Goal: Task Accomplishment & Management: Complete application form

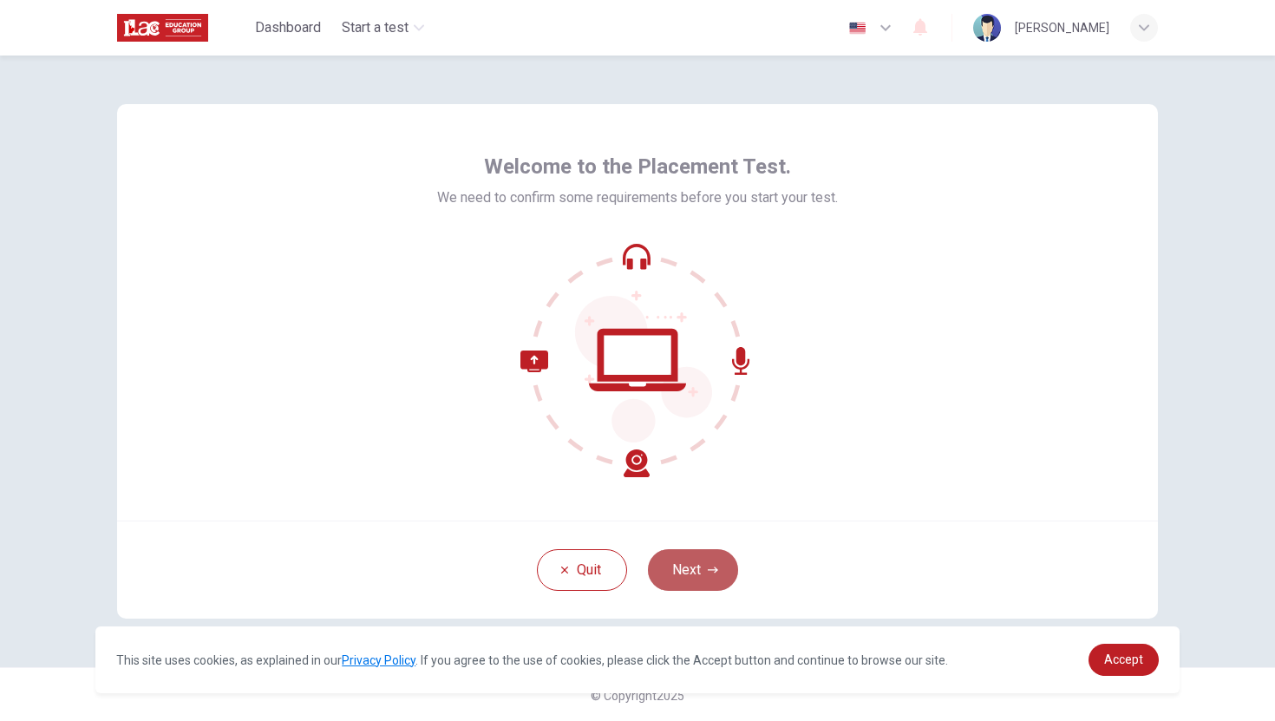
click at [700, 571] on button "Next" at bounding box center [693, 570] width 90 height 42
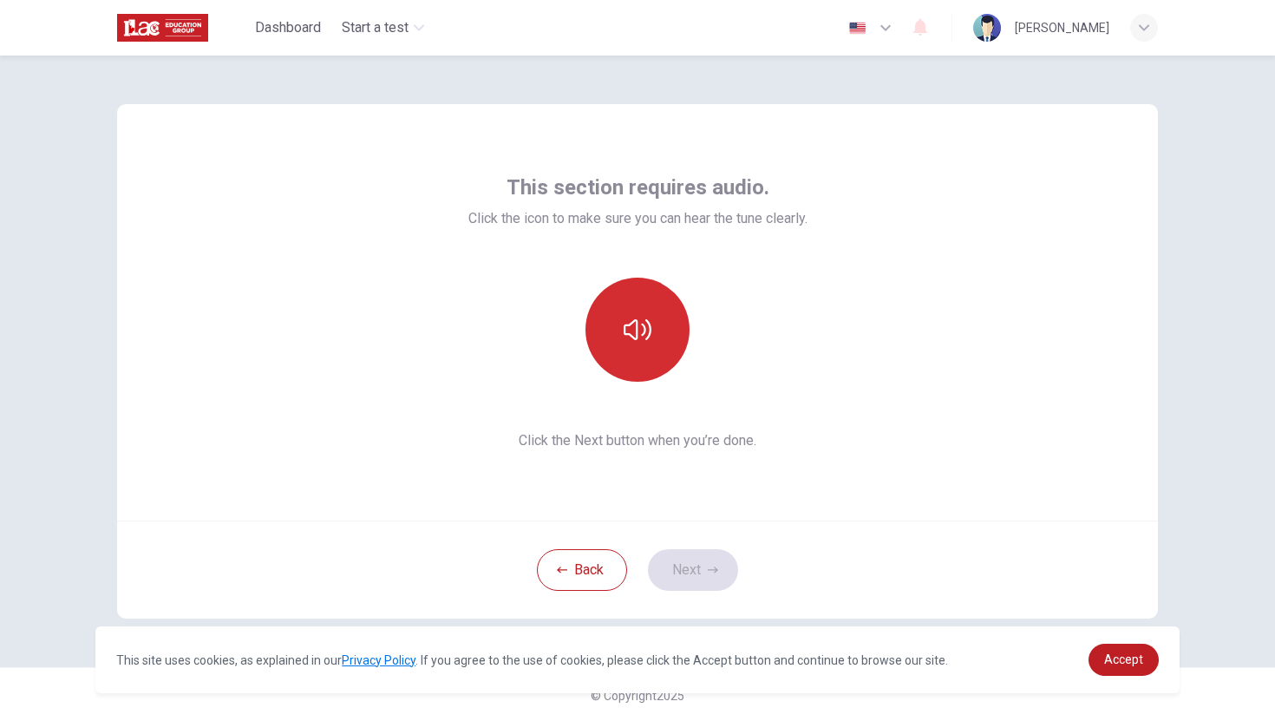
click at [645, 323] on icon "button" at bounding box center [638, 330] width 28 height 28
click at [635, 326] on icon "button" at bounding box center [638, 330] width 28 height 28
click at [639, 328] on icon "button" at bounding box center [638, 330] width 28 height 28
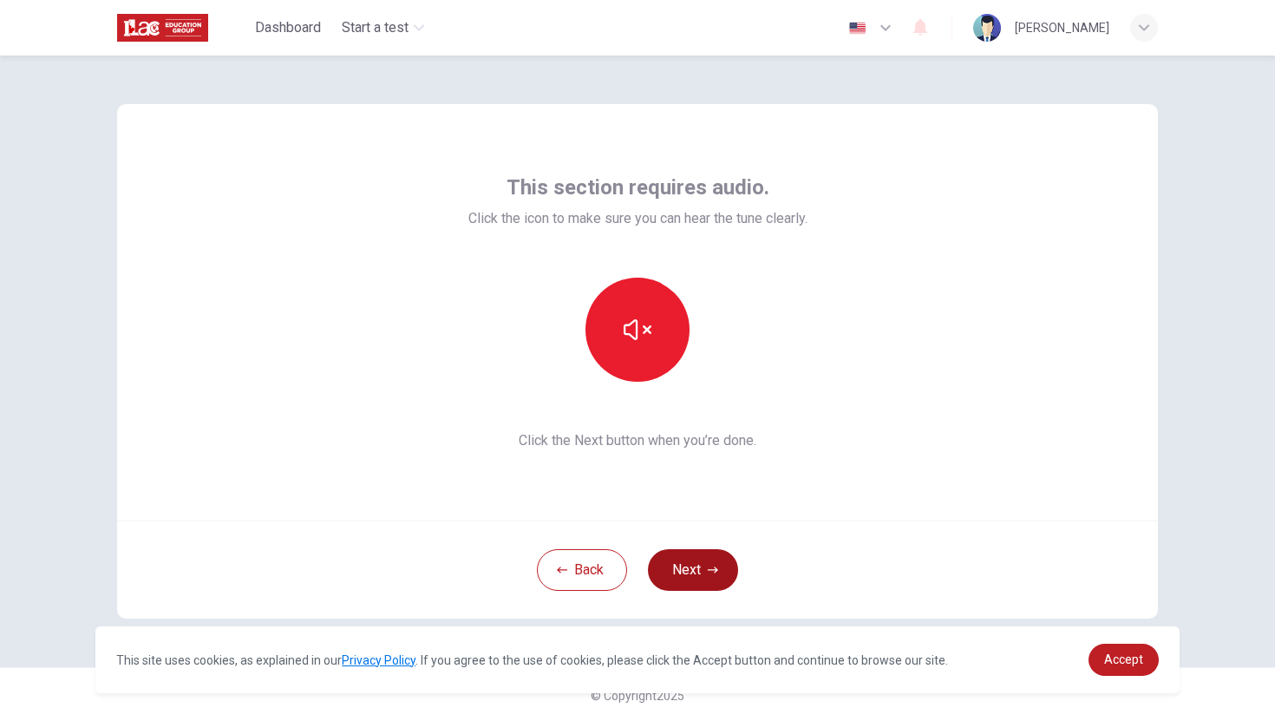
click at [702, 570] on button "Next" at bounding box center [693, 570] width 90 height 42
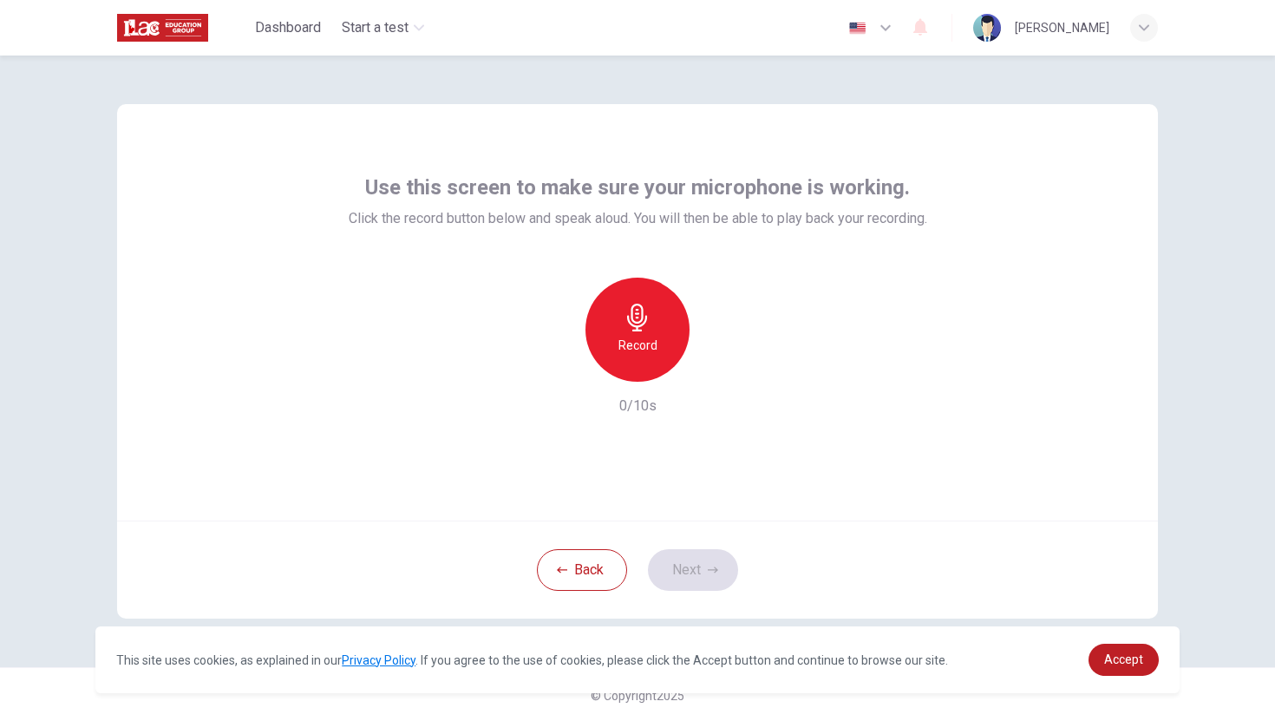
click at [643, 329] on icon "button" at bounding box center [638, 318] width 28 height 28
click at [637, 331] on div "Stop" at bounding box center [637, 329] width 104 height 104
click at [719, 375] on icon "button" at bounding box center [716, 367] width 17 height 17
click at [808, 539] on div "Back Next" at bounding box center [637, 569] width 1041 height 98
click at [703, 566] on button "Next" at bounding box center [693, 570] width 90 height 42
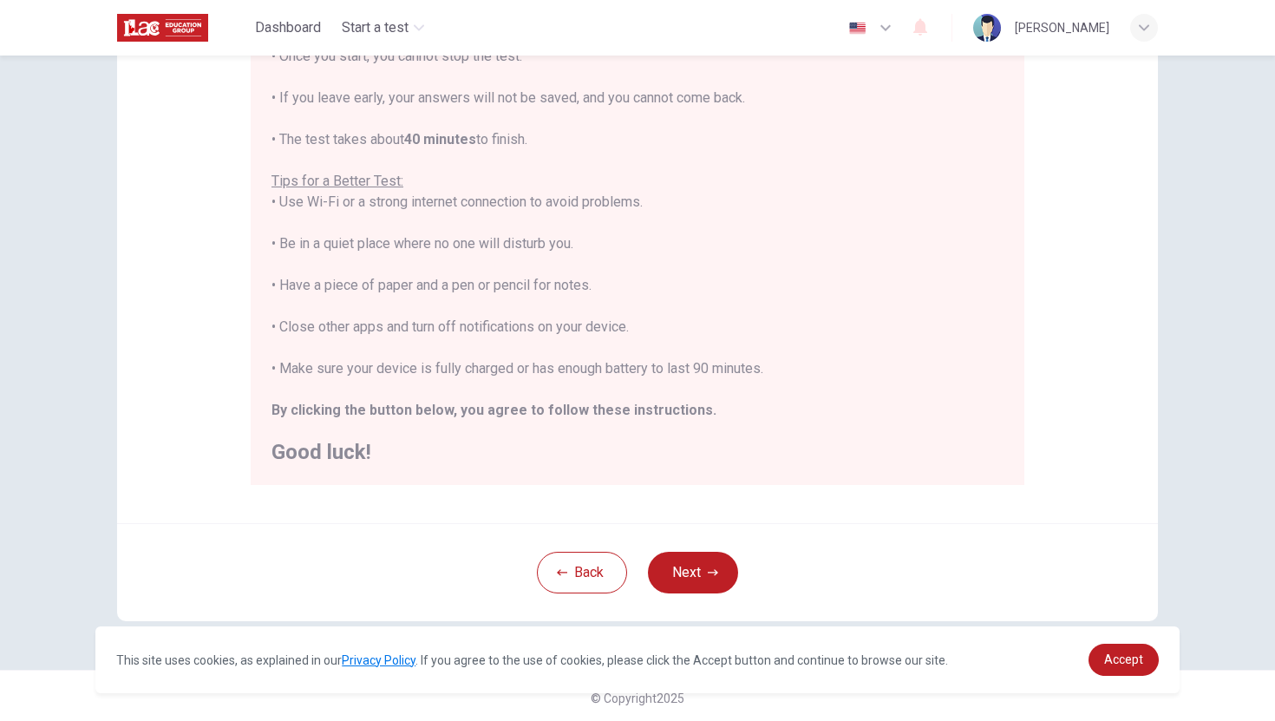
scroll to position [244, 0]
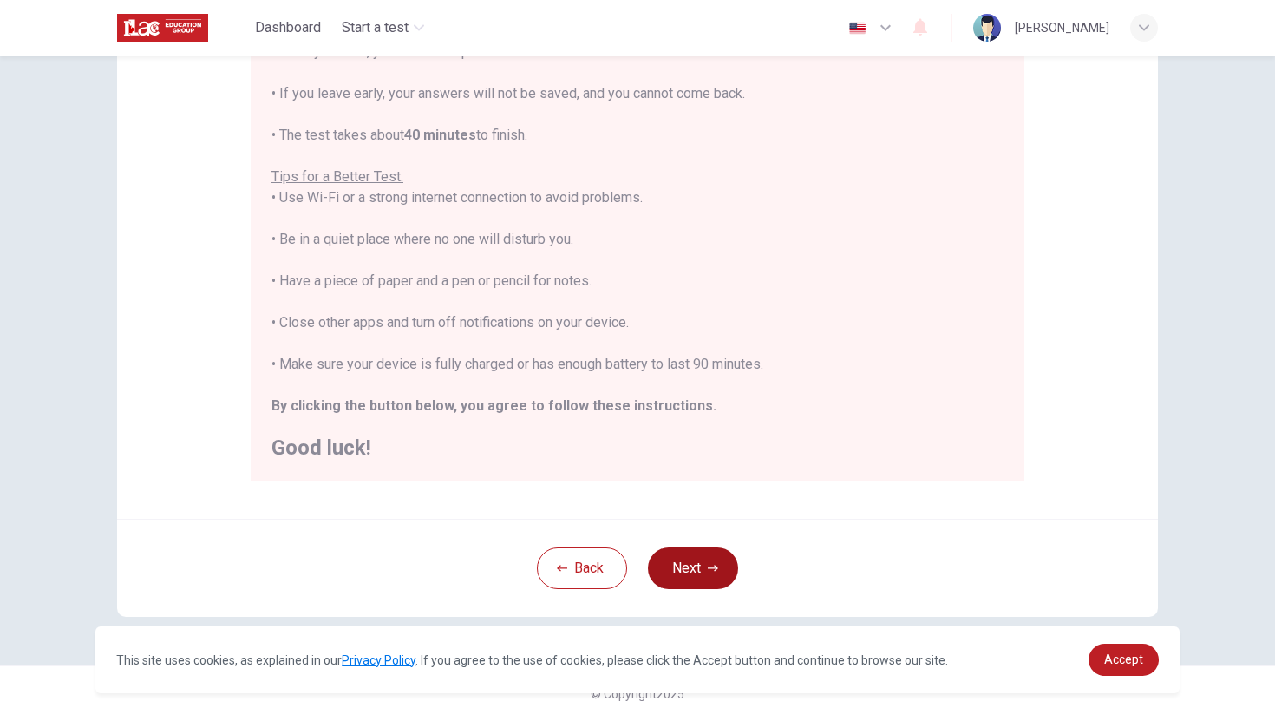
click at [690, 568] on button "Next" at bounding box center [693, 568] width 90 height 42
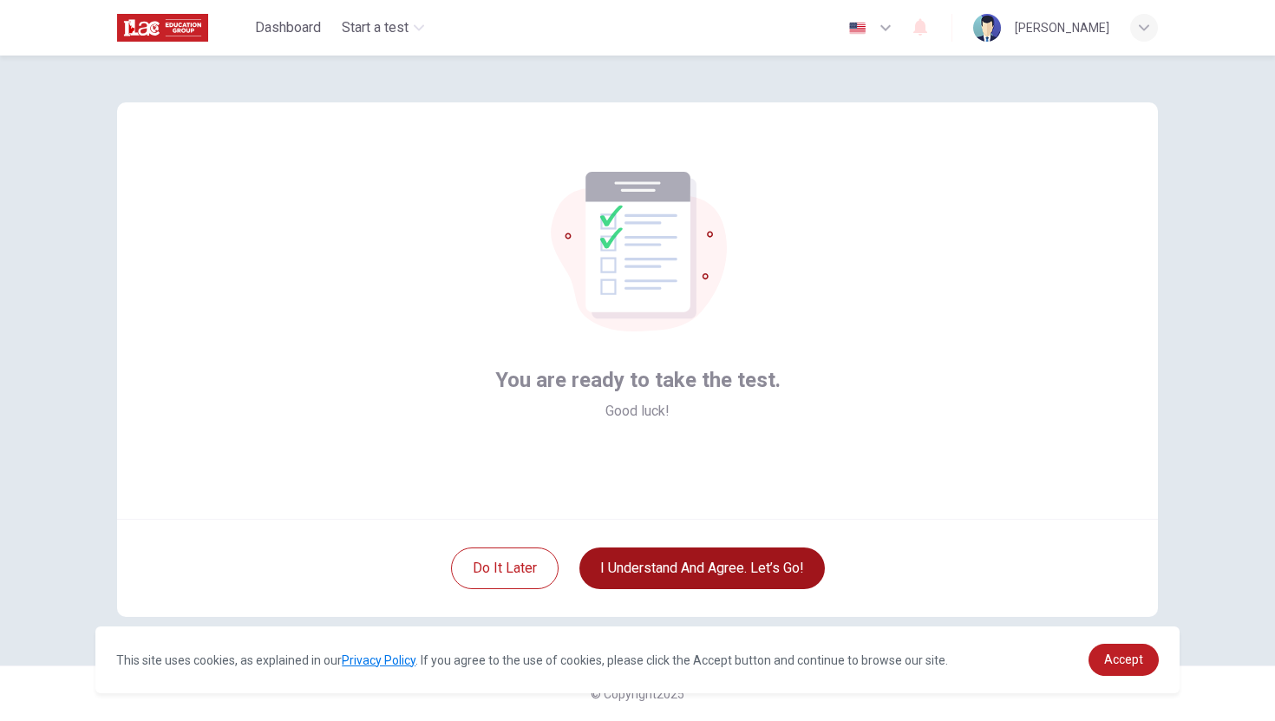
click at [713, 565] on button "I understand and agree. Let’s go!" at bounding box center [701, 568] width 245 height 42
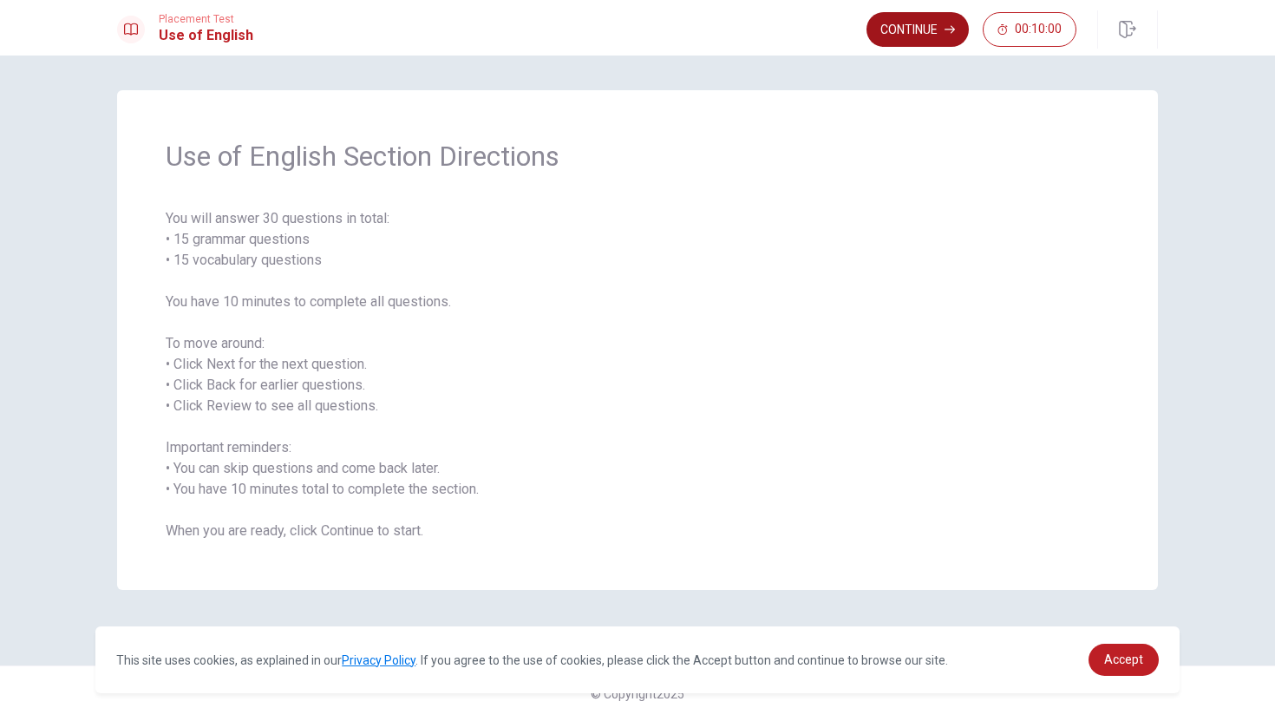
click at [898, 29] on button "Continue" at bounding box center [917, 29] width 102 height 35
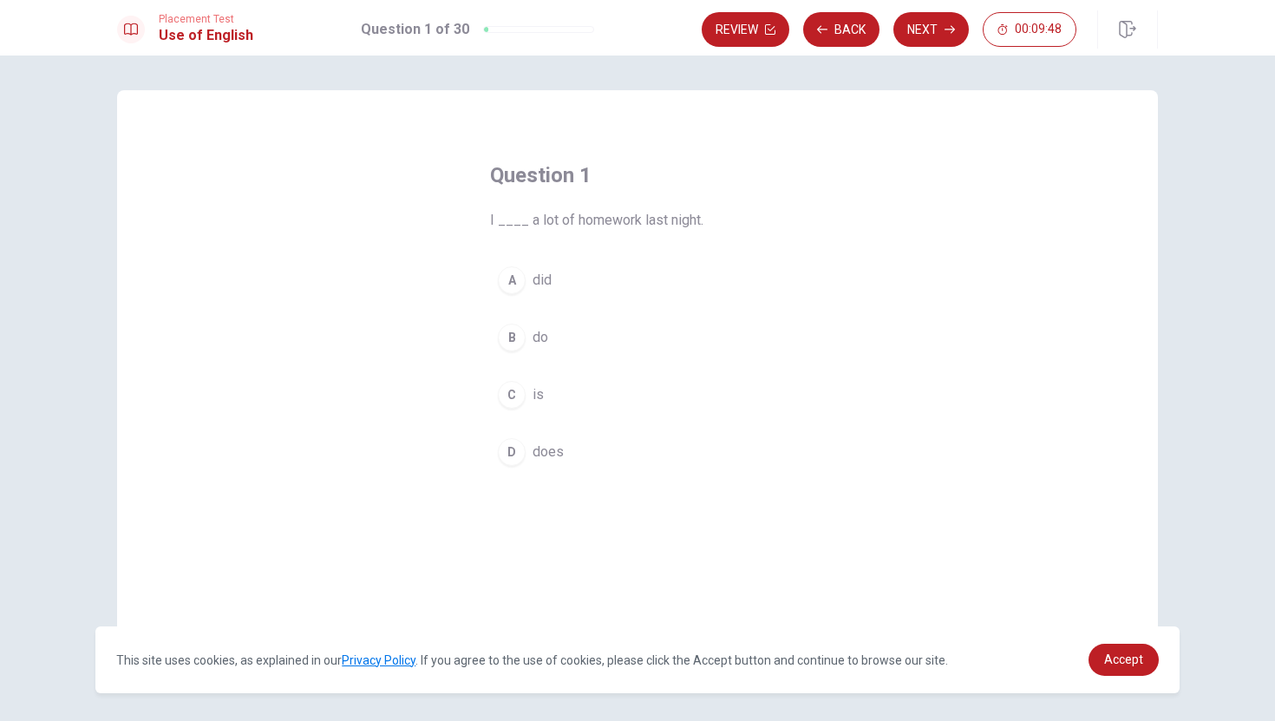
click at [514, 279] on div "A" at bounding box center [512, 280] width 28 height 28
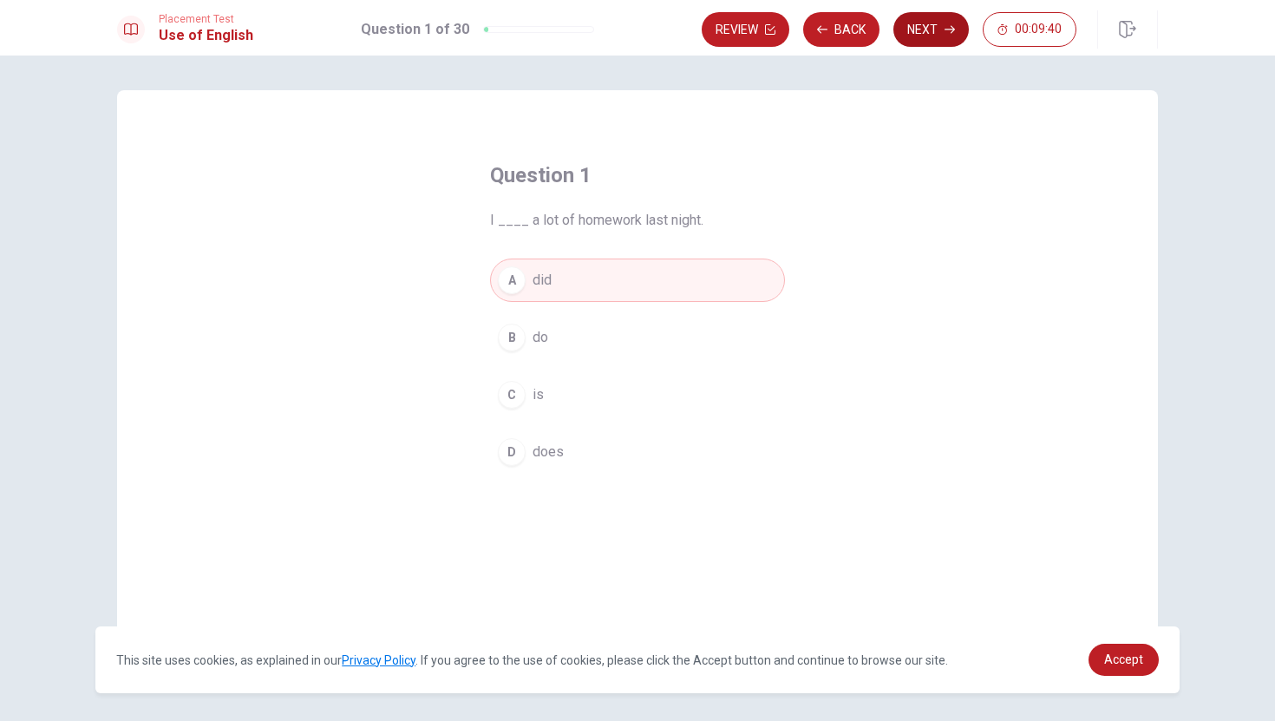
click at [925, 32] on button "Next" at bounding box center [930, 29] width 75 height 35
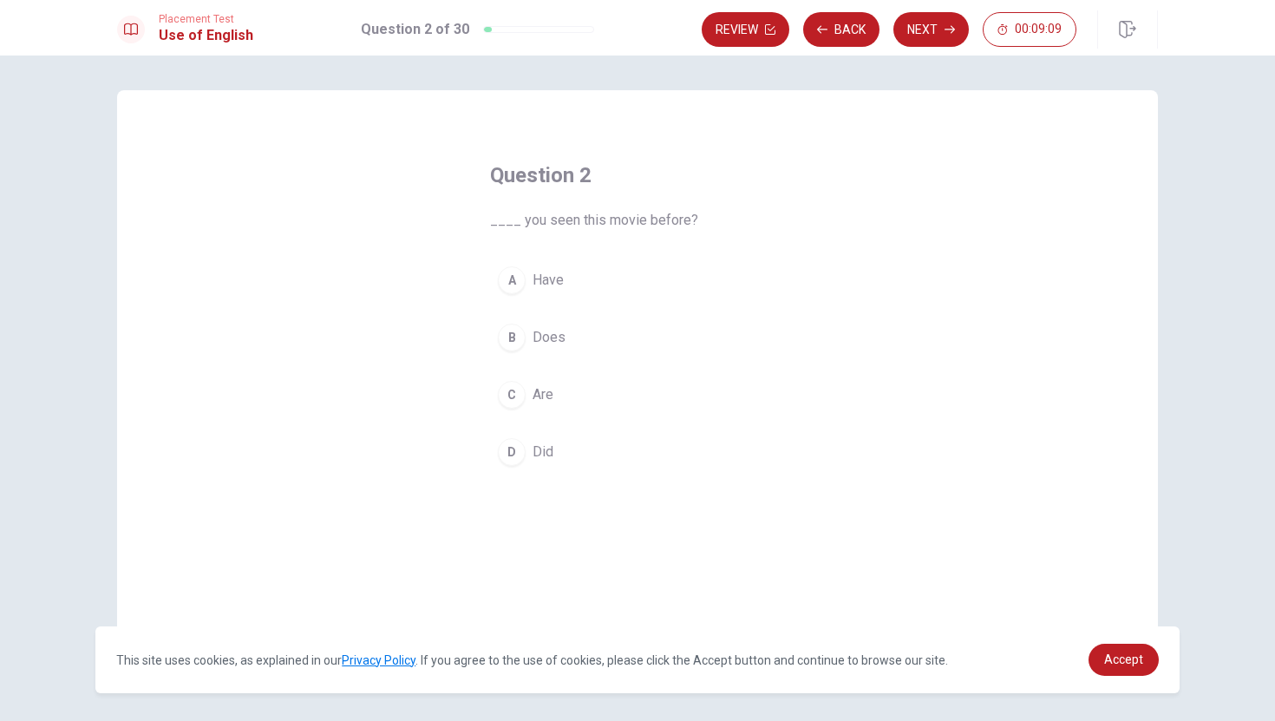
click at [516, 451] on div "D" at bounding box center [512, 452] width 28 height 28
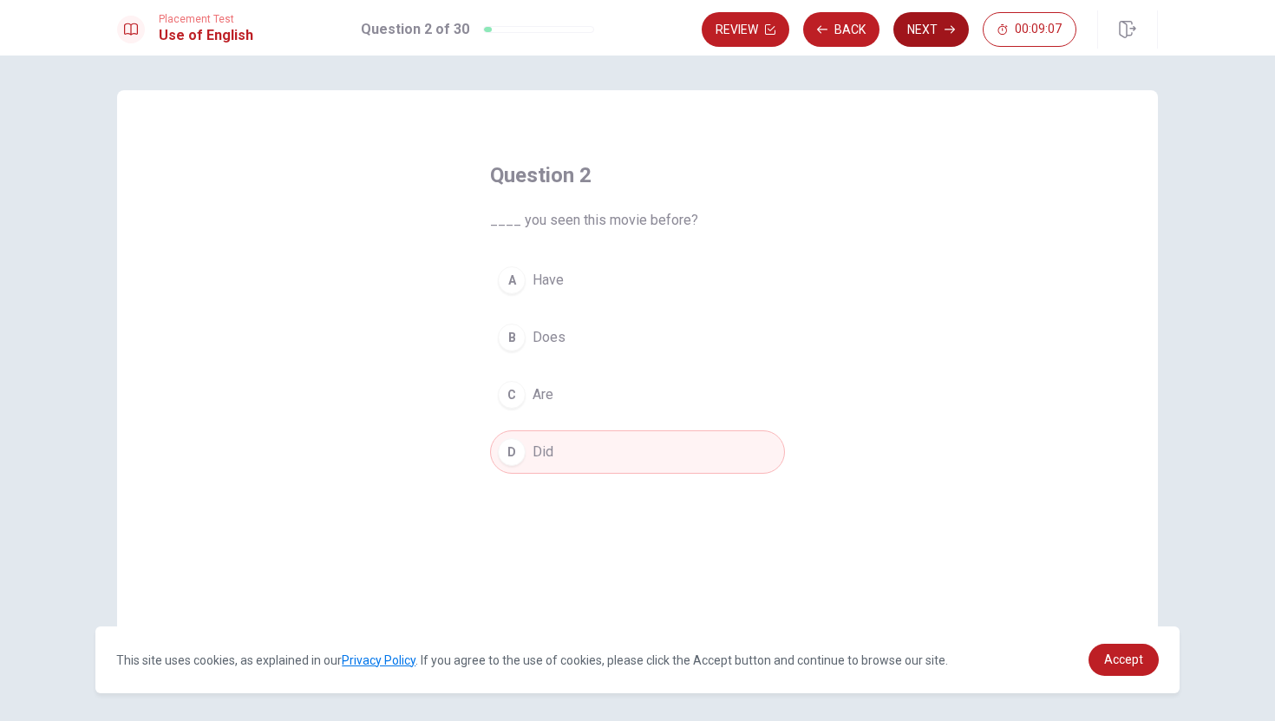
click at [933, 32] on button "Next" at bounding box center [930, 29] width 75 height 35
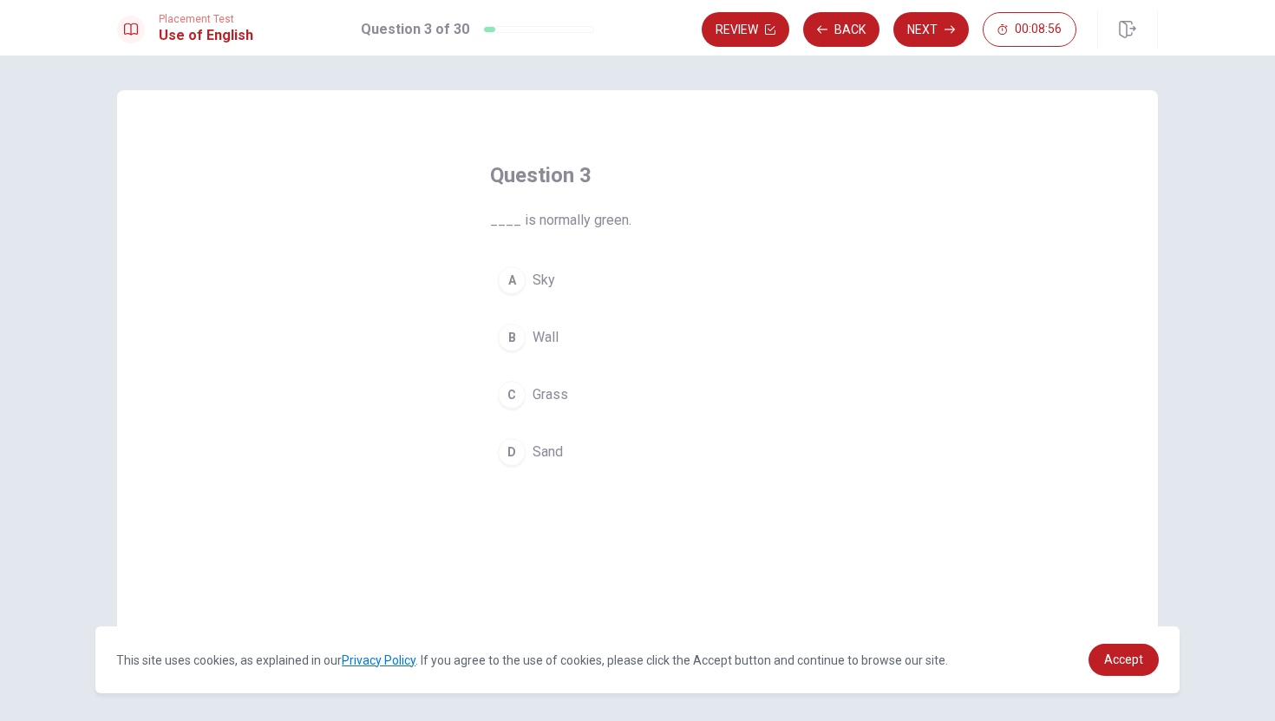
click at [515, 282] on div "A" at bounding box center [512, 280] width 28 height 28
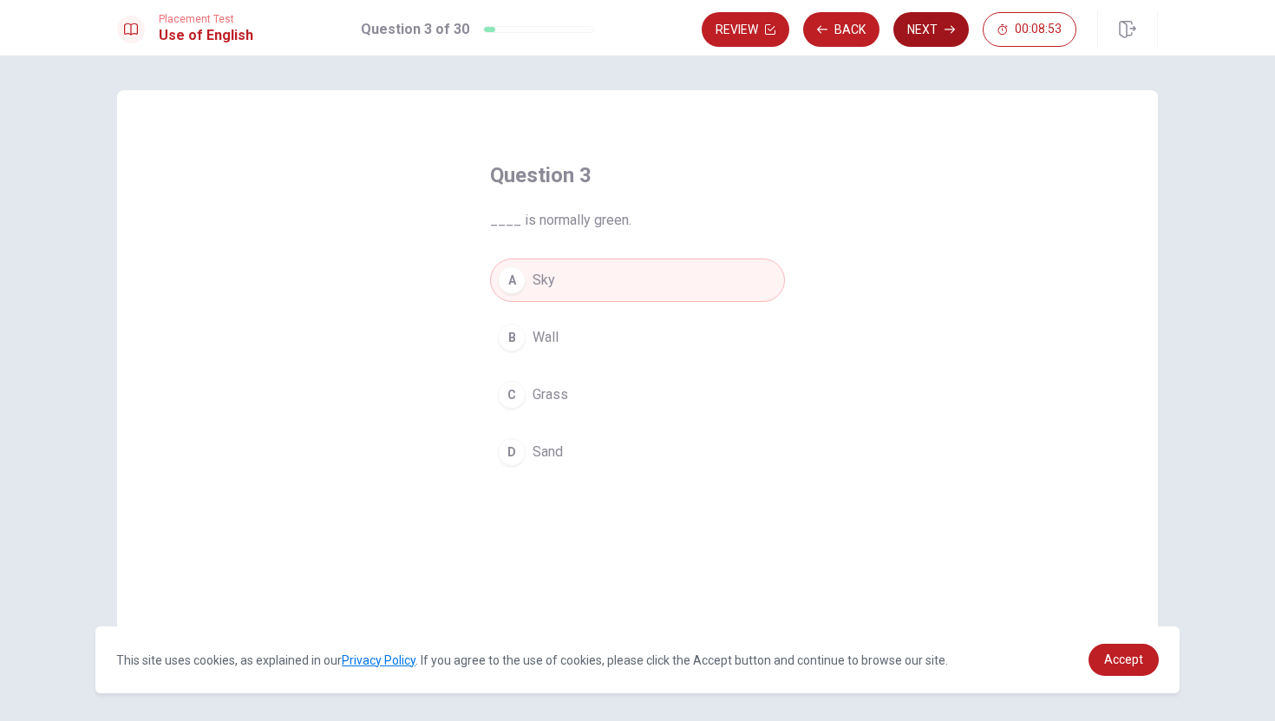
click at [928, 34] on button "Next" at bounding box center [930, 29] width 75 height 35
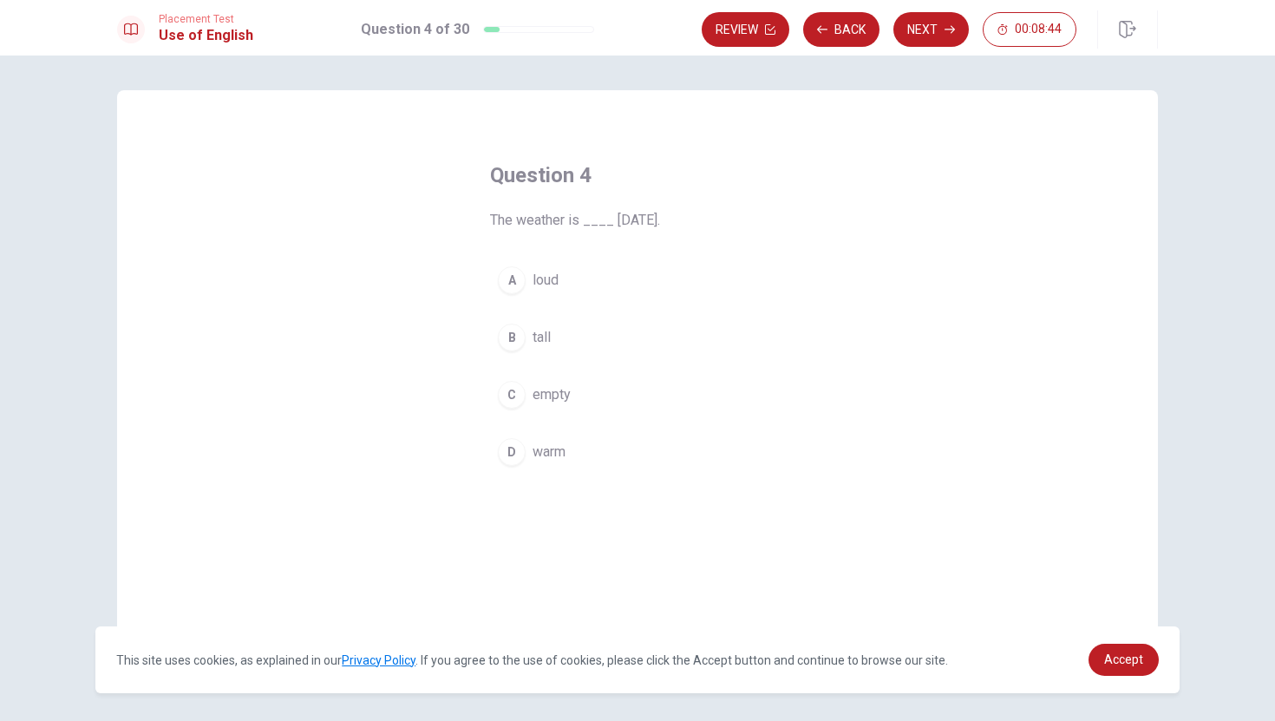
click at [516, 451] on div "D" at bounding box center [512, 452] width 28 height 28
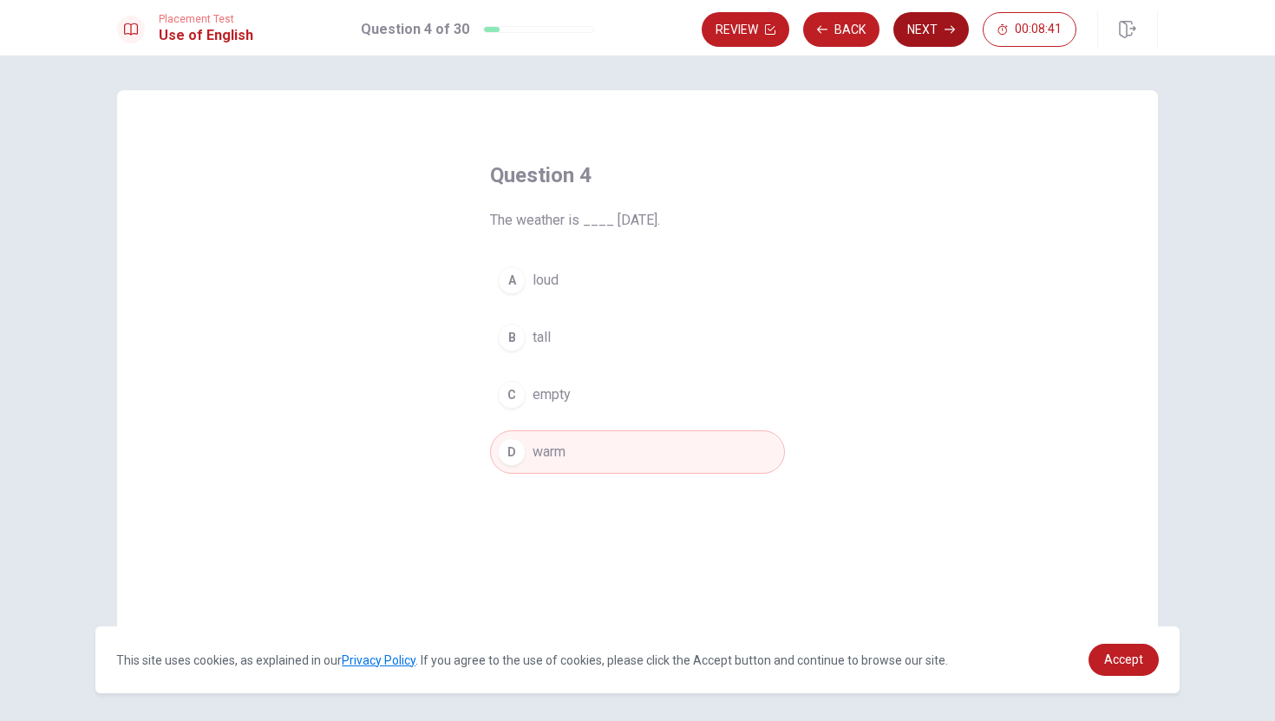
click at [922, 36] on button "Next" at bounding box center [930, 29] width 75 height 35
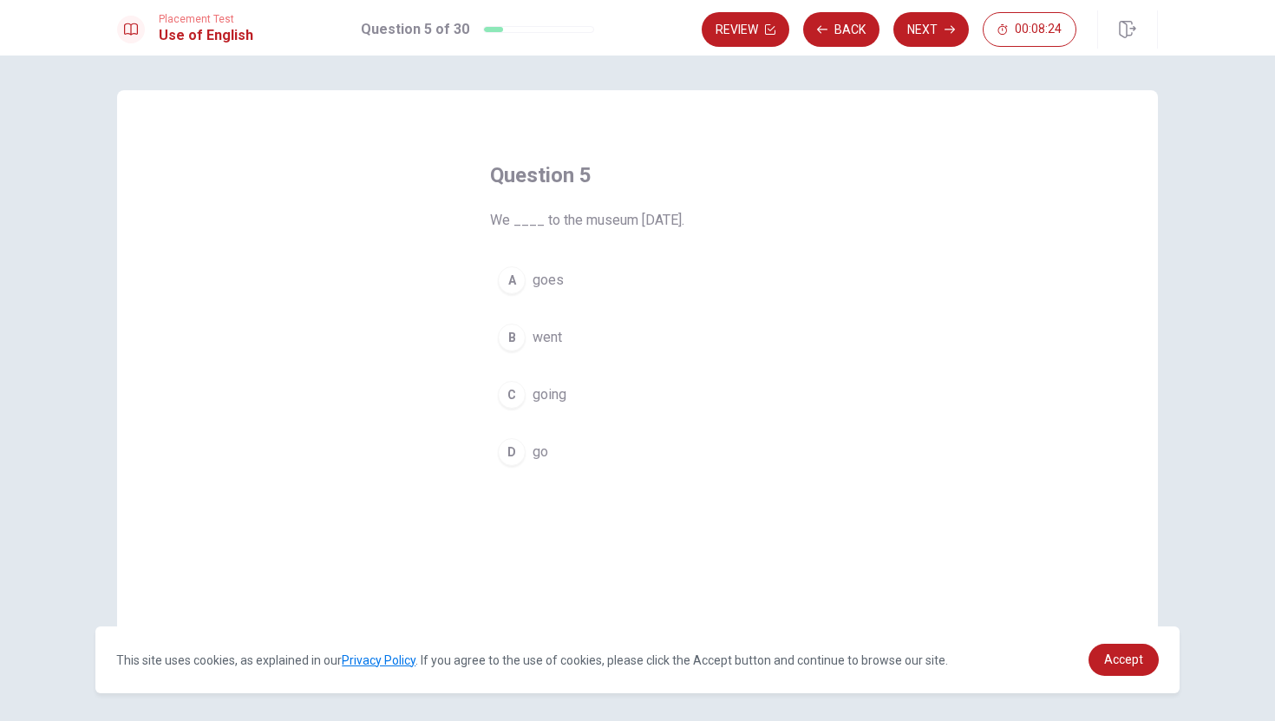
click at [517, 396] on div "C" at bounding box center [512, 395] width 28 height 28
click at [933, 29] on button "Next" at bounding box center [930, 29] width 75 height 35
click at [517, 455] on div "D" at bounding box center [512, 452] width 28 height 28
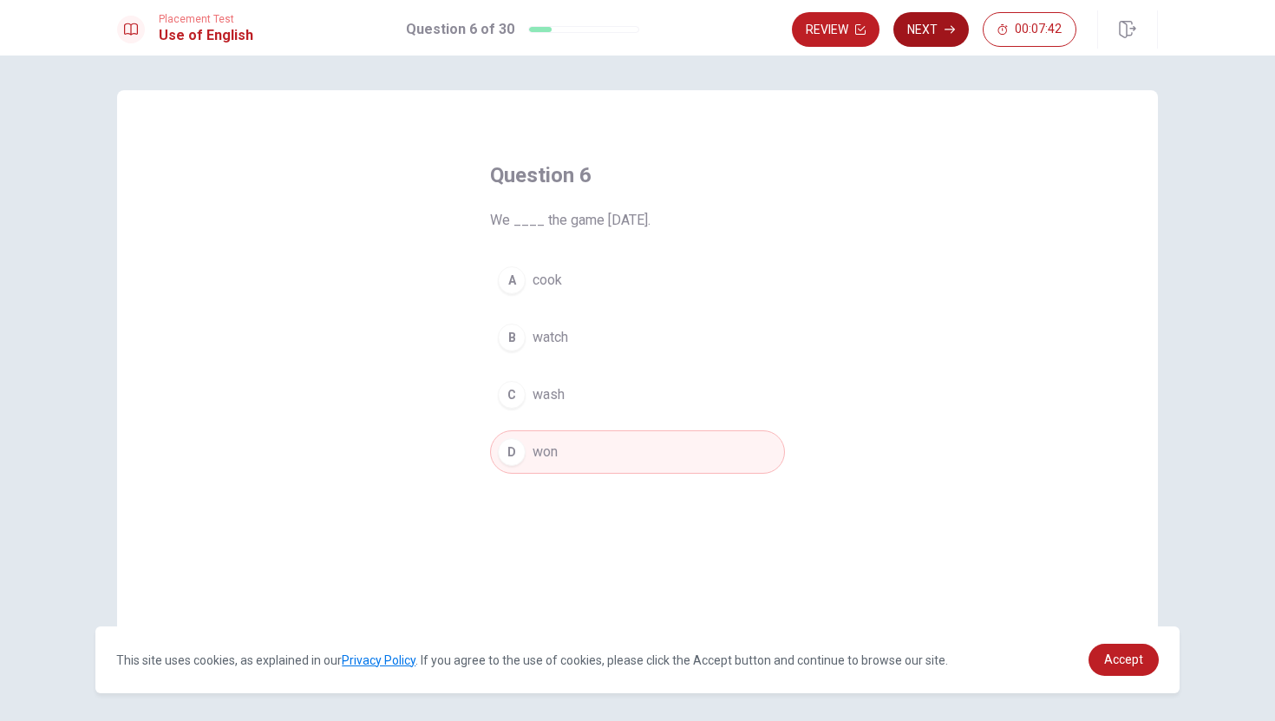
click at [933, 25] on button "Next" at bounding box center [930, 29] width 75 height 35
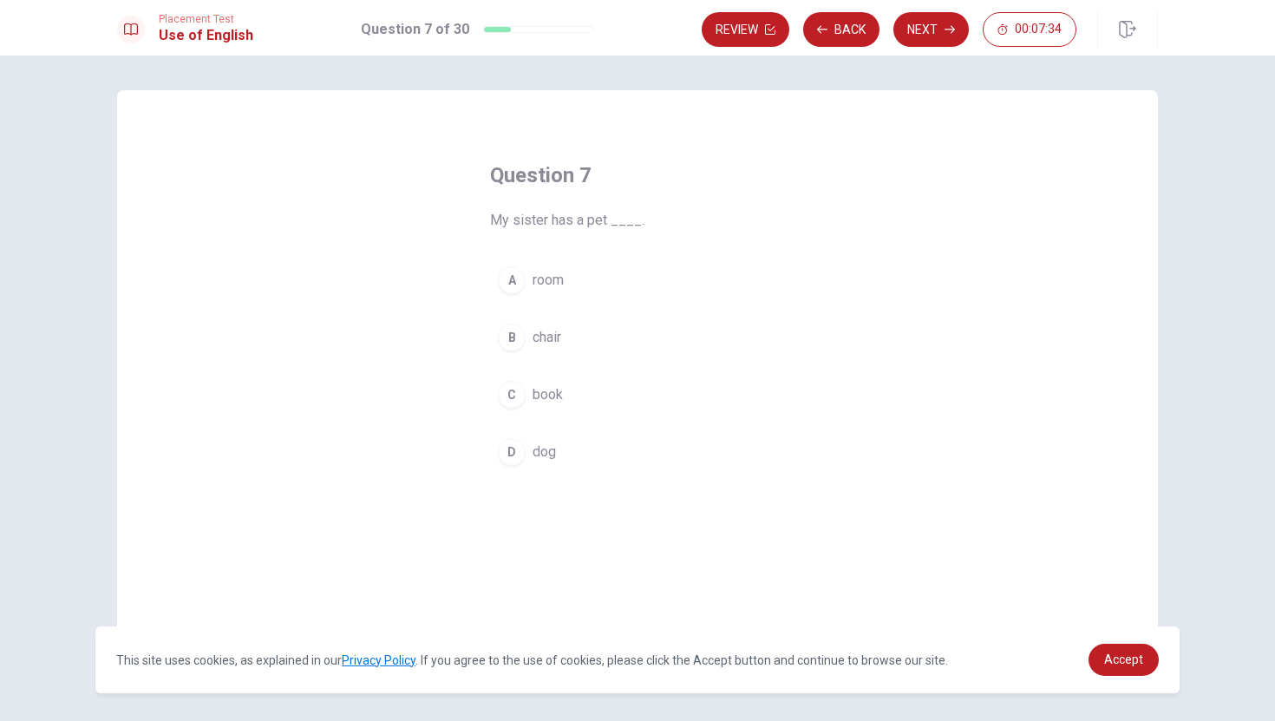
click at [510, 452] on div "D" at bounding box center [512, 452] width 28 height 28
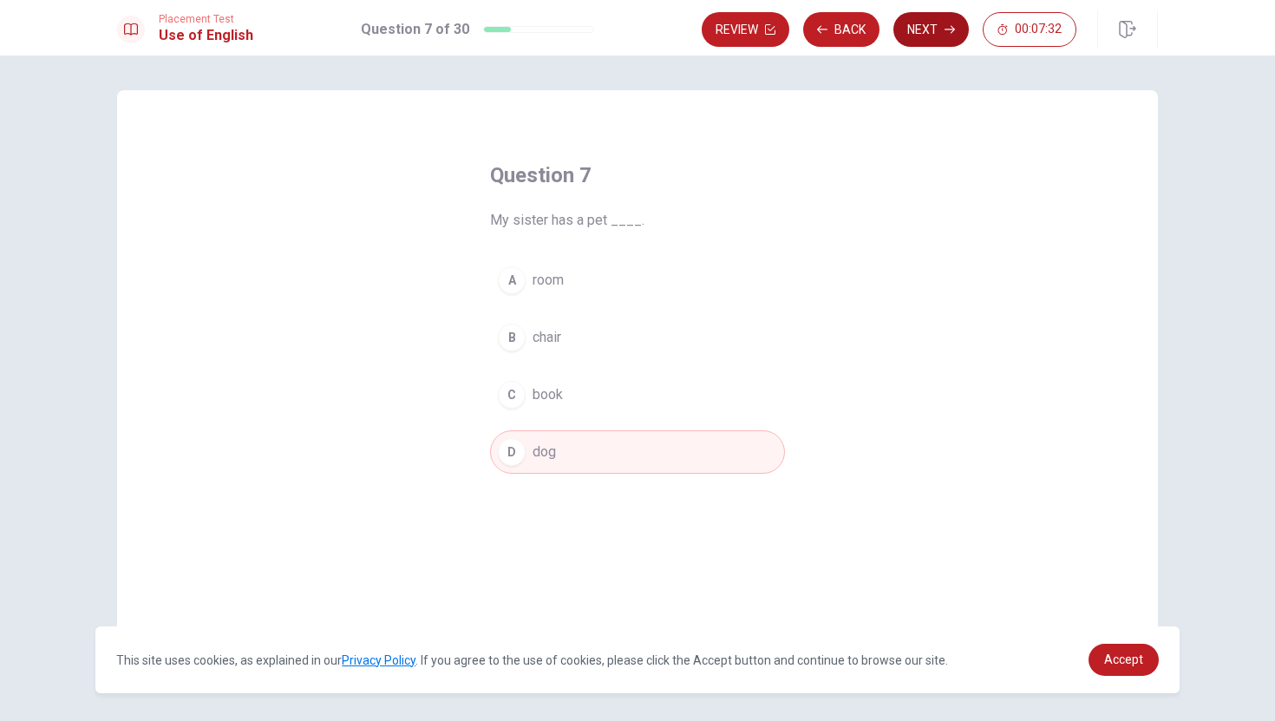
click at [938, 29] on button "Next" at bounding box center [930, 29] width 75 height 35
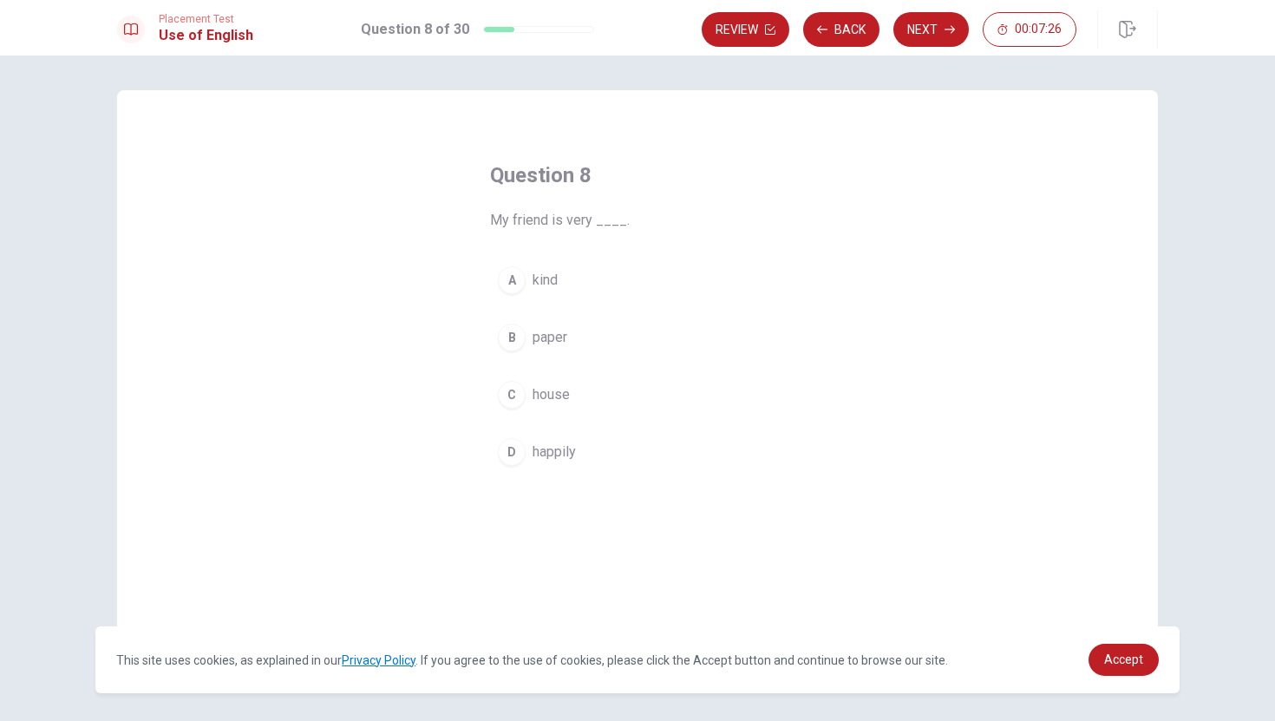
click at [513, 280] on div "A" at bounding box center [512, 280] width 28 height 28
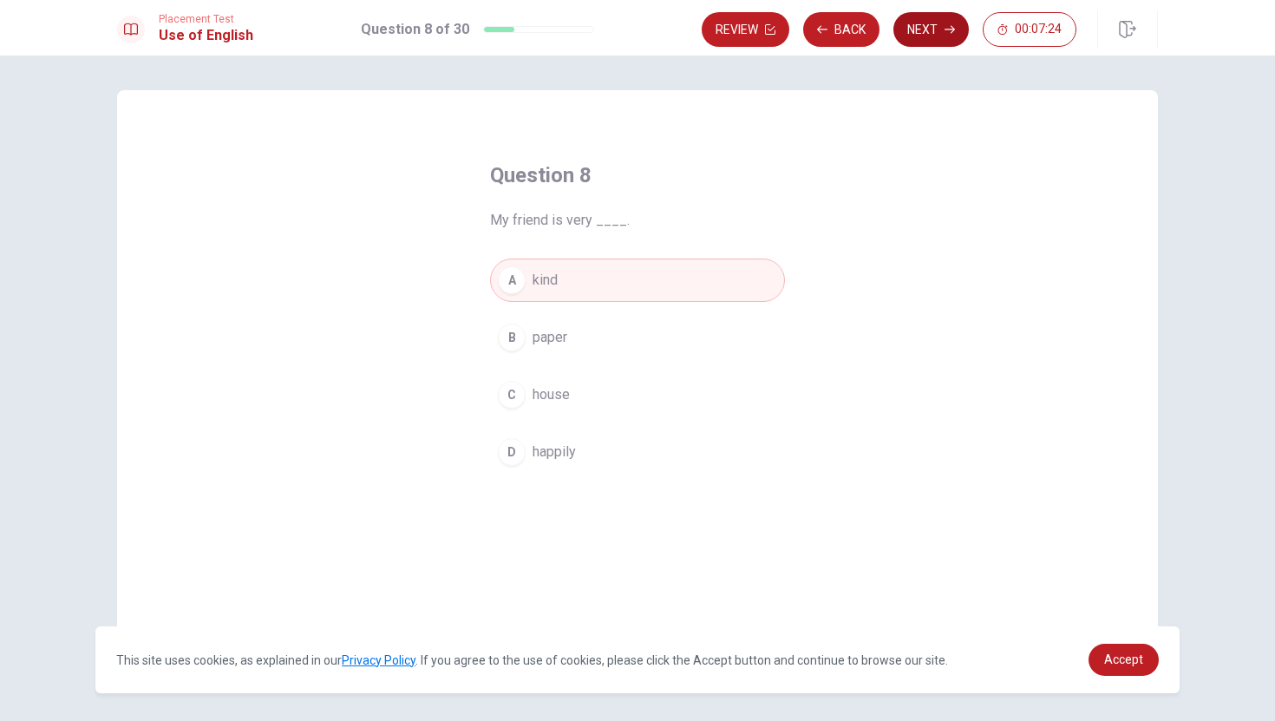
click at [925, 24] on button "Next" at bounding box center [930, 29] width 75 height 35
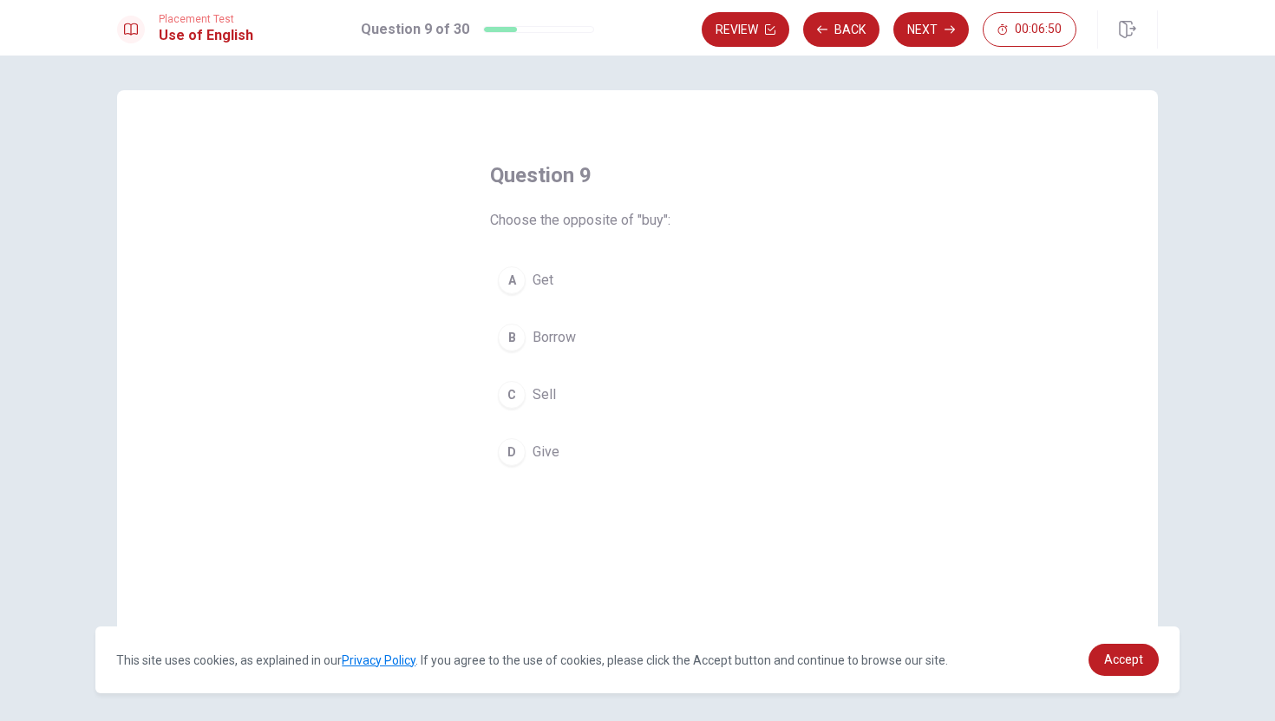
click at [513, 393] on div "C" at bounding box center [512, 395] width 28 height 28
click at [937, 36] on button "Next" at bounding box center [930, 29] width 75 height 35
click at [575, 453] on span "have been" at bounding box center [563, 451] width 62 height 21
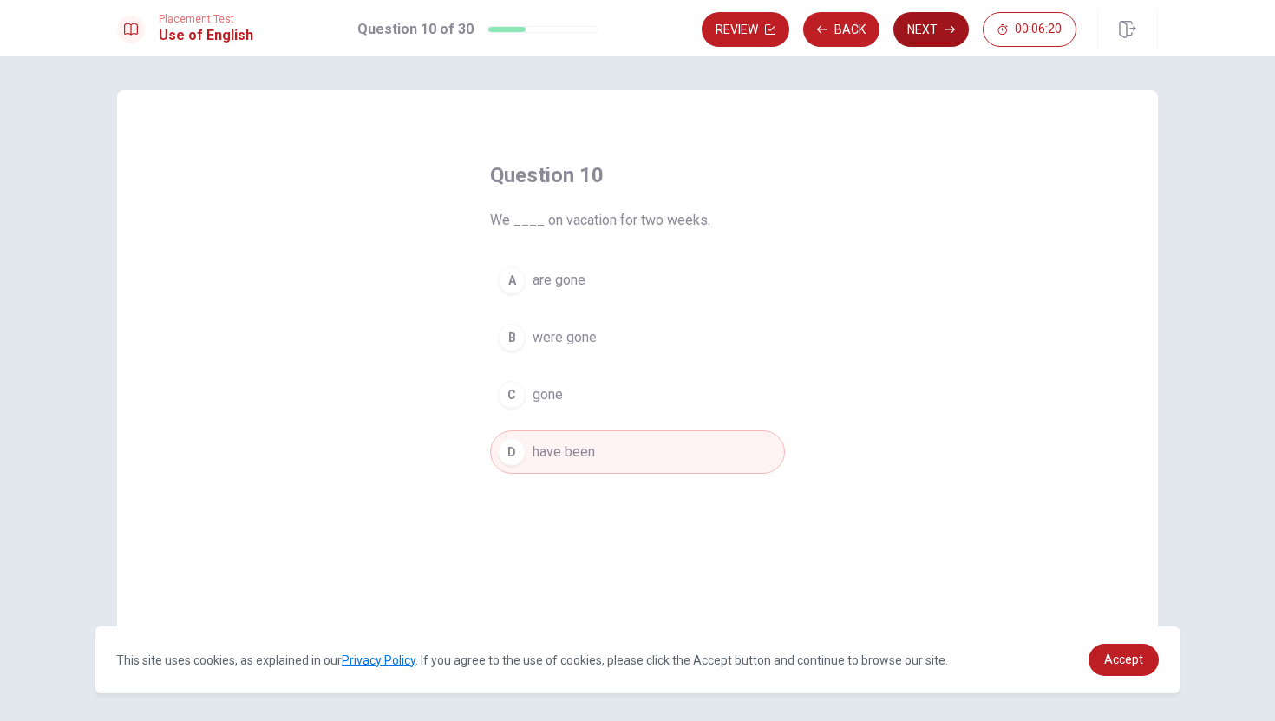
click at [928, 24] on button "Next" at bounding box center [930, 29] width 75 height 35
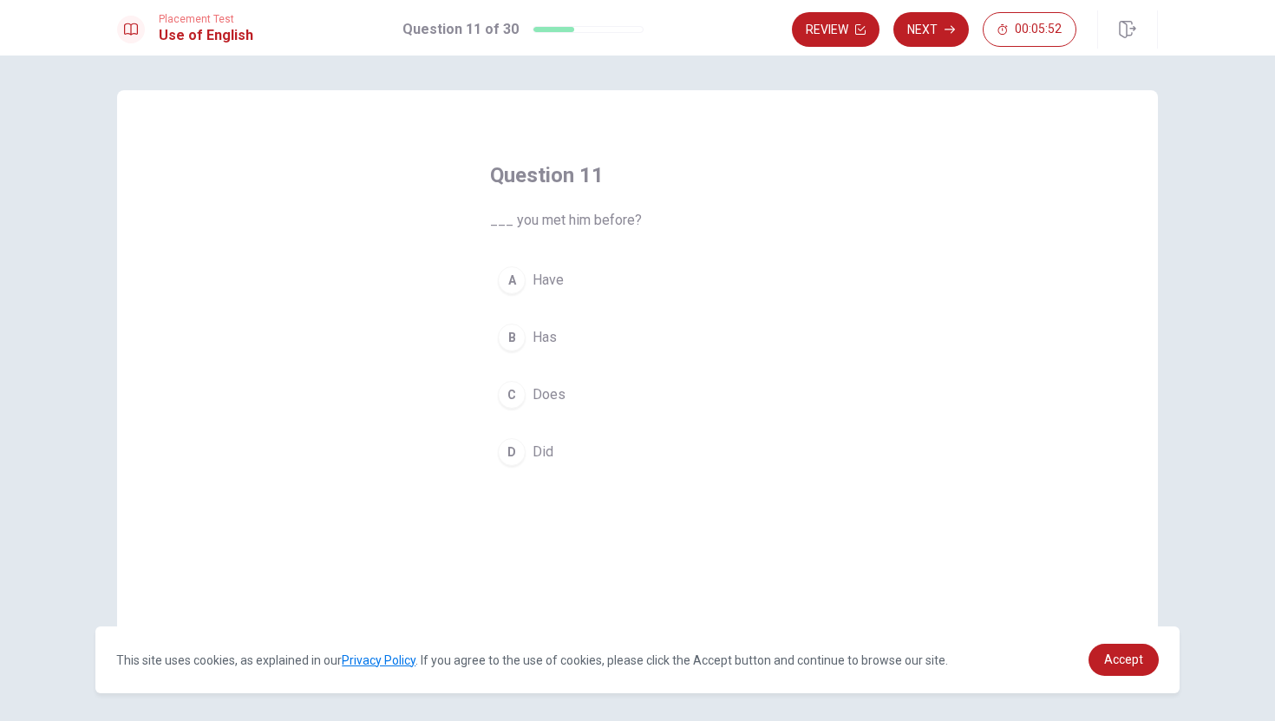
click at [513, 455] on div "D" at bounding box center [512, 452] width 28 height 28
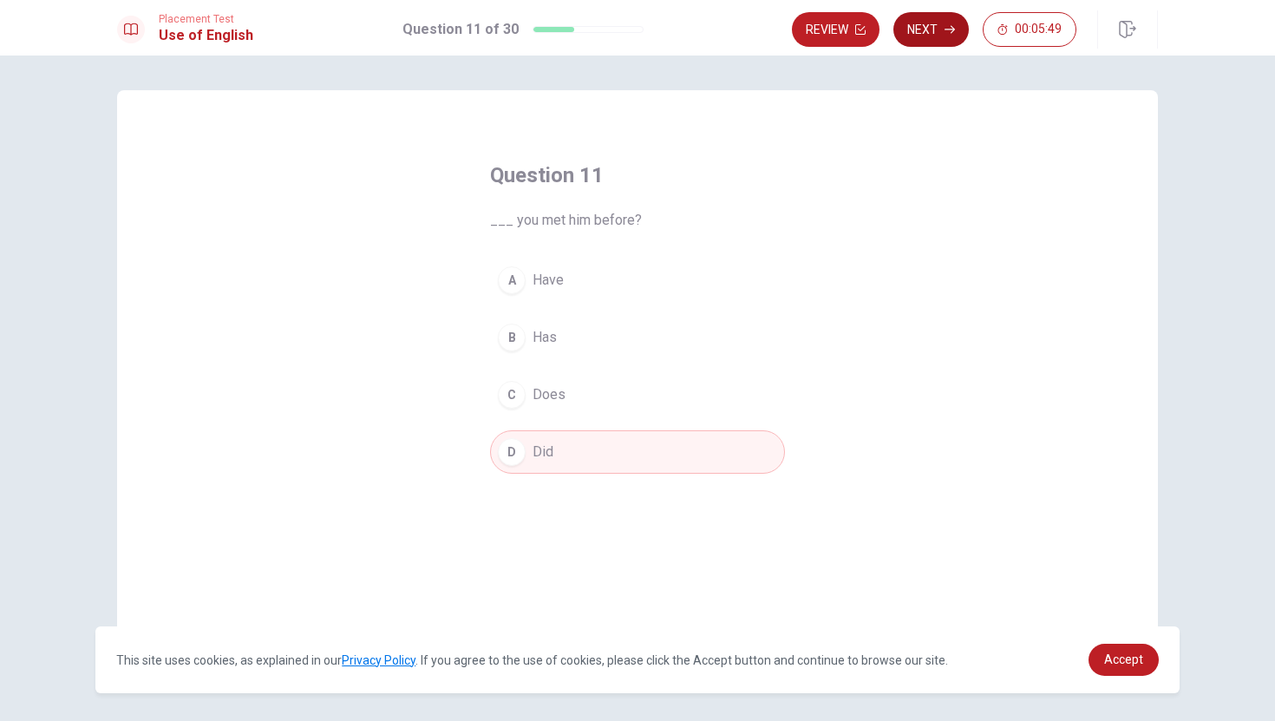
click at [935, 30] on button "Next" at bounding box center [930, 29] width 75 height 35
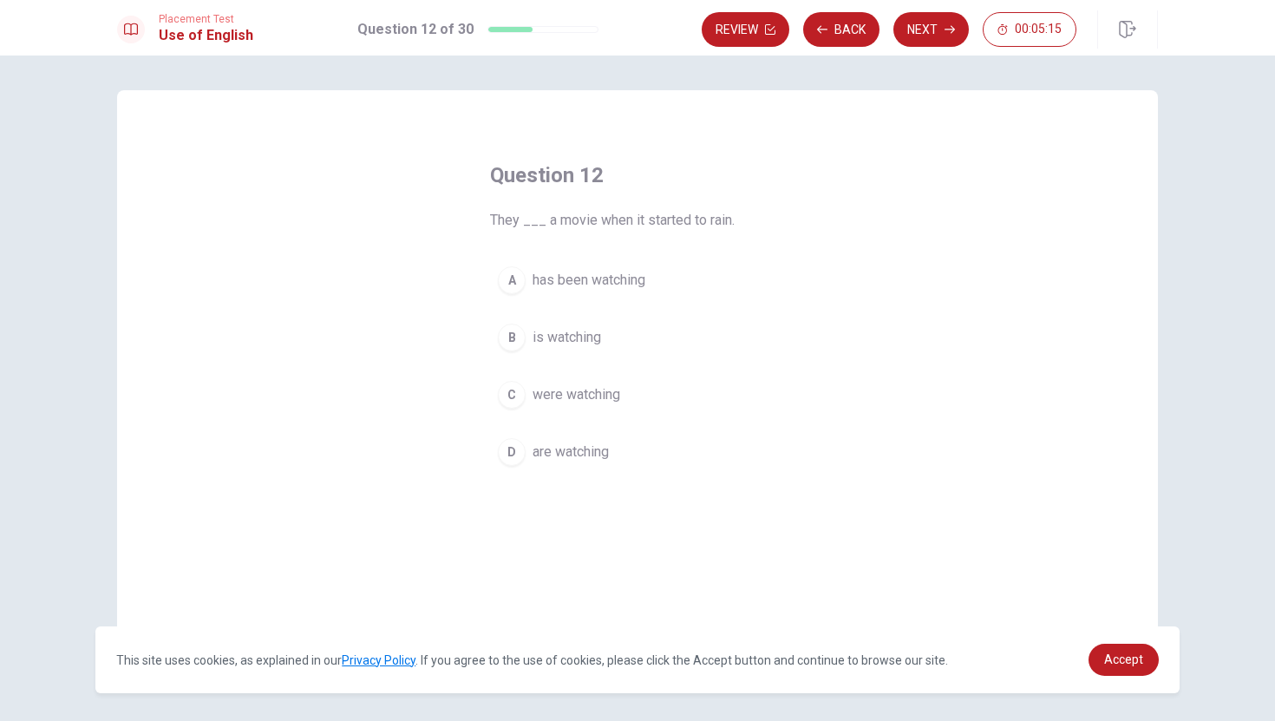
click at [558, 450] on span "are watching" at bounding box center [570, 451] width 76 height 21
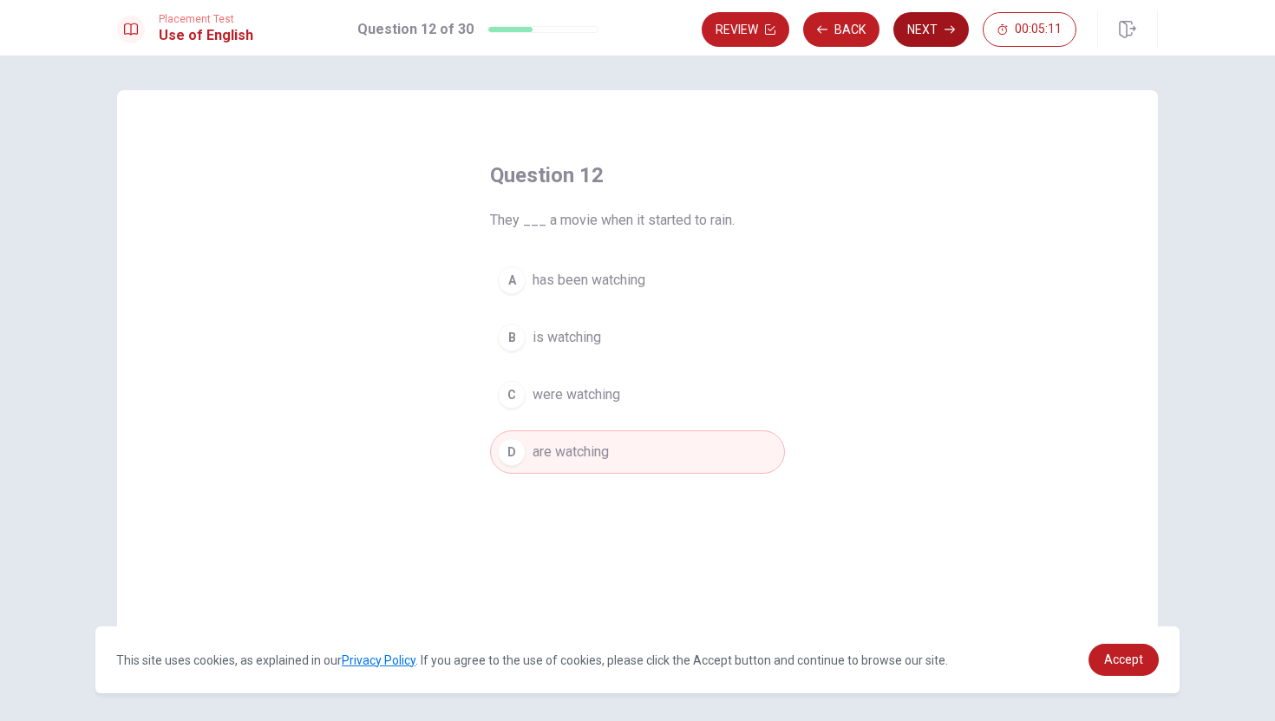
click at [925, 31] on button "Next" at bounding box center [930, 29] width 75 height 35
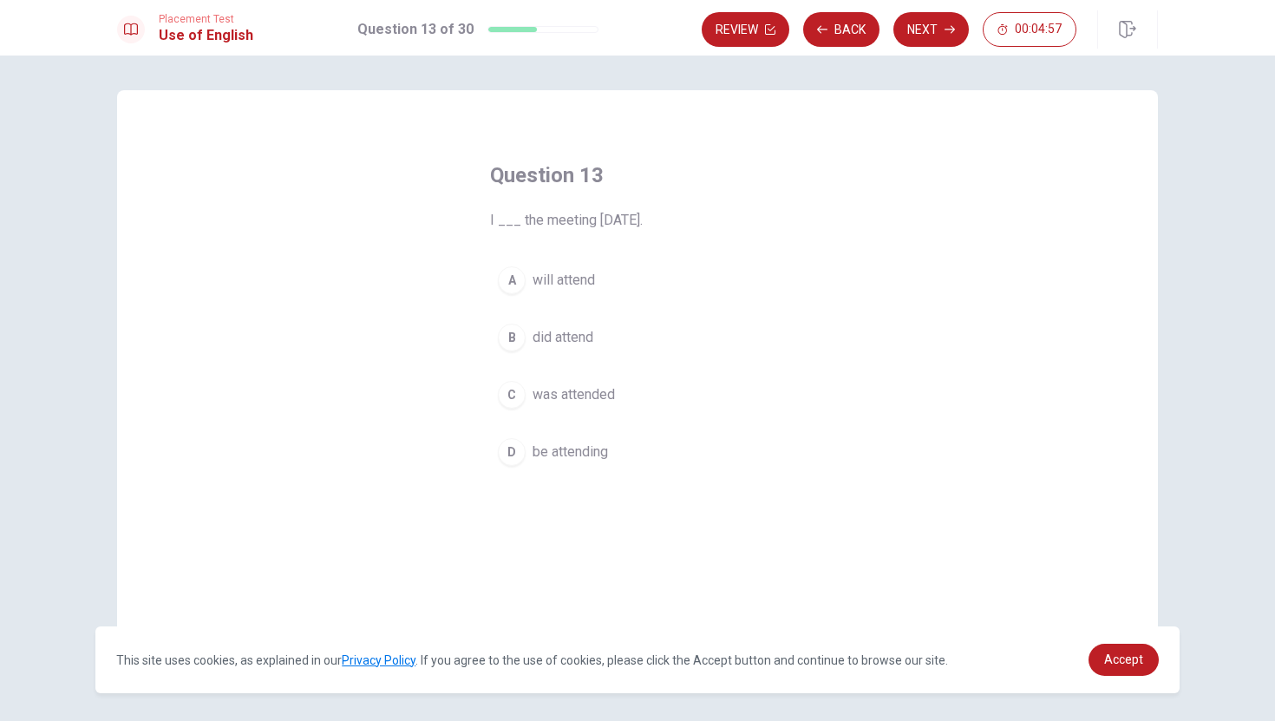
click at [571, 277] on span "will attend" at bounding box center [563, 280] width 62 height 21
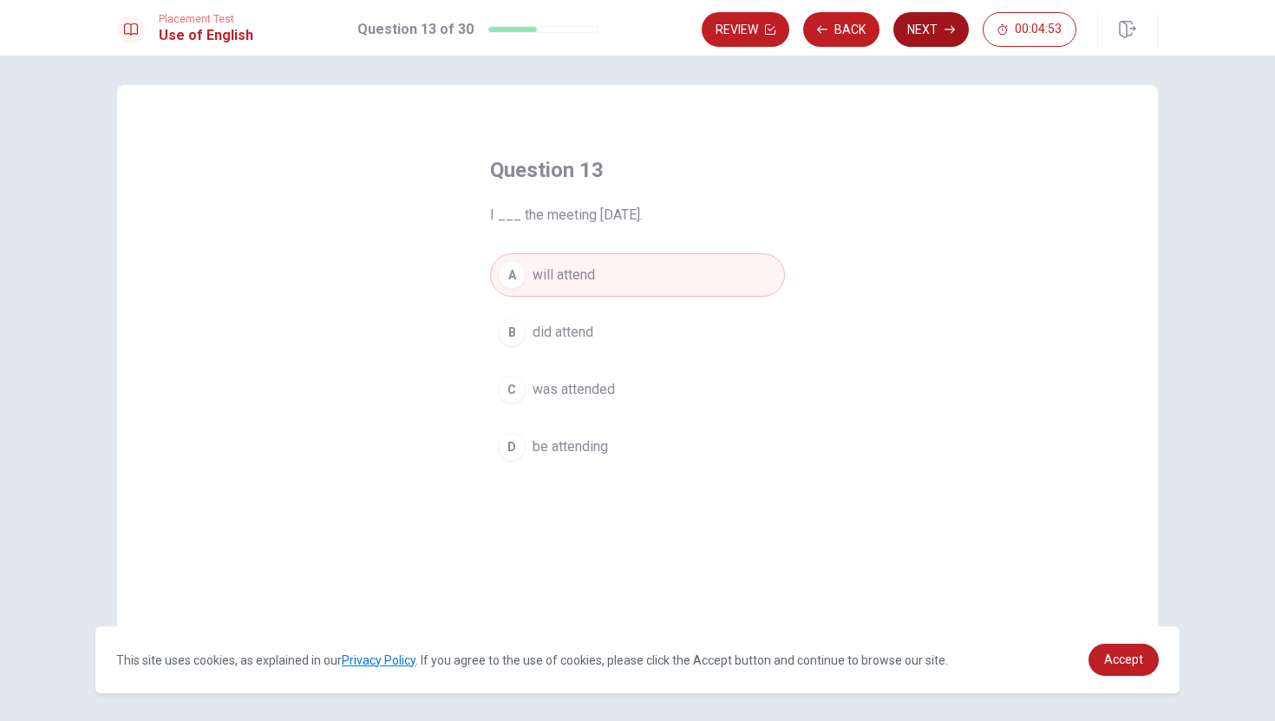
scroll to position [9, 0]
click at [938, 27] on button "Next" at bounding box center [930, 29] width 75 height 35
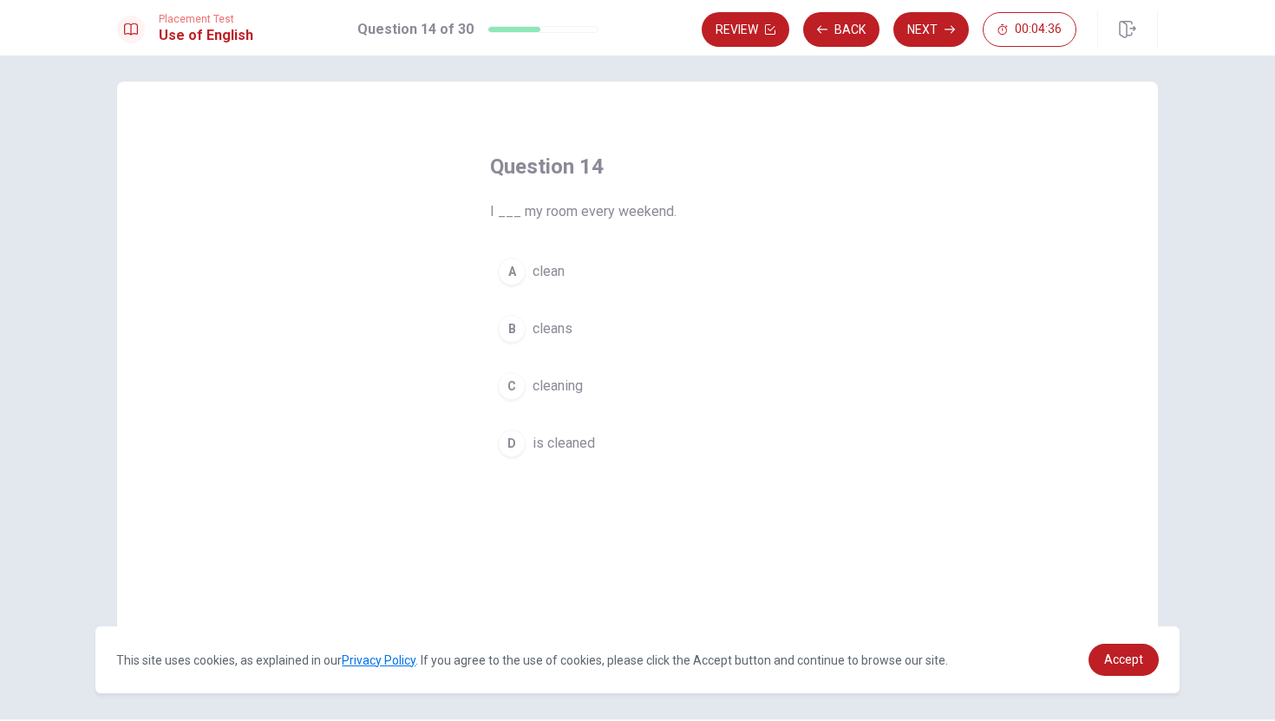
click at [512, 387] on div "C" at bounding box center [512, 386] width 28 height 28
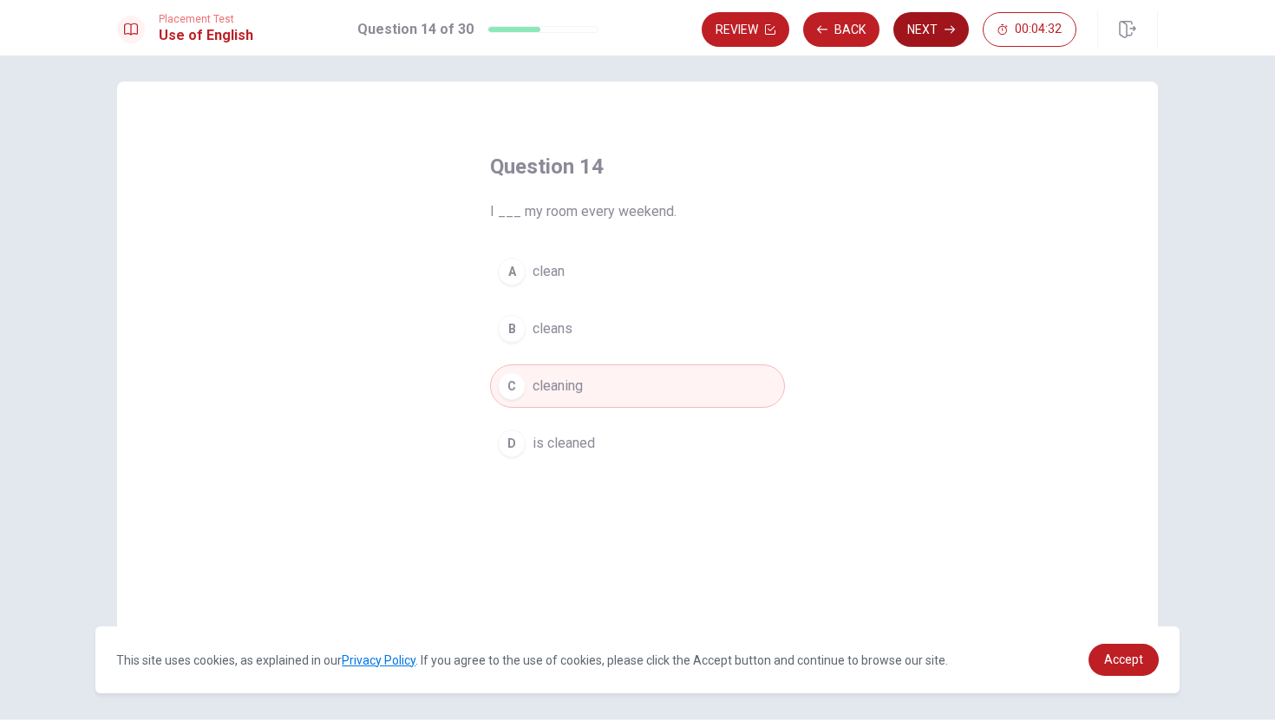
click at [924, 30] on button "Next" at bounding box center [930, 29] width 75 height 35
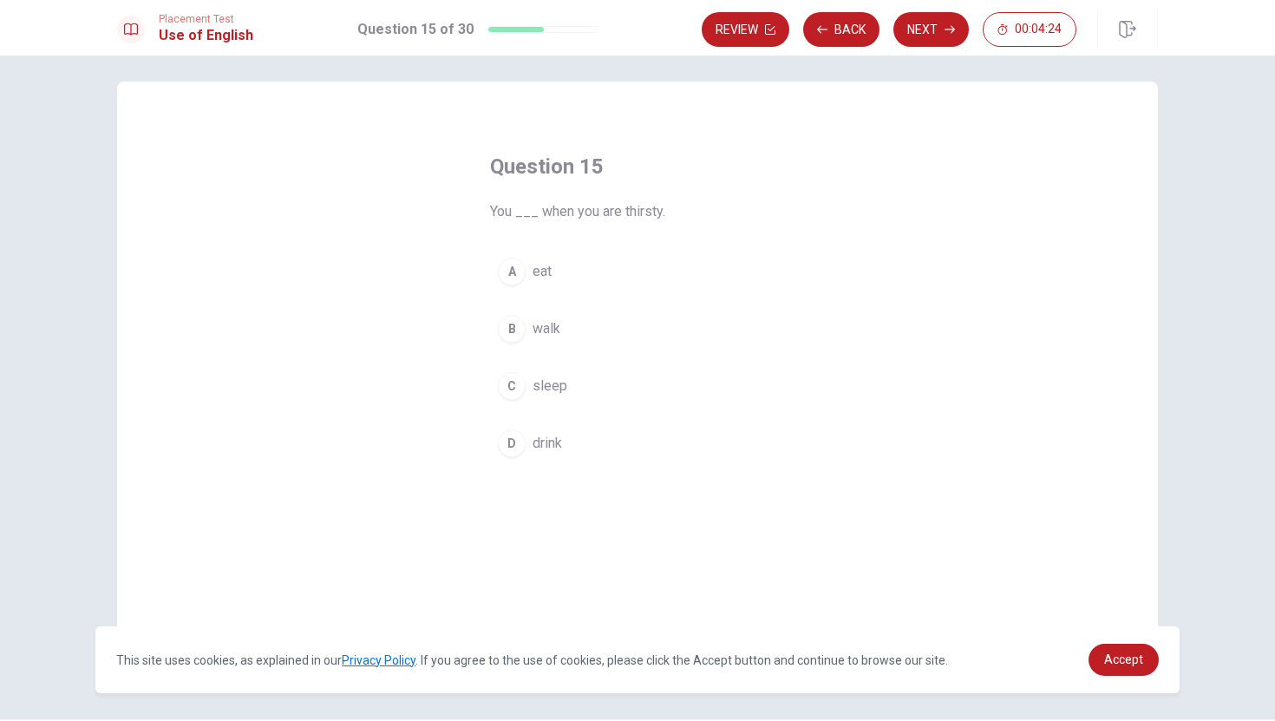
click at [511, 441] on div "D" at bounding box center [512, 443] width 28 height 28
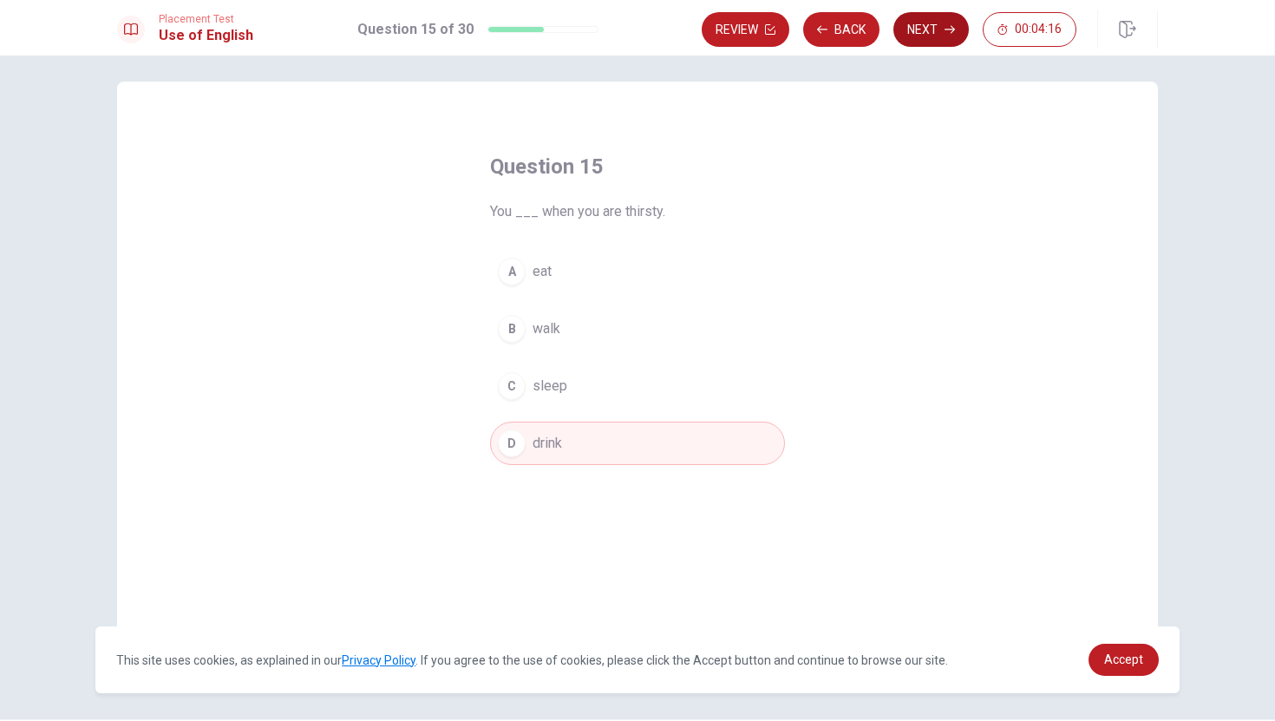
click at [934, 24] on button "Next" at bounding box center [930, 29] width 75 height 35
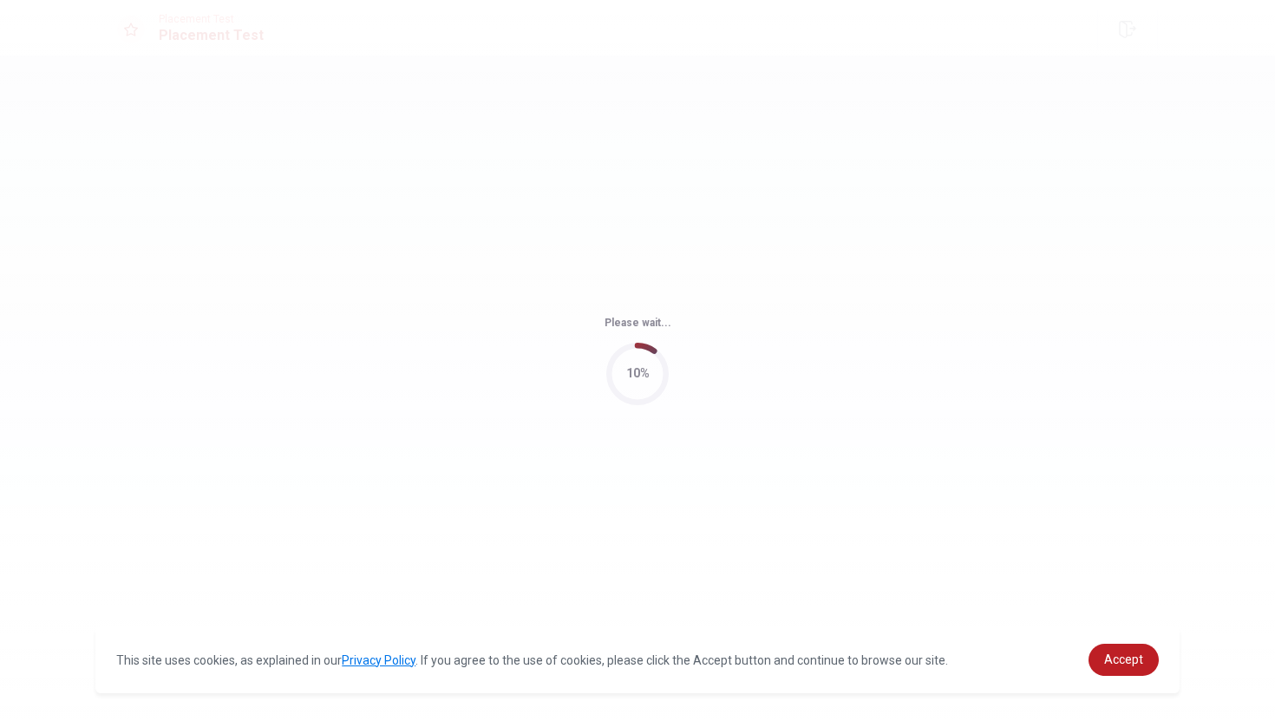
scroll to position [0, 0]
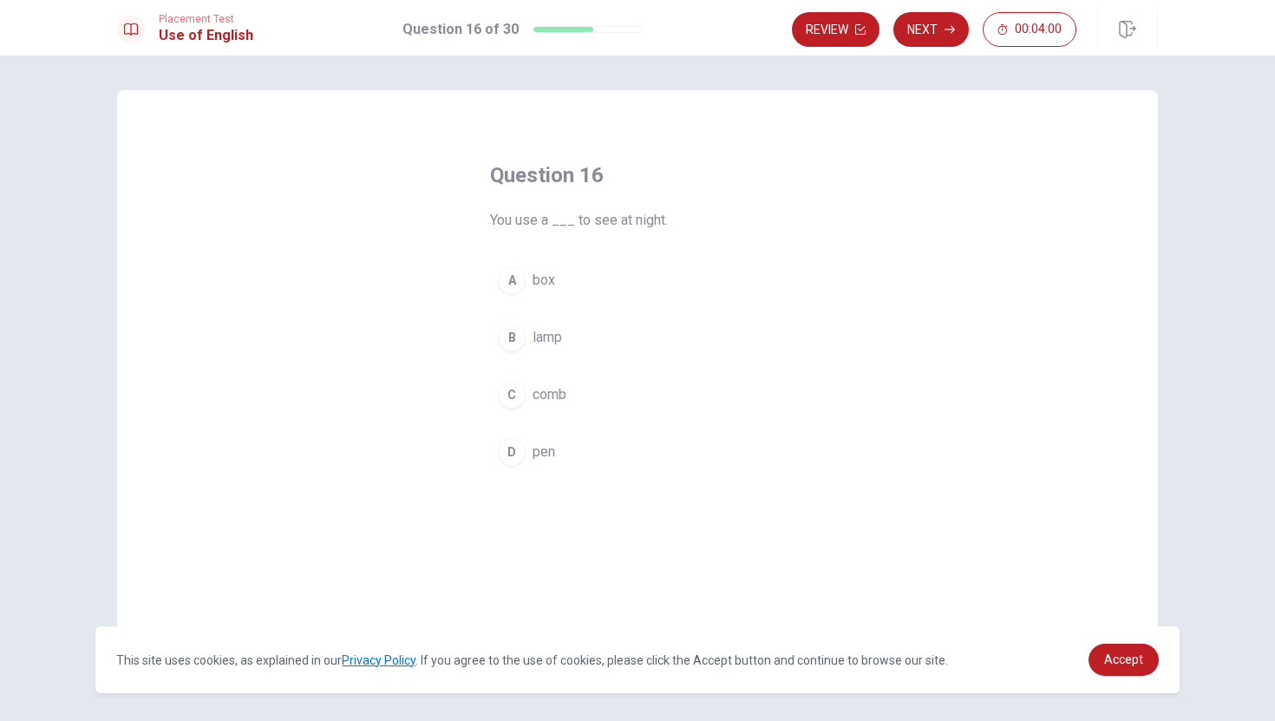
click at [513, 338] on div "B" at bounding box center [512, 337] width 28 height 28
click at [930, 30] on button "Next" at bounding box center [930, 29] width 75 height 35
click at [515, 399] on div "C" at bounding box center [512, 395] width 28 height 28
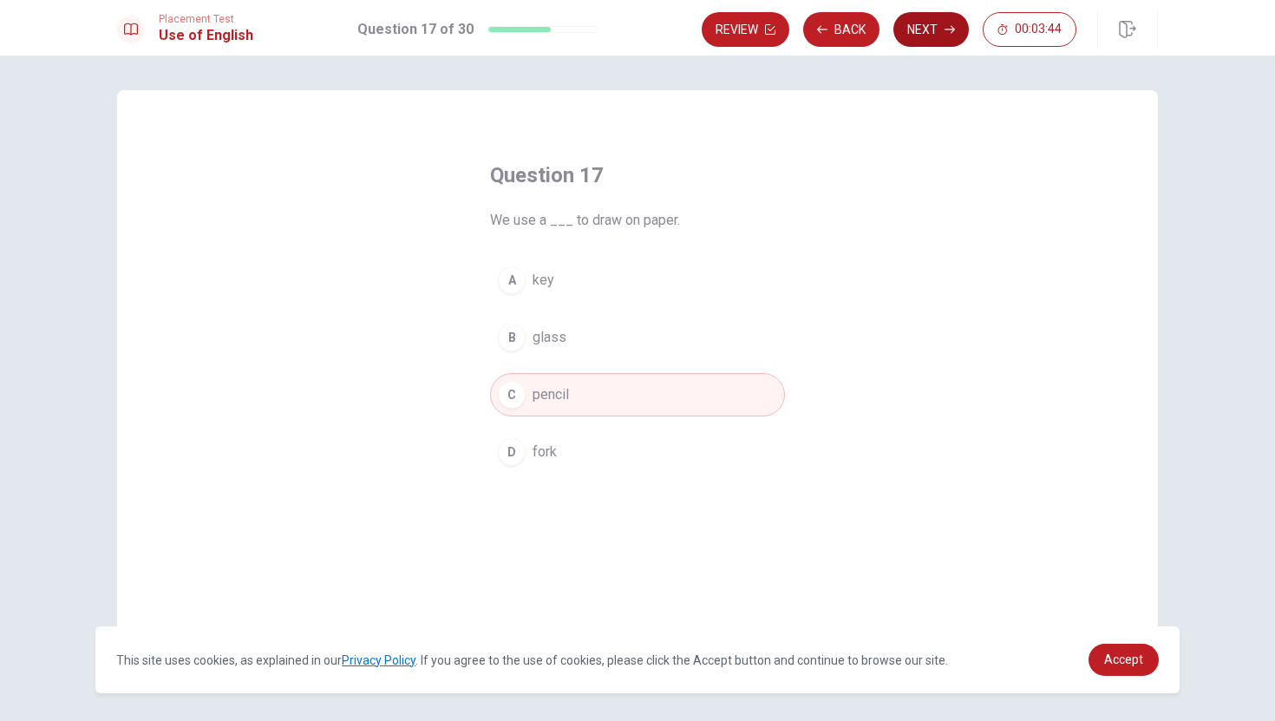
click at [922, 29] on button "Next" at bounding box center [930, 29] width 75 height 35
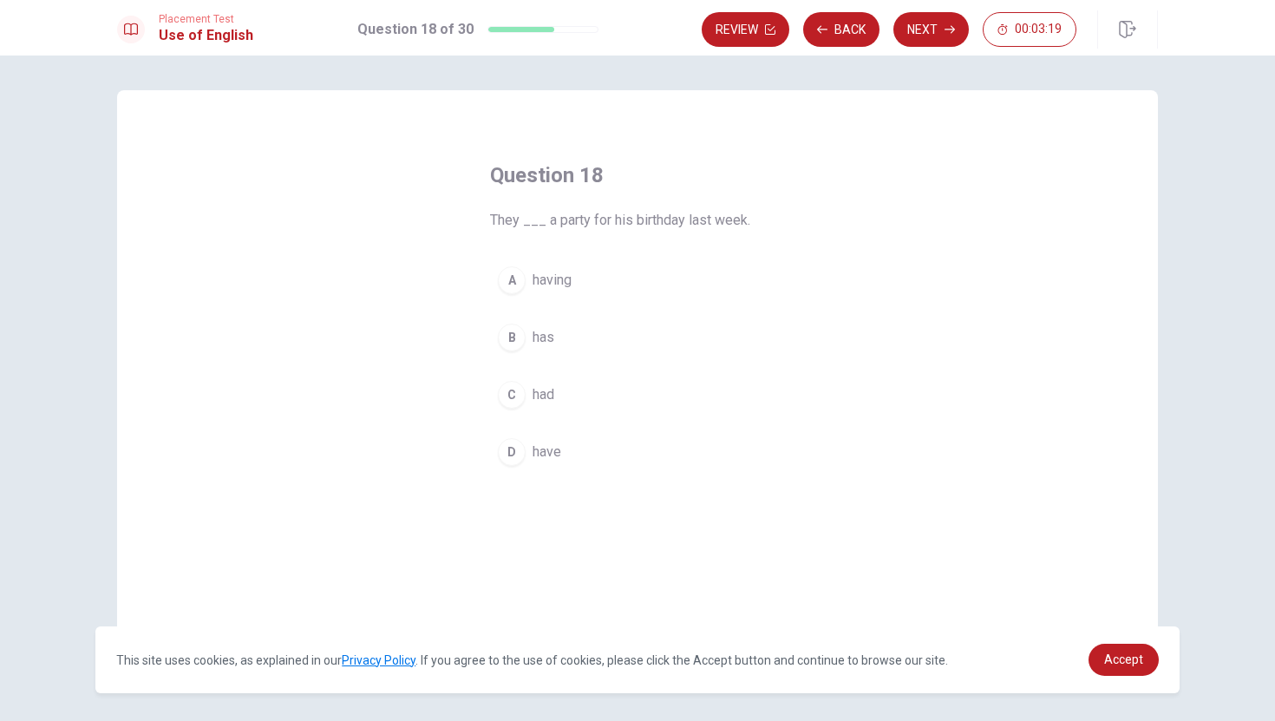
click at [508, 398] on div "C" at bounding box center [512, 395] width 28 height 28
click at [925, 29] on button "Next" at bounding box center [930, 29] width 75 height 35
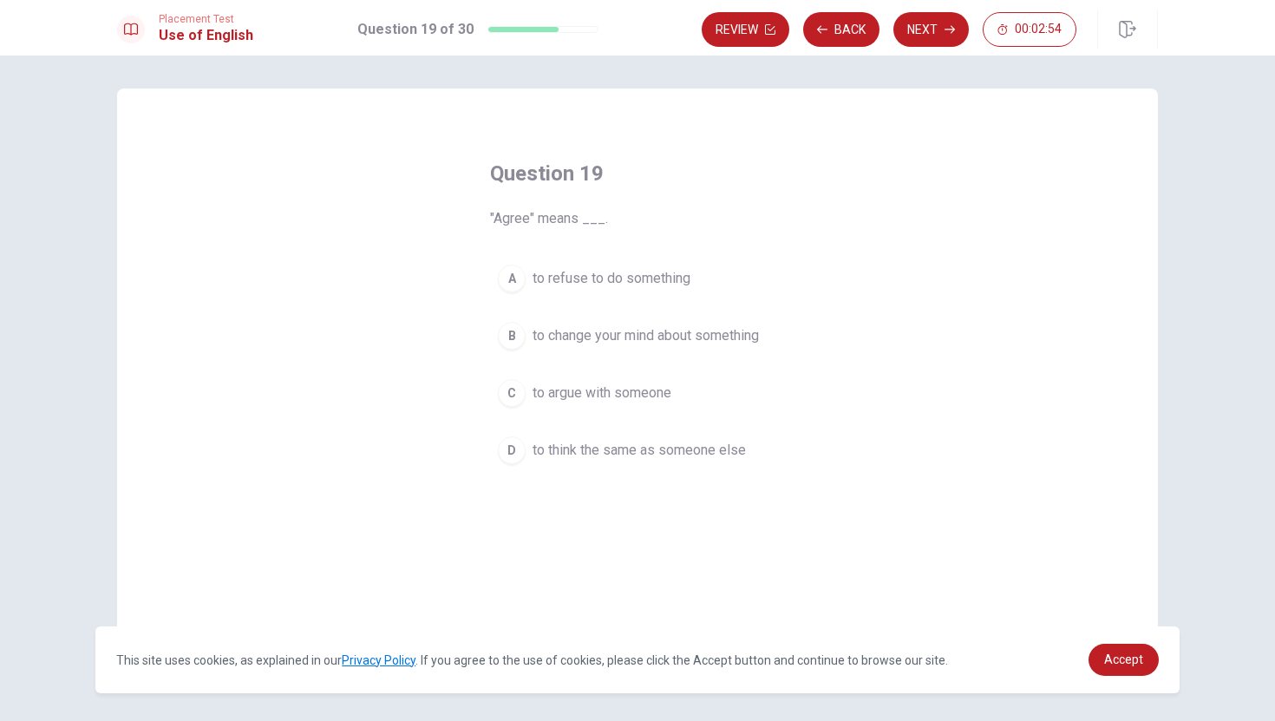
click at [511, 454] on div "D" at bounding box center [512, 450] width 28 height 28
click at [924, 36] on button "Next" at bounding box center [930, 29] width 75 height 35
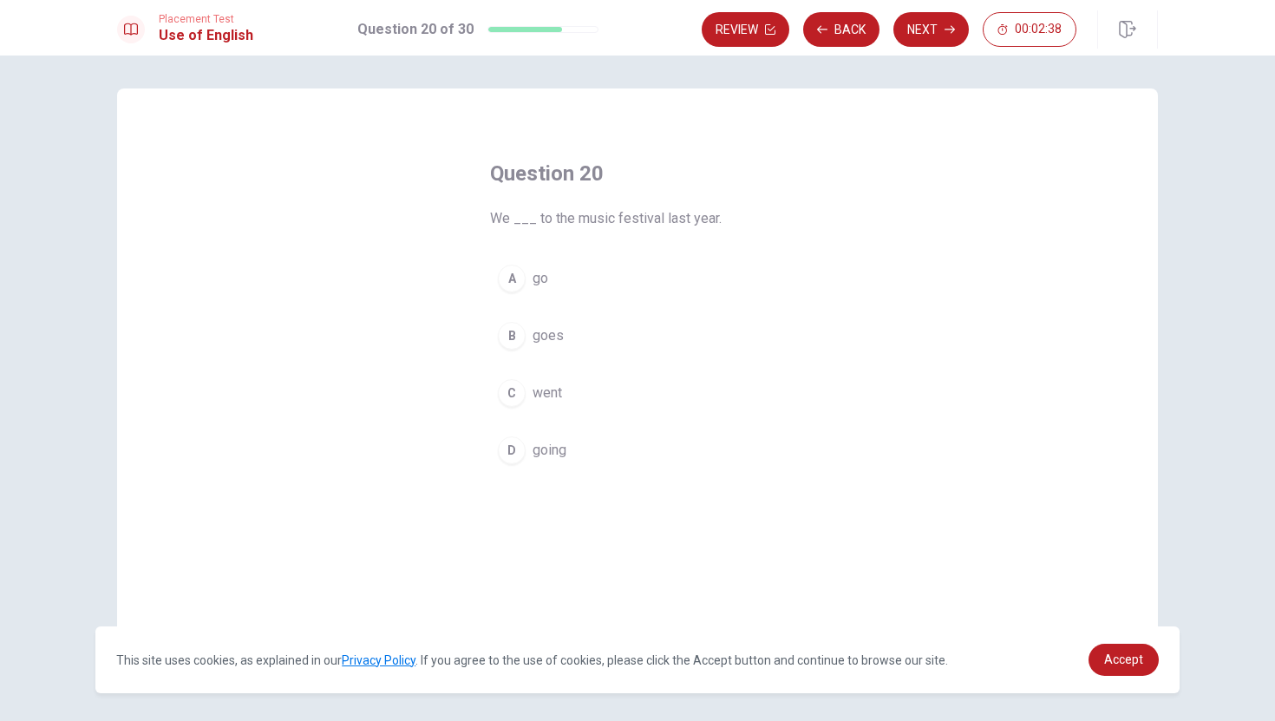
click at [543, 449] on span "going" at bounding box center [549, 450] width 34 height 21
click at [543, 395] on span "went" at bounding box center [546, 392] width 29 height 21
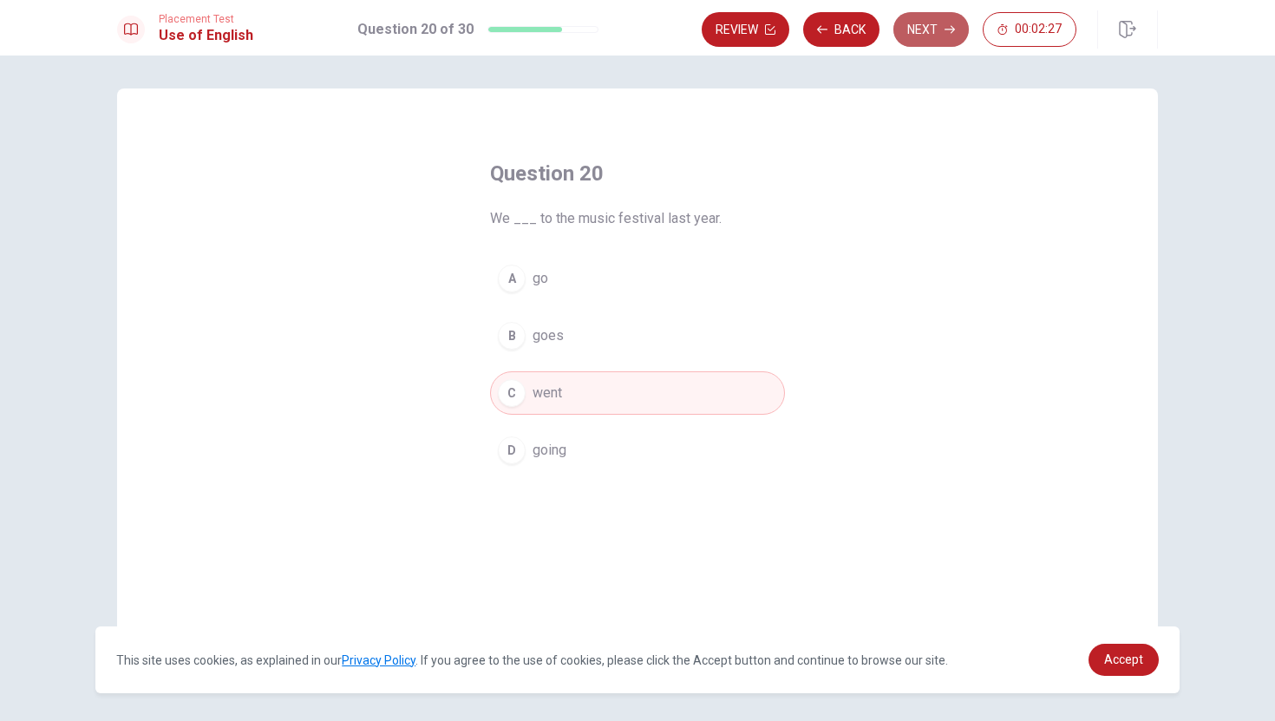
click at [925, 32] on button "Next" at bounding box center [930, 29] width 75 height 35
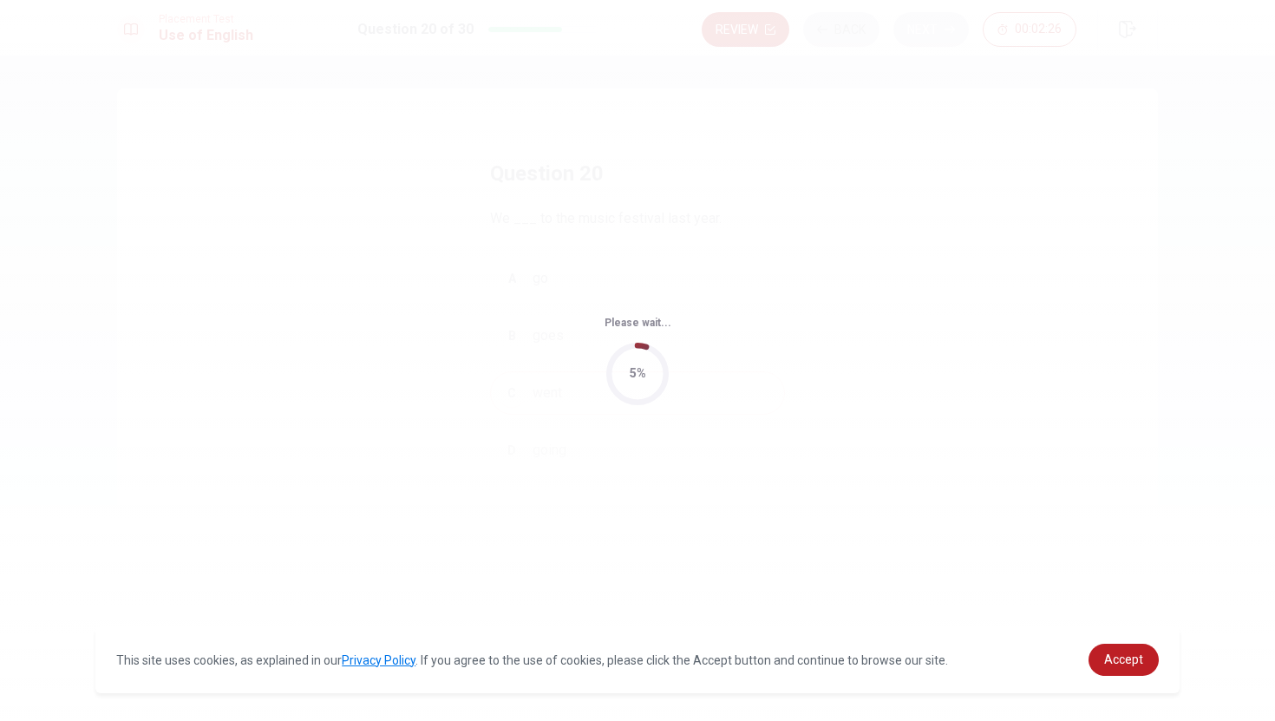
scroll to position [0, 0]
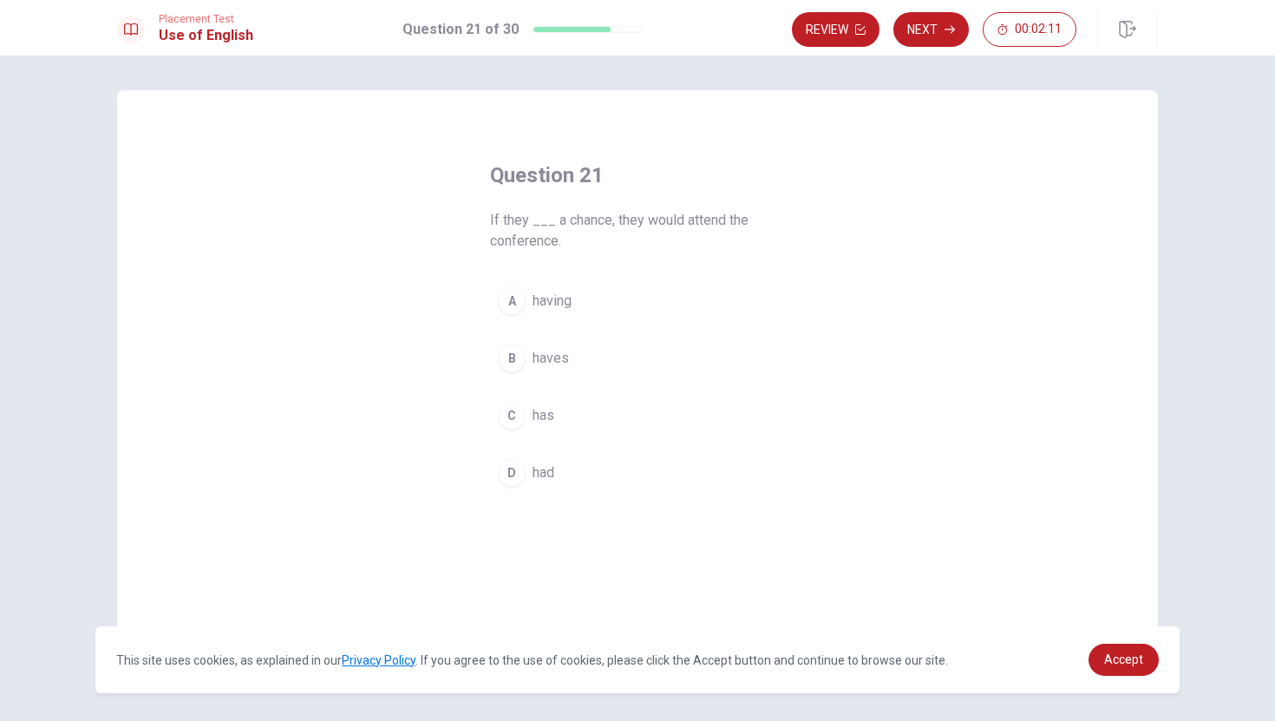
click at [514, 416] on div "C" at bounding box center [512, 416] width 28 height 28
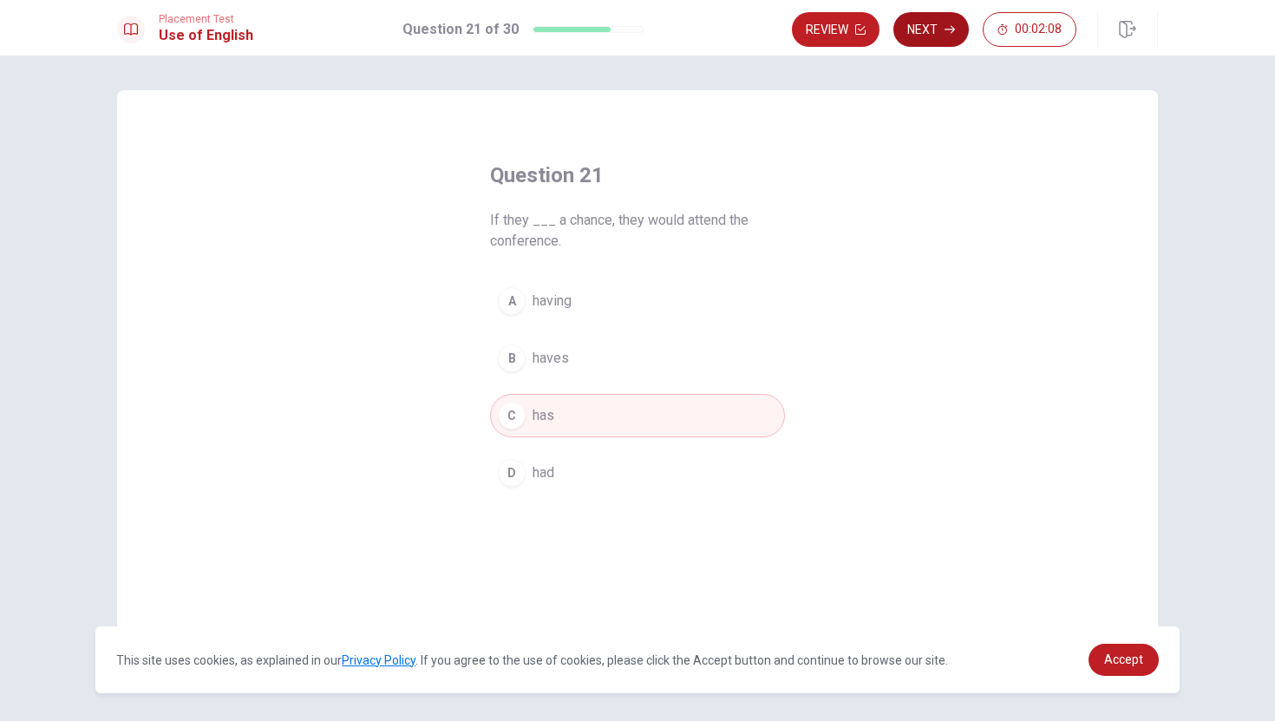
click at [938, 28] on button "Next" at bounding box center [930, 29] width 75 height 35
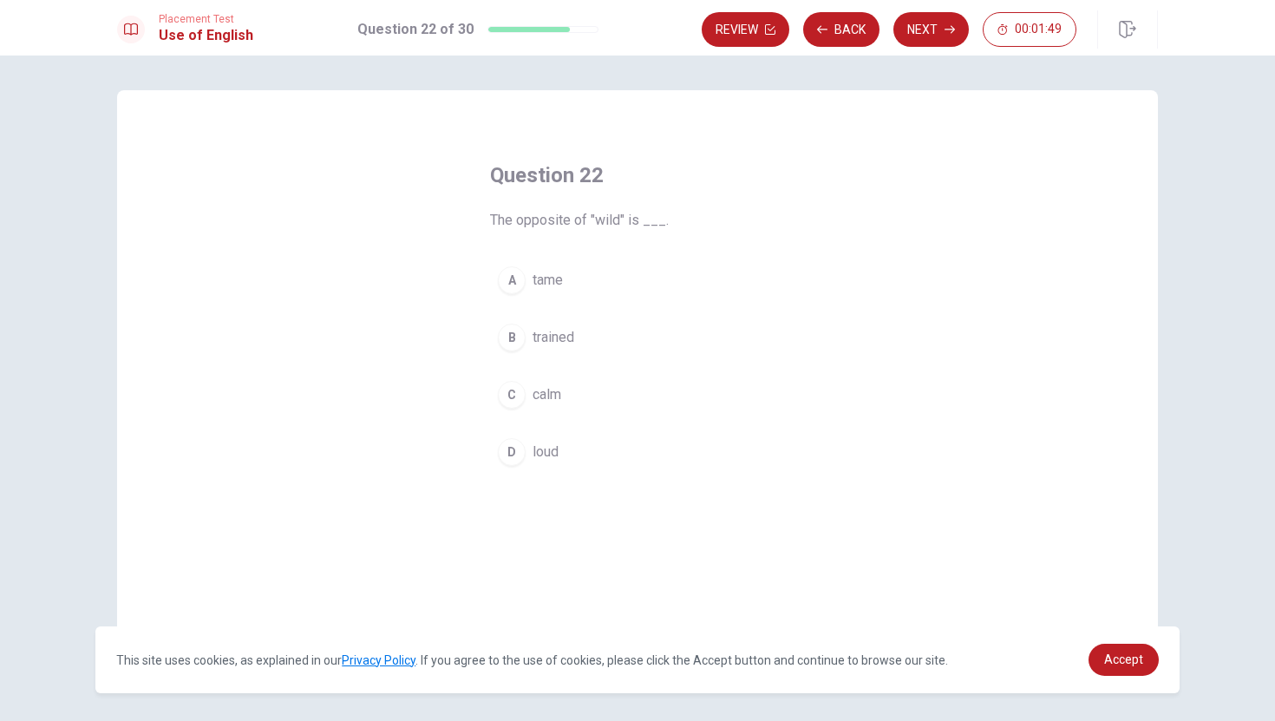
click at [515, 339] on div "B" at bounding box center [512, 337] width 28 height 28
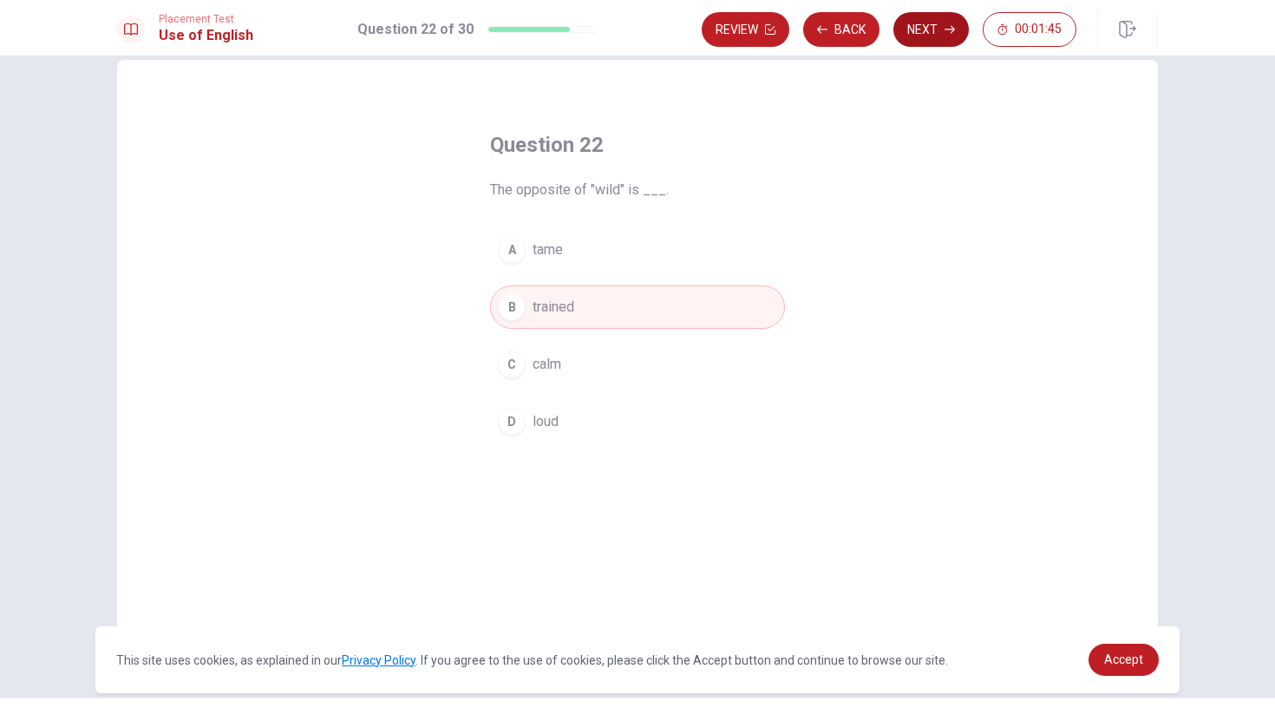
click at [929, 29] on button "Next" at bounding box center [930, 29] width 75 height 35
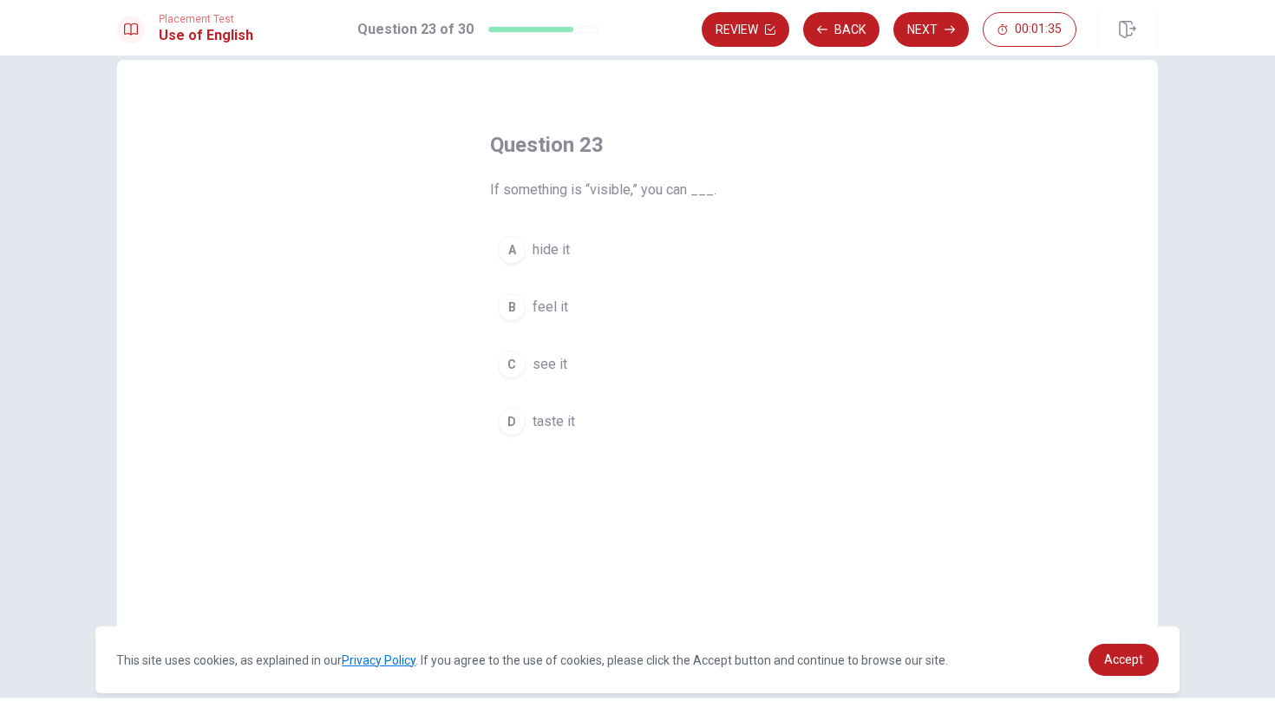
click at [514, 363] on div "C" at bounding box center [512, 364] width 28 height 28
click at [931, 26] on button "Next" at bounding box center [930, 29] width 75 height 35
click at [513, 423] on div "D" at bounding box center [512, 422] width 28 height 28
click at [508, 309] on div "B" at bounding box center [512, 307] width 28 height 28
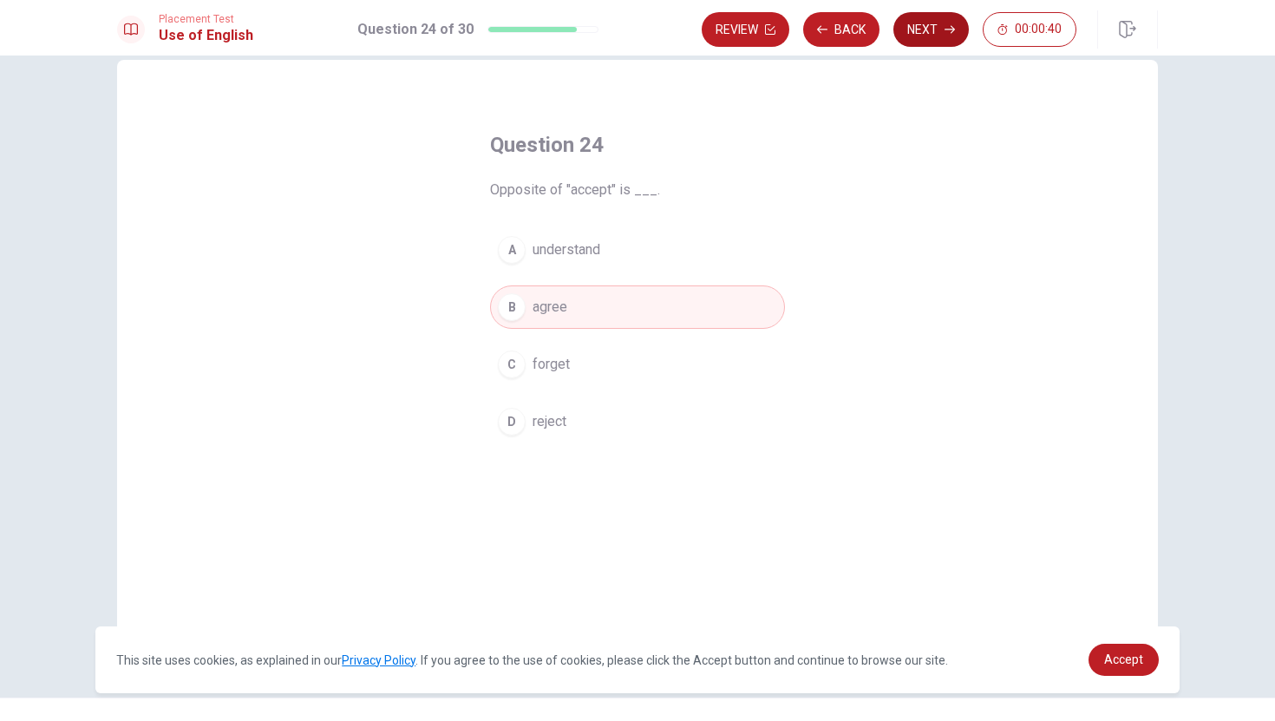
click at [928, 28] on button "Next" at bounding box center [930, 29] width 75 height 35
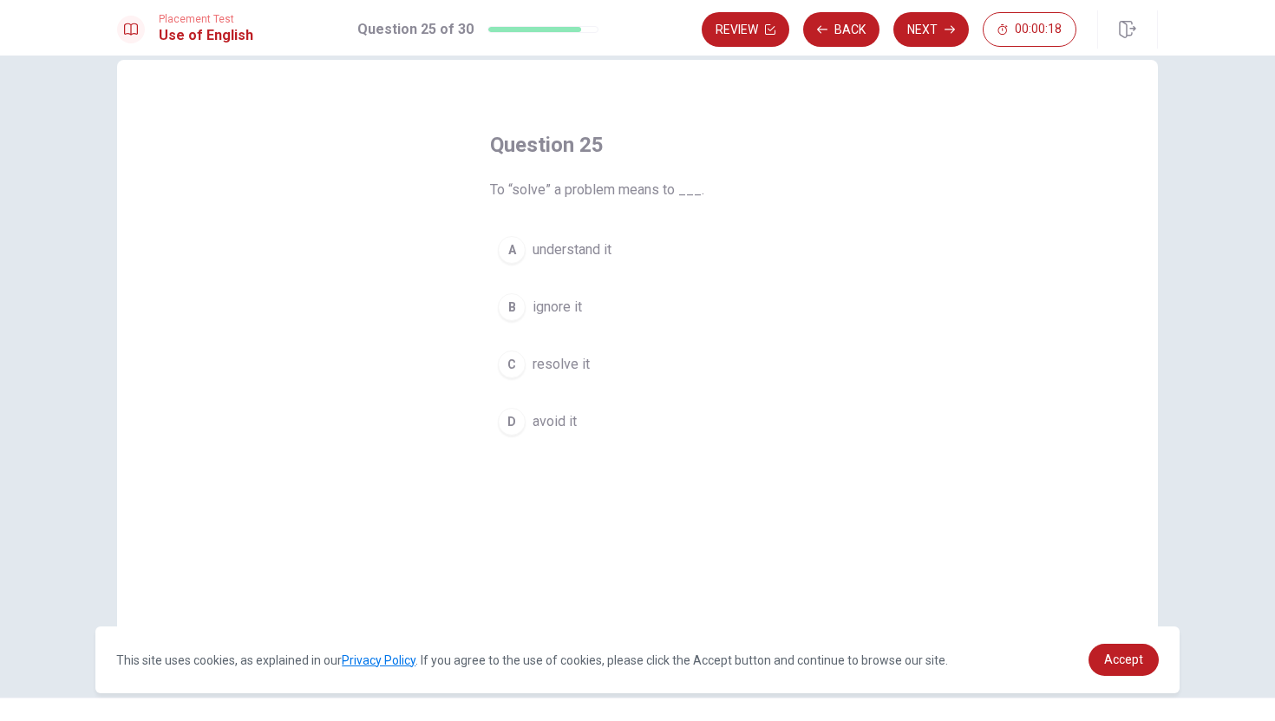
click at [516, 362] on div "C" at bounding box center [512, 364] width 28 height 28
click at [949, 29] on icon "button" at bounding box center [949, 30] width 10 height 8
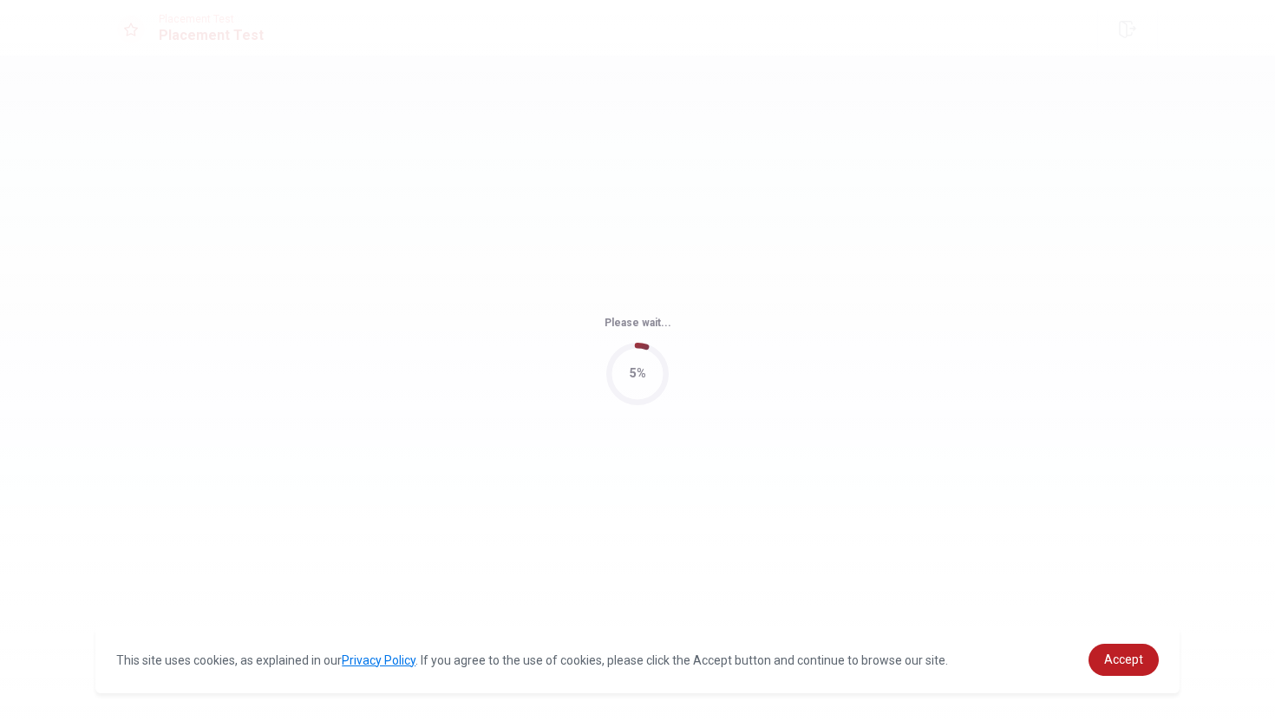
scroll to position [0, 0]
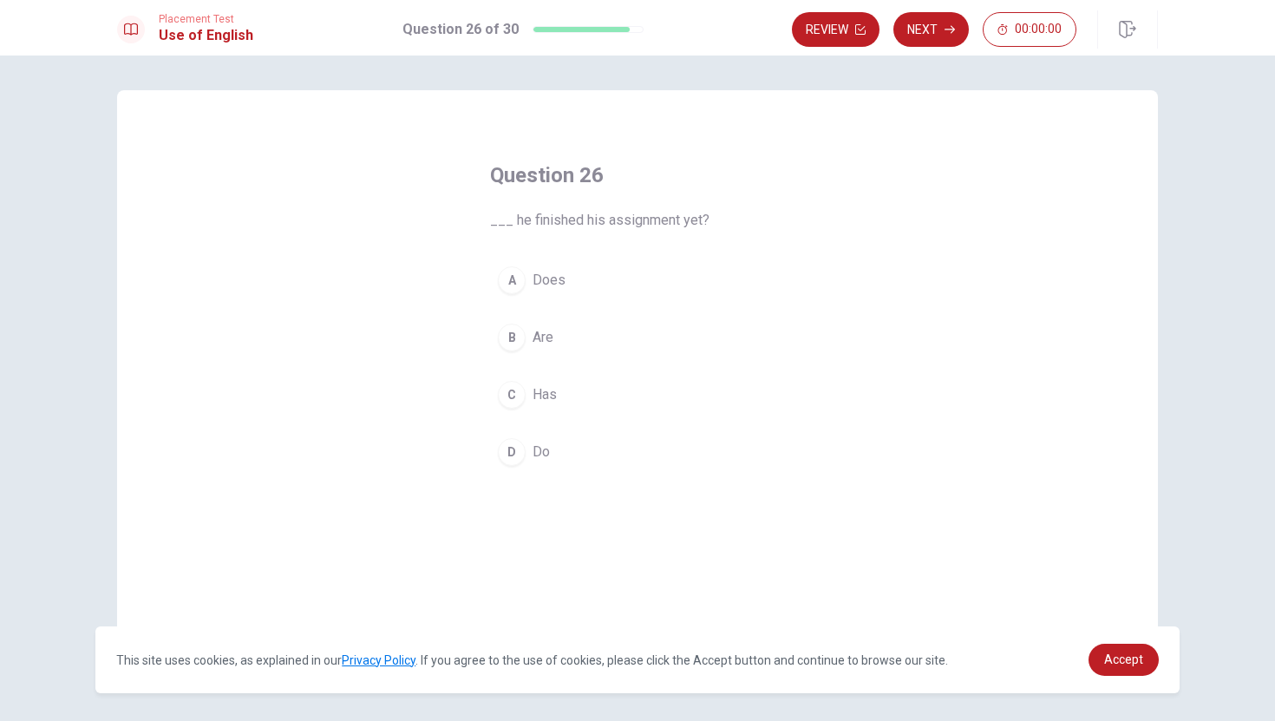
click at [512, 275] on div "A" at bounding box center [512, 280] width 28 height 28
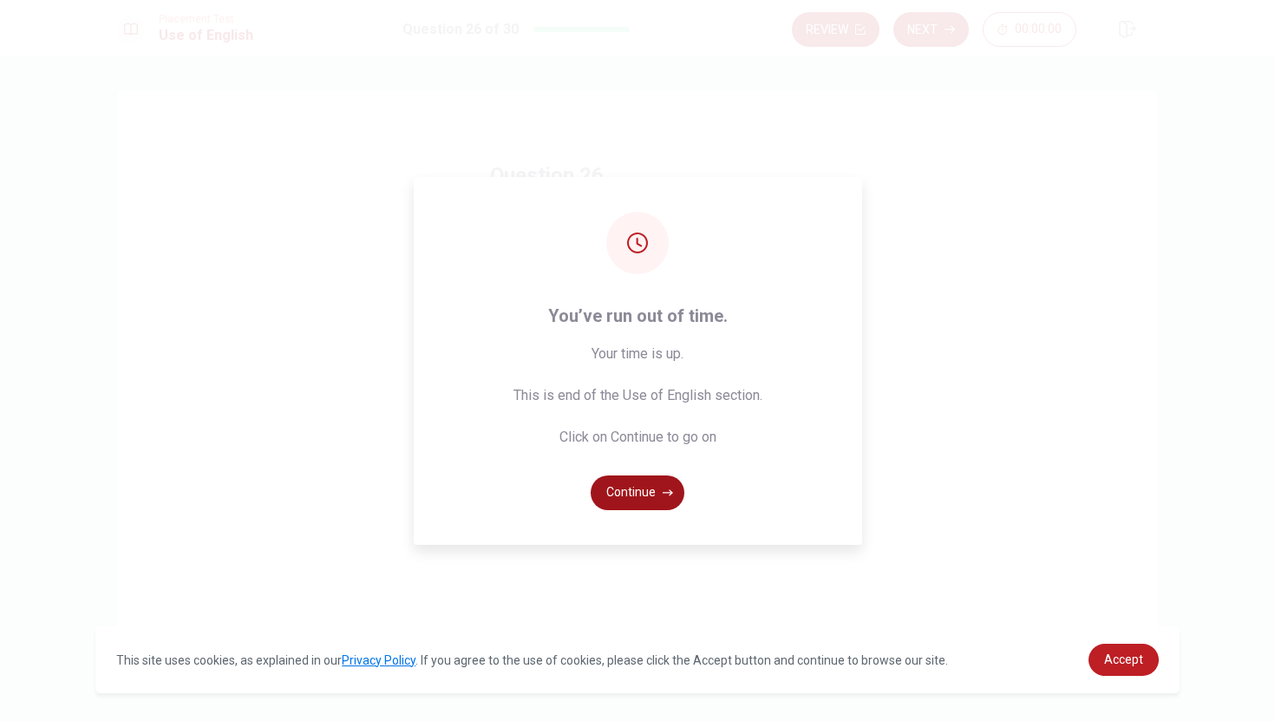
click at [647, 493] on button "Continue" at bounding box center [638, 492] width 94 height 35
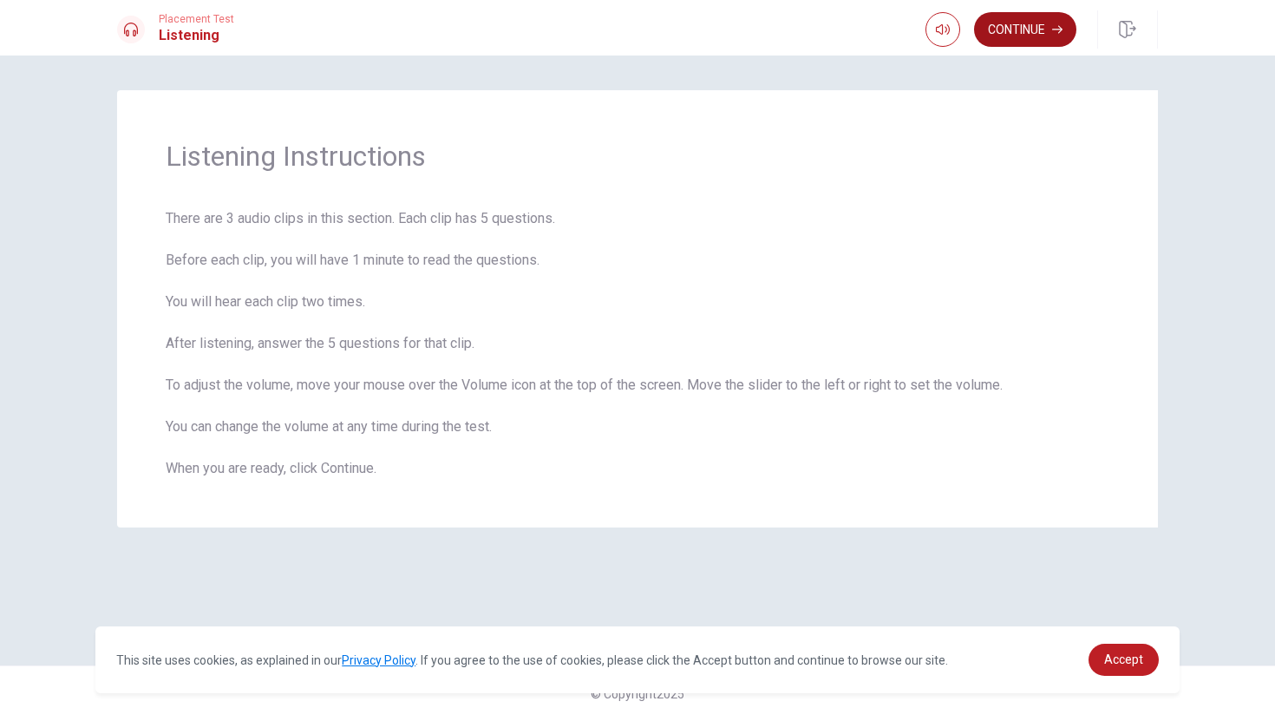
click at [1023, 30] on button "Continue" at bounding box center [1025, 29] width 102 height 35
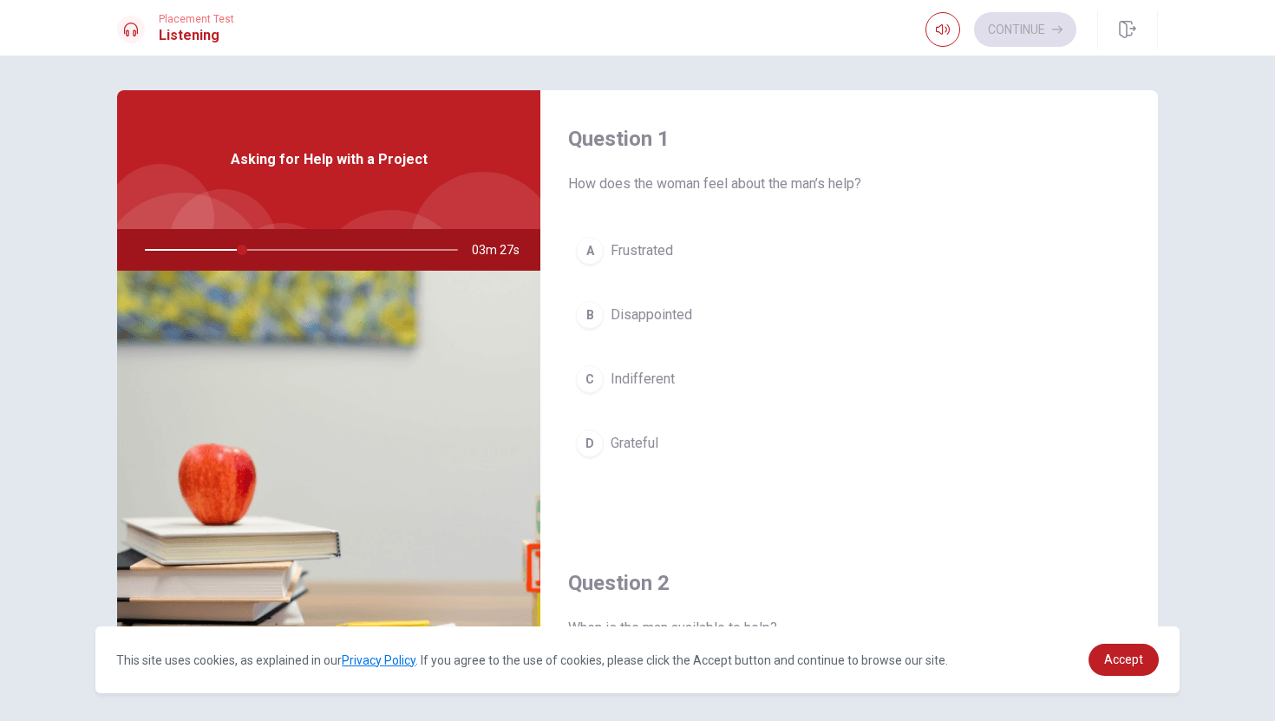
click at [793, 280] on div "A Frustrated B Disappointed C Indifferent D Grateful" at bounding box center [849, 364] width 562 height 271
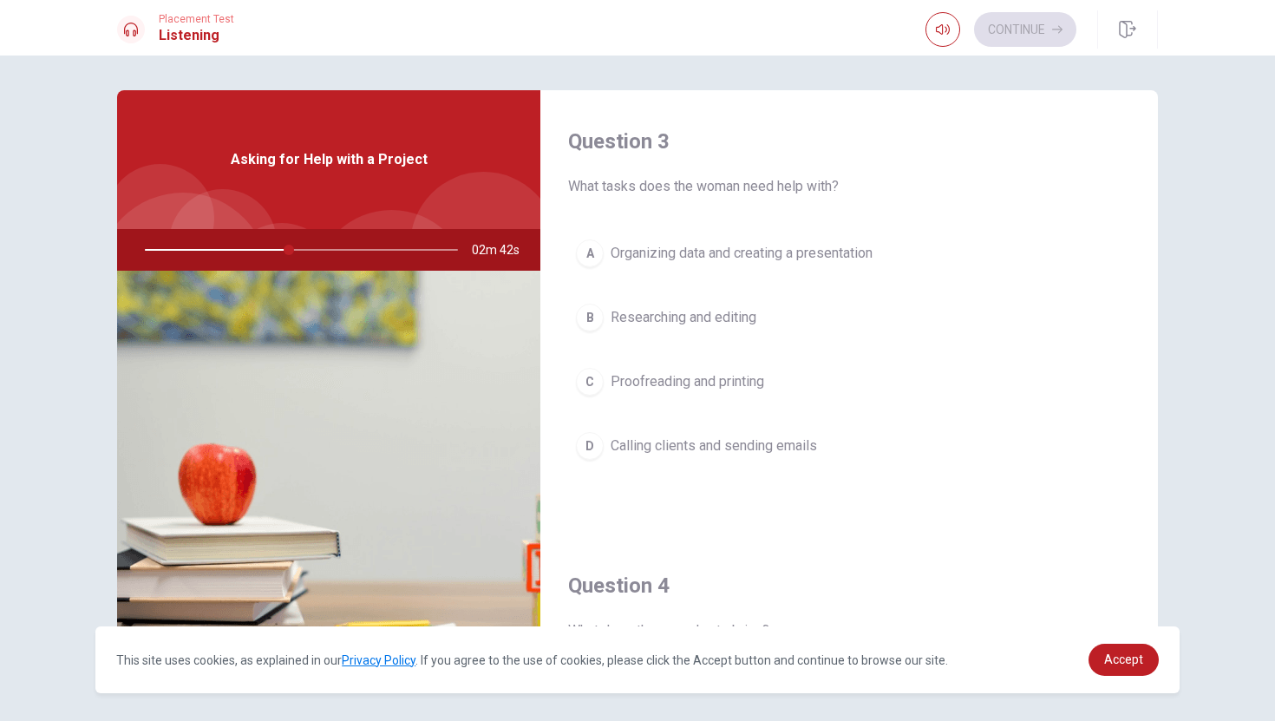
scroll to position [884, 0]
click at [595, 384] on div "C" at bounding box center [590, 383] width 28 height 28
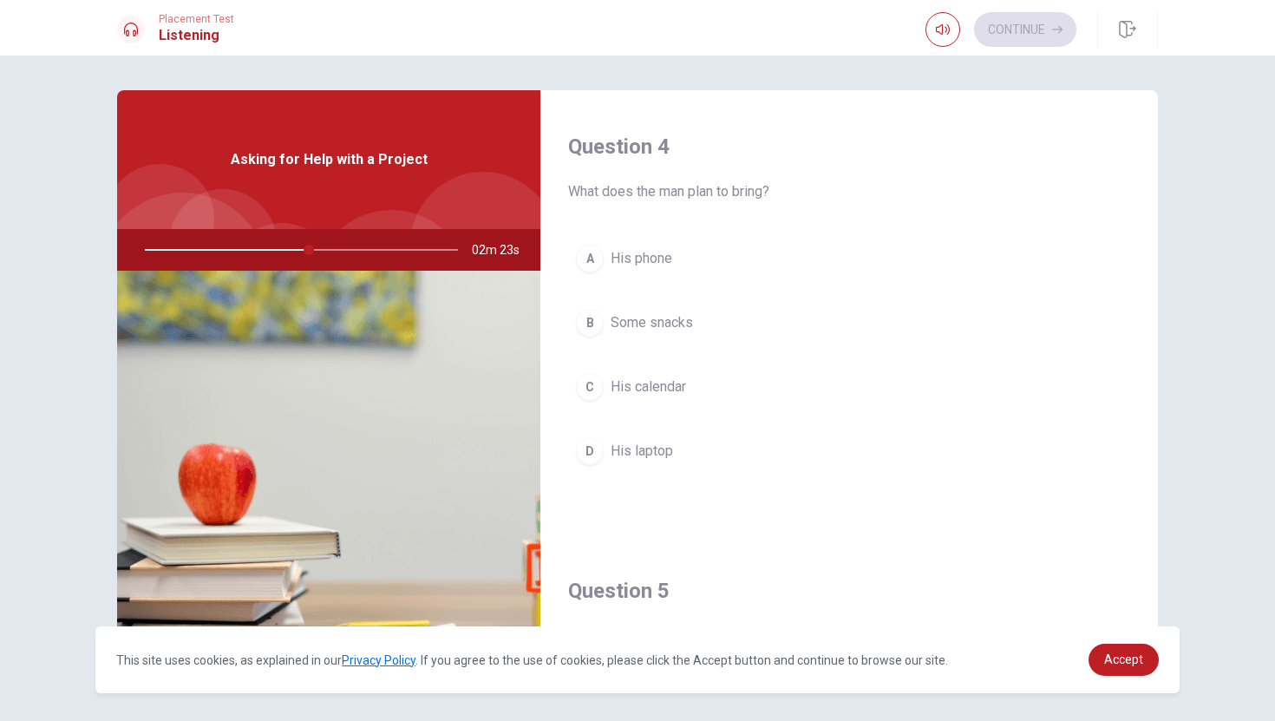
click at [588, 446] on div "D" at bounding box center [590, 451] width 28 height 28
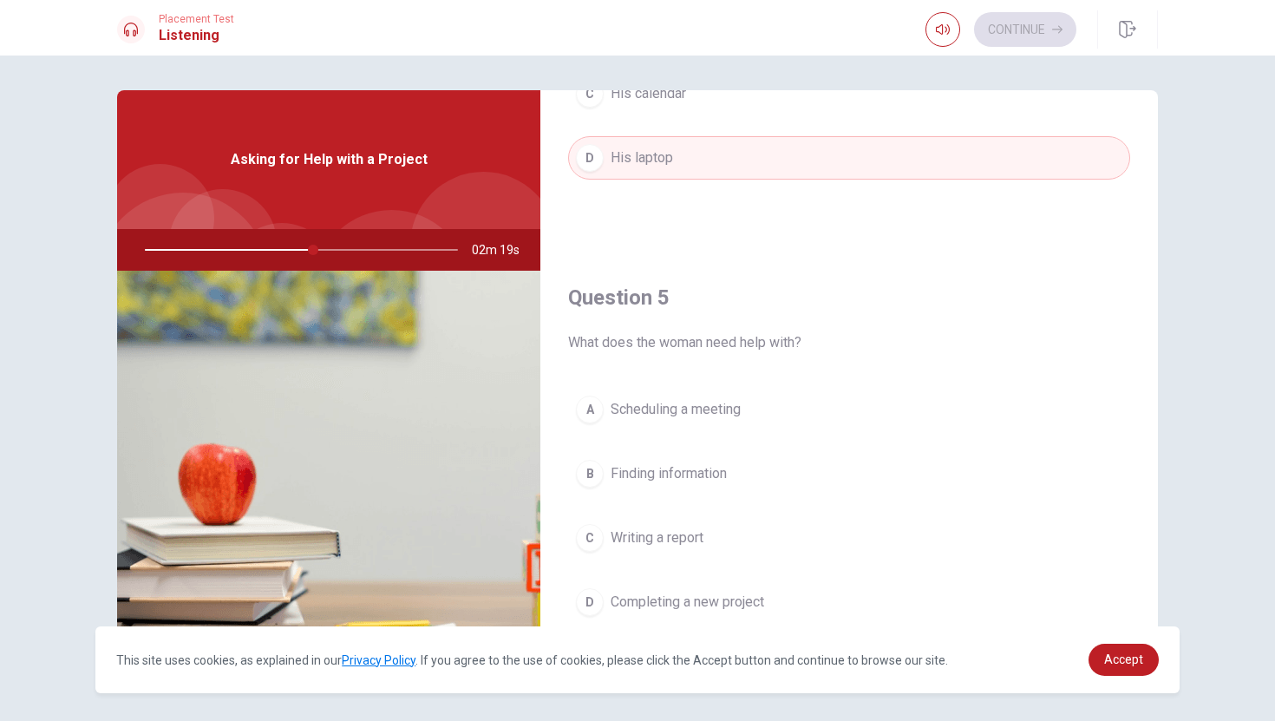
scroll to position [2, 0]
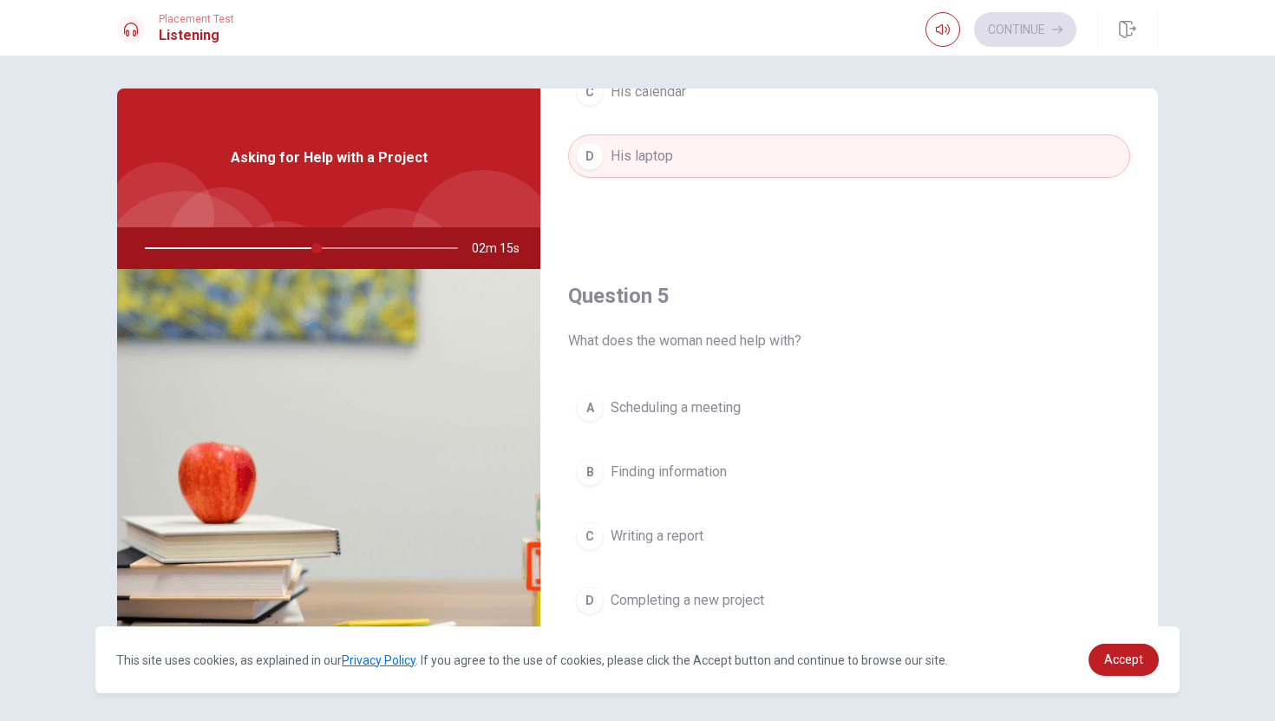
click at [591, 599] on div "D" at bounding box center [590, 600] width 28 height 28
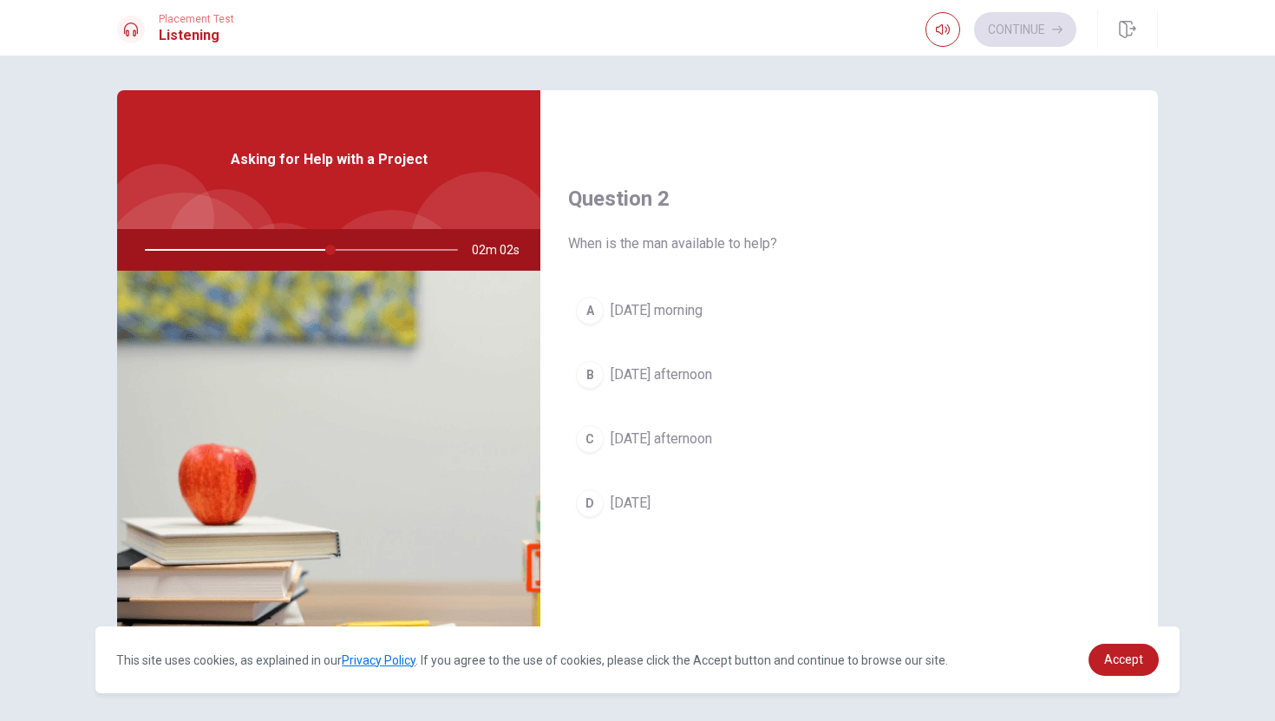
scroll to position [403, 0]
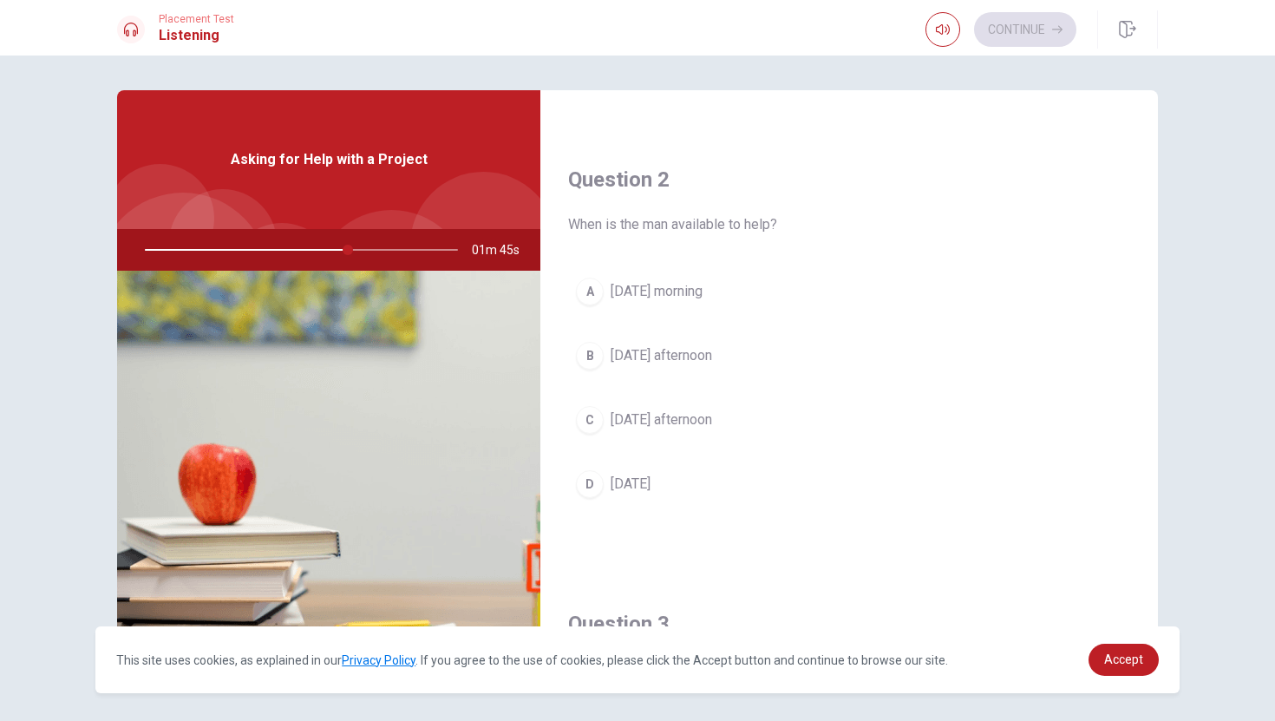
click at [688, 436] on button "C [DATE] afternoon" at bounding box center [849, 419] width 562 height 43
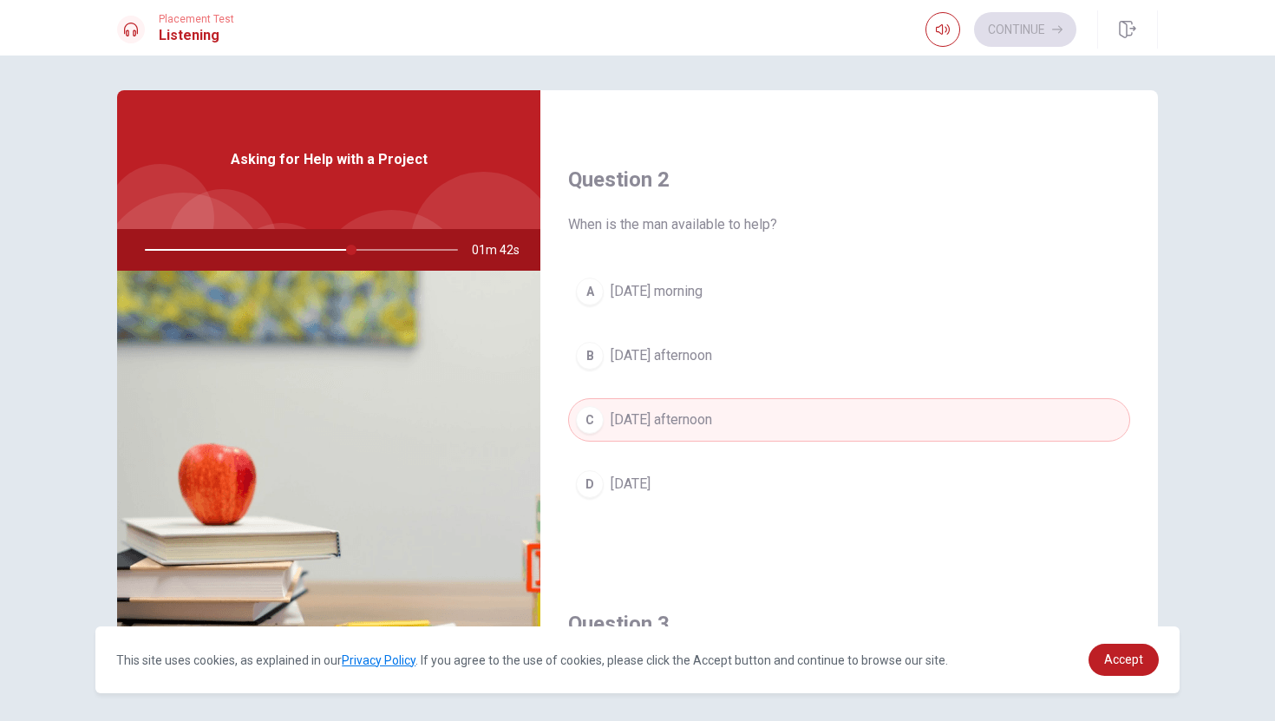
click at [589, 290] on div "A" at bounding box center [590, 291] width 28 height 28
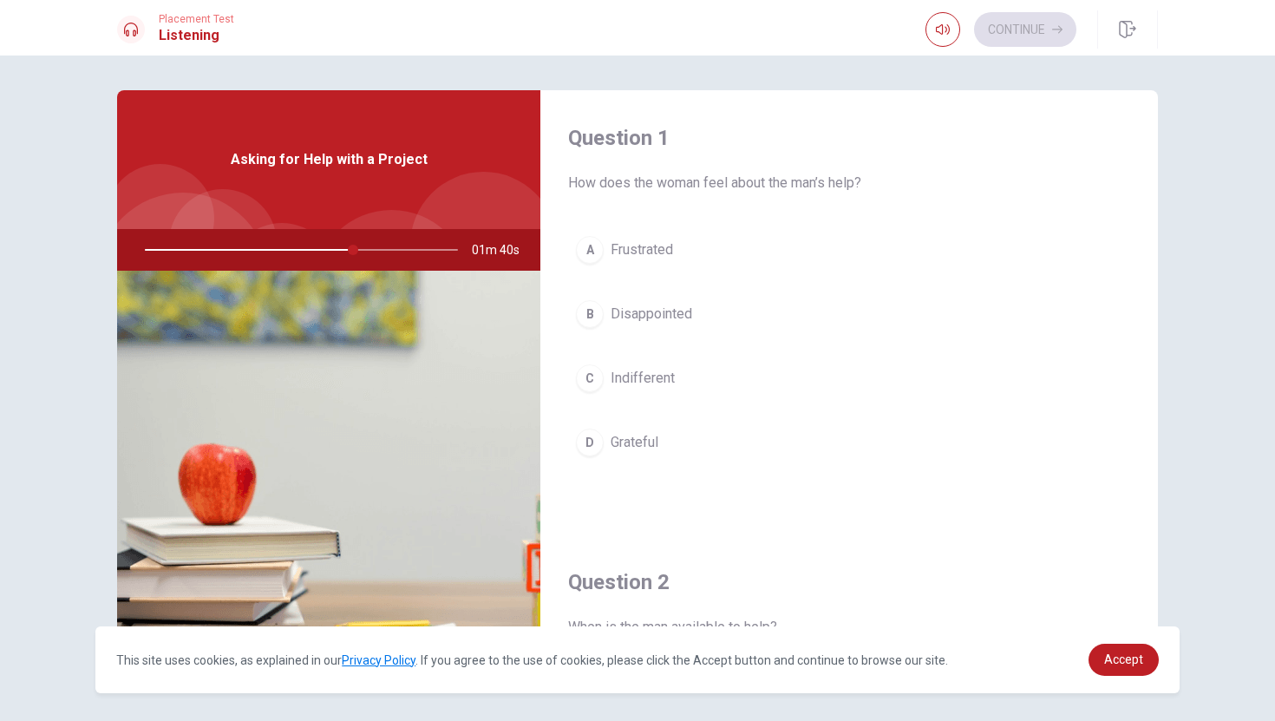
scroll to position [0, 0]
click at [591, 442] on div "D" at bounding box center [590, 443] width 28 height 28
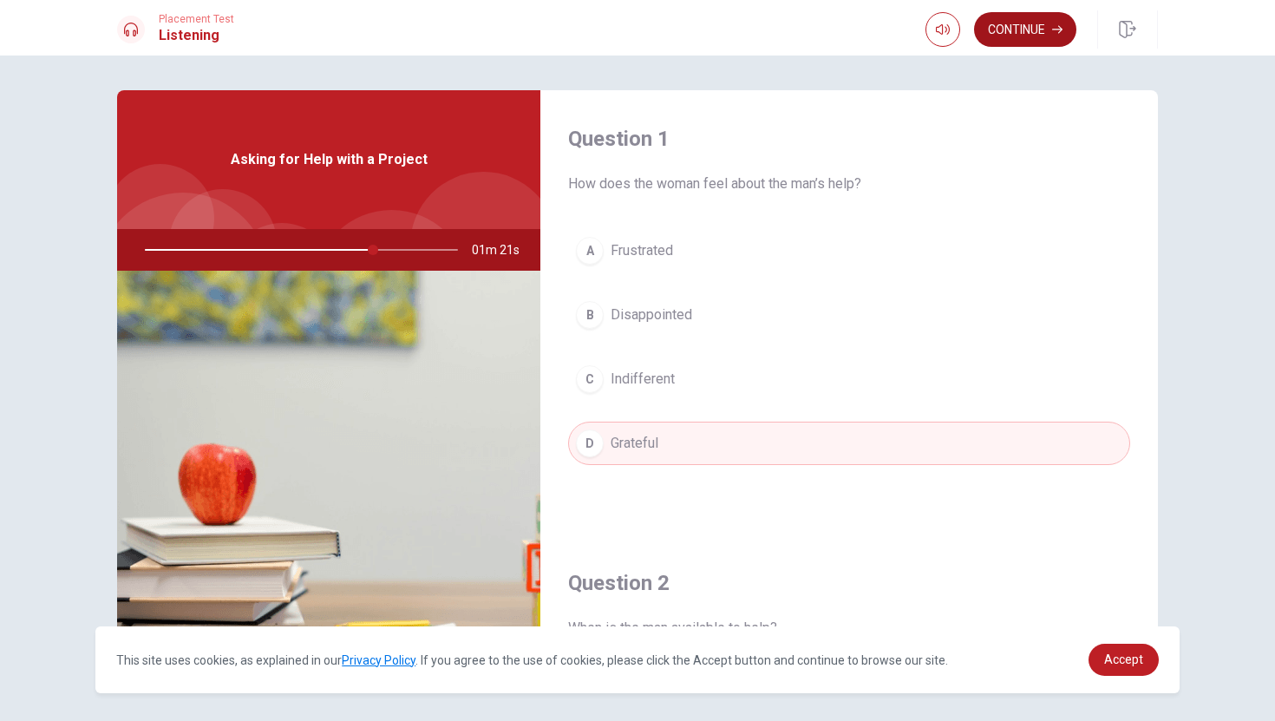
click at [1016, 29] on button "Continue" at bounding box center [1025, 29] width 102 height 35
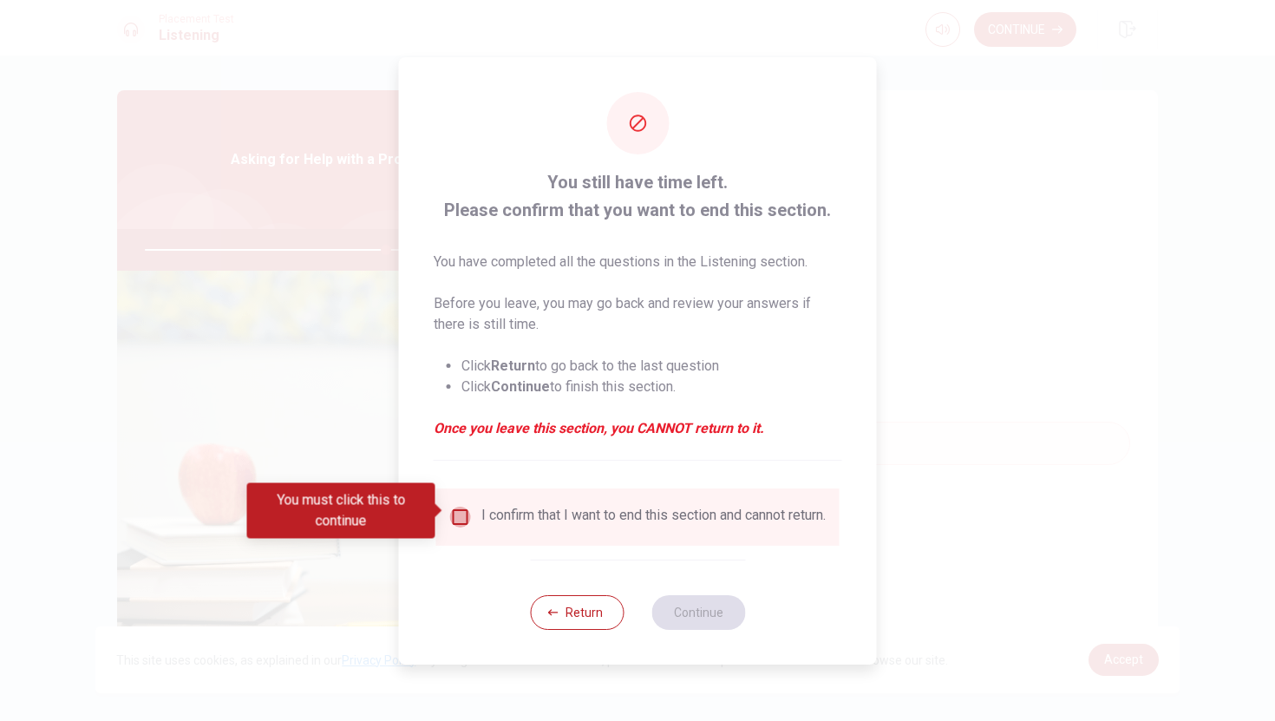
click at [460, 507] on input "You must click this to continue" at bounding box center [460, 516] width 21 height 21
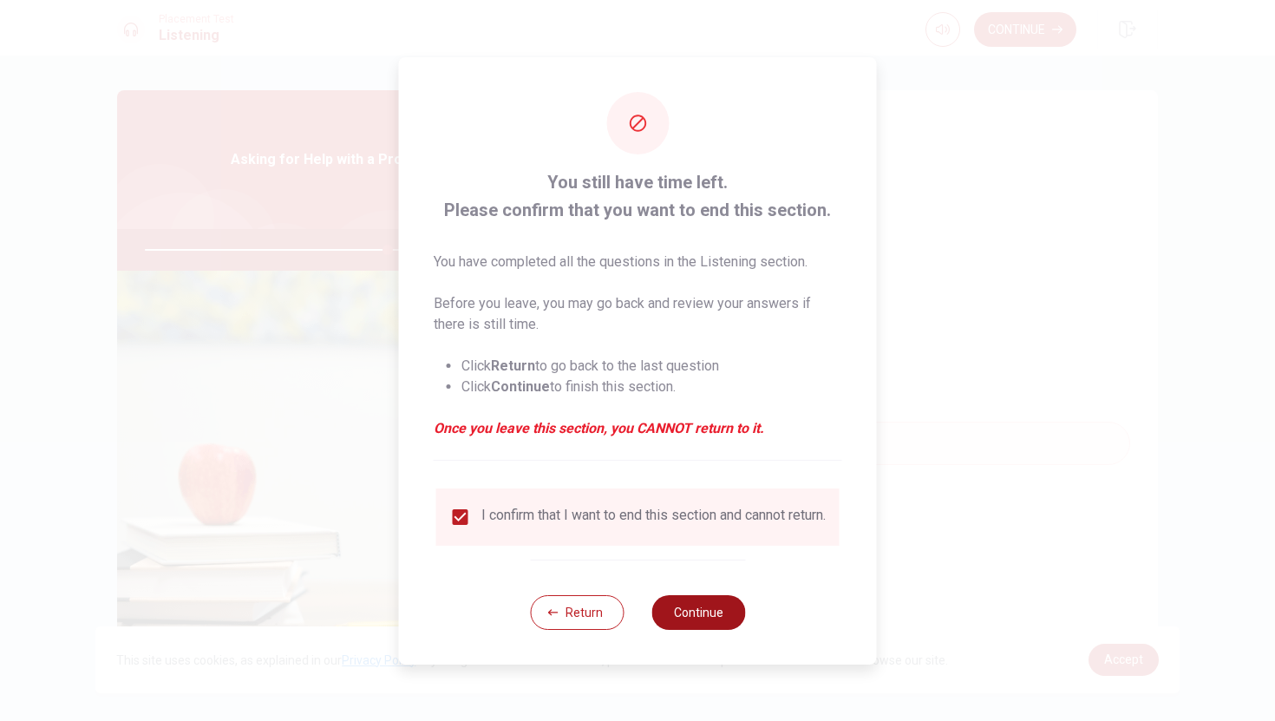
click at [695, 613] on button "Continue" at bounding box center [698, 612] width 94 height 35
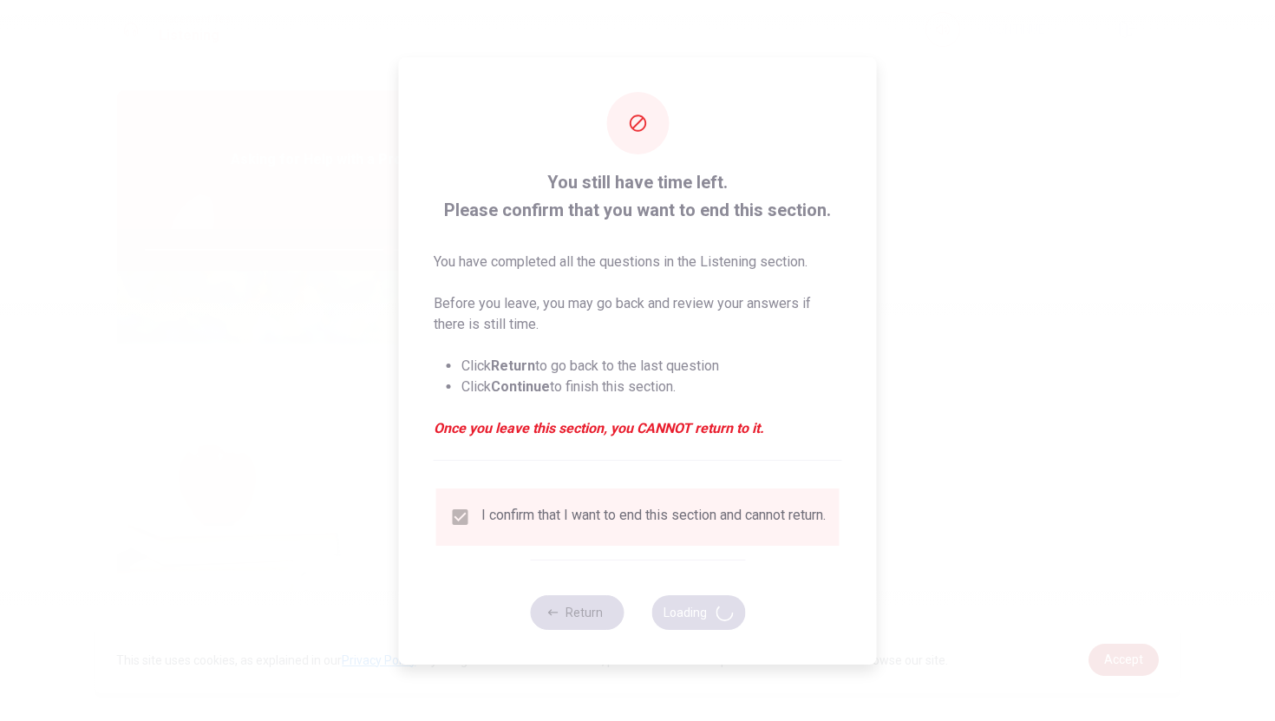
type input "78"
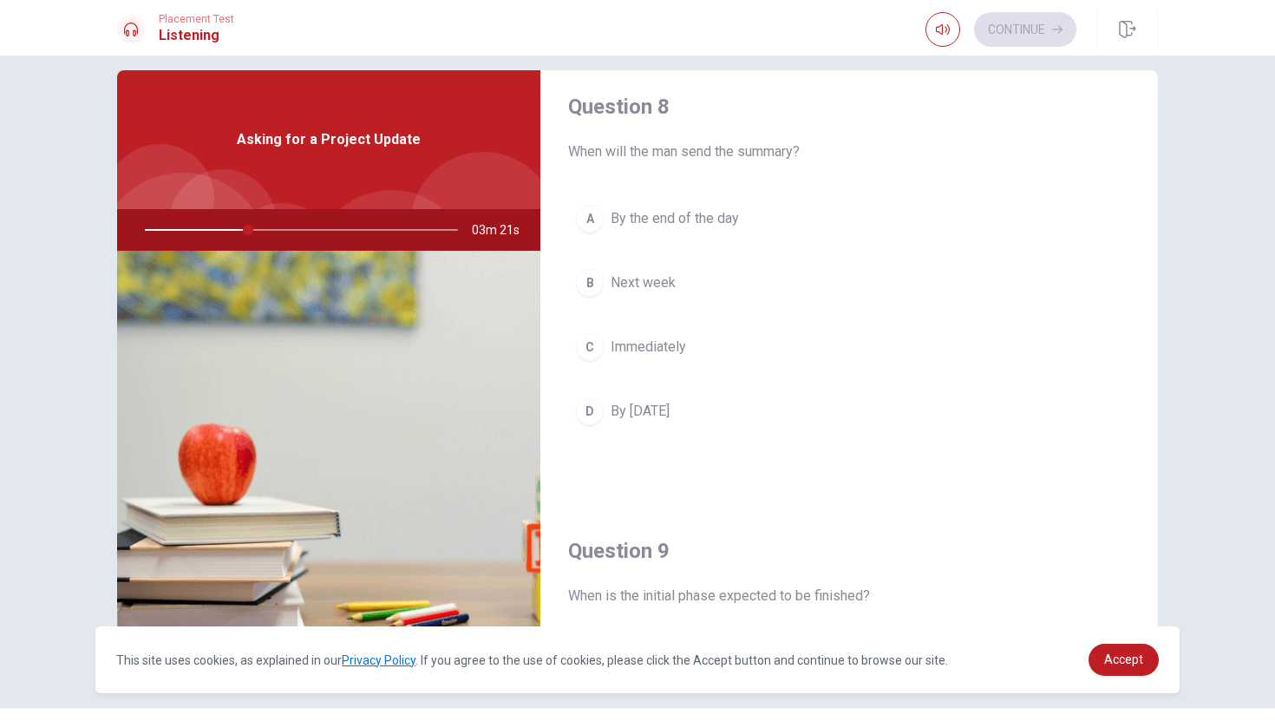
scroll to position [898, 0]
click at [590, 225] on div "A" at bounding box center [590, 221] width 28 height 28
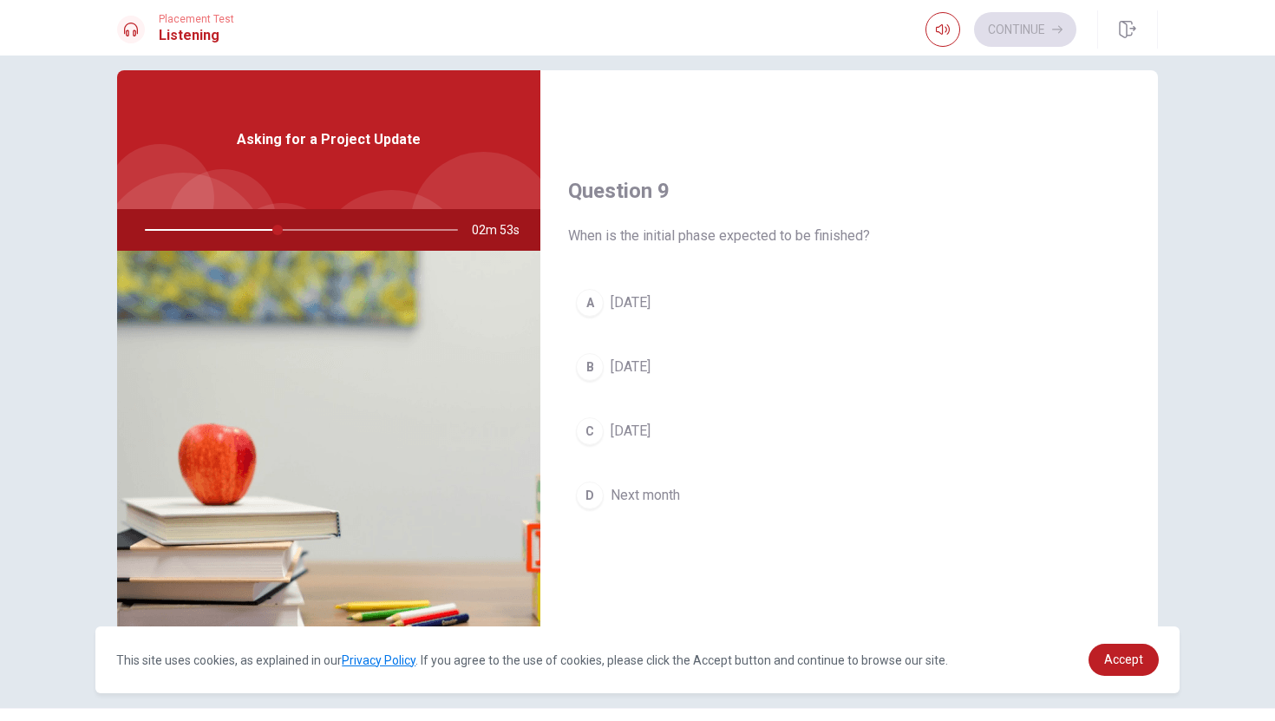
scroll to position [1263, 0]
click at [635, 297] on span "[DATE]" at bounding box center [630, 300] width 40 height 21
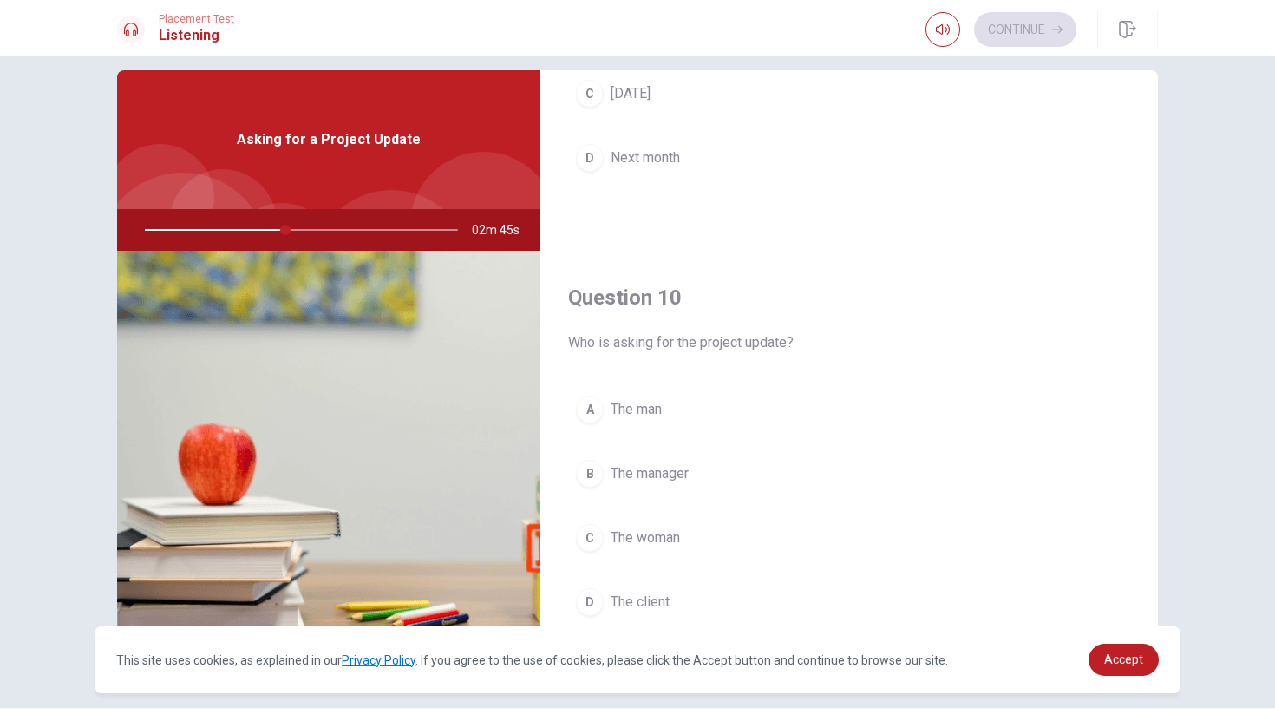
scroll to position [1617, 0]
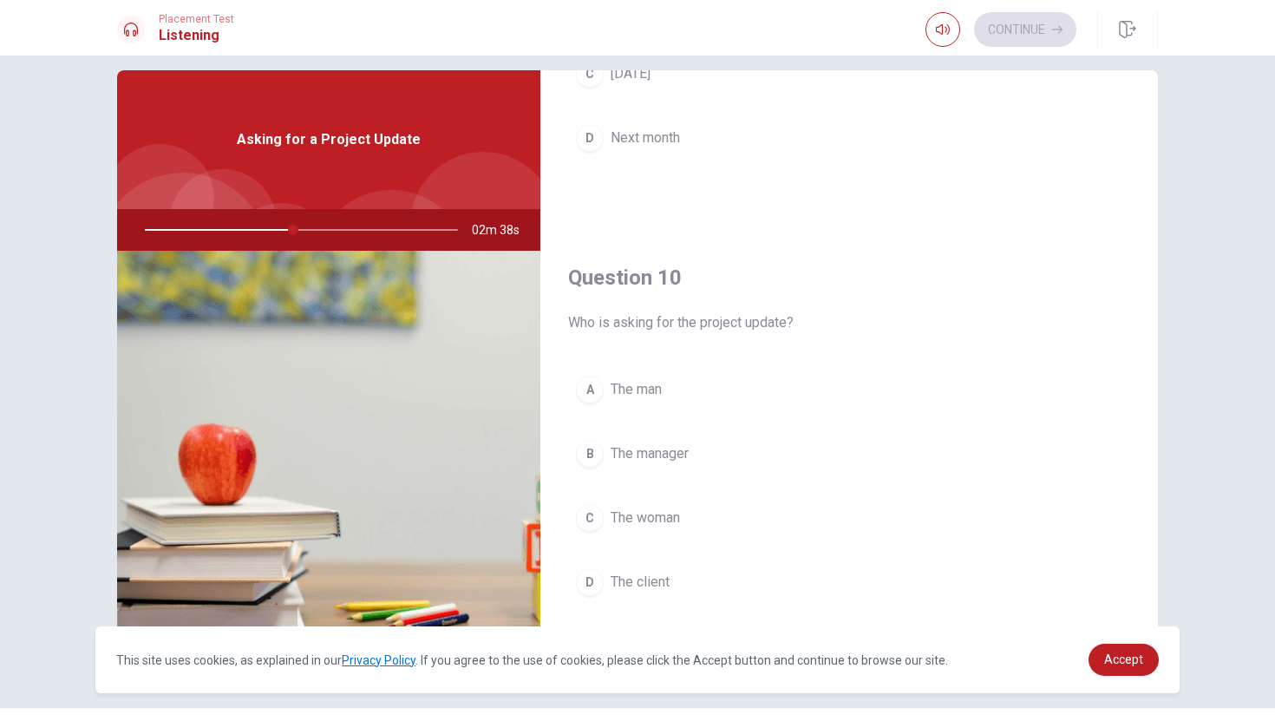
click at [591, 386] on div "A" at bounding box center [590, 389] width 28 height 28
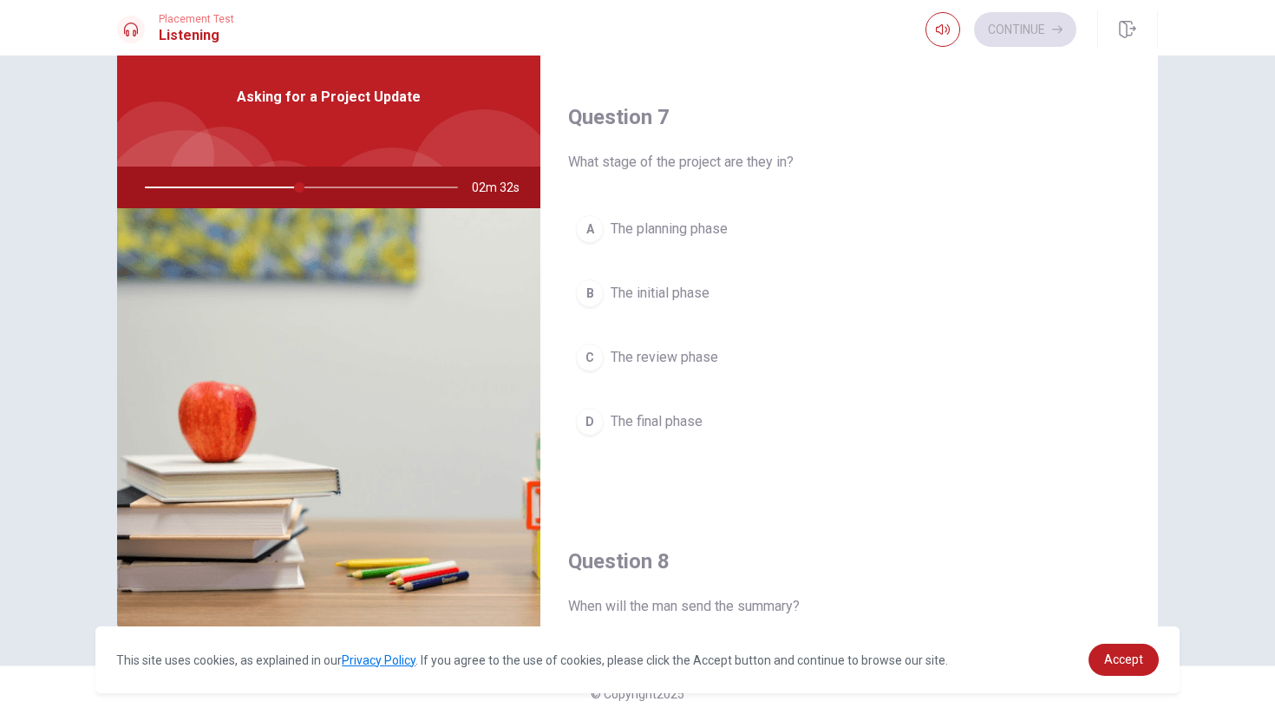
scroll to position [400, 0]
click at [589, 359] on div "C" at bounding box center [590, 361] width 28 height 28
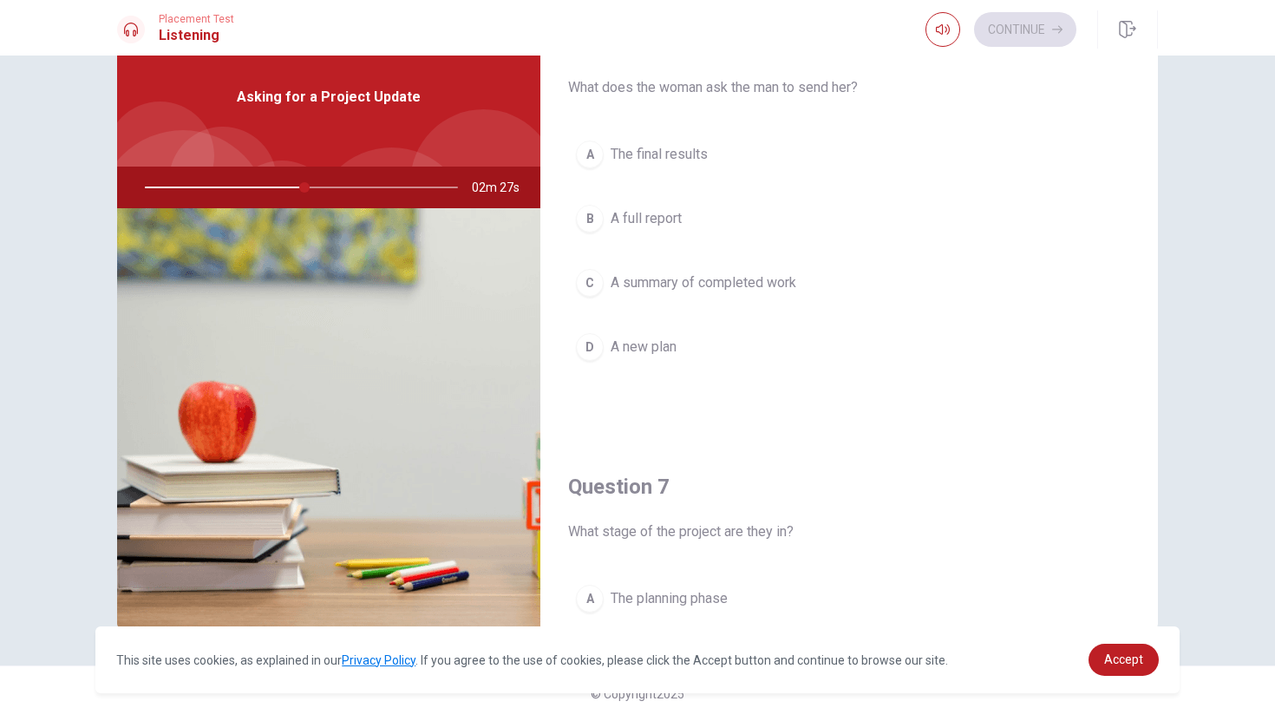
scroll to position [0, 0]
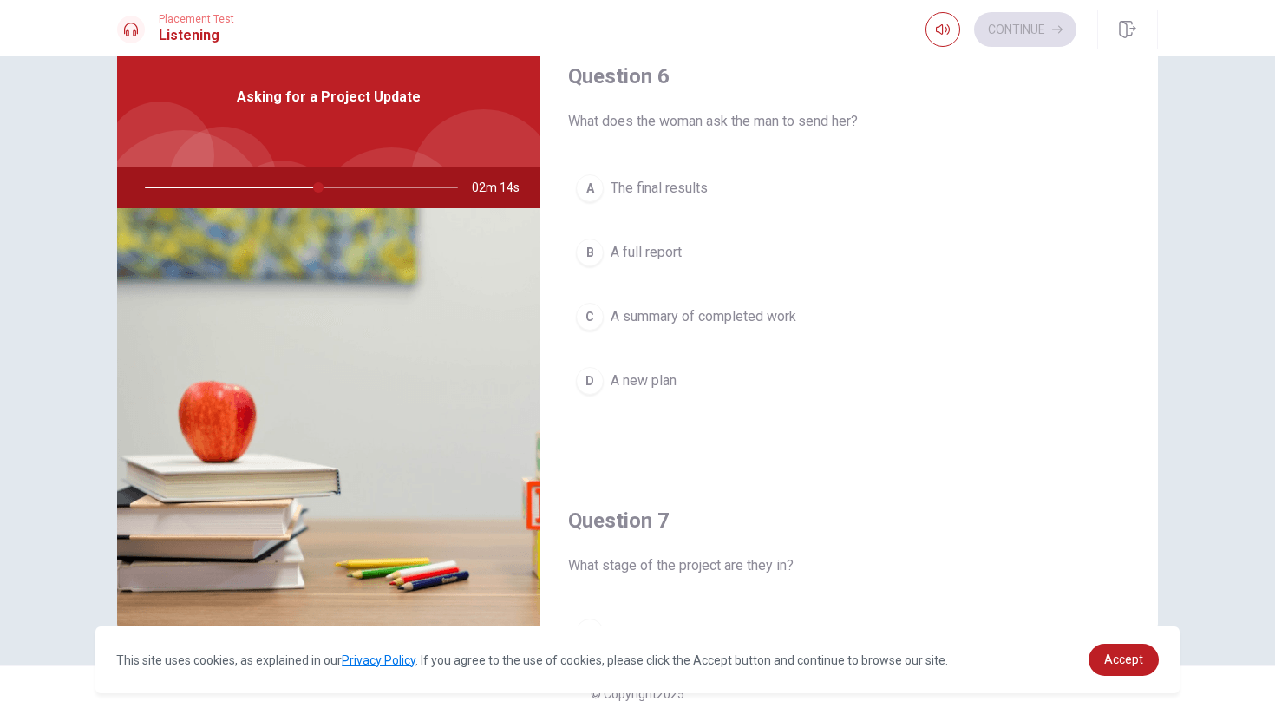
click at [591, 248] on div "B" at bounding box center [590, 252] width 28 height 28
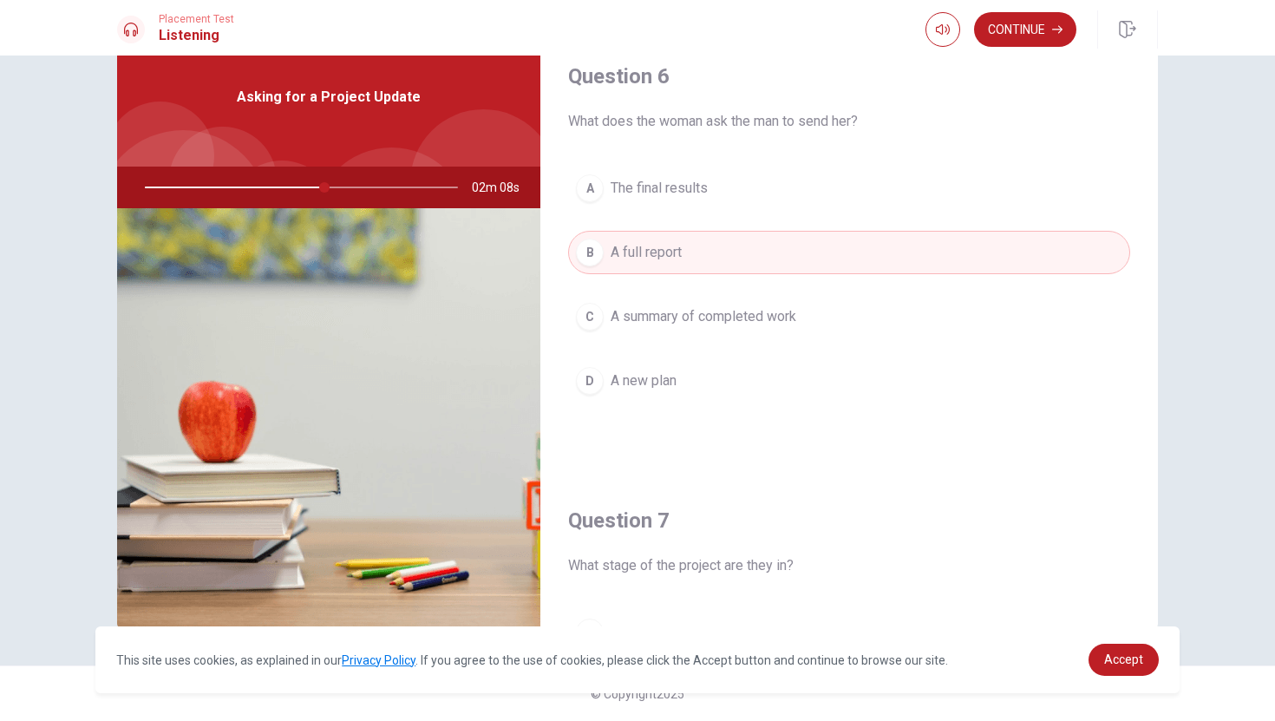
click at [360, 189] on div at bounding box center [298, 187] width 348 height 42
drag, startPoint x: 324, startPoint y: 186, endPoint x: 249, endPoint y: 189, distance: 75.5
click at [249, 189] on div at bounding box center [298, 187] width 348 height 42
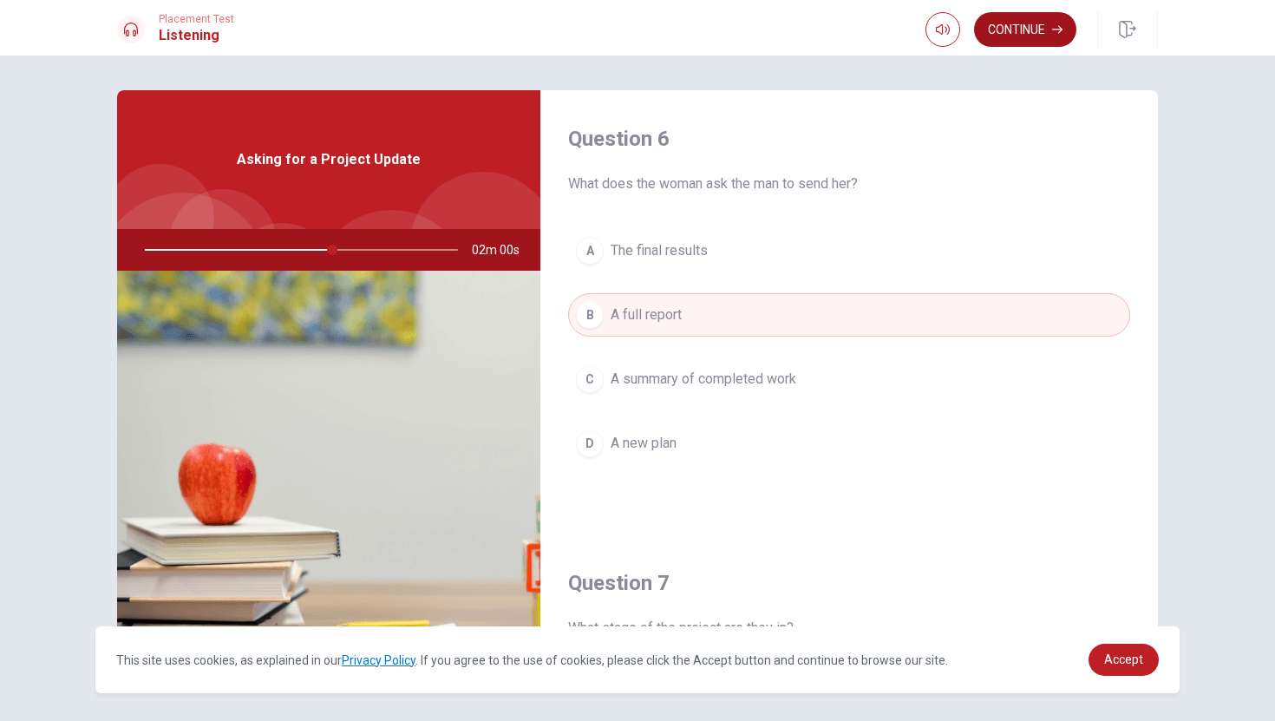
click at [1022, 27] on button "Continue" at bounding box center [1025, 29] width 102 height 35
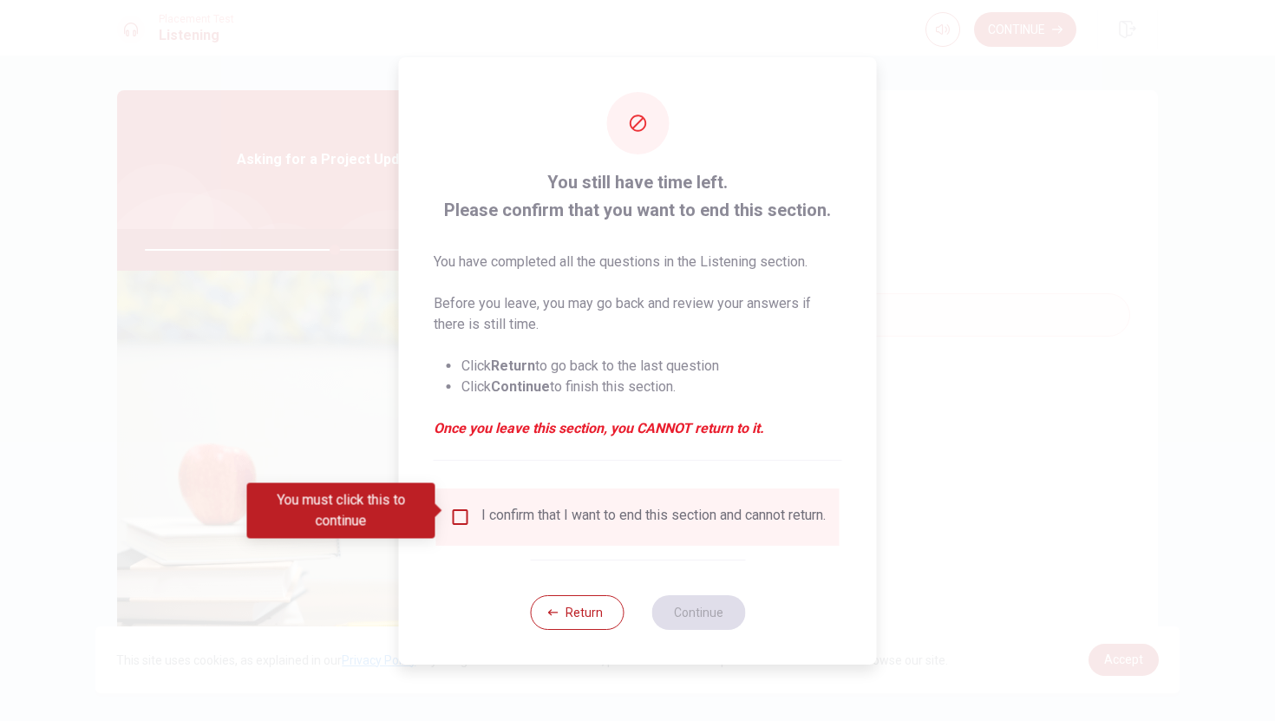
click at [458, 511] on input "You must click this to continue" at bounding box center [460, 516] width 21 height 21
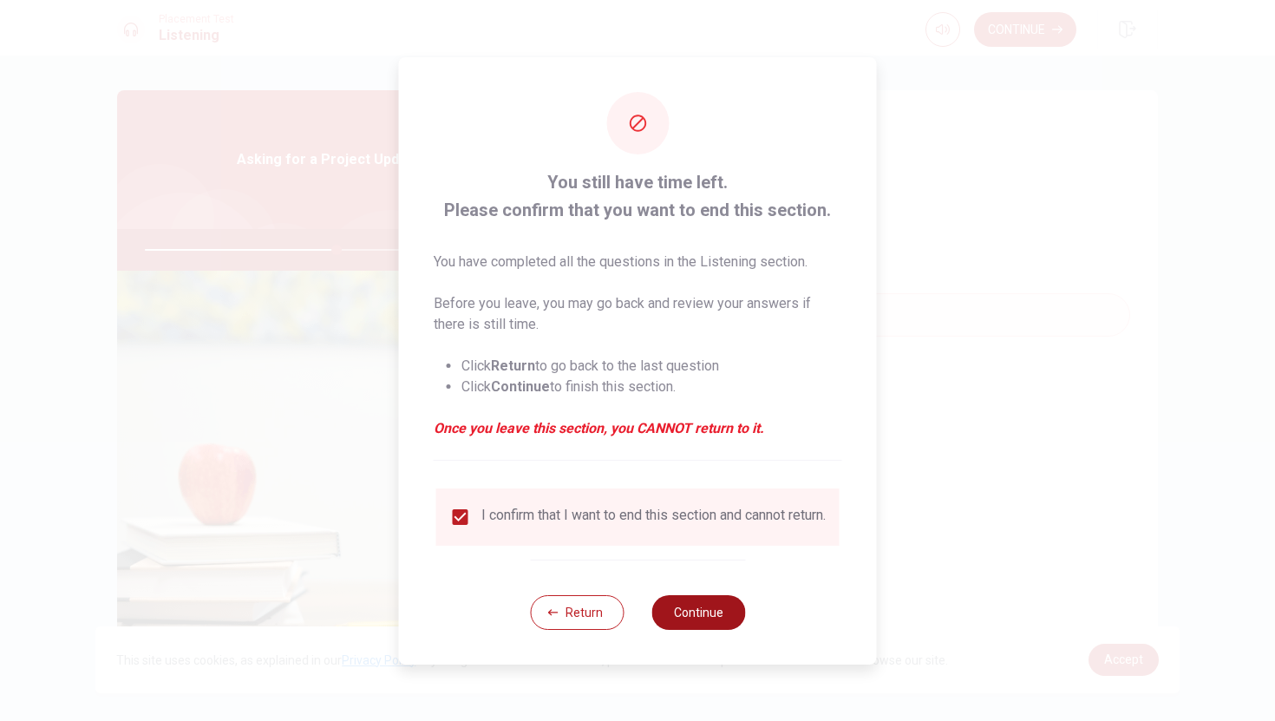
click at [704, 616] on button "Continue" at bounding box center [698, 612] width 94 height 35
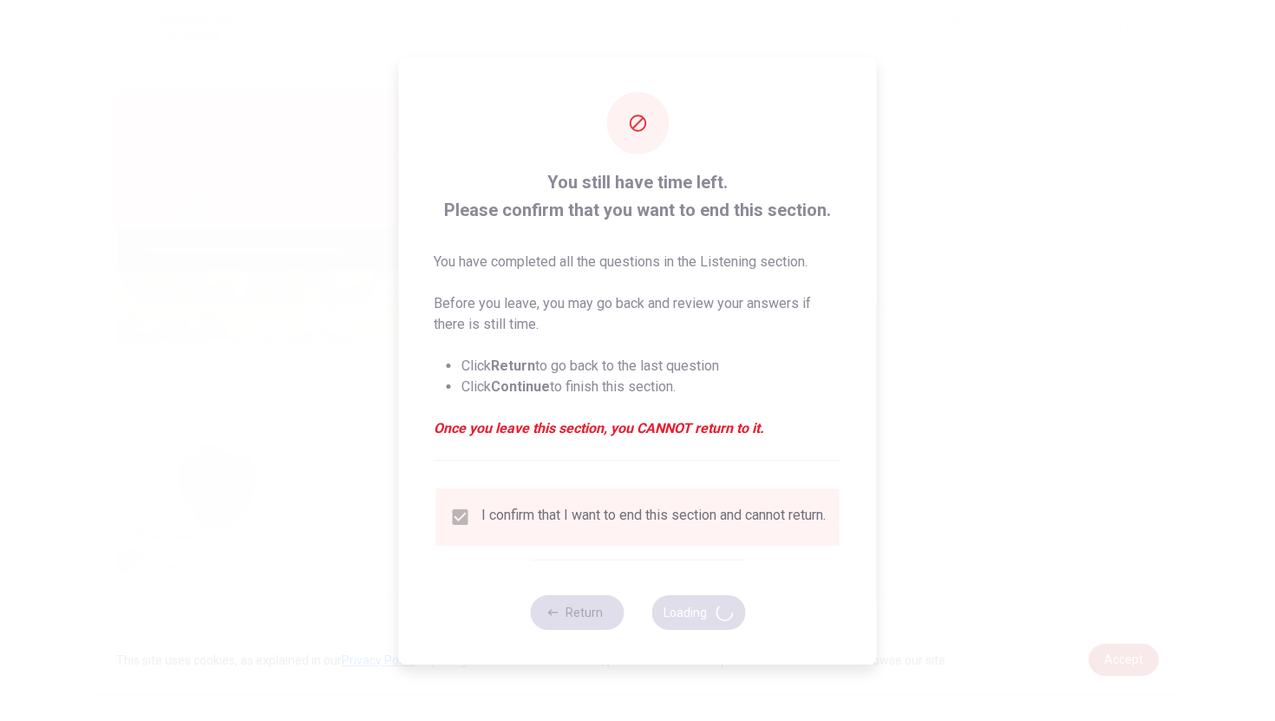
type input "62"
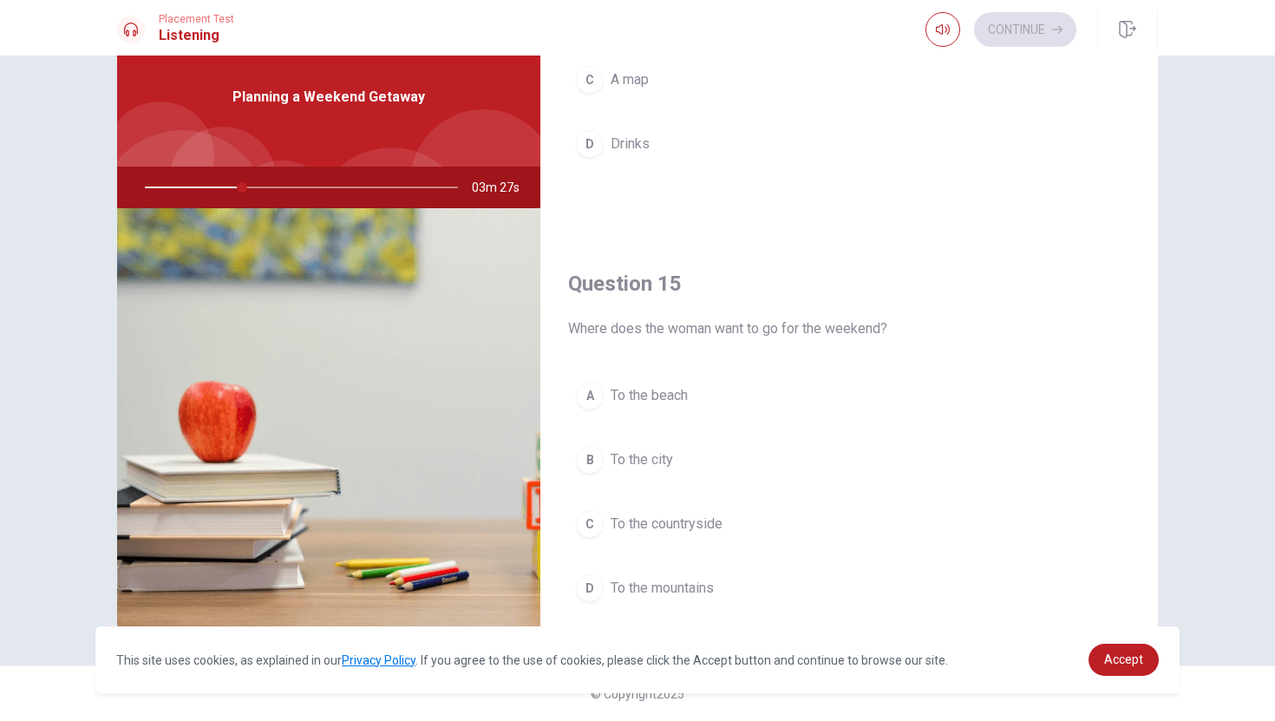
scroll to position [1617, 0]
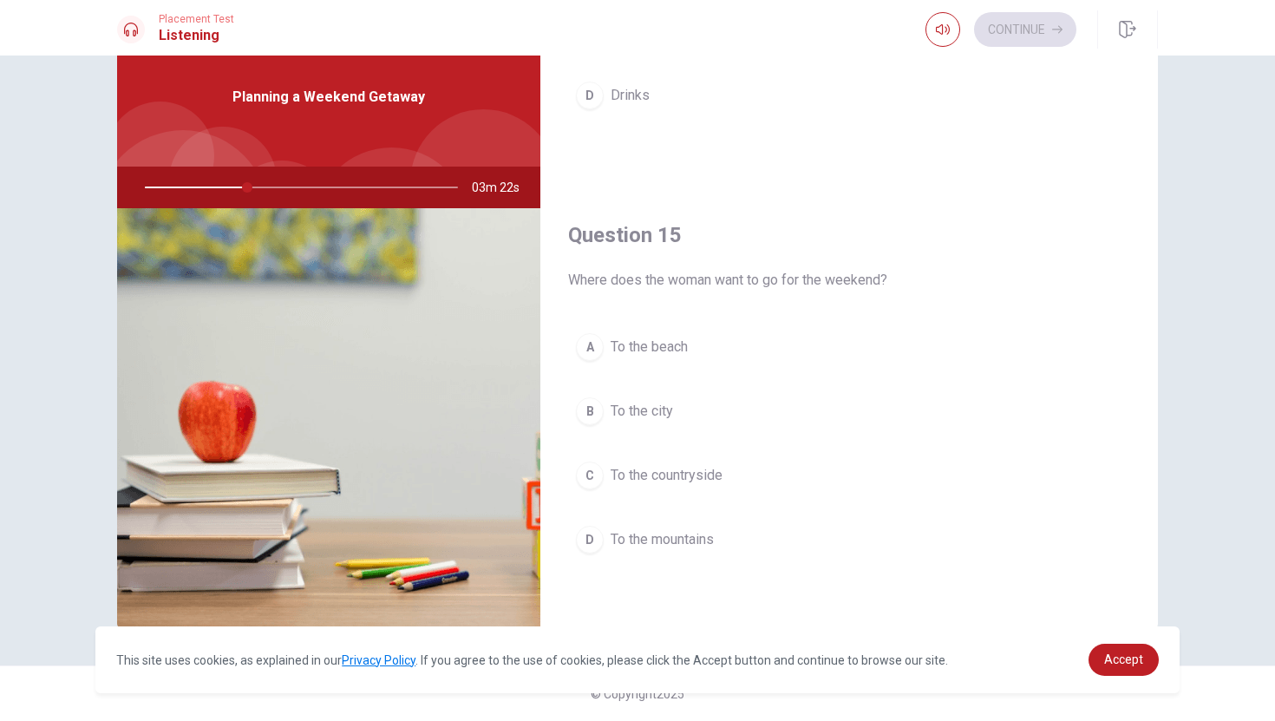
click at [603, 474] on div "C" at bounding box center [590, 475] width 28 height 28
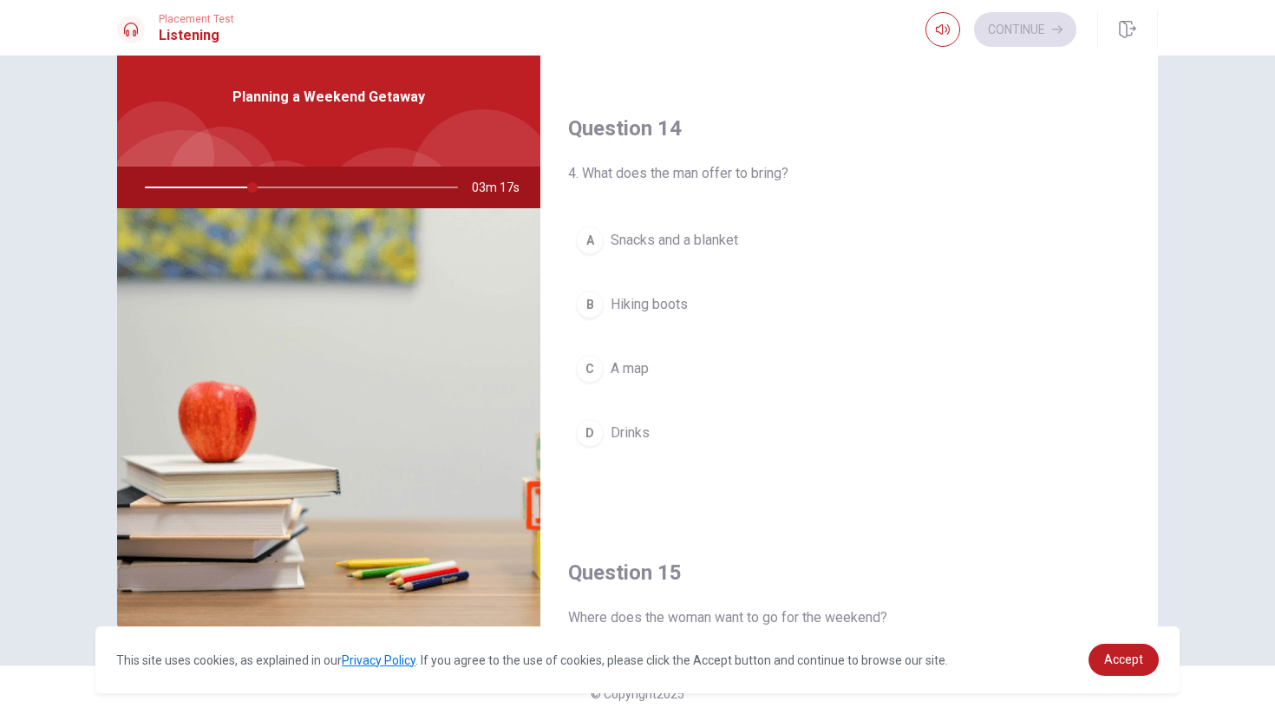
scroll to position [1272, 0]
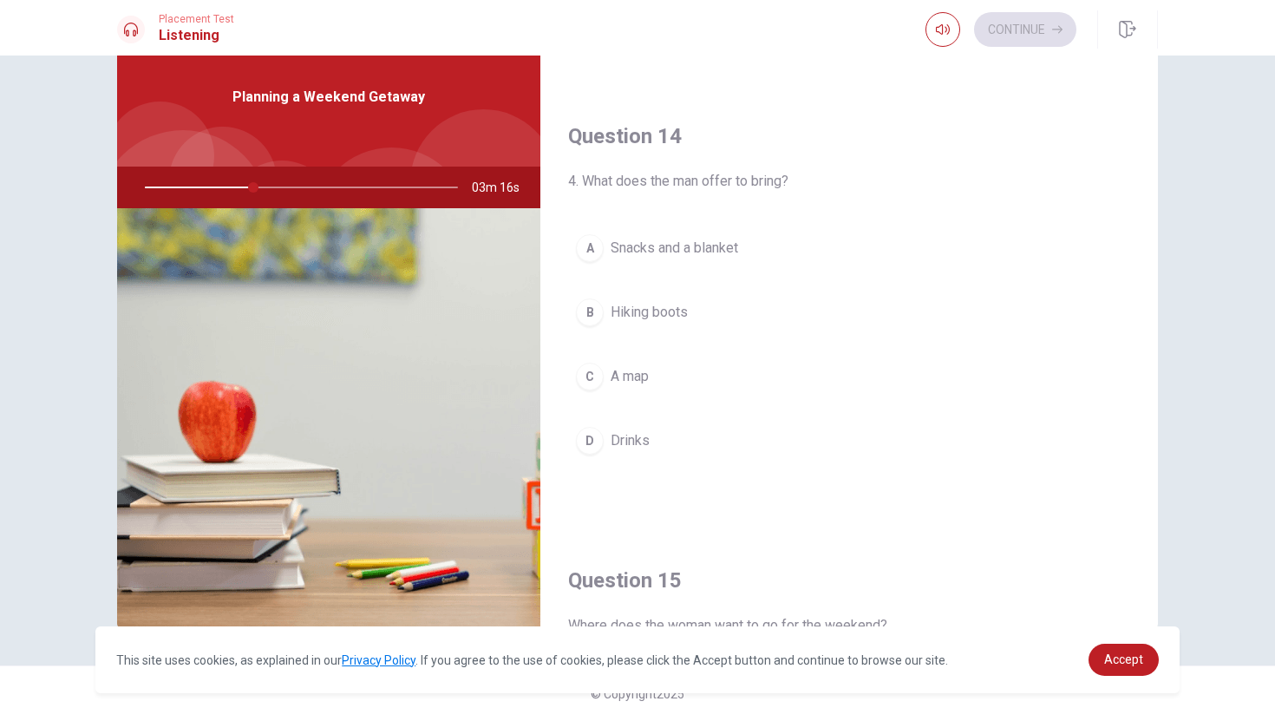
click at [590, 247] on div "A" at bounding box center [590, 248] width 28 height 28
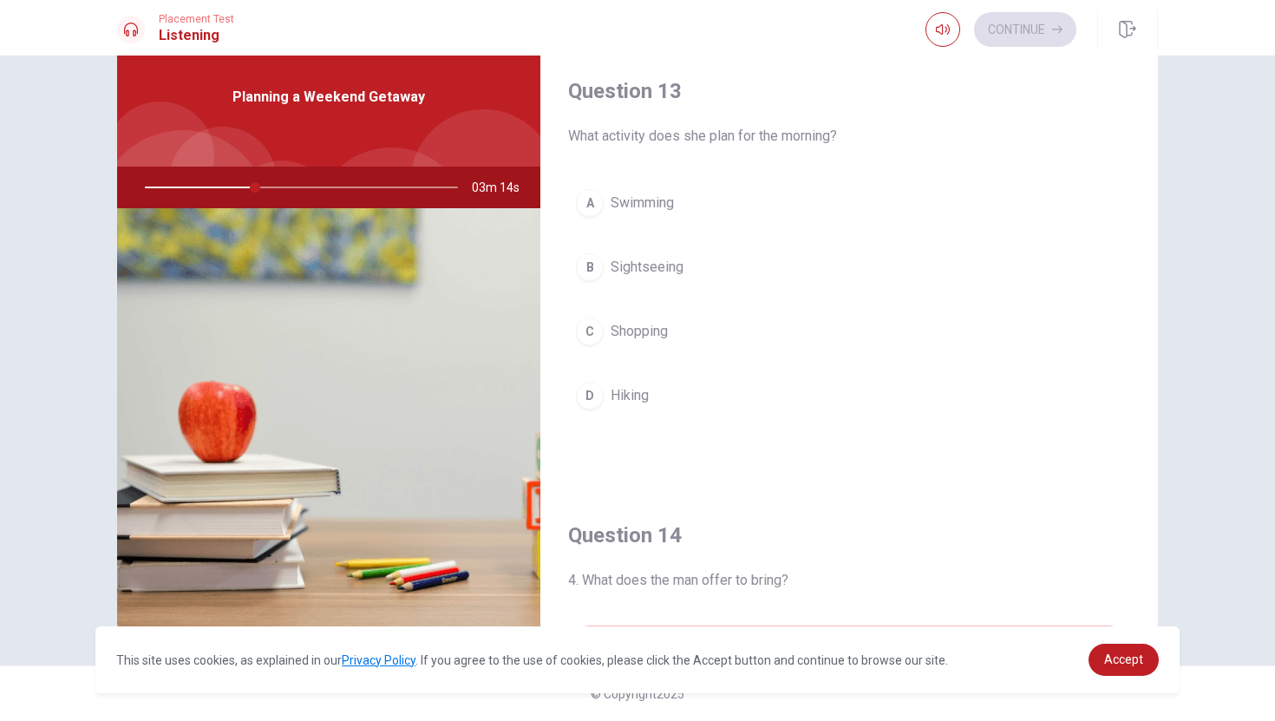
scroll to position [872, 0]
click at [591, 406] on div "D" at bounding box center [590, 396] width 28 height 28
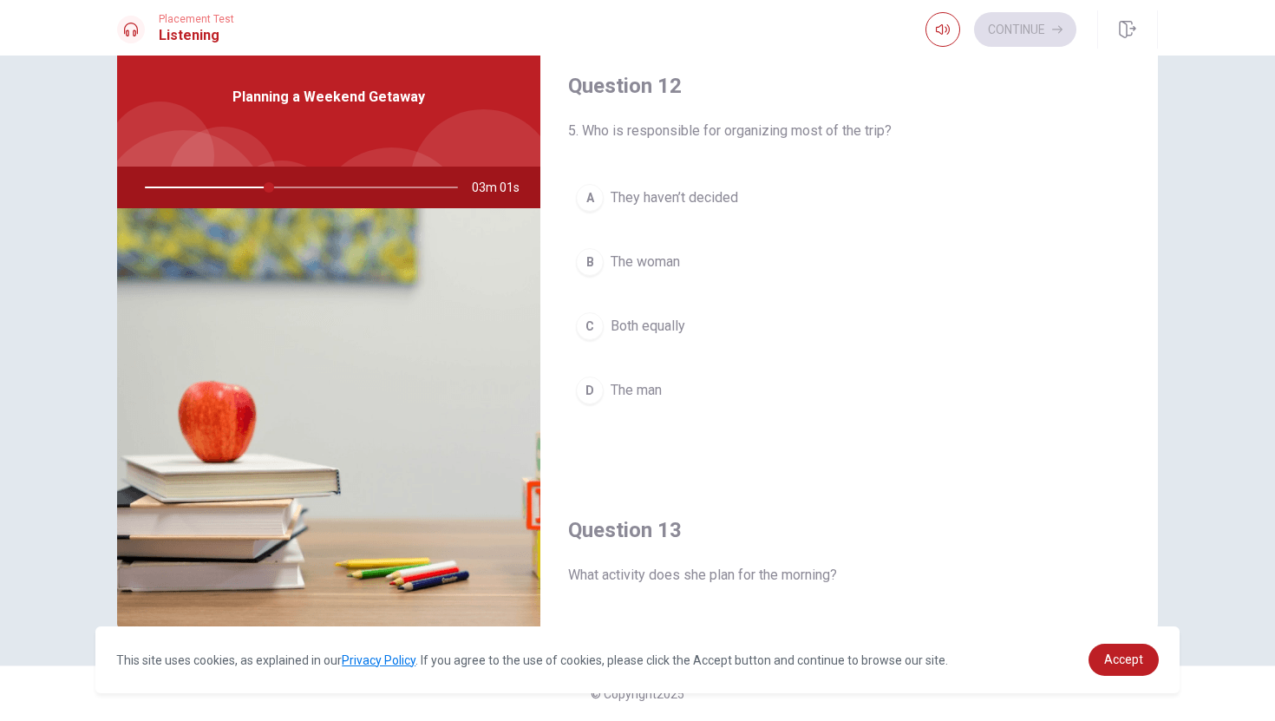
click at [587, 259] on div "B" at bounding box center [590, 262] width 28 height 28
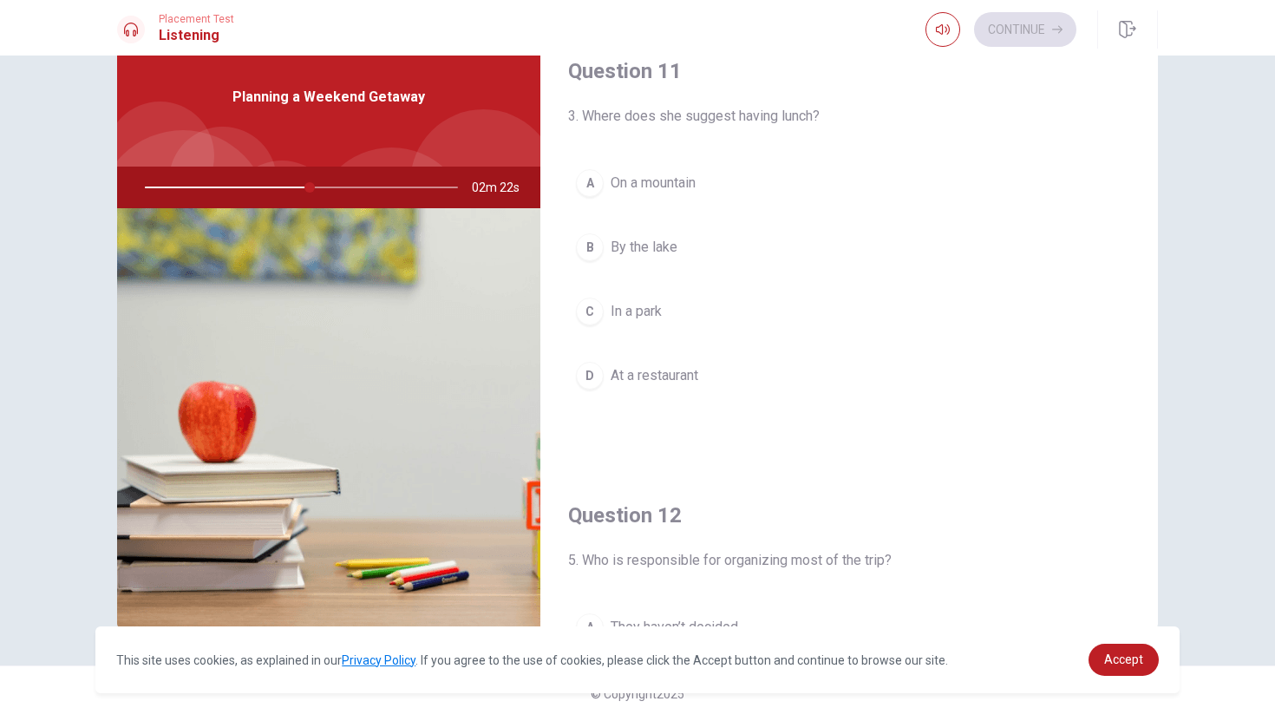
scroll to position [0, 0]
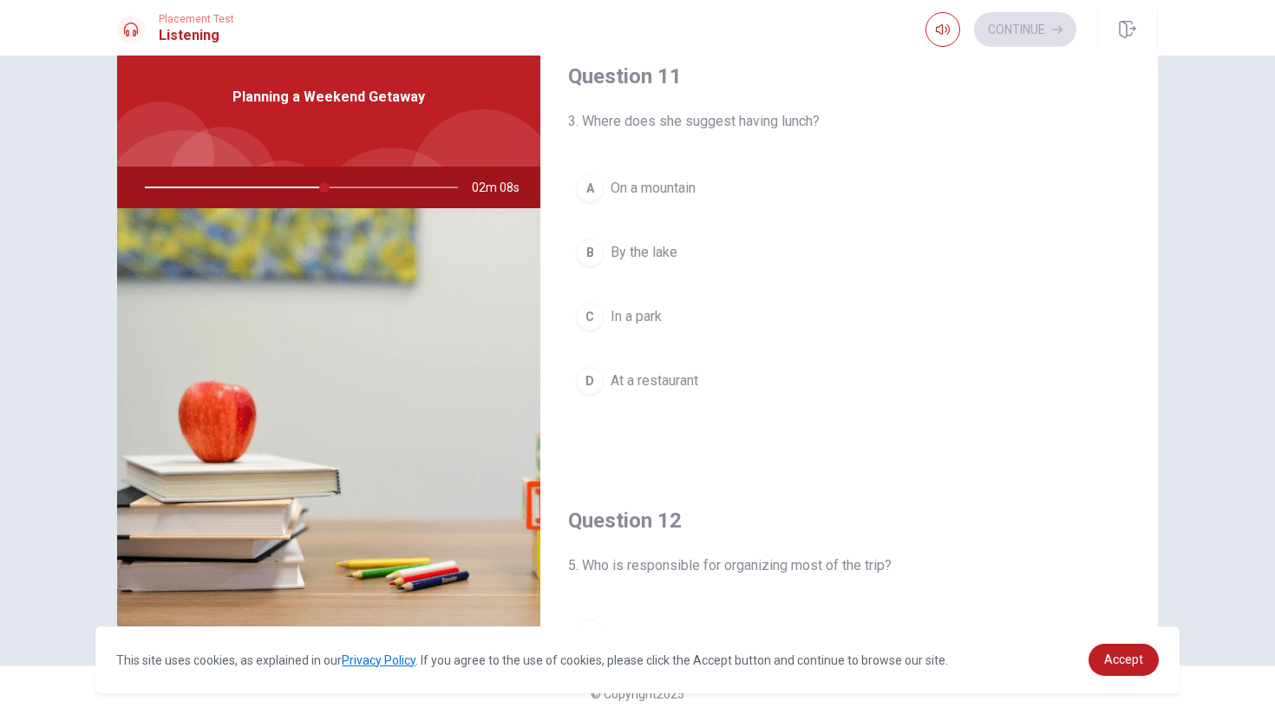
click at [593, 188] on div "A" at bounding box center [590, 188] width 28 height 28
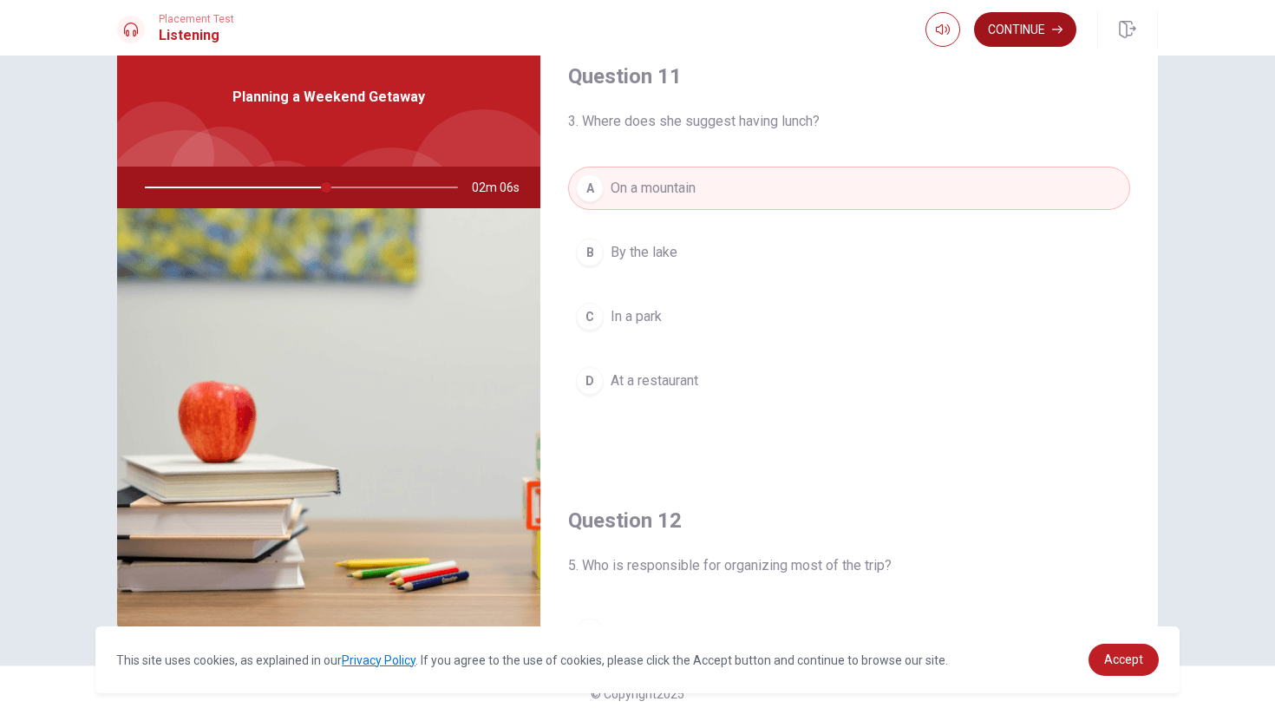
click at [1027, 17] on button "Continue" at bounding box center [1025, 29] width 102 height 35
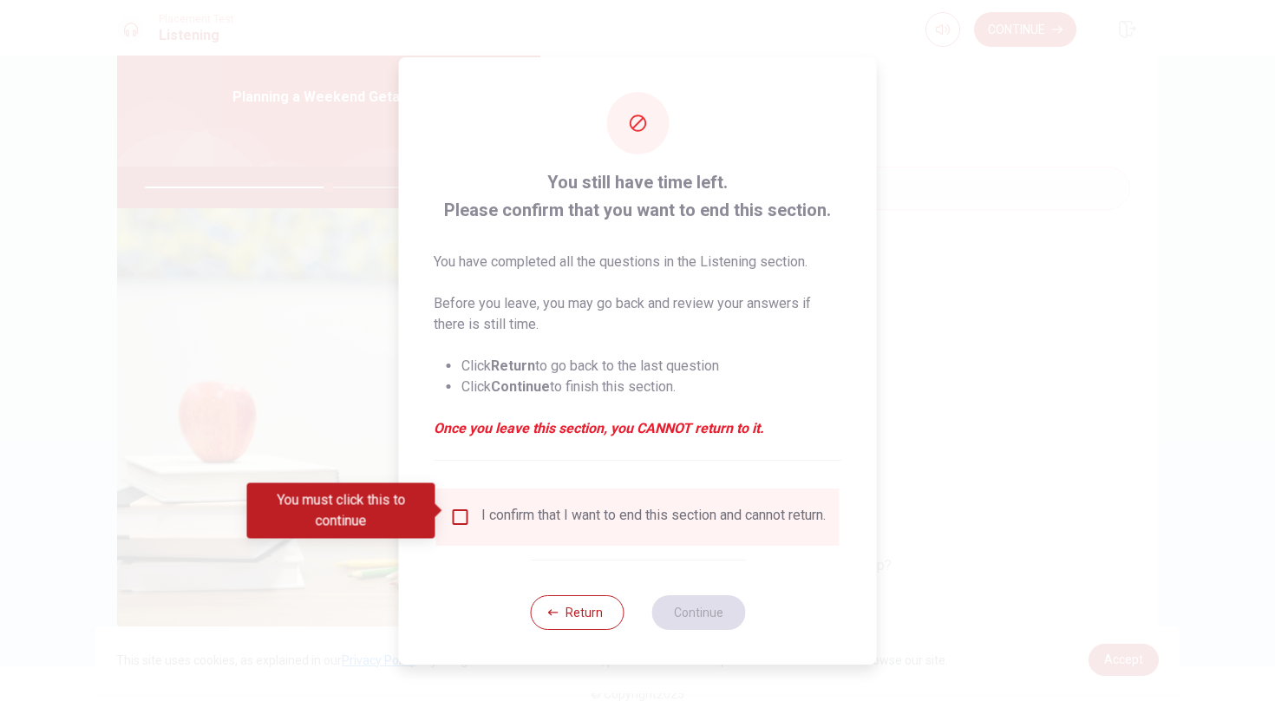
click at [464, 516] on input "You must click this to continue" at bounding box center [460, 516] width 21 height 21
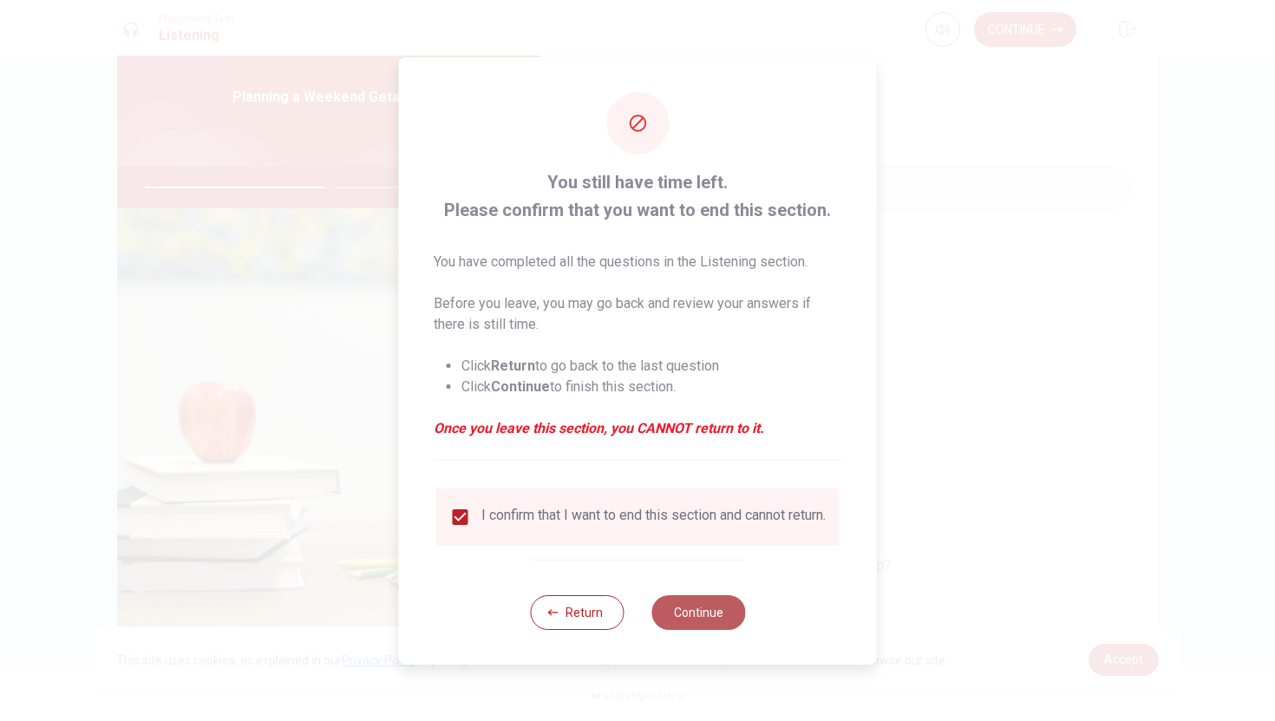
click at [709, 611] on button "Continue" at bounding box center [698, 612] width 94 height 35
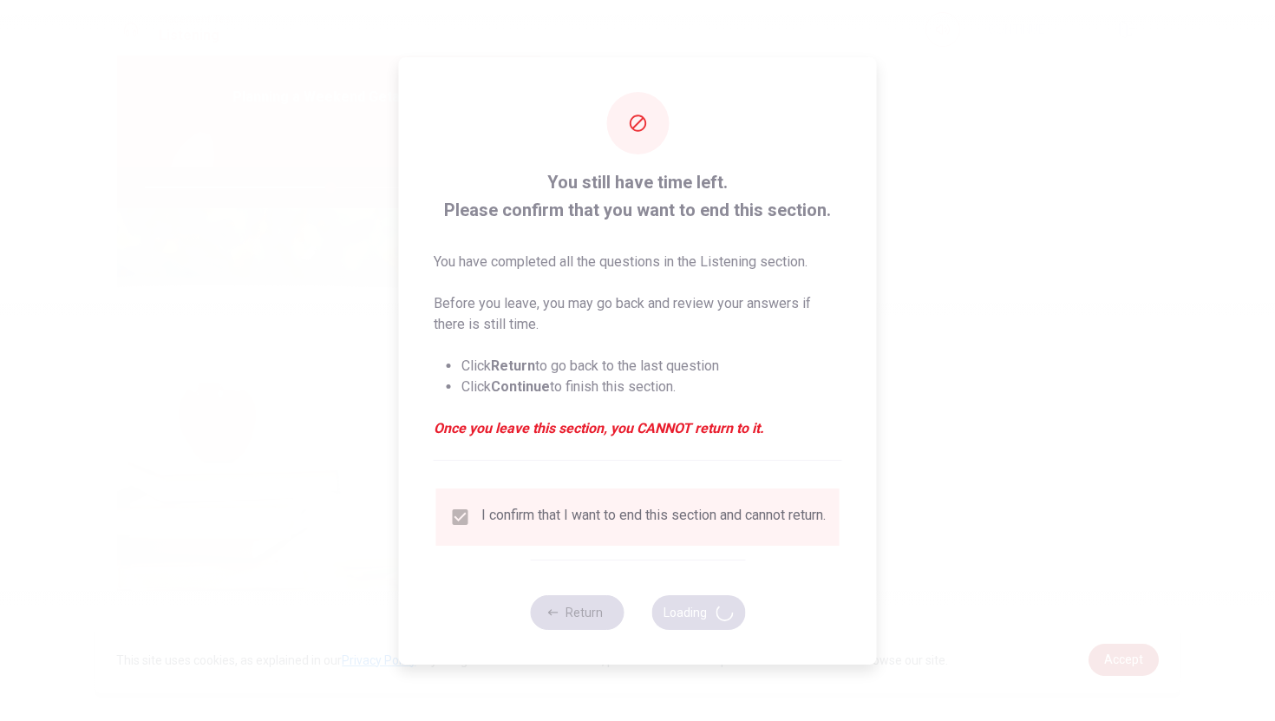
type input "60"
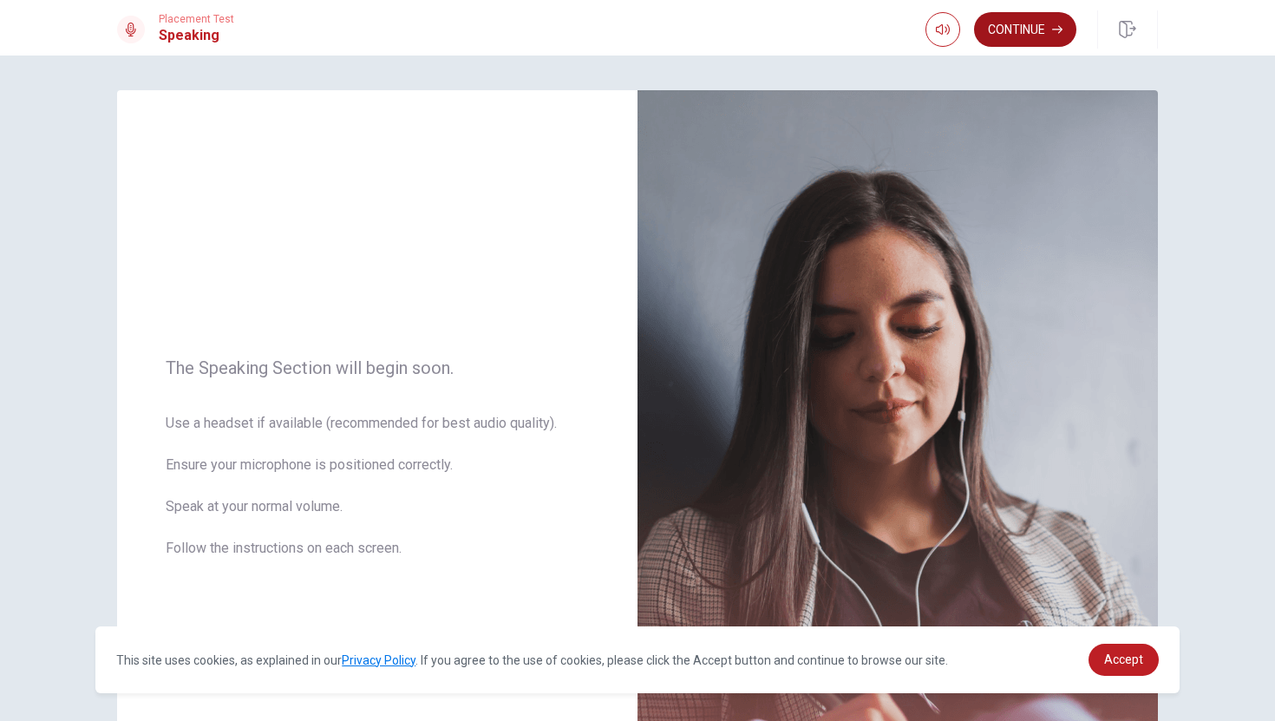
click at [1020, 25] on button "Continue" at bounding box center [1025, 29] width 102 height 35
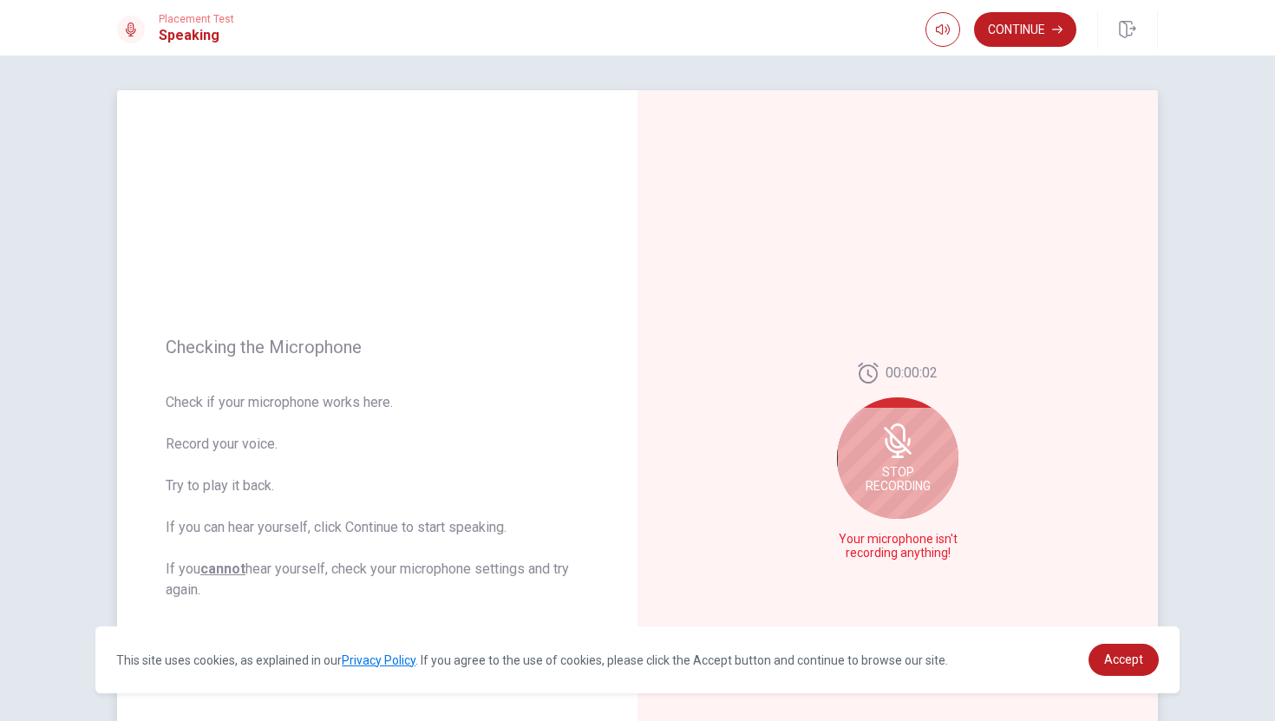
click at [905, 442] on icon at bounding box center [897, 440] width 35 height 35
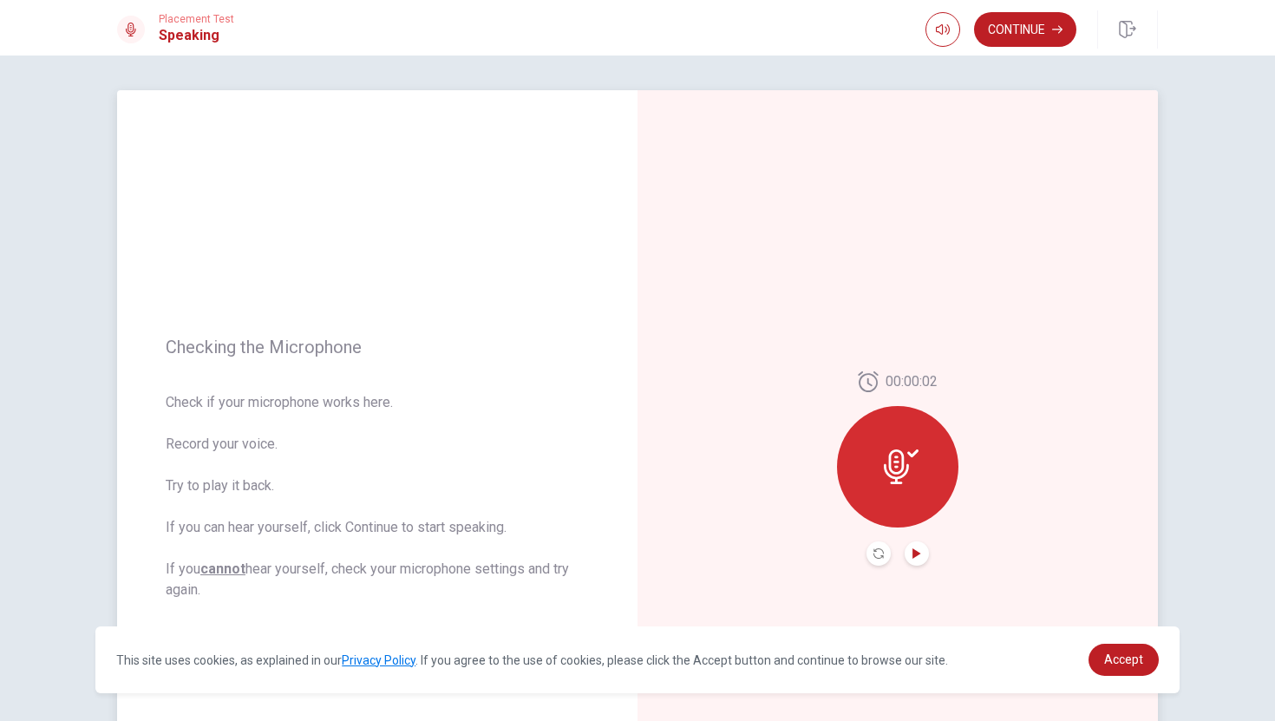
click at [918, 558] on icon "Play Audio" at bounding box center [916, 553] width 10 height 10
click at [891, 464] on icon at bounding box center [901, 466] width 35 height 35
click at [901, 470] on icon at bounding box center [896, 466] width 25 height 35
click at [921, 556] on icon "Pause Audio" at bounding box center [916, 553] width 9 height 10
click at [921, 556] on icon "Play Audio" at bounding box center [916, 553] width 10 height 10
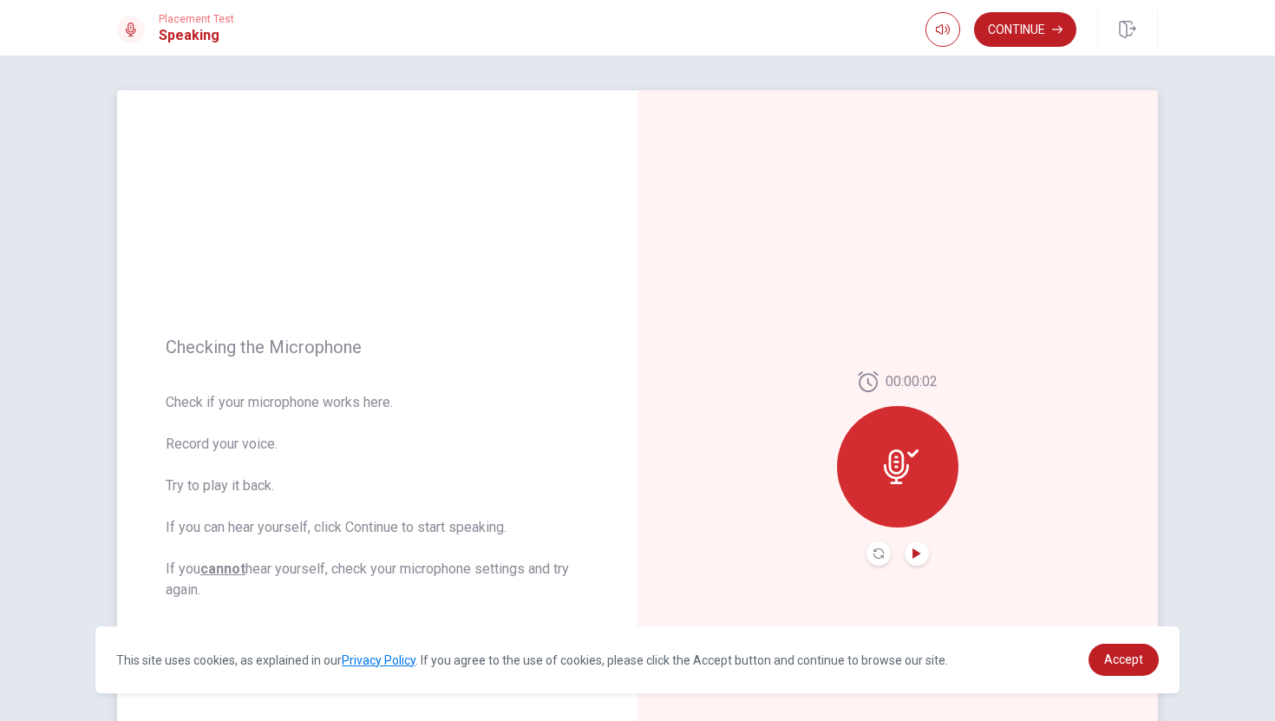
click at [899, 486] on div at bounding box center [897, 466] width 121 height 121
click at [906, 446] on div at bounding box center [897, 466] width 121 height 121
click at [896, 471] on icon at bounding box center [896, 466] width 25 height 35
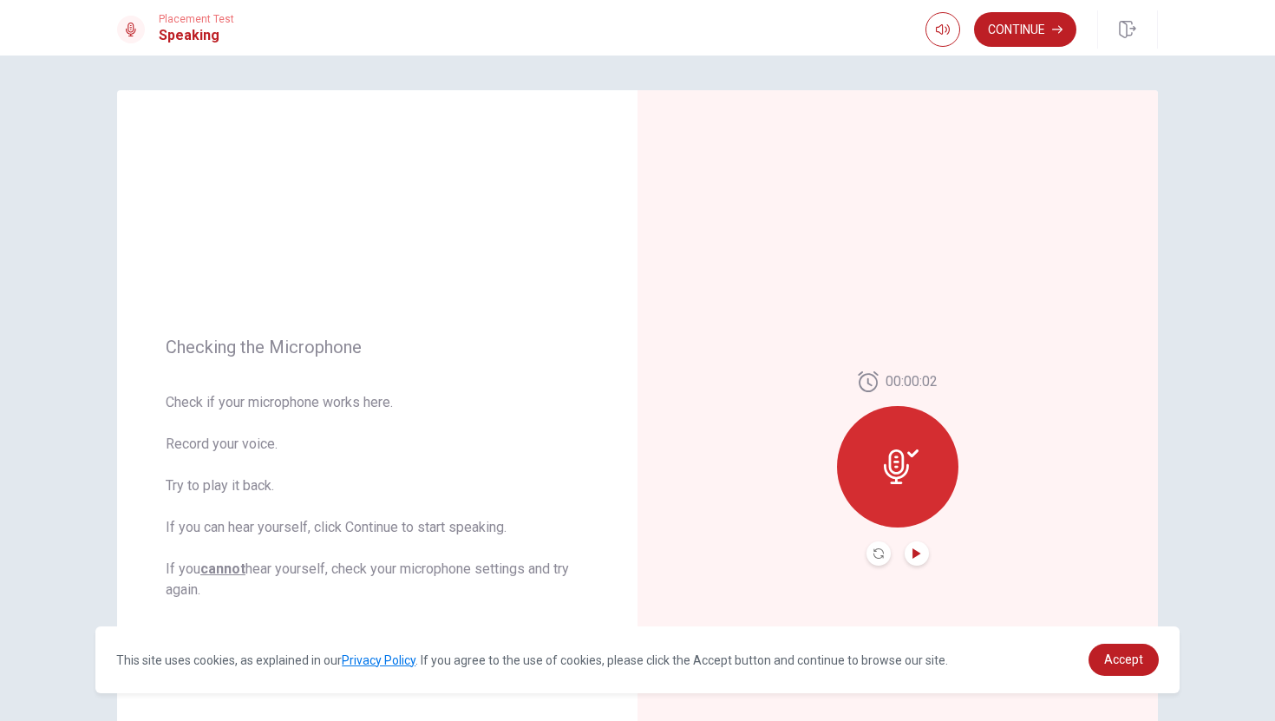
click at [916, 551] on icon "Play Audio" at bounding box center [916, 553] width 8 height 10
click at [879, 554] on icon "Record Again" at bounding box center [878, 553] width 10 height 10
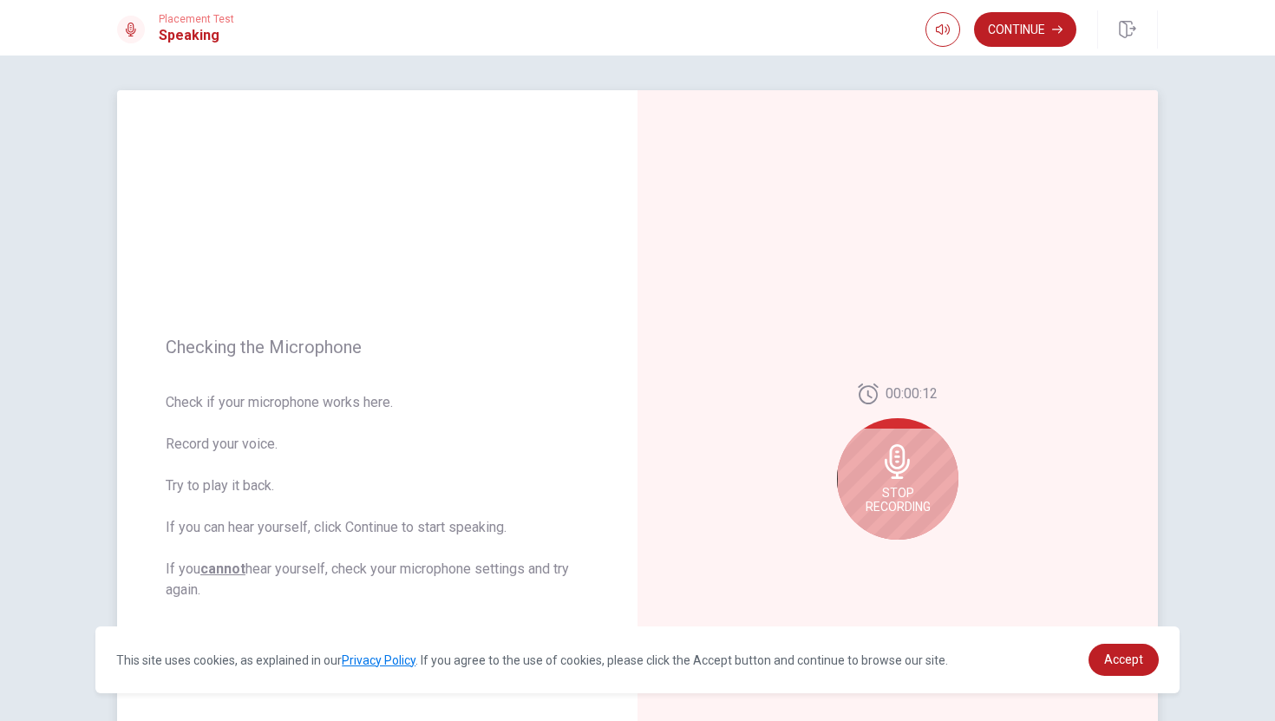
click at [899, 474] on icon at bounding box center [897, 461] width 35 height 35
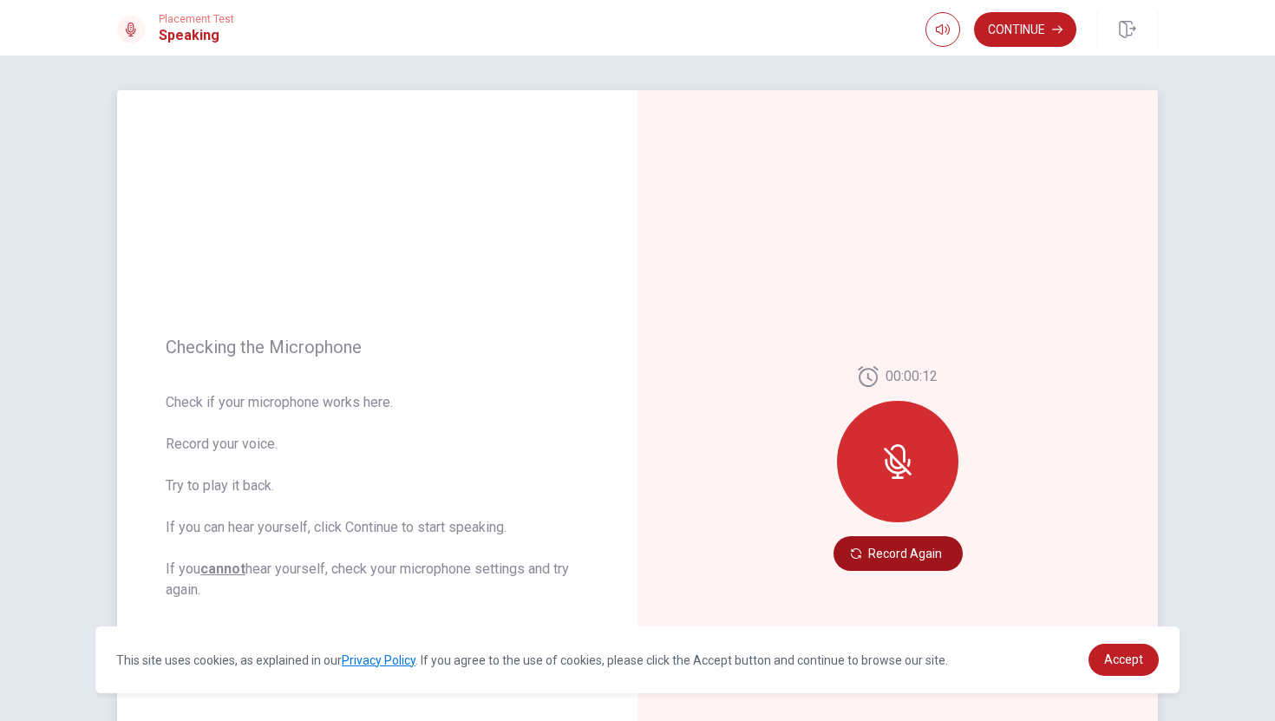
click at [913, 554] on button "Record Again" at bounding box center [897, 553] width 129 height 35
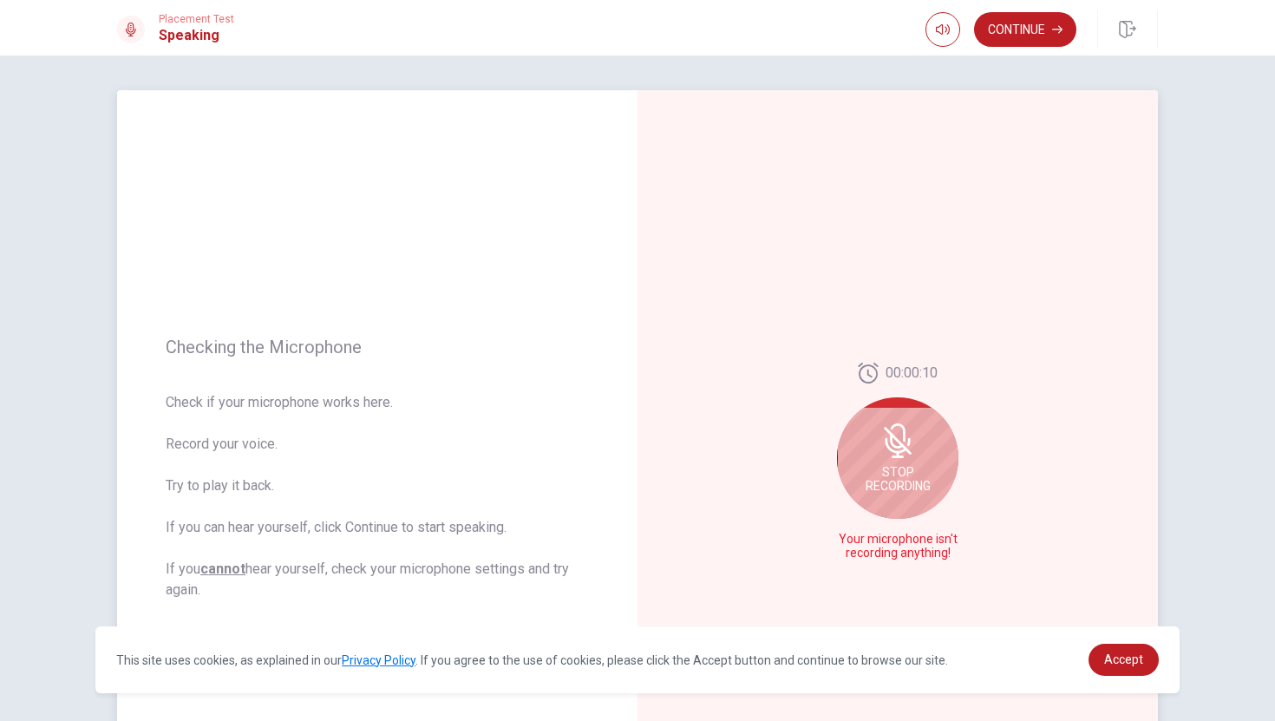
click at [915, 465] on span "Stop Recording" at bounding box center [897, 479] width 65 height 28
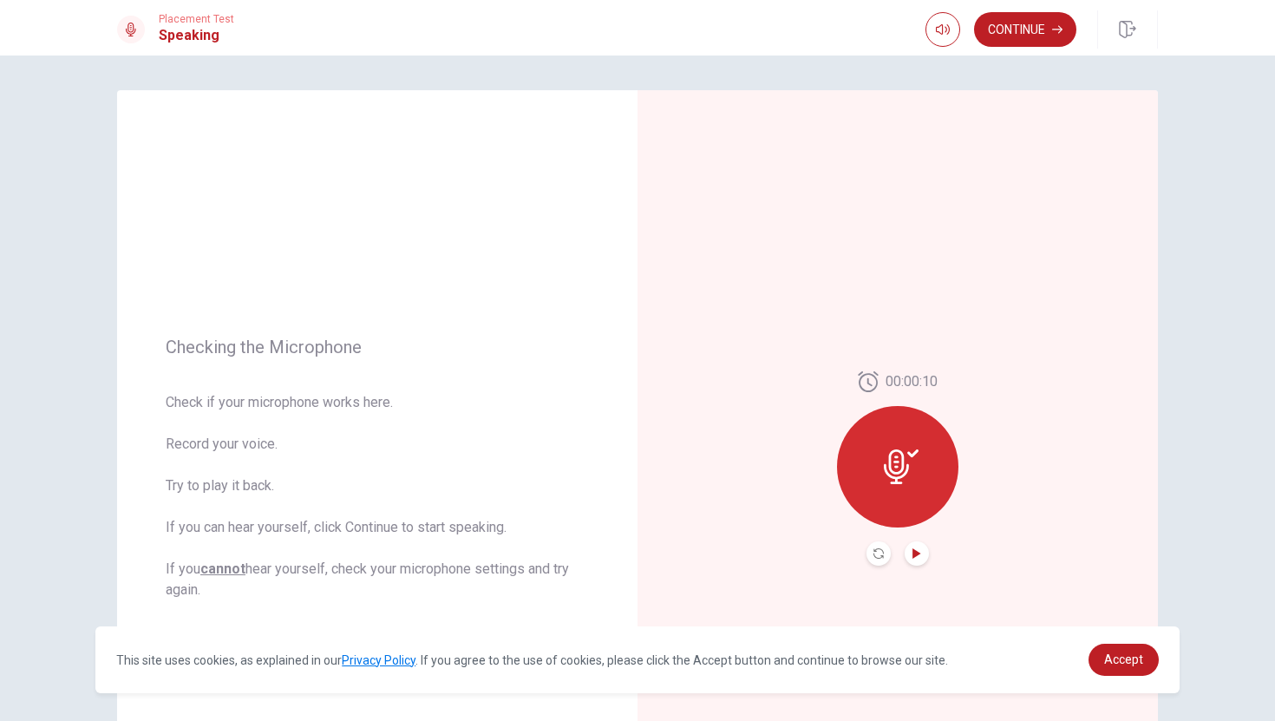
click at [913, 556] on icon "Play Audio" at bounding box center [916, 553] width 8 height 10
click at [893, 458] on icon at bounding box center [901, 466] width 35 height 35
click at [877, 555] on icon "Record Again" at bounding box center [878, 553] width 10 height 10
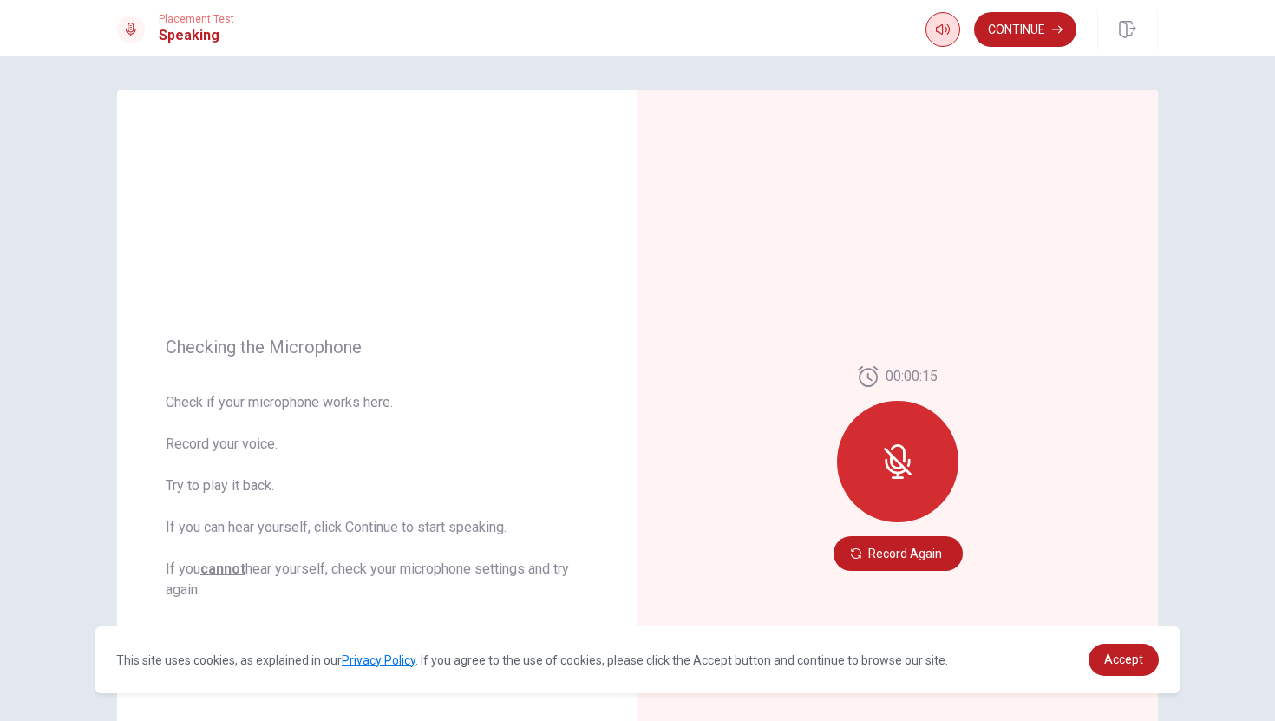
click at [937, 30] on icon "button" at bounding box center [943, 30] width 14 height 14
click at [972, 63] on span at bounding box center [974, 62] width 10 height 10
click at [890, 436] on div at bounding box center [897, 461] width 121 height 121
click at [895, 471] on icon at bounding box center [896, 467] width 22 height 16
click at [872, 553] on button "Record Again" at bounding box center [897, 553] width 129 height 35
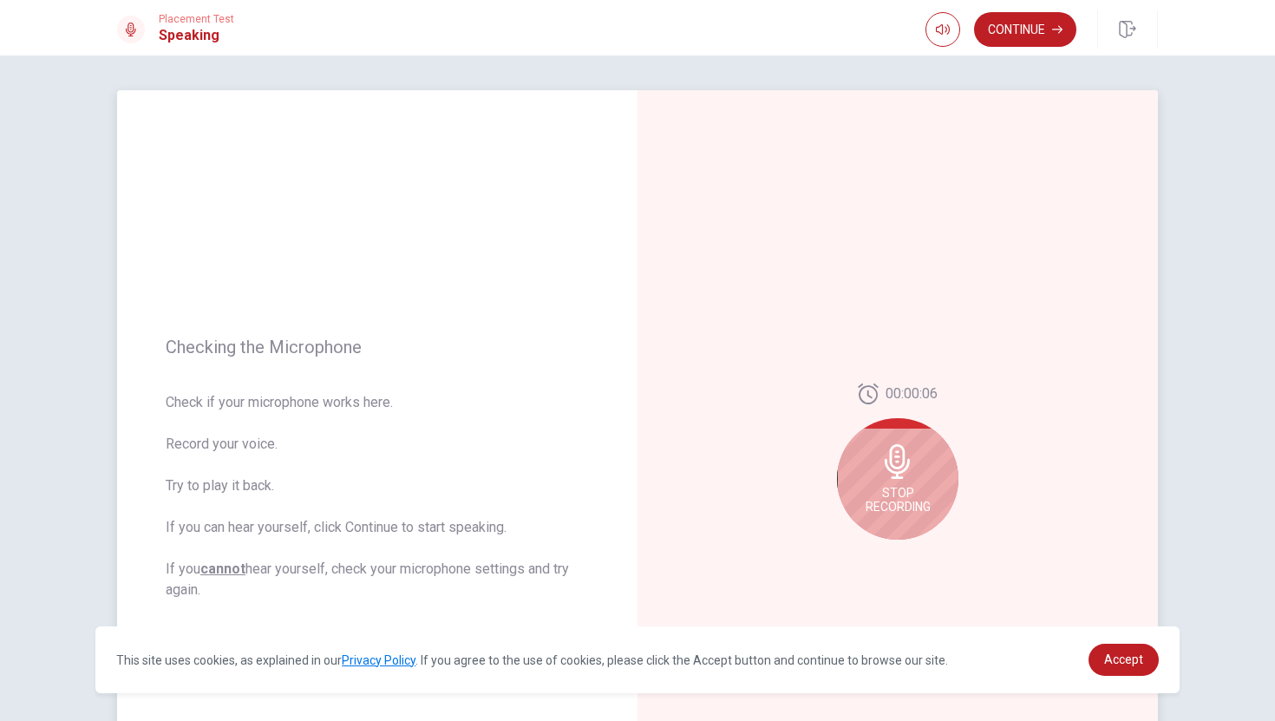
click at [904, 481] on div "Stop Recording" at bounding box center [897, 478] width 121 height 121
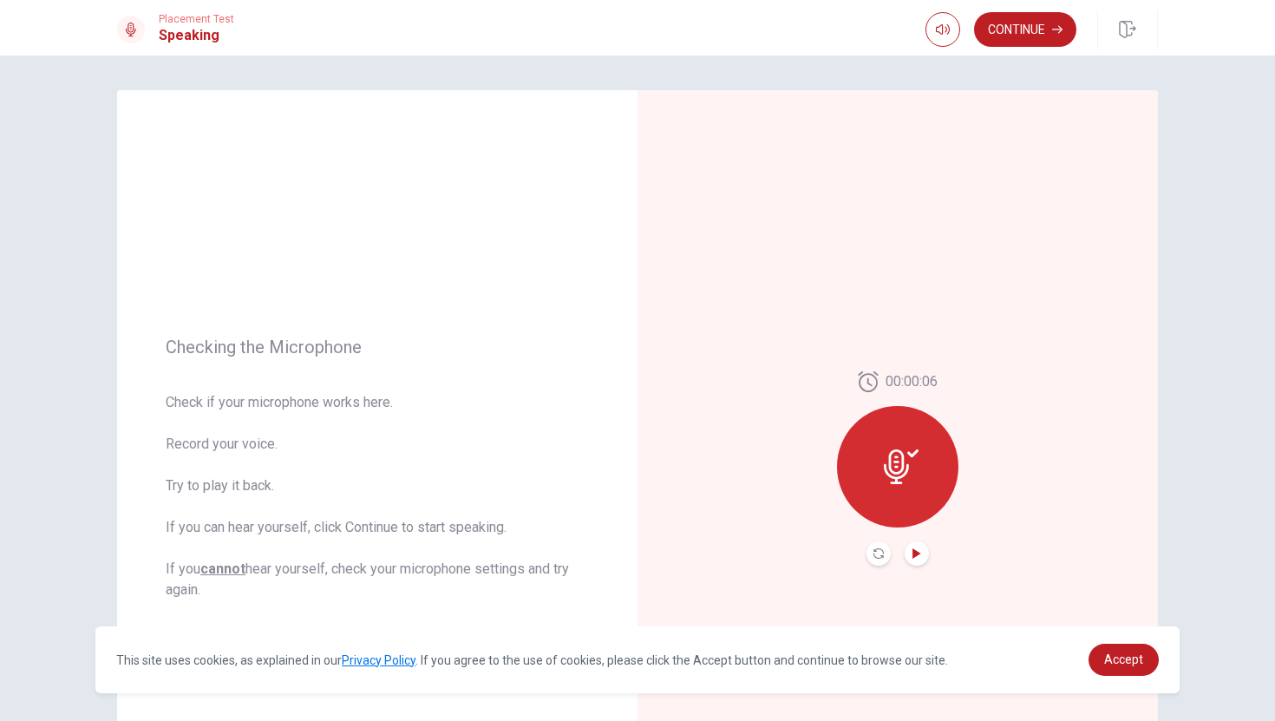
click at [916, 556] on icon "Play Audio" at bounding box center [916, 553] width 8 height 10
click at [1028, 24] on button "Continue" at bounding box center [1025, 29] width 102 height 35
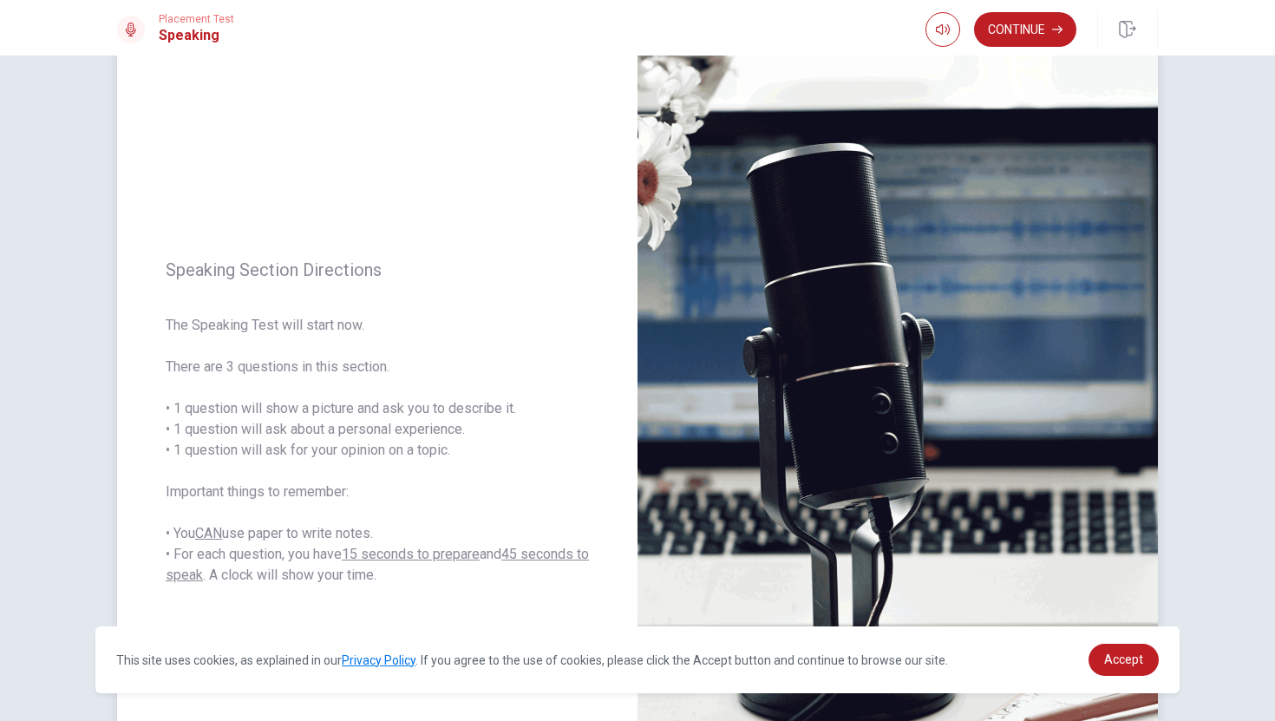
scroll to position [37, 0]
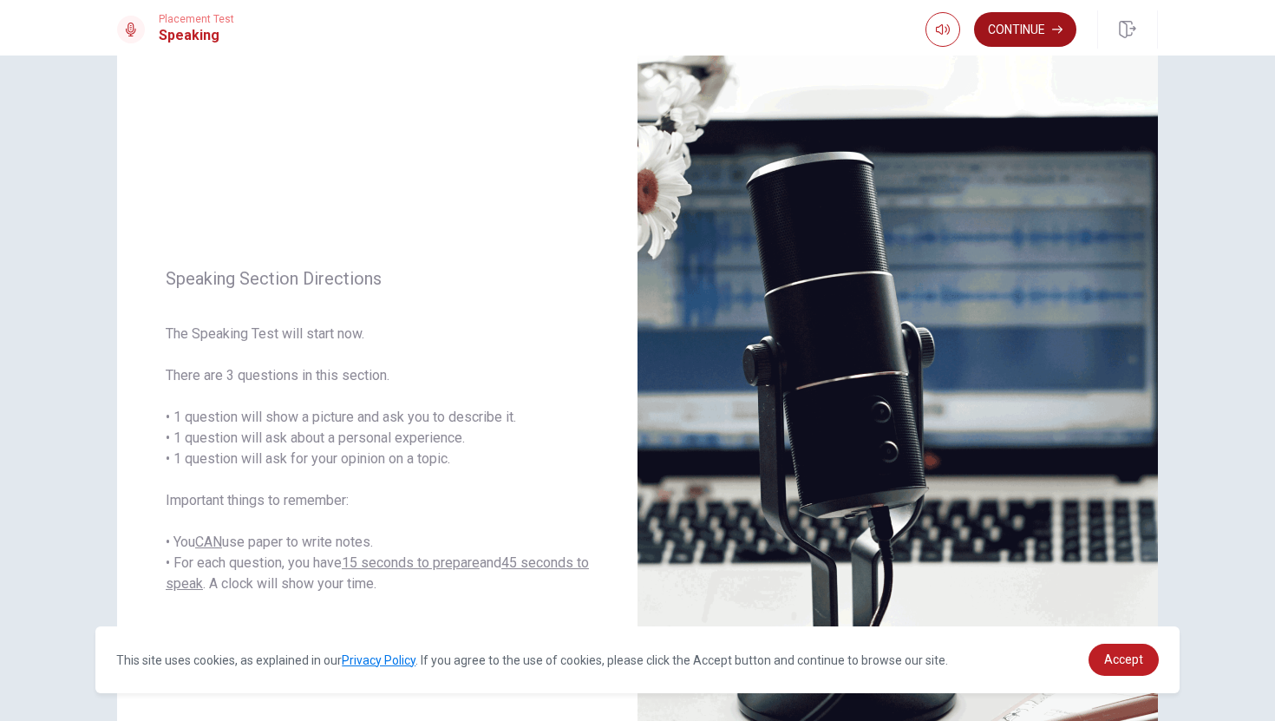
click at [1023, 29] on button "Continue" at bounding box center [1025, 29] width 102 height 35
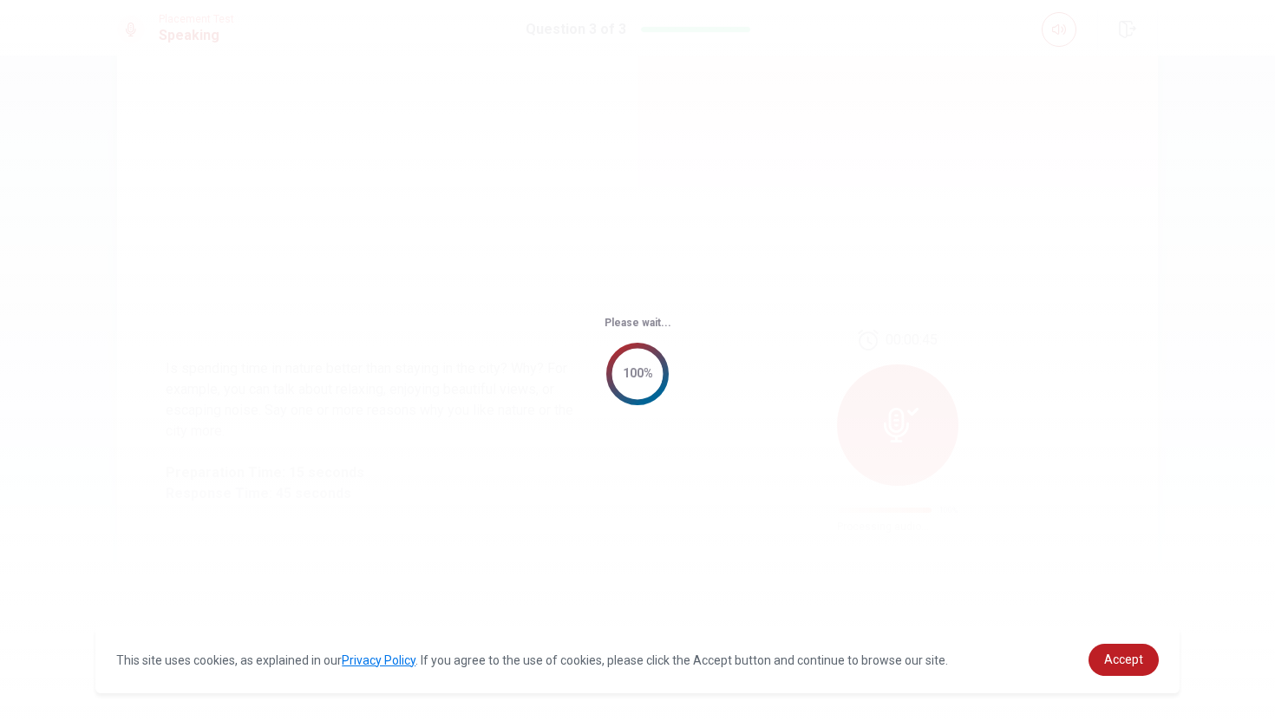
scroll to position [0, 0]
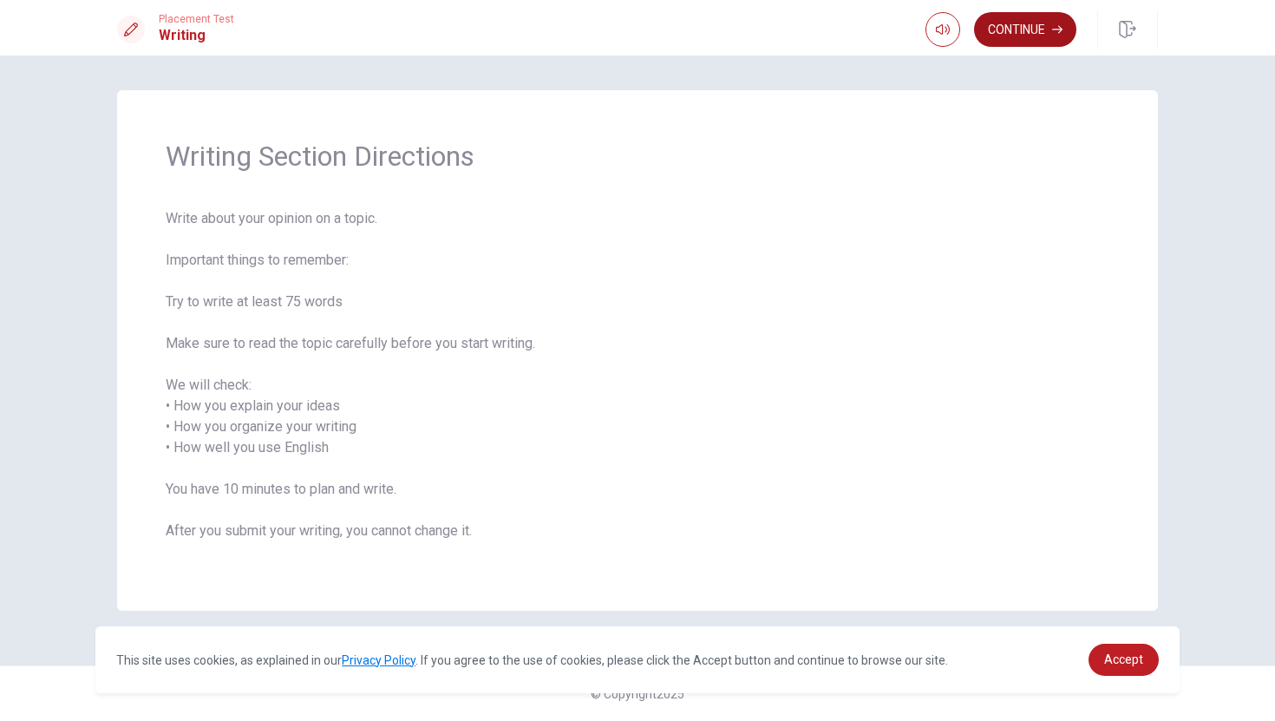
click at [1012, 35] on button "Continue" at bounding box center [1025, 29] width 102 height 35
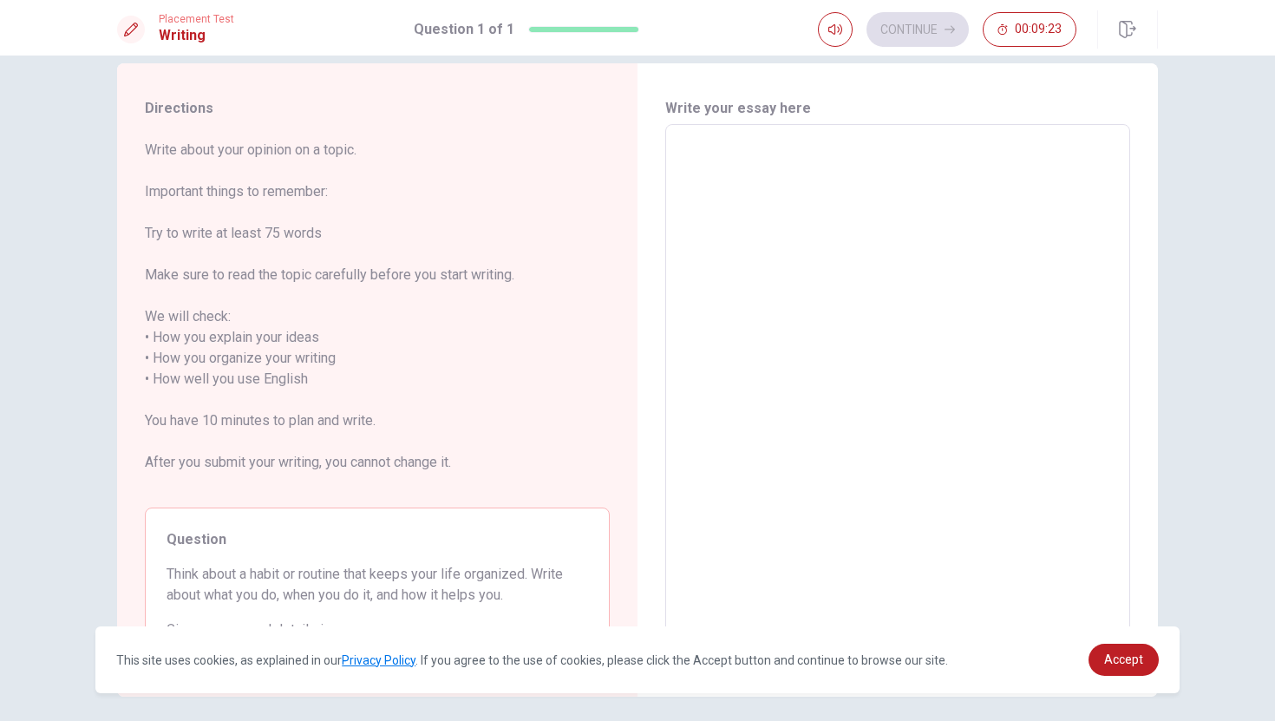
scroll to position [22, 0]
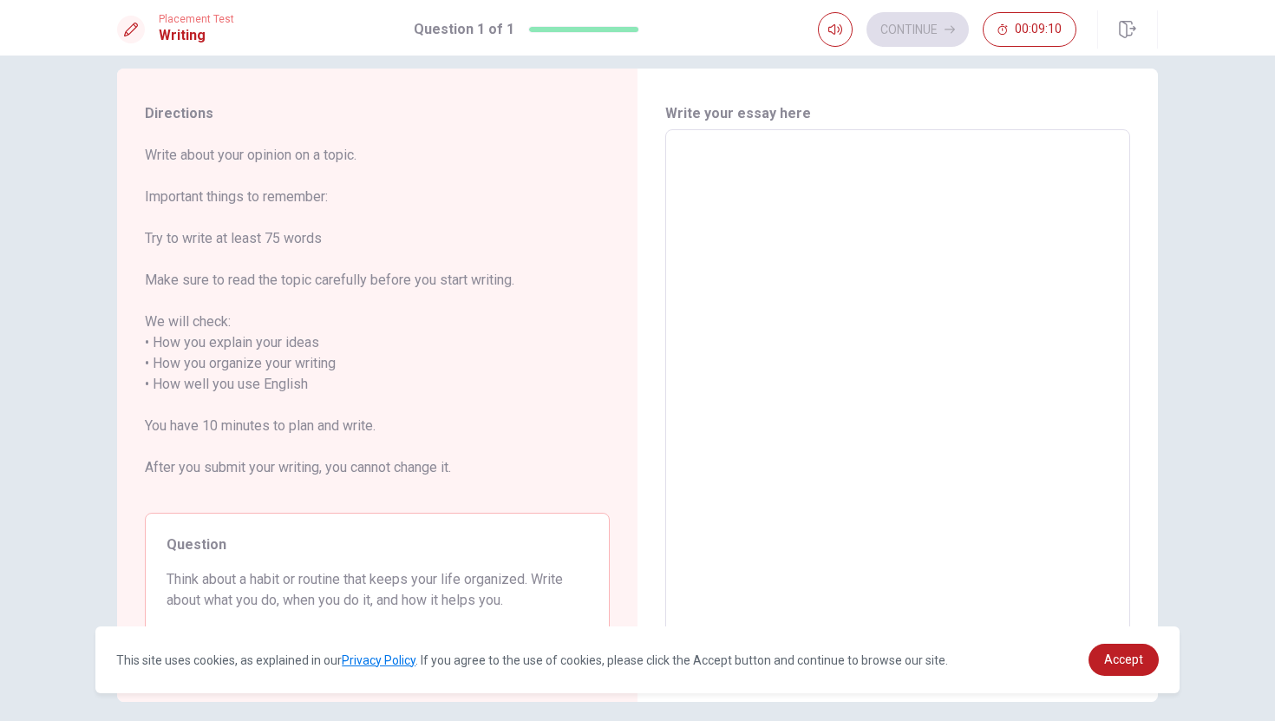
click at [714, 204] on textarea at bounding box center [897, 384] width 441 height 481
type textarea "o"
type textarea "x"
type textarea "oi"
type textarea "x"
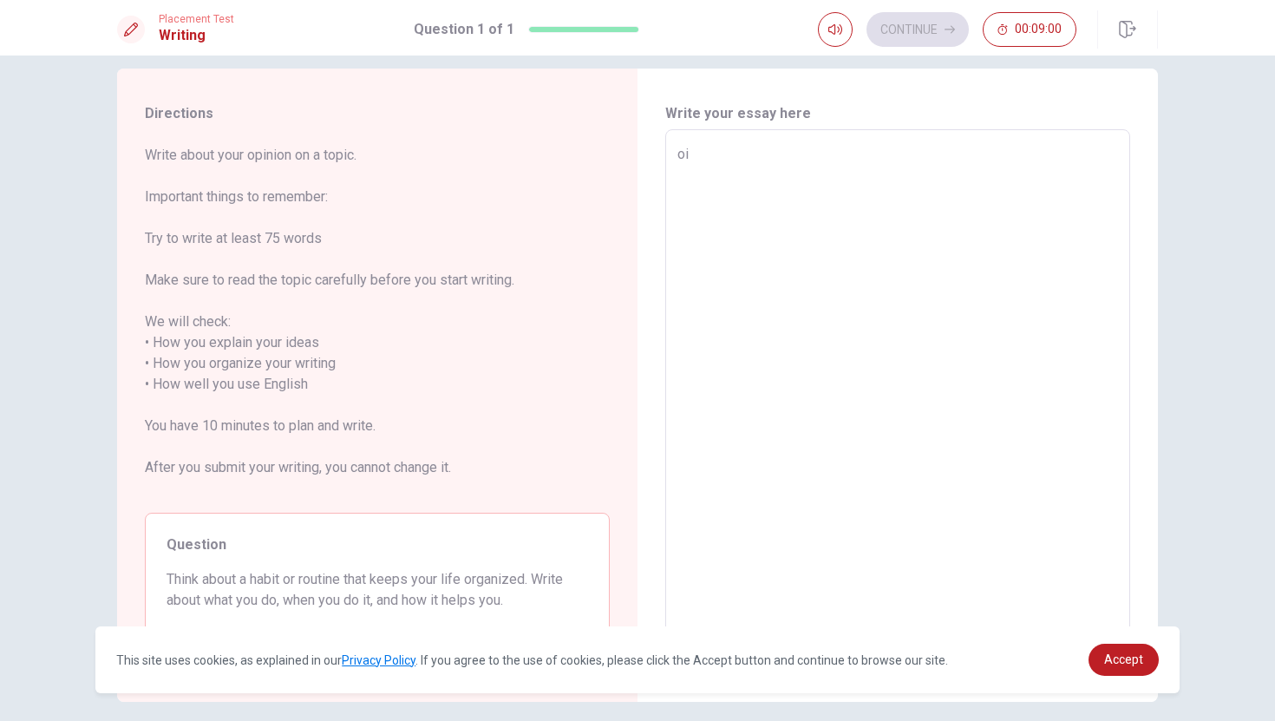
type textarea "o"
type textarea "x"
type textarea "a"
type textarea "x"
type textarea "a"
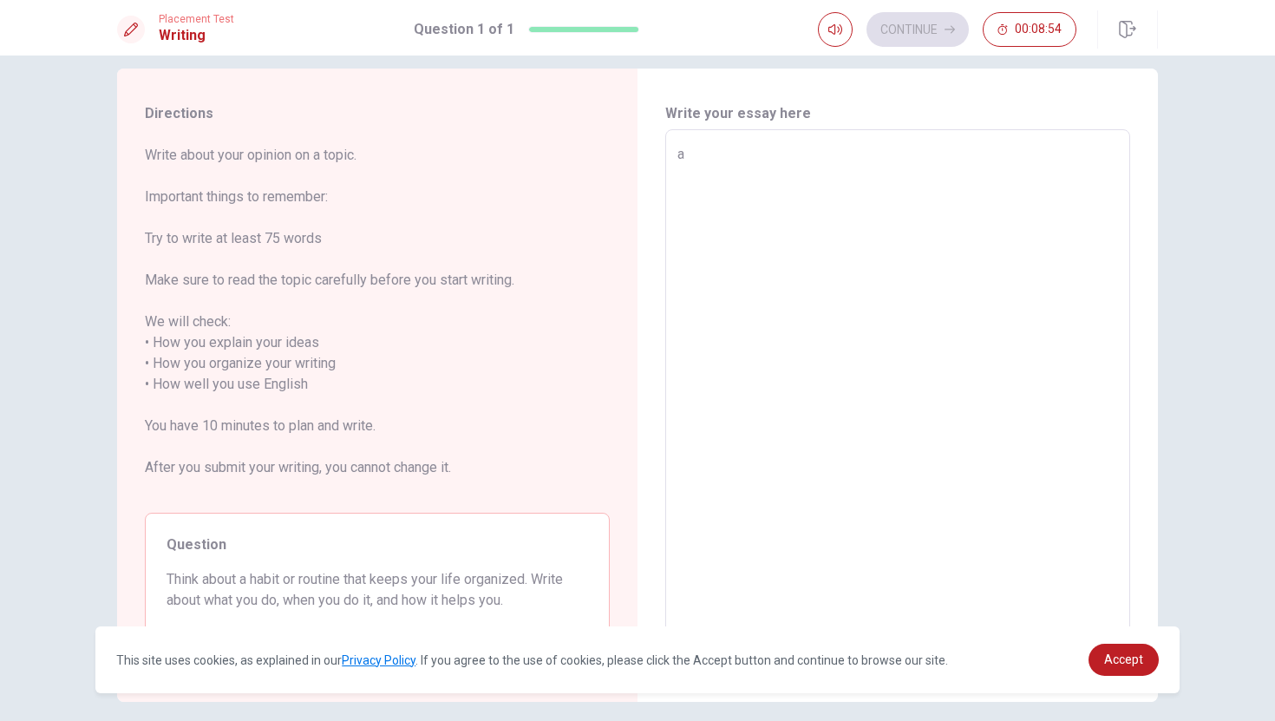
type textarea "x"
type textarea "A"
type textarea "x"
type textarea "AL"
type textarea "x"
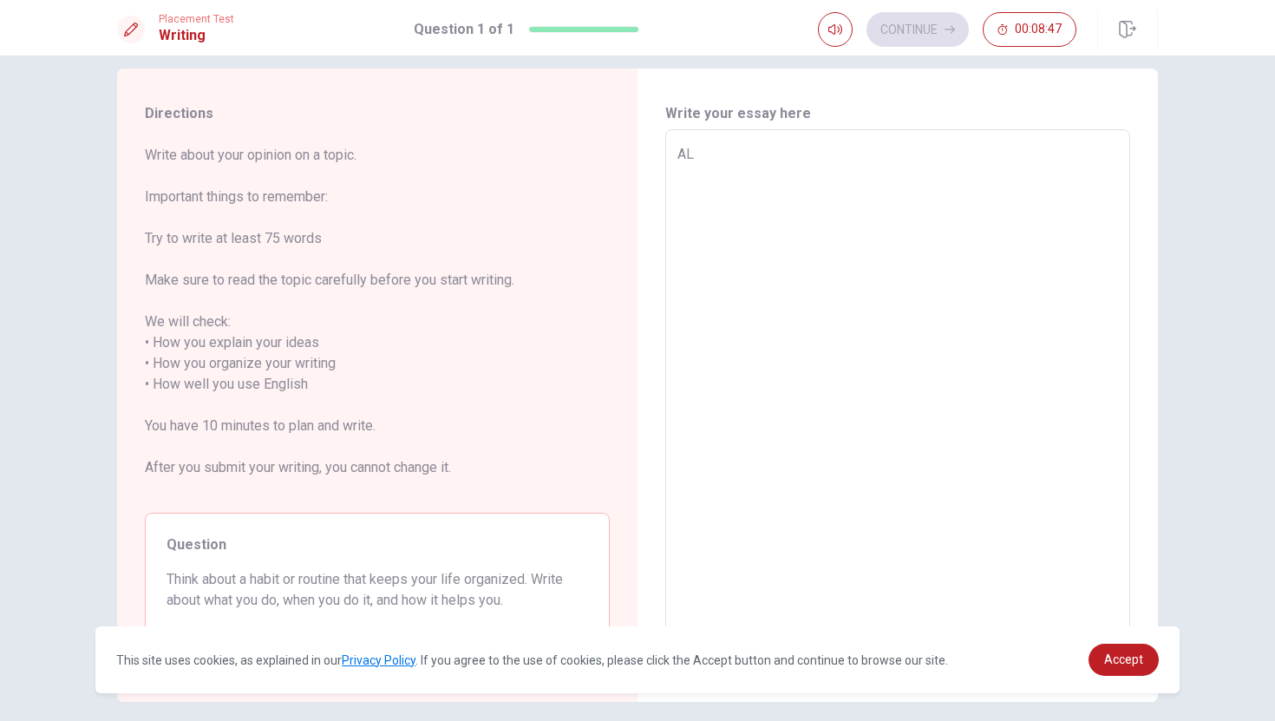
type textarea "A"
type textarea "x"
type textarea "Al"
type textarea "x"
type textarea "Al r"
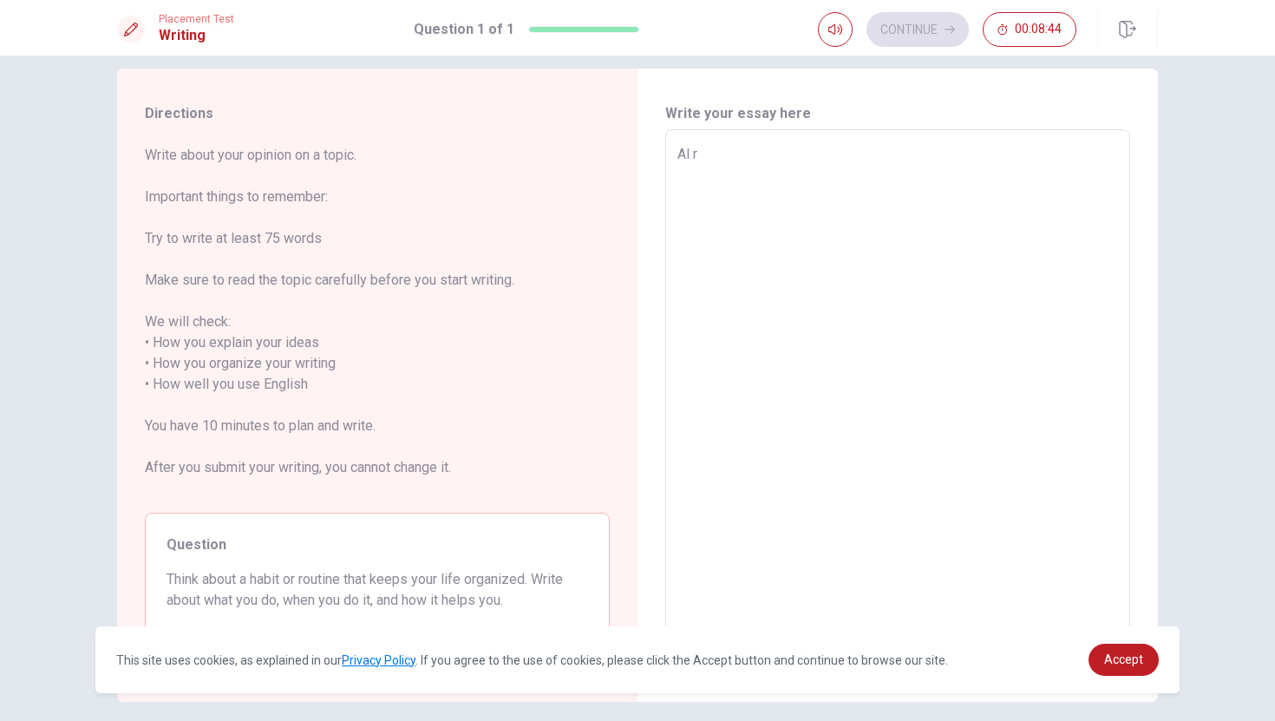
type textarea "x"
type textarea "Al ri"
type textarea "x"
type textarea "Alri n"
type textarea "x"
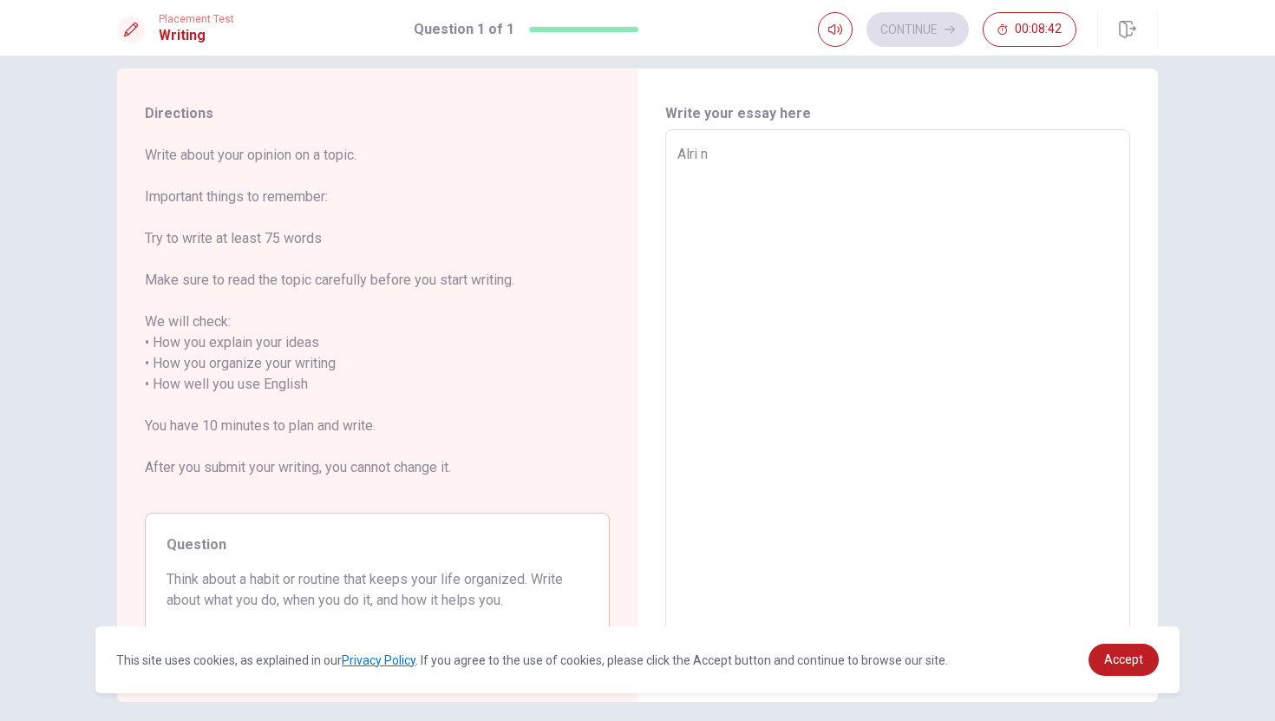
type textarea "Al ri"
type textarea "x"
type textarea "Al r"
type textarea "x"
type textarea "Al"
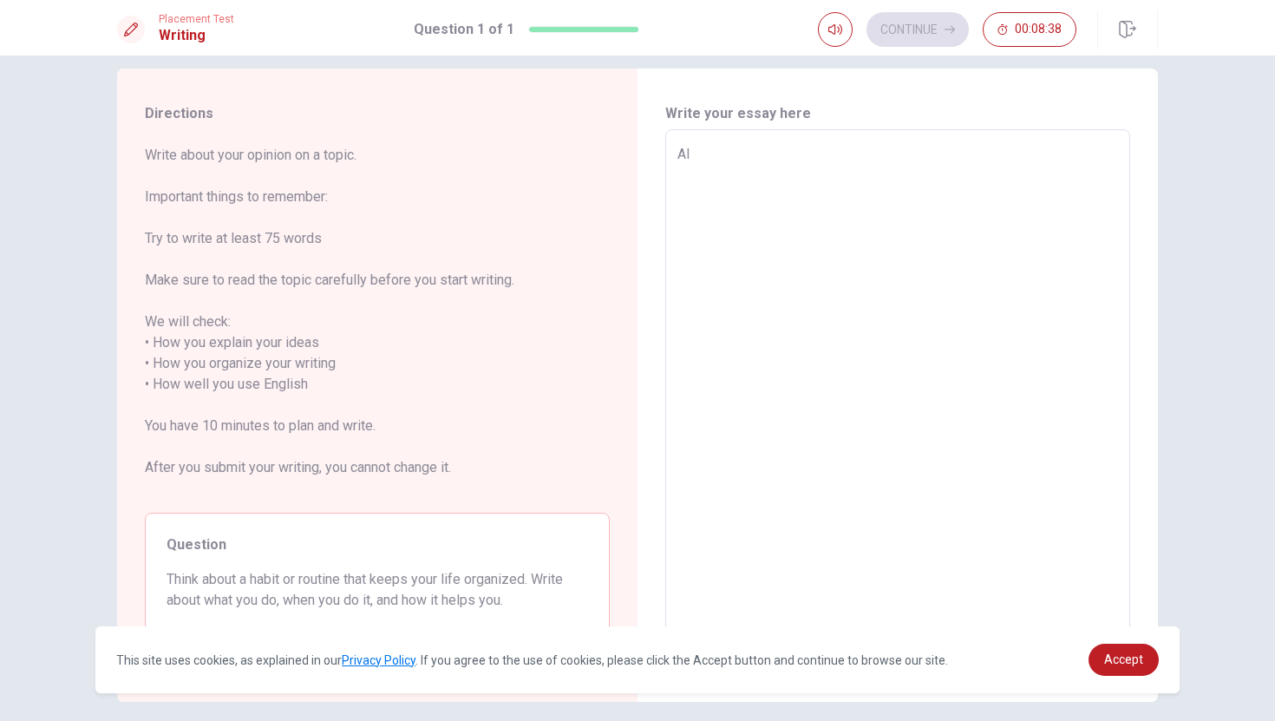
type textarea "x"
type textarea "Alr"
type textarea "x"
type textarea "Alri"
type textarea "x"
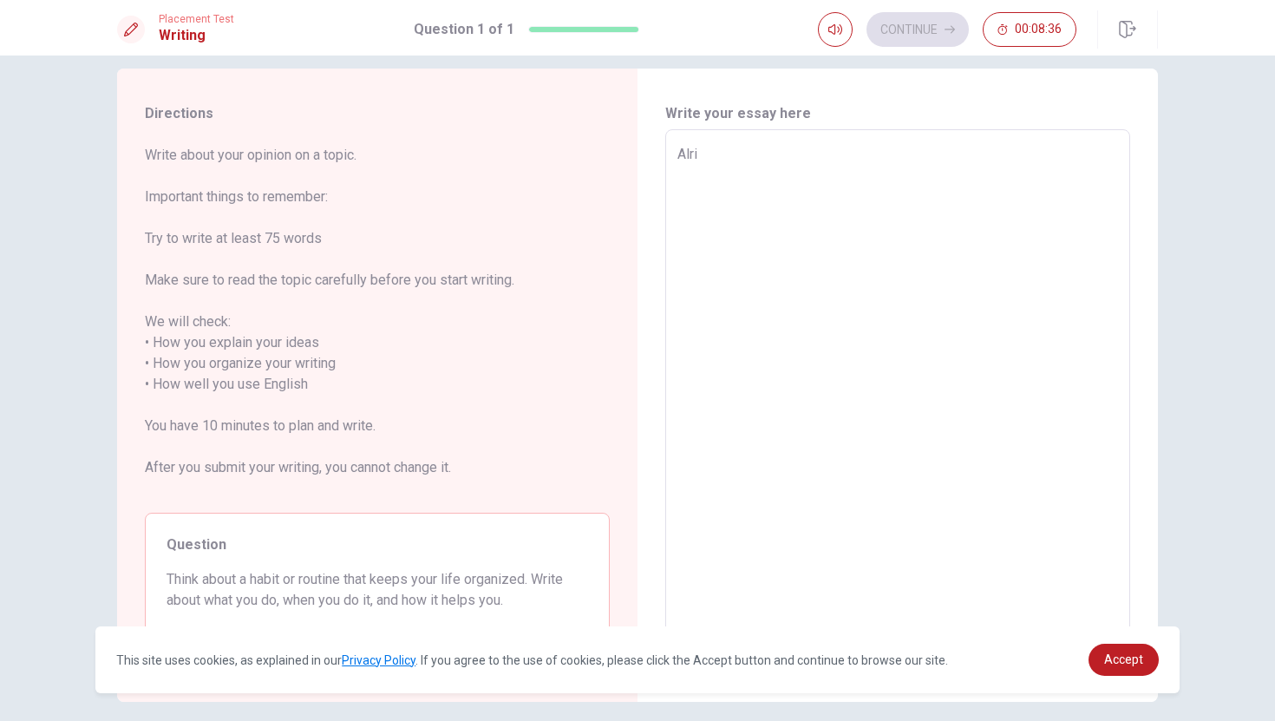
type textarea "Alrig"
type textarea "x"
type textarea "Alrigh"
type textarea "x"
type textarea "Alright"
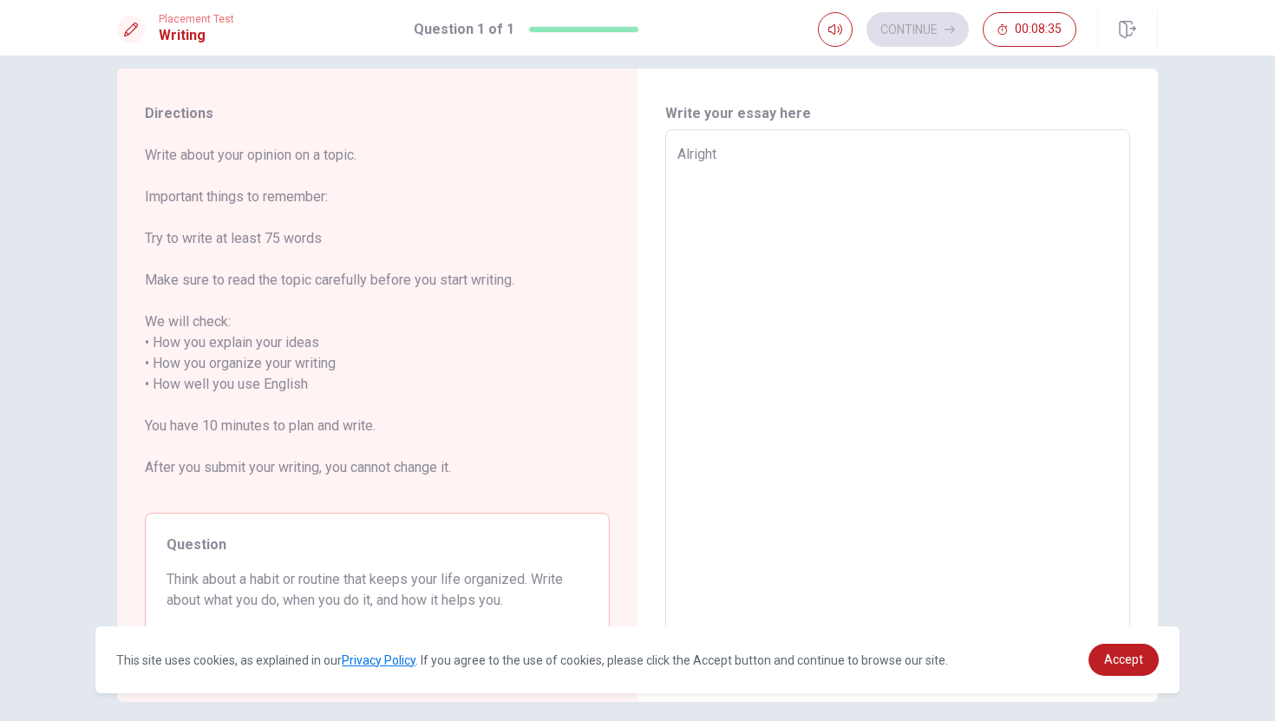
type textarea "x"
type textarea "Alright"
type textarea "x"
type textarea "Alright s"
type textarea "x"
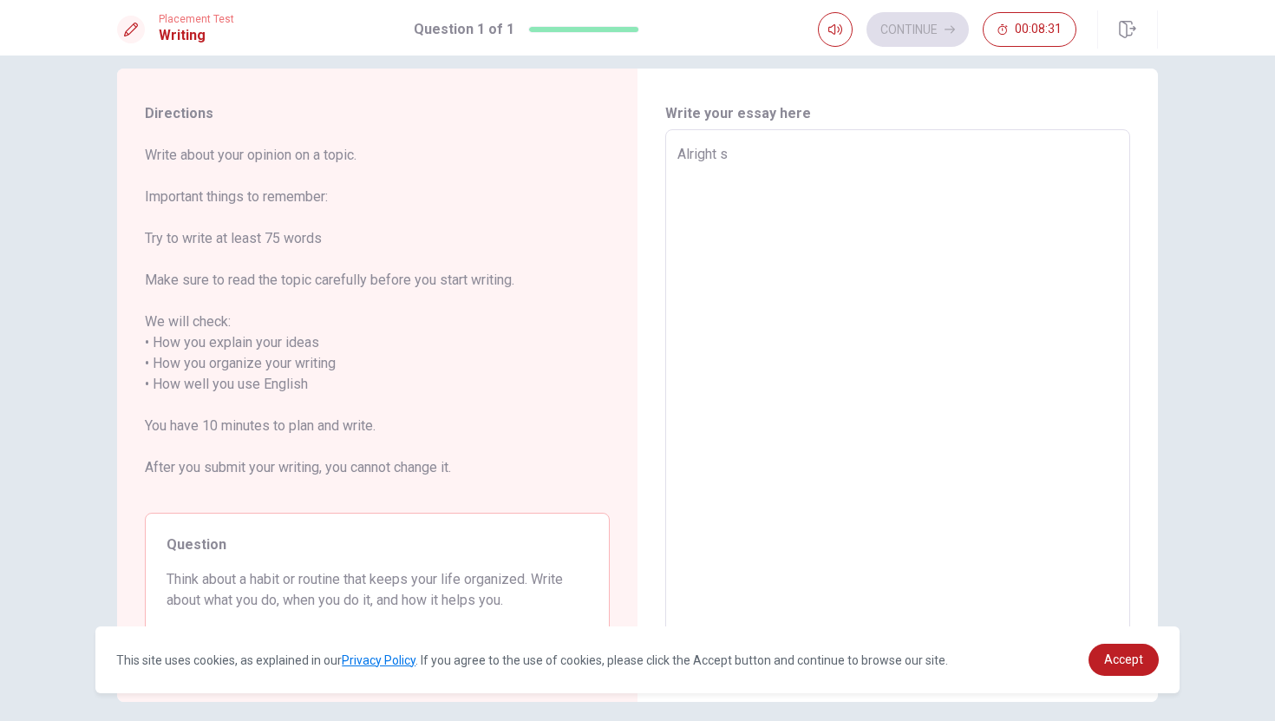
type textarea "Alright so"
type textarea "x"
type textarea "Alright so"
type textarea "x"
type textarea "Alright so h"
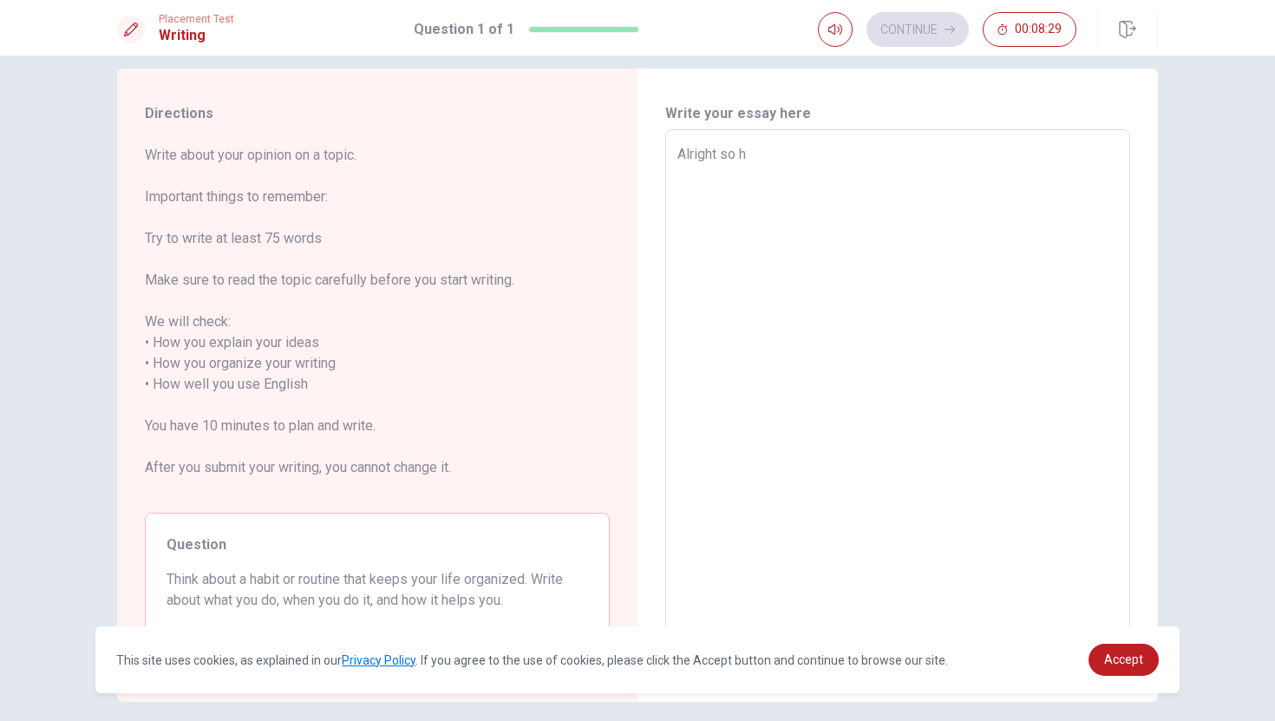
type textarea "x"
type textarea "Alright so ha"
type textarea "x"
type textarea "Alright so han"
type textarea "x"
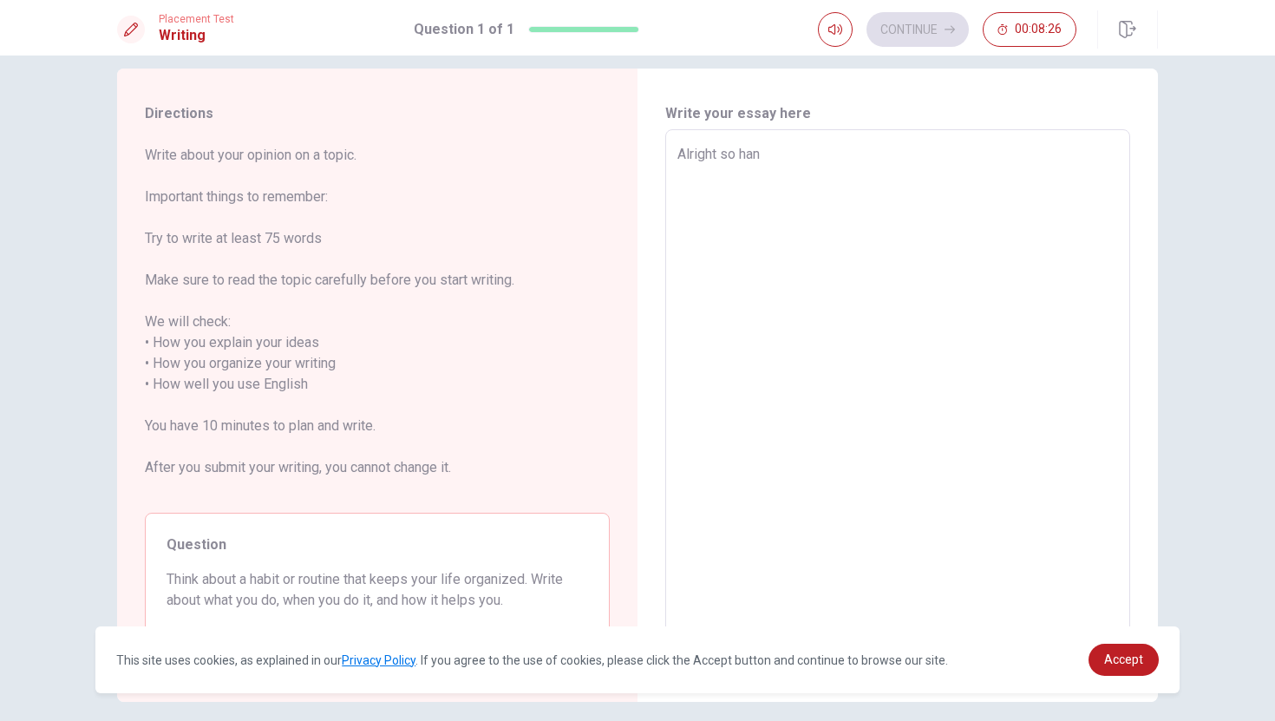
type textarea "Alright so ha"
type textarea "x"
type textarea "Alright so hab"
type textarea "x"
type textarea "Alright so habi"
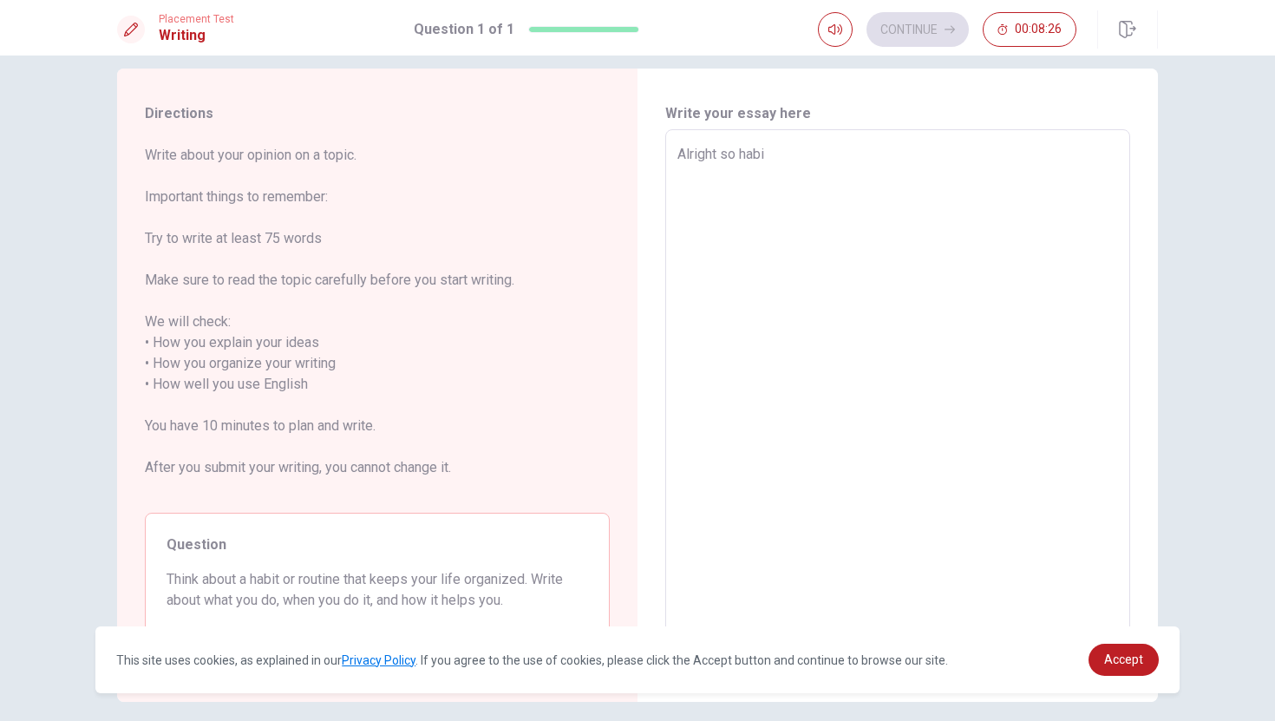
type textarea "x"
type textarea "Alright so habir"
type textarea "x"
type textarea "Alright so habi"
type textarea "x"
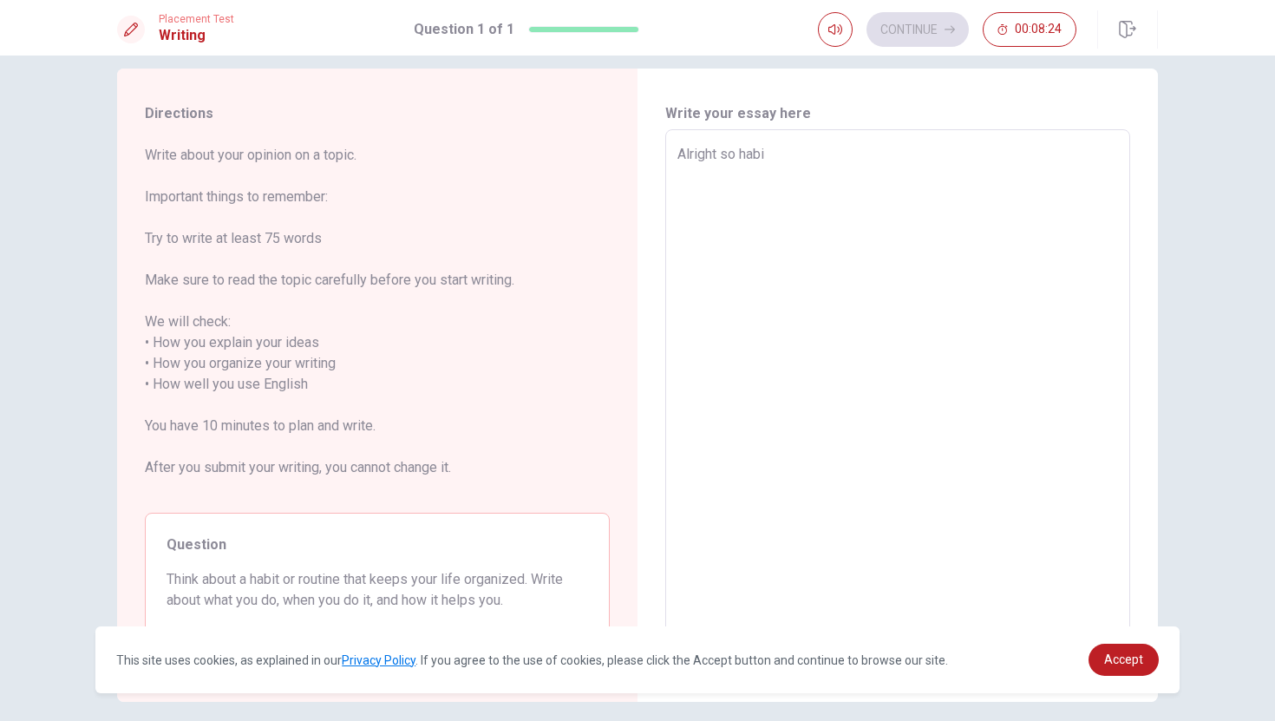
type textarea "Alright so habit"
type textarea "x"
type textarea "Alright so habit"
type textarea "x"
type textarea "Alright so habit e"
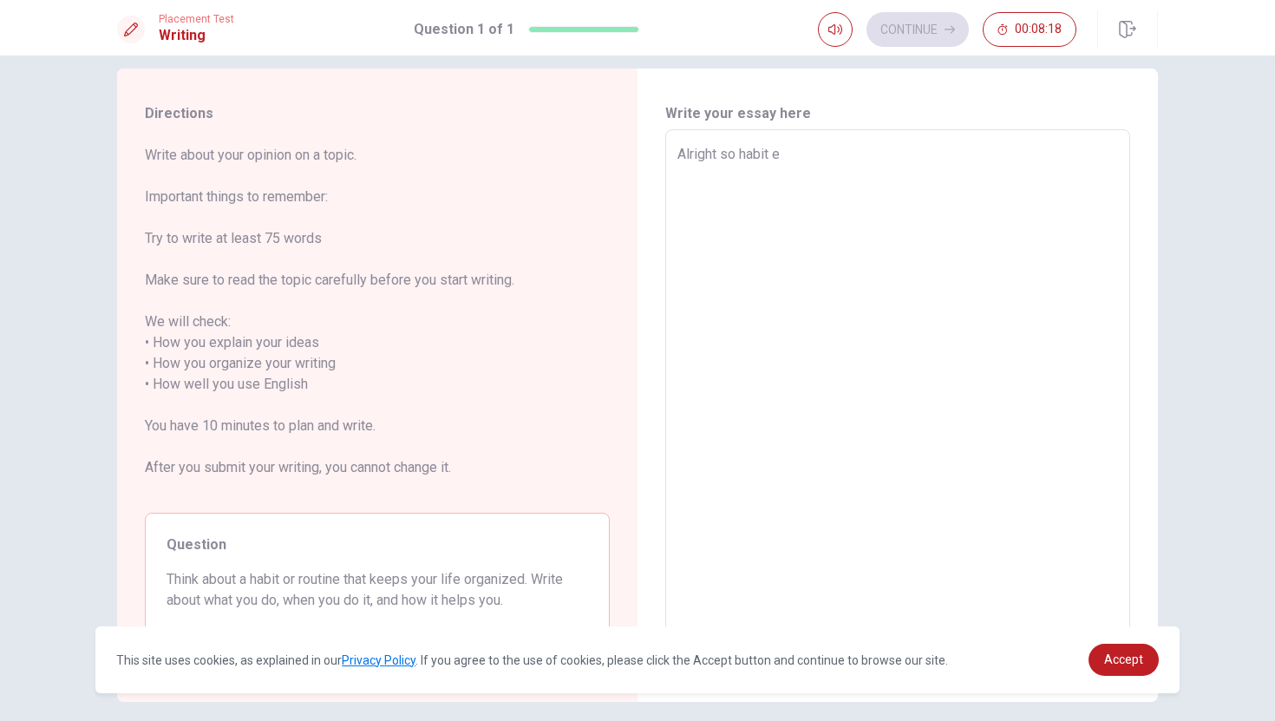
type textarea "x"
type textarea "Alright so habit ev"
type textarea "x"
type textarea "Alright so habit eve"
type textarea "x"
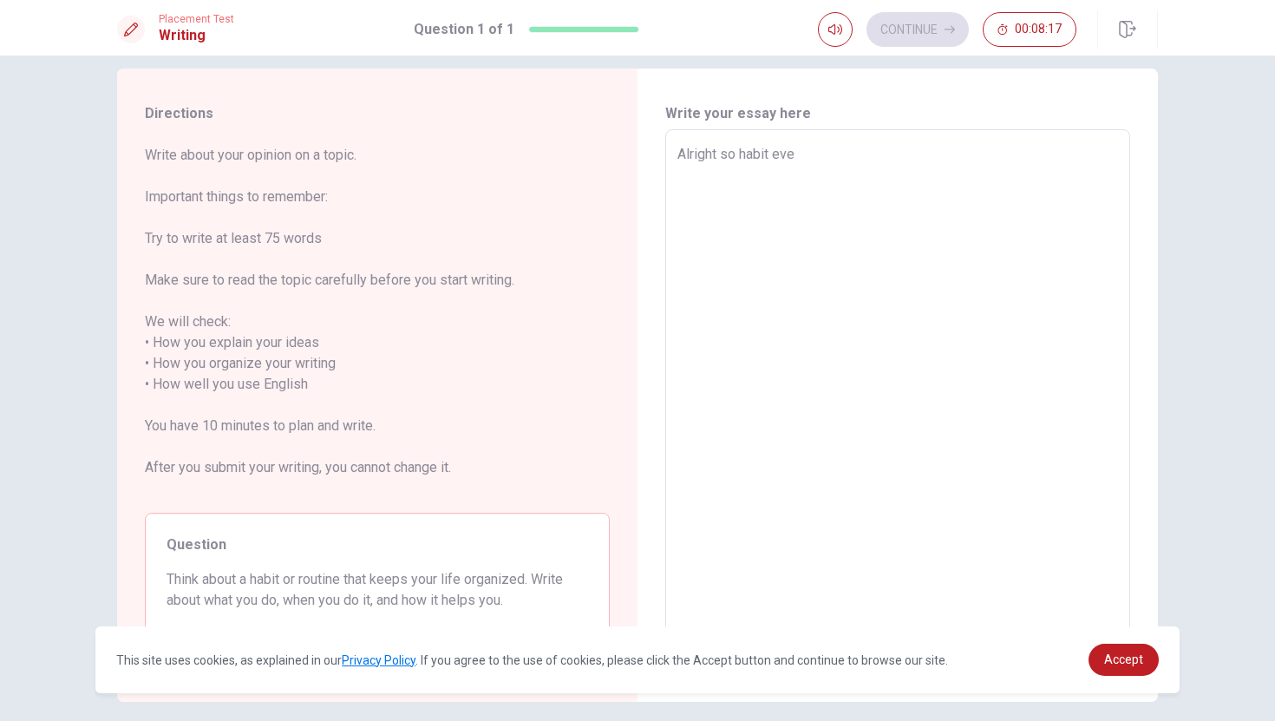
type textarea "Alright so habit ever"
type textarea "x"
type textarea "Alright so habit every"
type textarea "x"
type textarea "Alright so habit everyo"
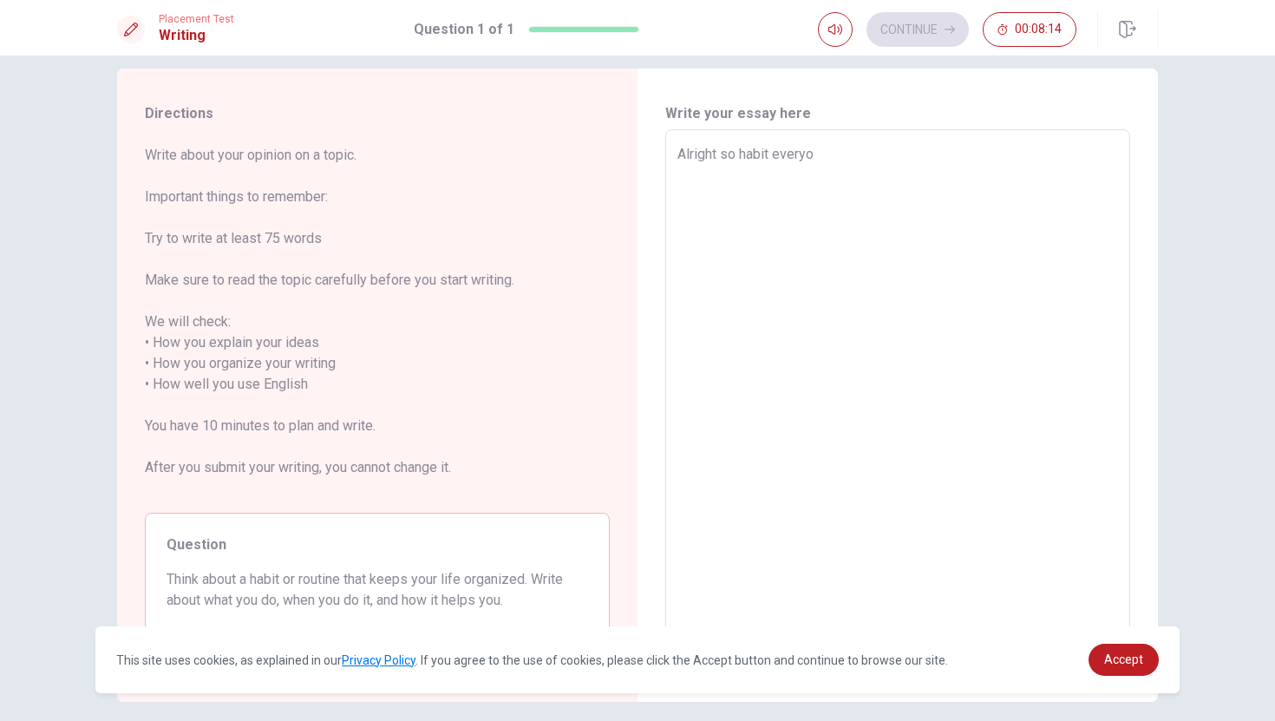
type textarea "x"
type textarea "Alright so habit everyon"
type textarea "x"
type textarea "Alright so habit everyone"
type textarea "x"
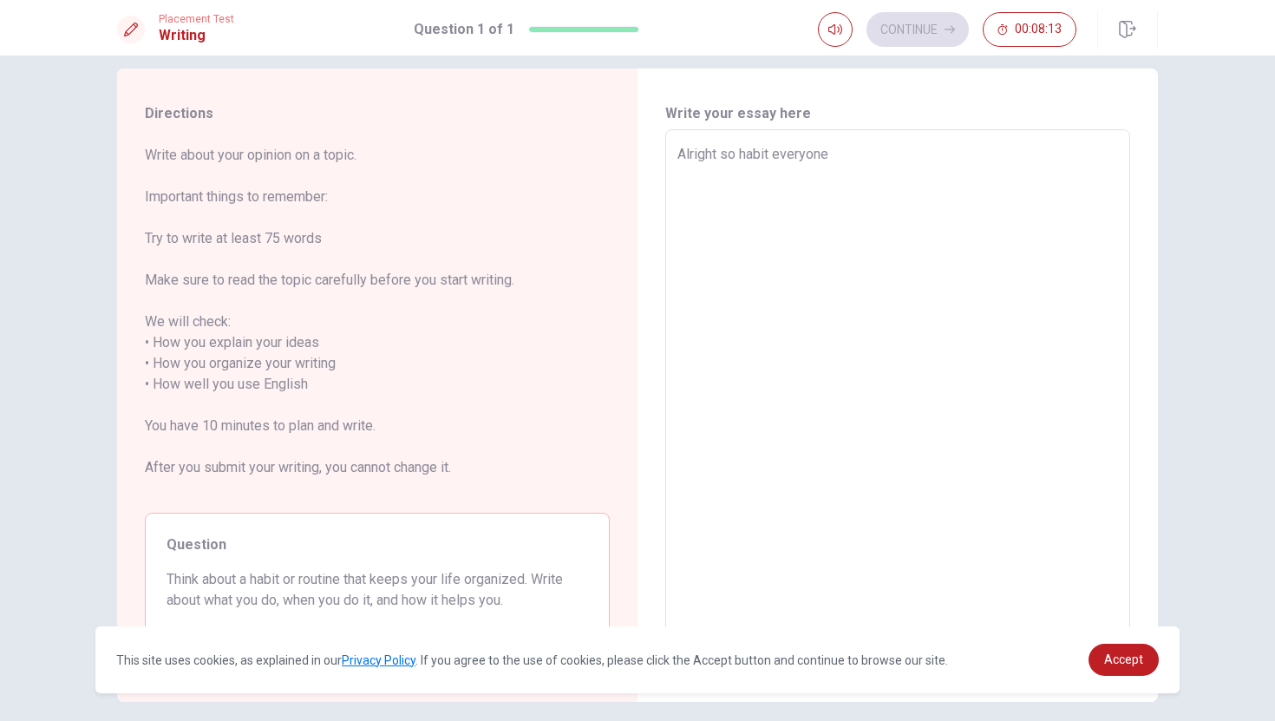
type textarea "Alright so habit everyone"
type textarea "x"
type textarea "Alright so habit everyone h"
type textarea "x"
type textarea "Alright so habit everyone ha"
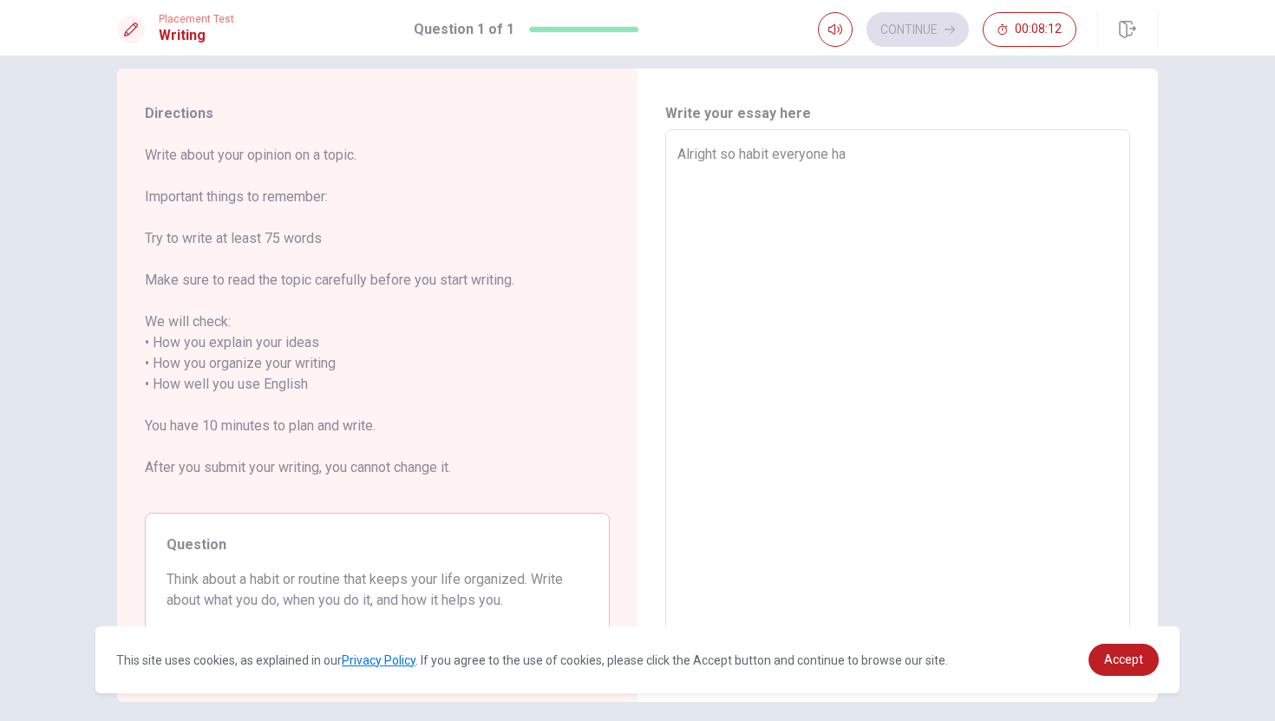
type textarea "x"
type textarea "Alright so habit everyone hav"
type textarea "x"
type textarea "Alright so habit everyone have"
type textarea "x"
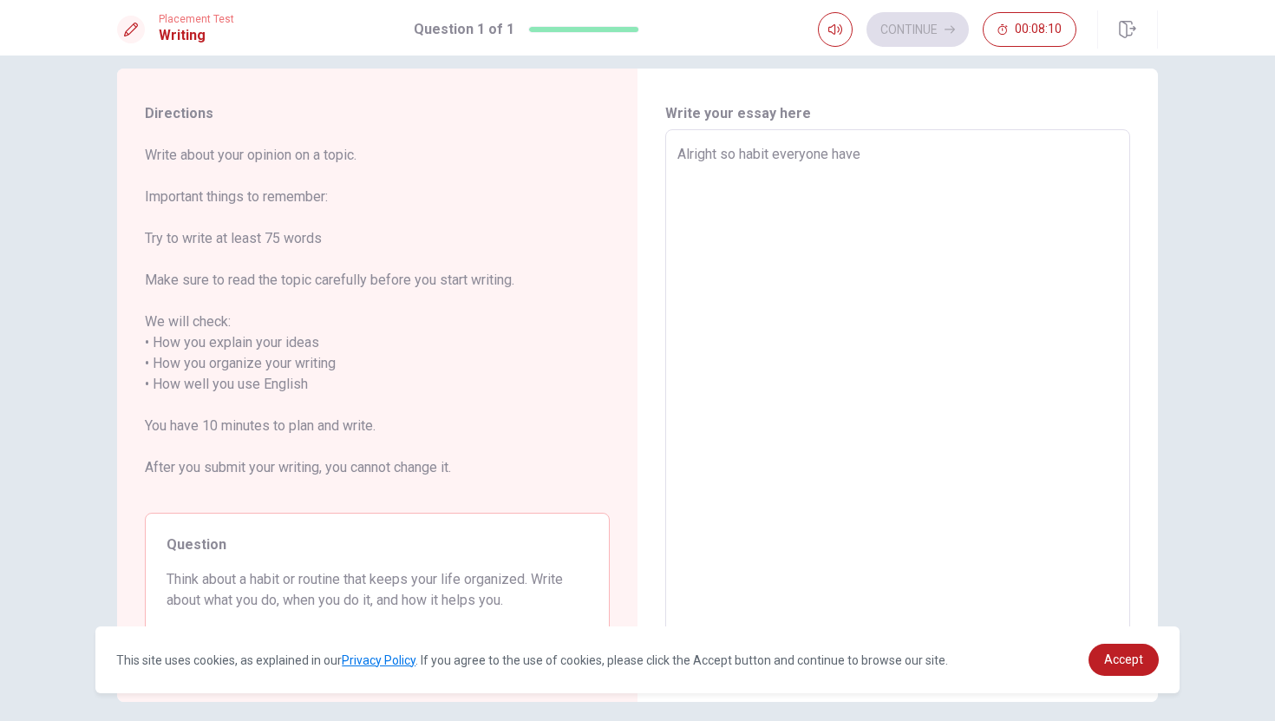
type textarea "Alright so habit everyone have"
type textarea "x"
type textarea "Alright so habit everyone have d"
type textarea "x"
type textarea "Alright so habit everyone have di"
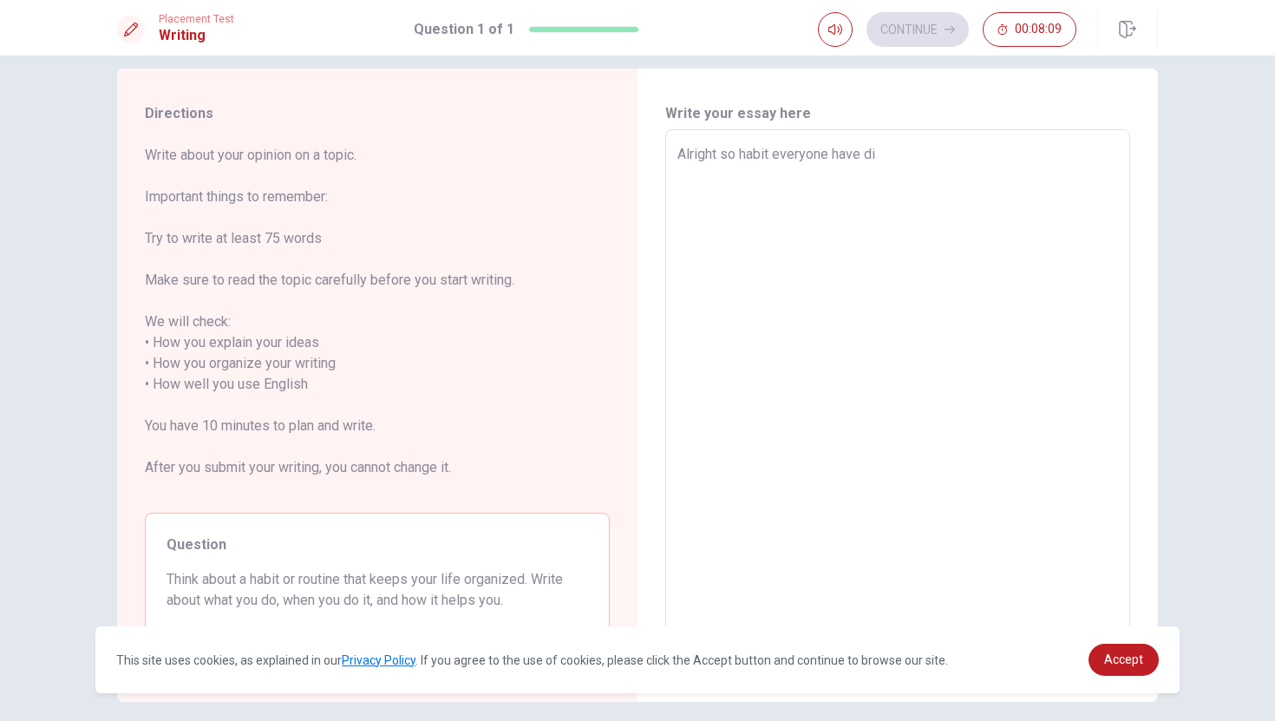
type textarea "x"
type textarea "Alright so habit everyone have dif"
type textarea "x"
type textarea "Alright so habit everyone have diff"
type textarea "x"
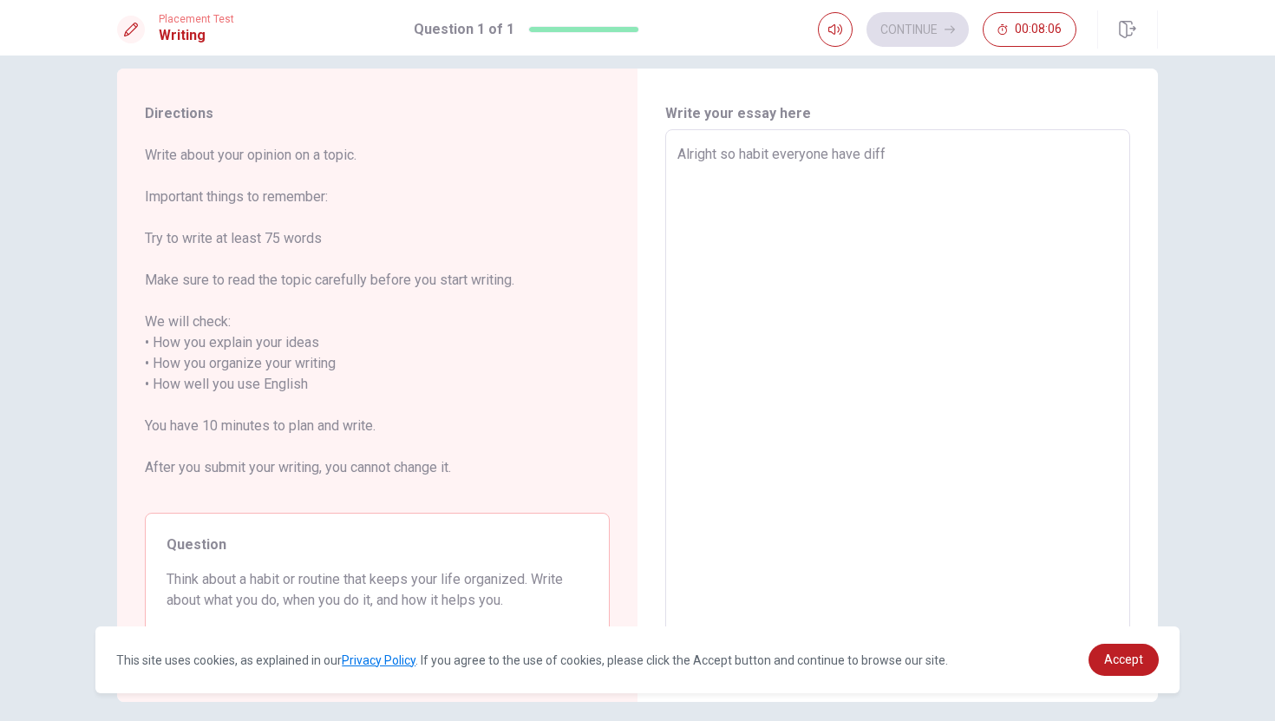
type textarea "Alright so habit everyone have diffi"
type textarea "x"
type textarea "Alright so habit everyone have diffie"
type textarea "x"
type textarea "Alright so habit everyone have diffier"
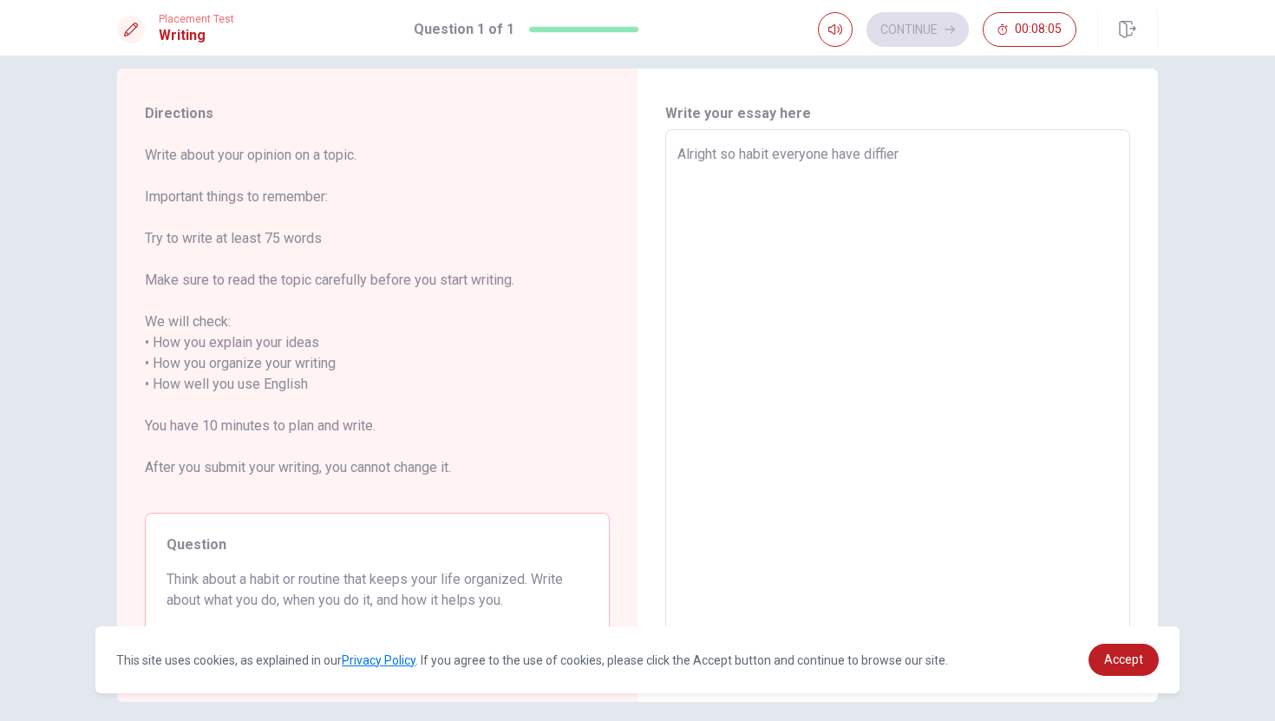
type textarea "x"
type textarea "Alright so habit everyone have diffiern"
type textarea "x"
type textarea "Alright so habit everyone have diffiernt"
type textarea "x"
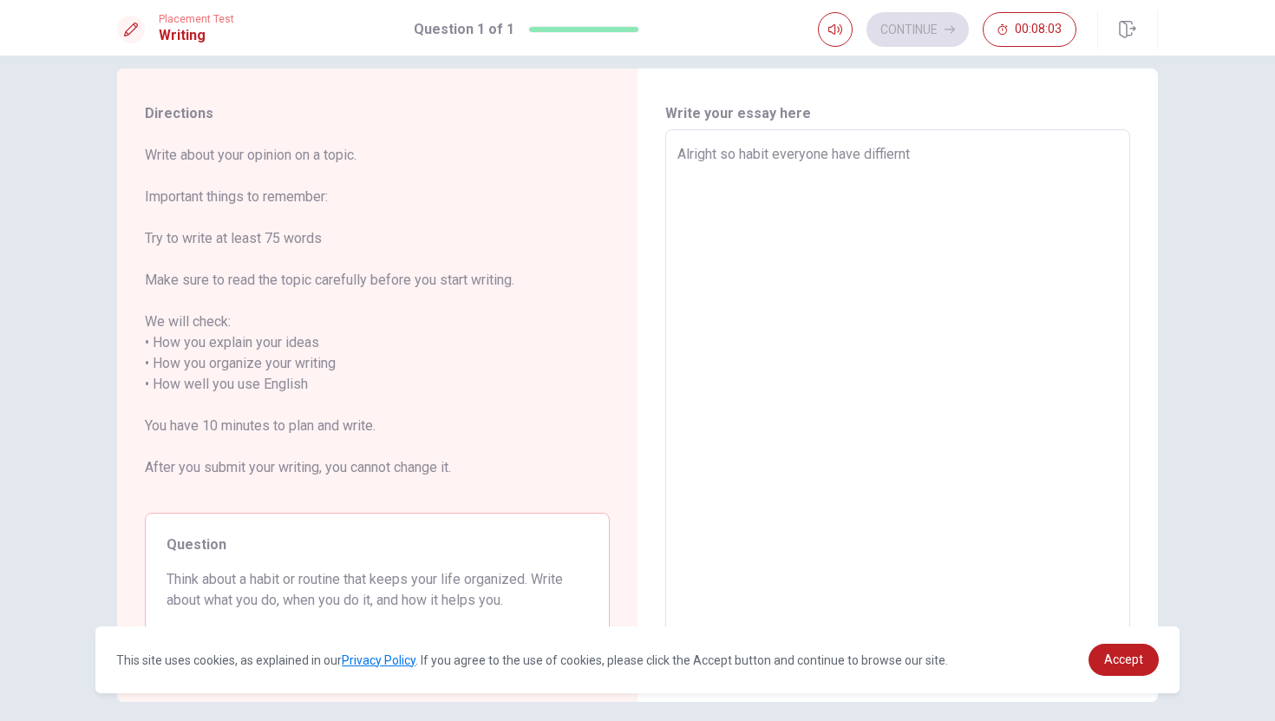
type textarea "Alright so habit everyone have diffiernt"
type textarea "x"
type textarea "Alright so habit everyone have diffiernt h"
type textarea "x"
type textarea "Alright so habit everyone have diffiernt ha"
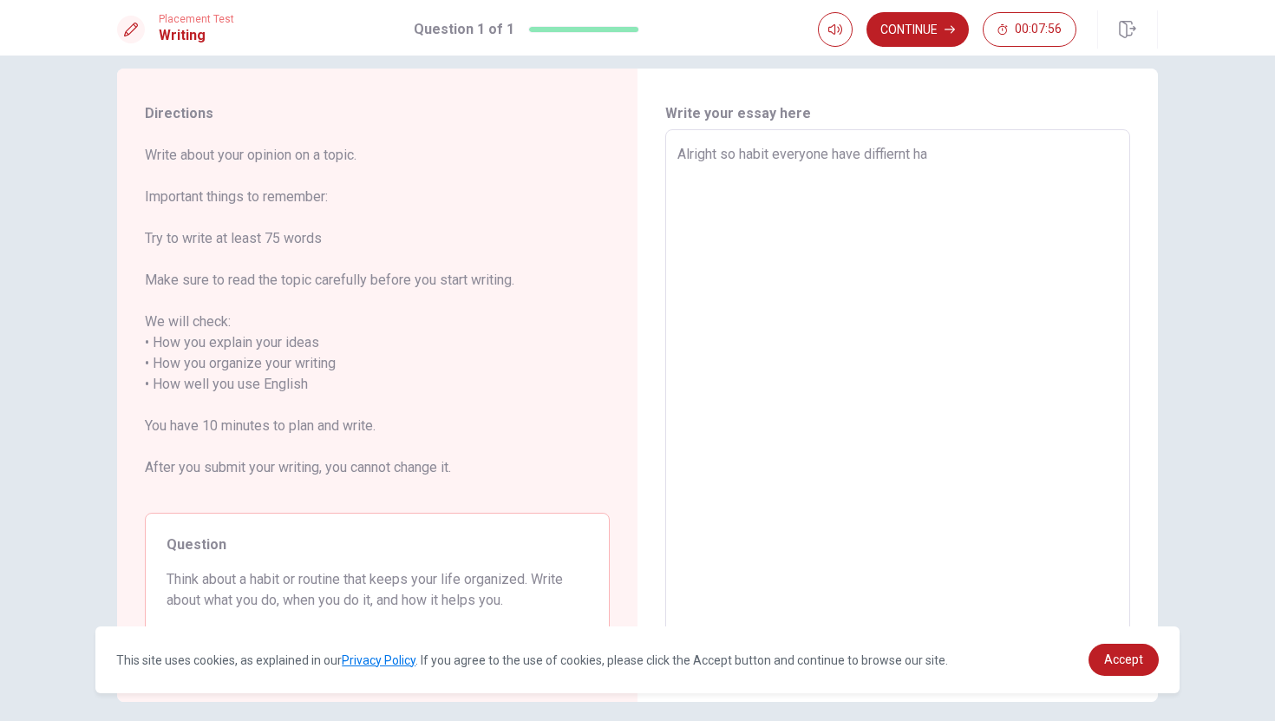
type textarea "x"
type textarea "Alright so habit everyone have diffiernt hab"
type textarea "x"
type textarea "Alright so habit everyone have diffiernt habi"
type textarea "x"
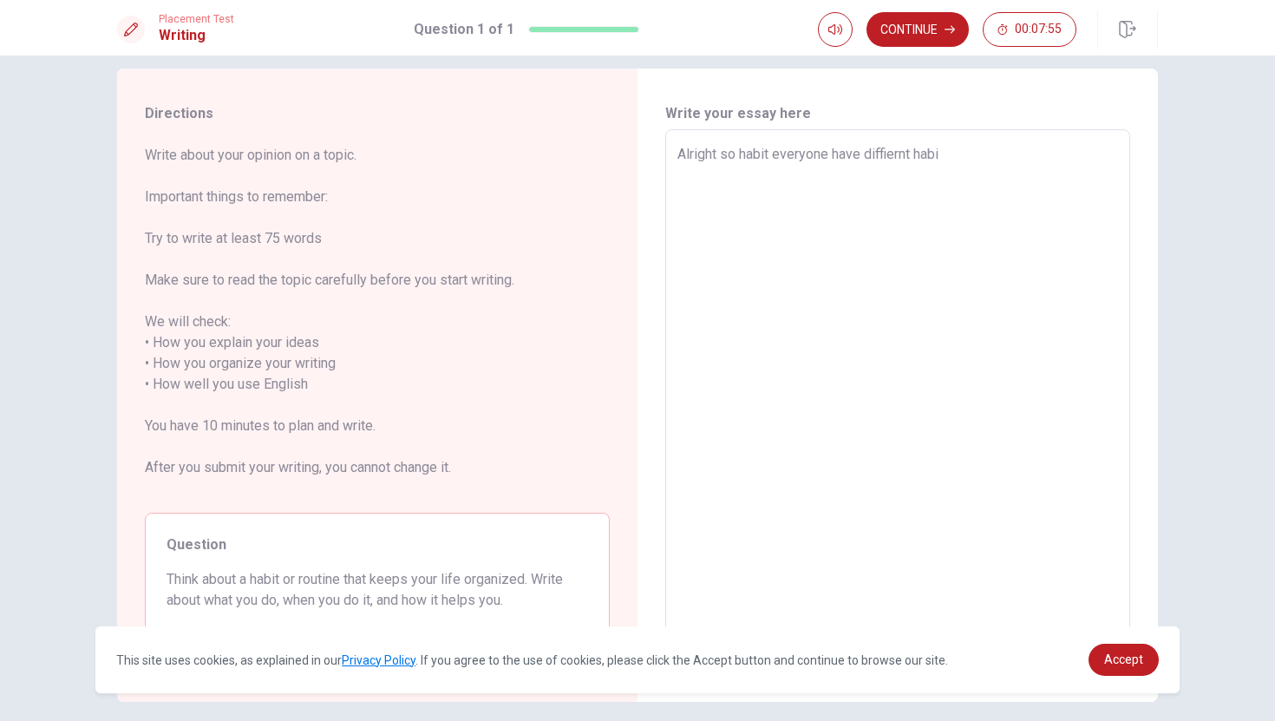
type textarea "Alright so habit everyone have diffiernt habit"
type textarea "x"
type textarea "Alright so habit everyone have diffiernt habit"
type textarea "x"
type textarea "Alright so habit everyone have diffiernt habit t"
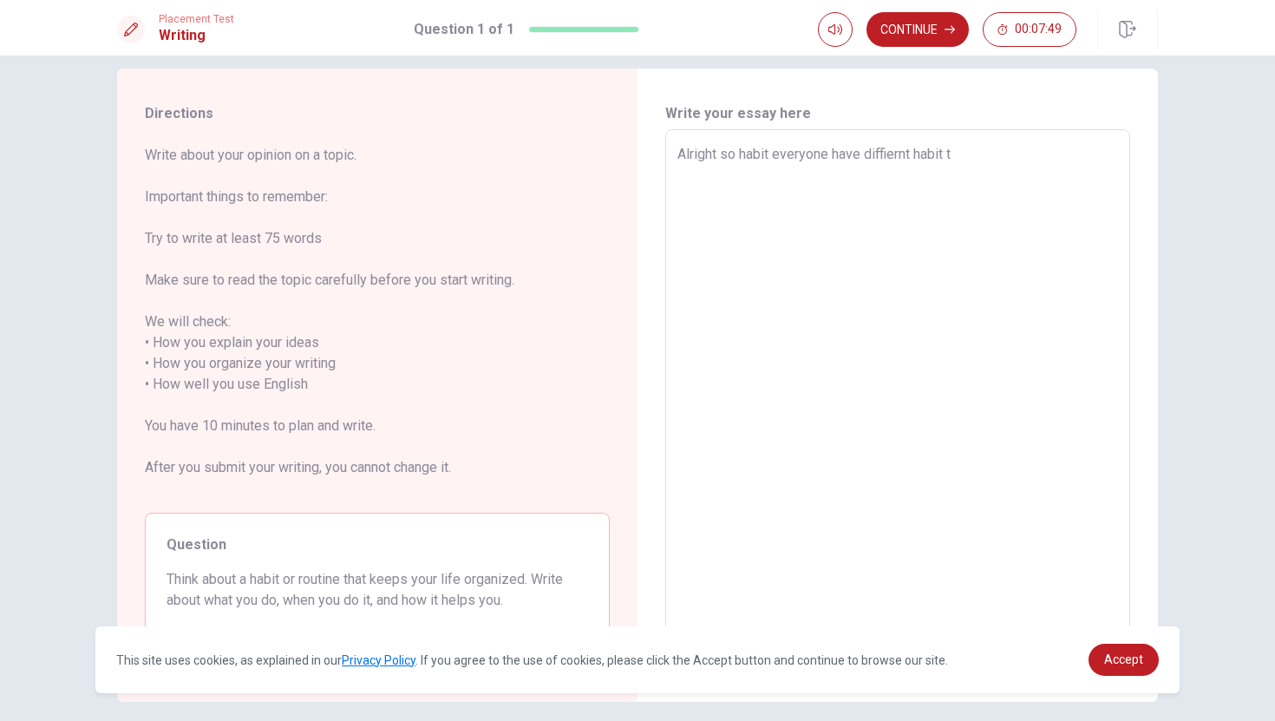
type textarea "x"
type textarea "Alright so habit everyone have diffiernt habit to"
type textarea "x"
type textarea "Alright so habit everyone have diffiernt habit to"
type textarea "x"
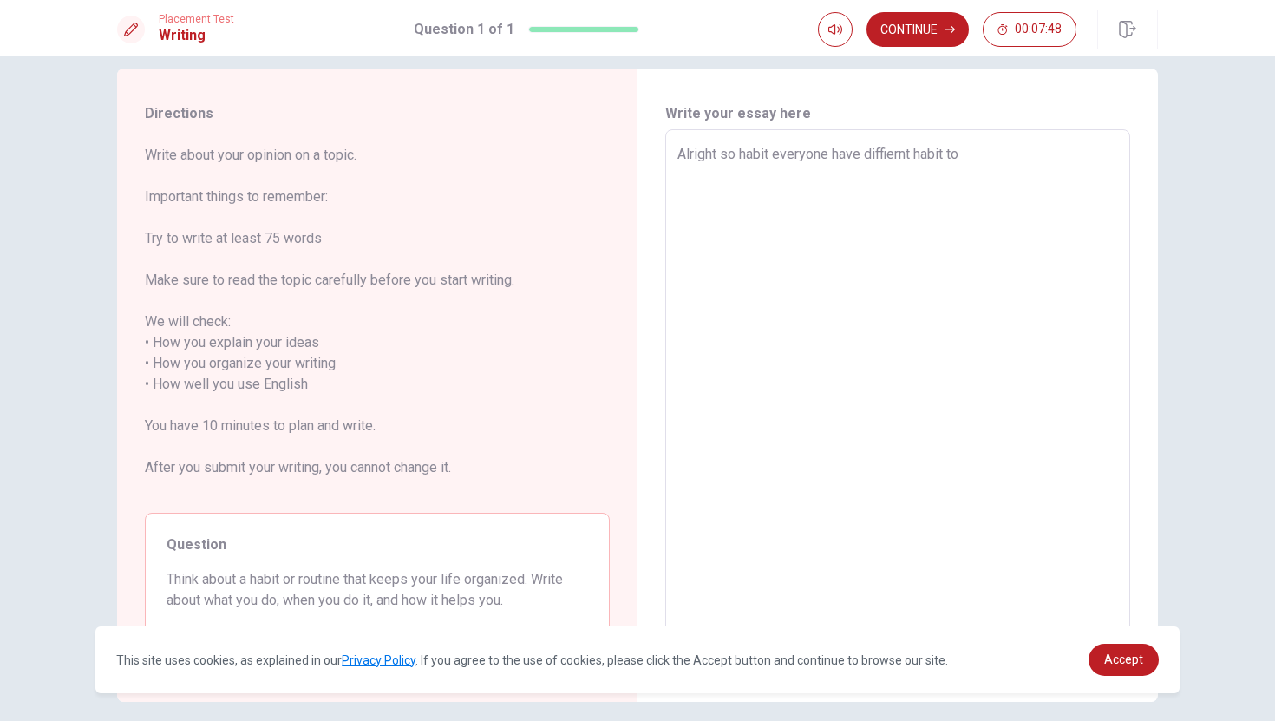
type textarea "Alright so habit everyone have diffiernt habit to w"
type textarea "x"
type textarea "Alright so habit everyone have diffiernt habit to wi"
type textarea "x"
type textarea "Alright so habit everyone have diffiernt habit to wit"
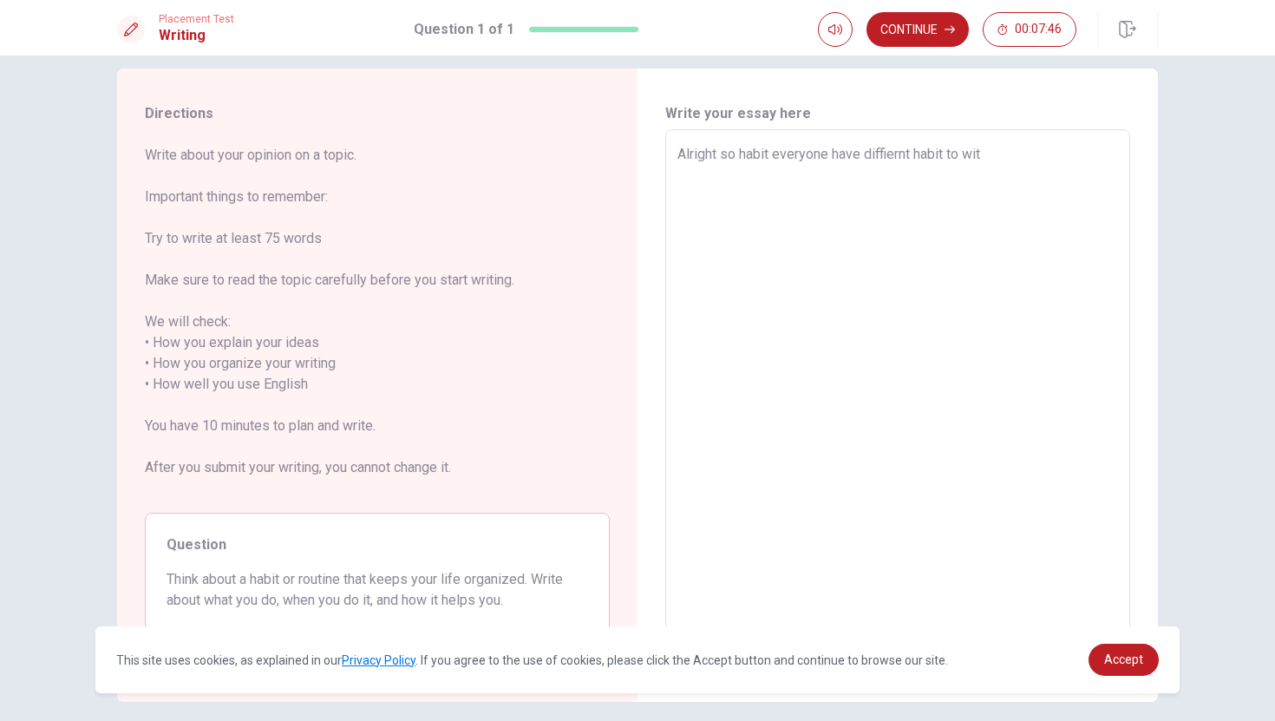
type textarea "x"
type textarea "Alright so habit everyone have diffiernt habit to with"
type textarea "x"
type textarea "Alright so habit everyone have diffiernt habit to with"
type textarea "x"
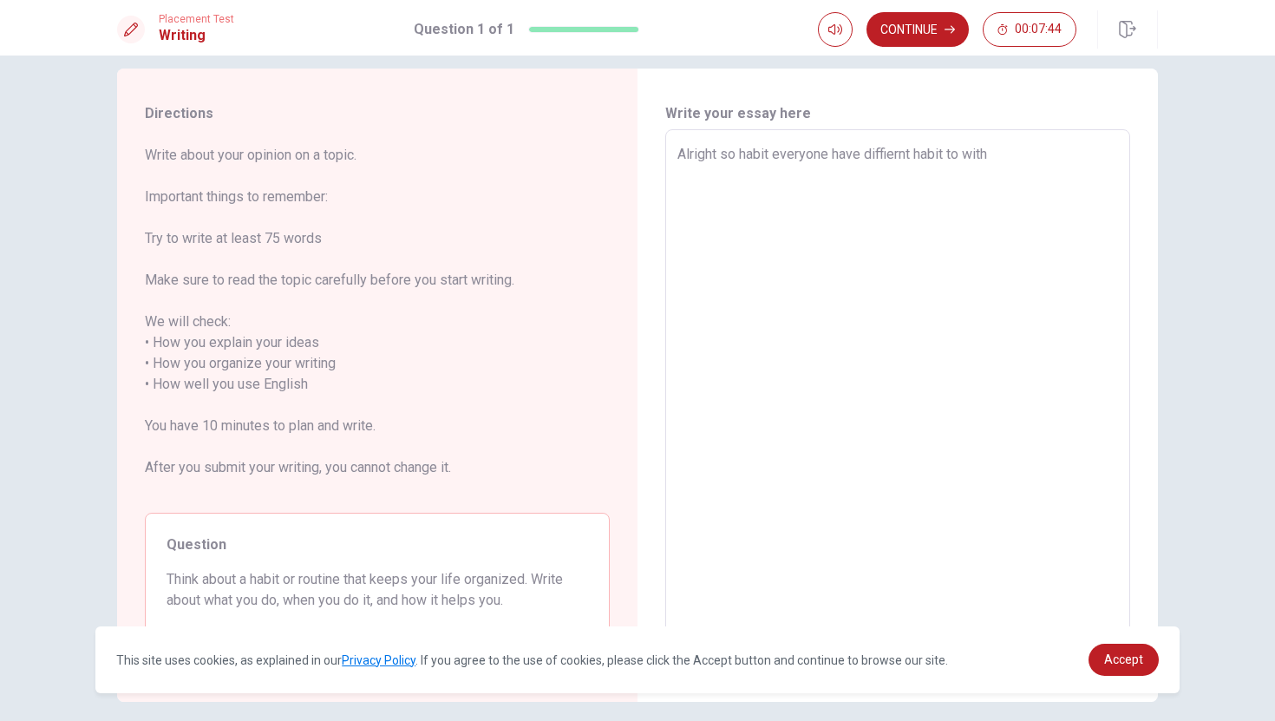
type textarea "Alright so habit everyone have diffiernt habit to with l"
type textarea "x"
type textarea "Alright so habit everyone have diffiernt habit to with li"
type textarea "x"
type textarea "Alright so habit everyone have diffiernt habit to with lif"
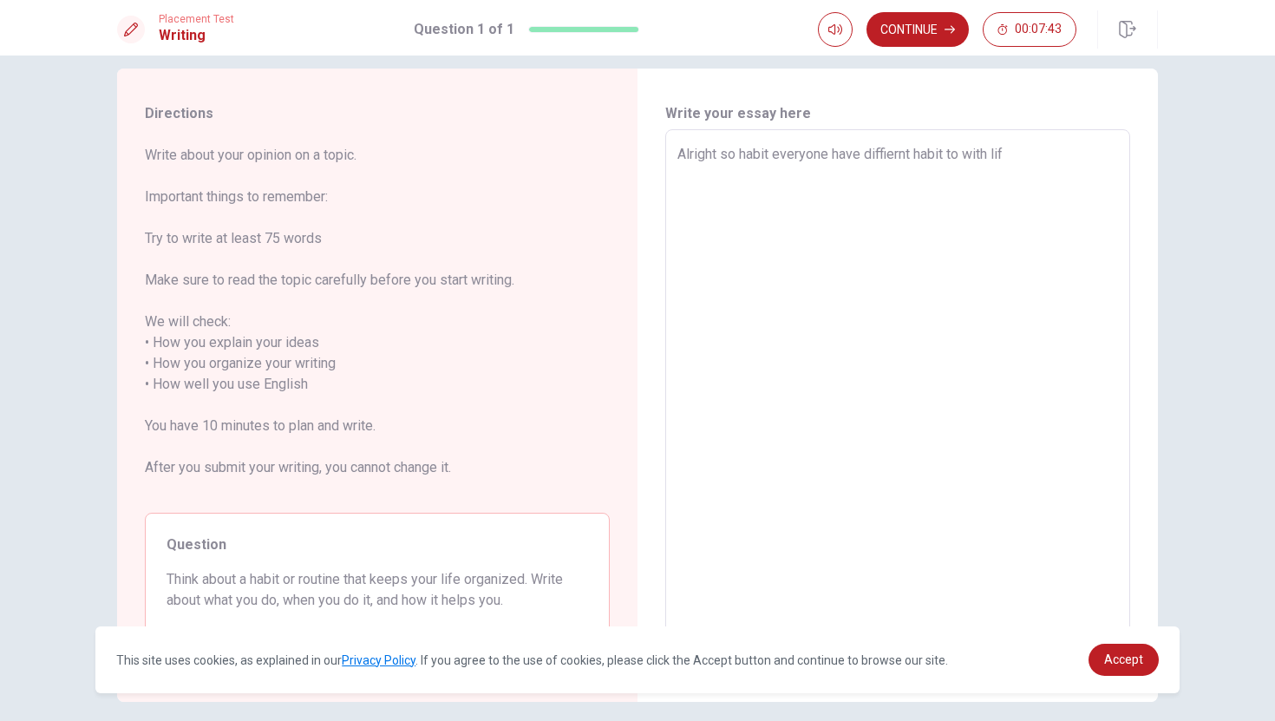
type textarea "x"
type textarea "Alright so habit everyone have diffiernt habit to with life"
type textarea "x"
type textarea "Alright so habit everyone have diffiernt habit to with life"
type textarea "x"
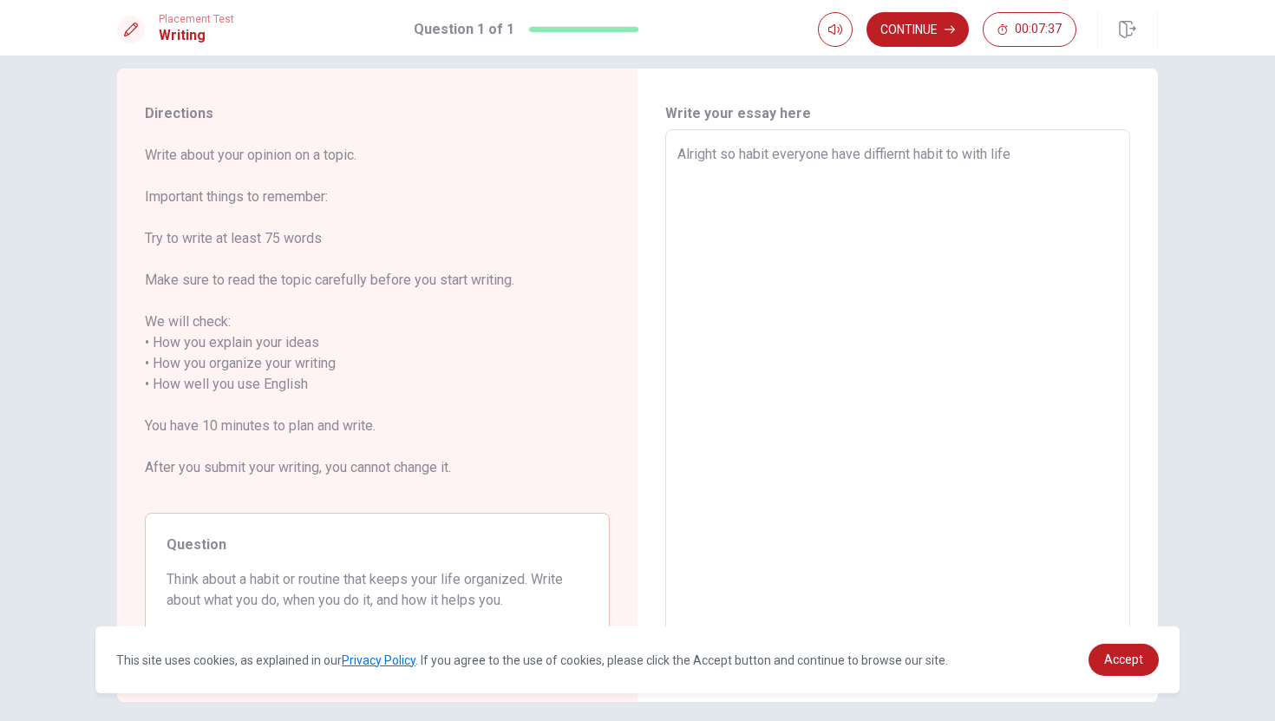
type textarea "Alright so habit everyone have diffiernt habit to with life ,"
type textarea "x"
type textarea "Alright so habit everyone have diffiernt habit to with life ,i"
type textarea "x"
type textarea "Alright so habit everyone have diffiernt habit to with life ,im"
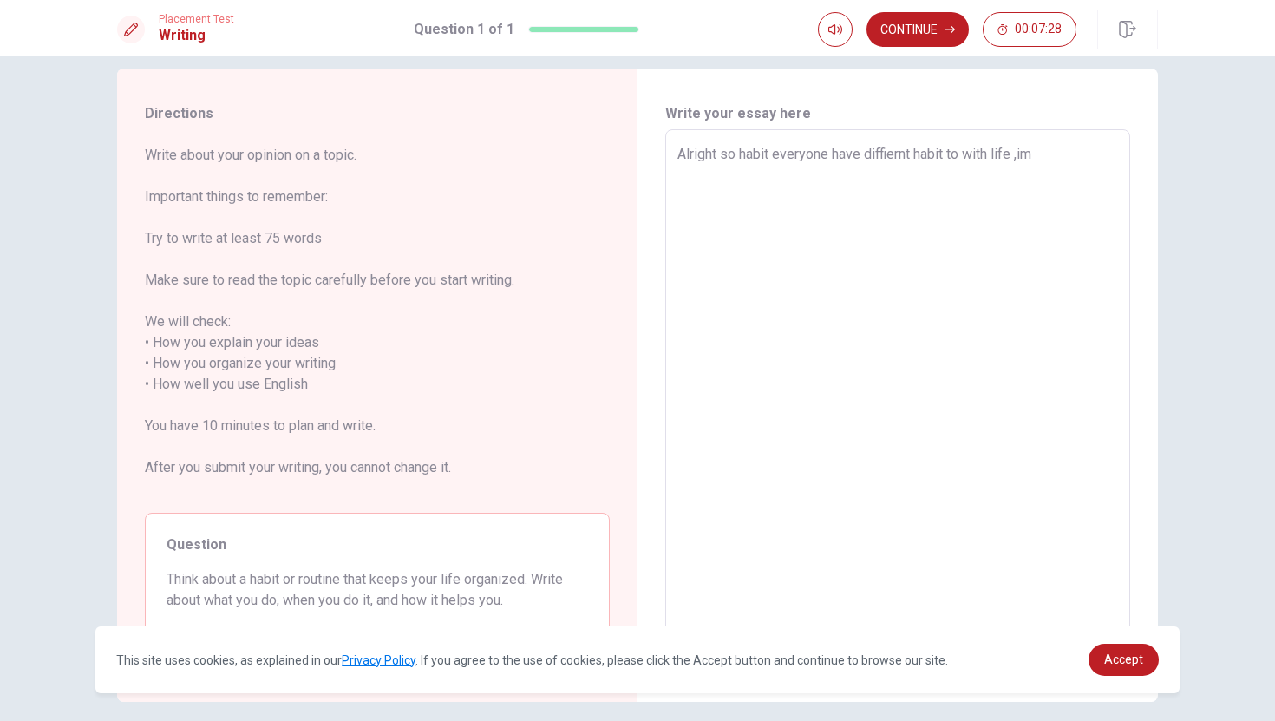
type textarea "x"
type textarea "Alright so habit everyone have diffiernt habit to with life ,im"
type textarea "x"
type textarea "Alright so habit everyone have diffiernt habit to with life ,im h"
type textarea "x"
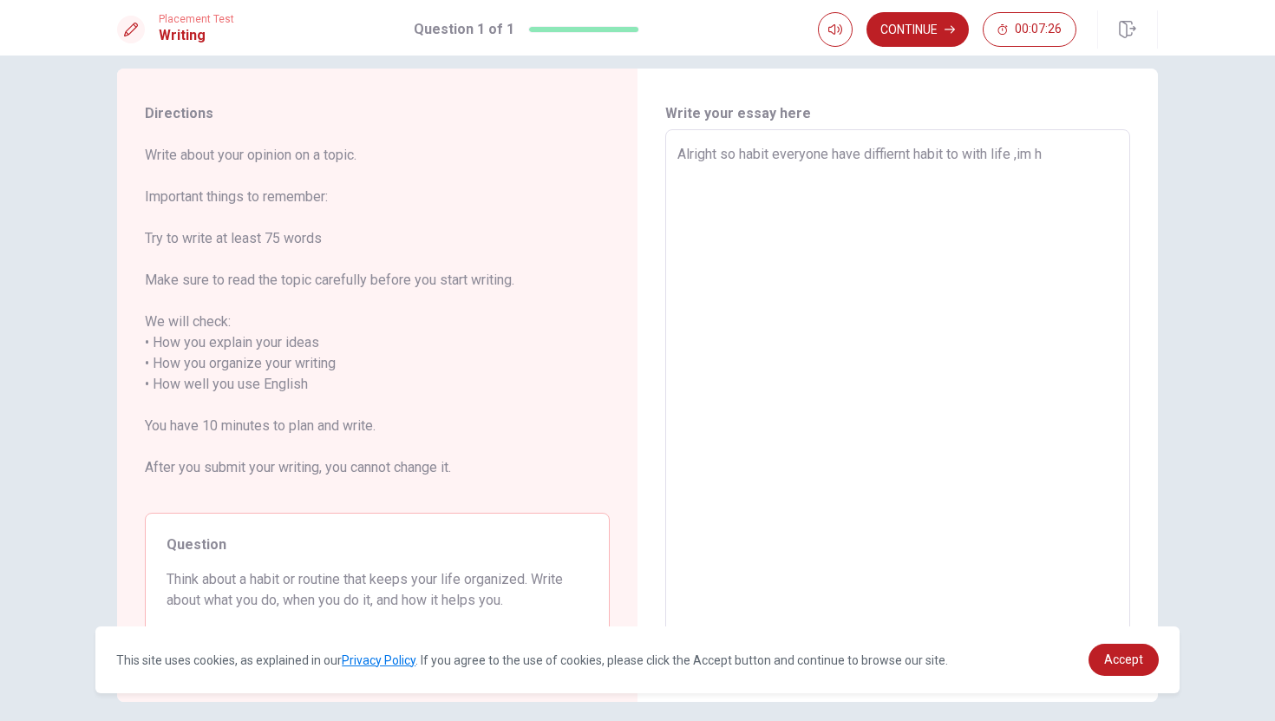
type textarea "Alright so habit everyone have diffiernt habit to with life ,im ha"
type textarea "x"
type textarea "Alright so habit everyone have diffiernt habit to with life ,im hab"
type textarea "x"
type textarea "Alright so habit everyone have diffiernt habit to with life ,im habi"
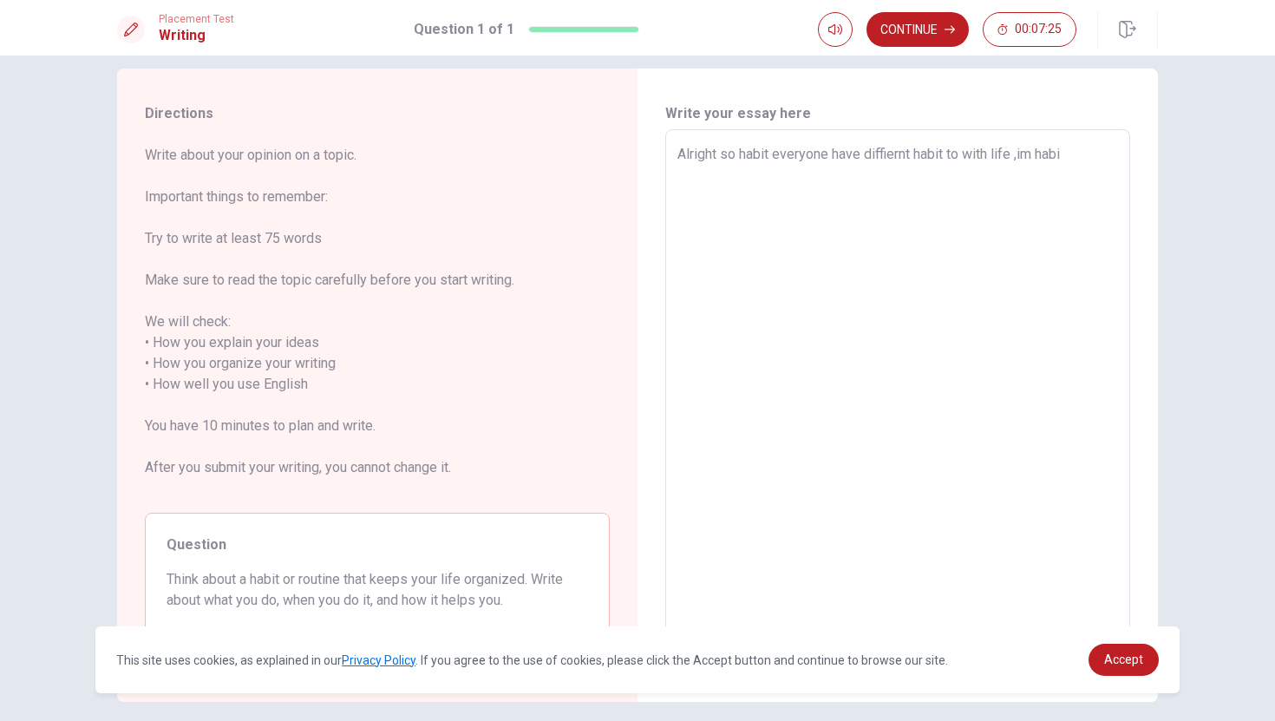
type textarea "x"
type textarea "Alright so habit everyone have diffiernt habit to with life ,im habit"
type textarea "x"
type textarea "Alright so habit everyone have diffiernt habit to with life ,im habit"
type textarea "x"
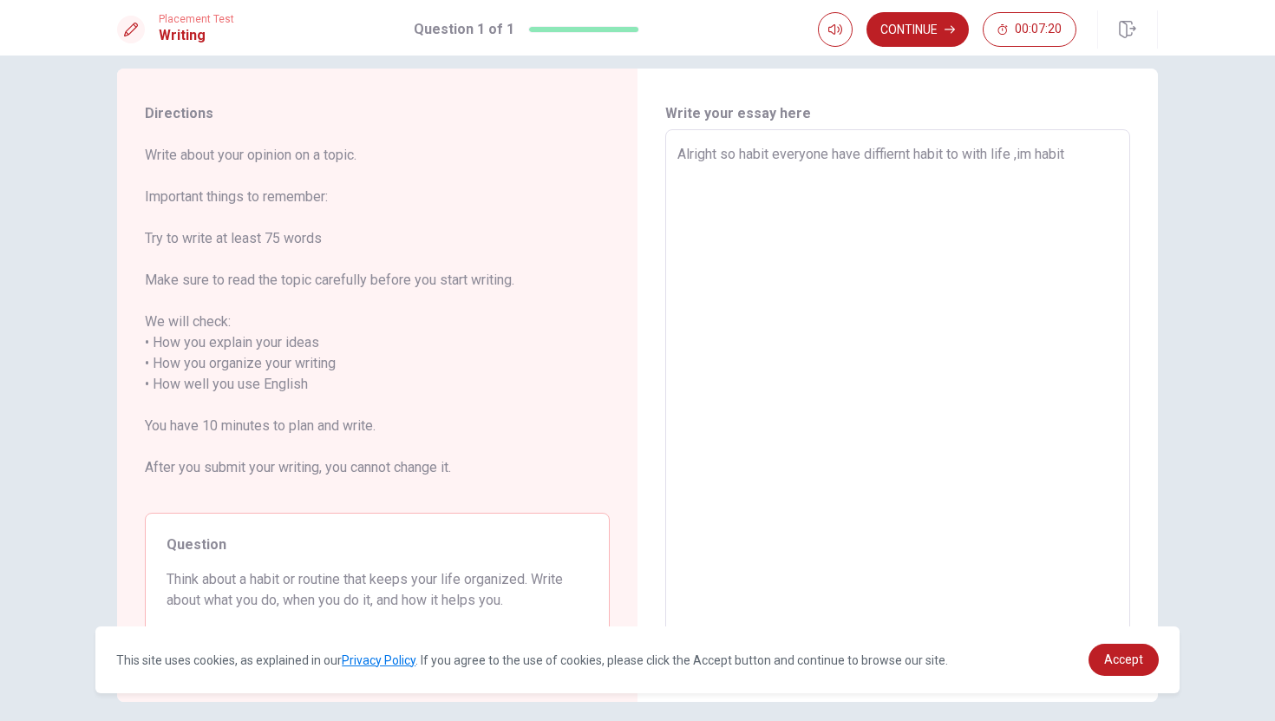
type textarea "Alright so habit everyone have diffiernt habit to with life ,im habit w"
type textarea "x"
type textarea "Alright so habit everyone have diffiernt habit to with life ,im habit wa"
type textarea "x"
type textarea "Alright so habit everyone have diffiernt habit to with life ,im habit was"
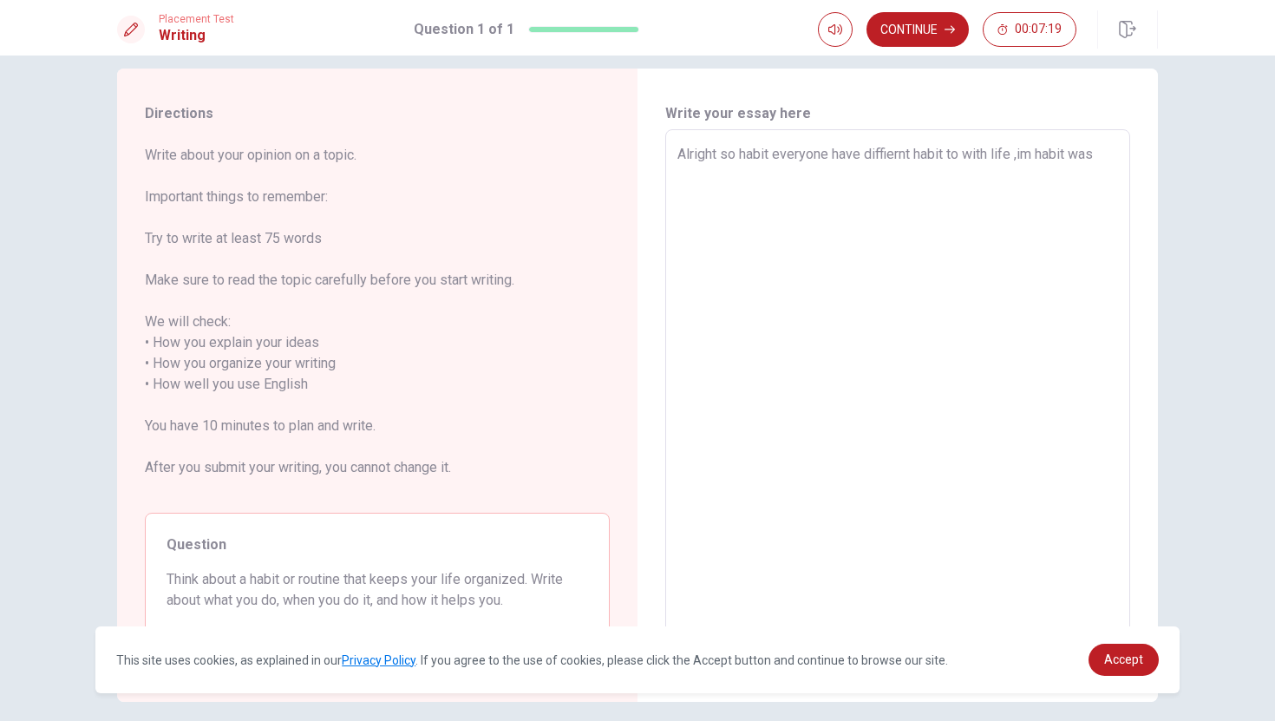
type textarea "x"
type textarea "Alright so habit everyone have diffiernt habit to with life ,im habit was"
type textarea "x"
type textarea "Alright so habit everyone have diffiernt habit to with life ,im habit was w"
type textarea "x"
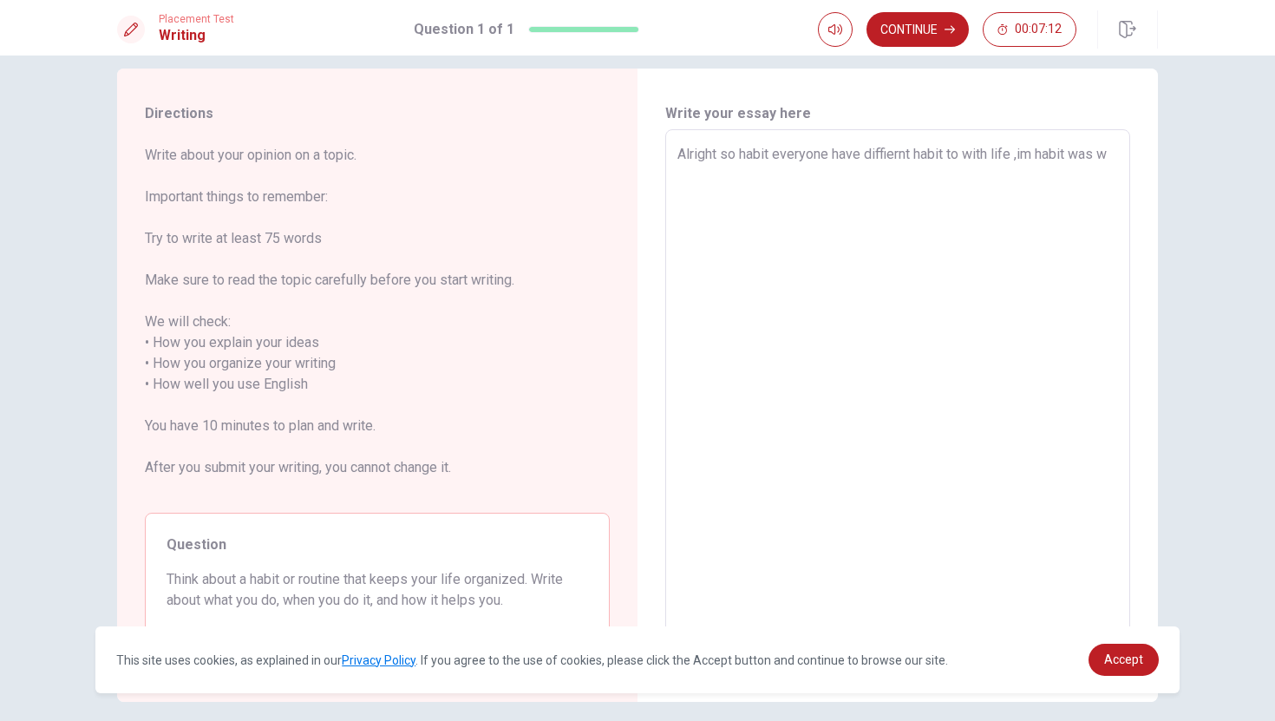
type textarea "Alright so habit everyone have diffiernt habit to with life ,im habit was we"
type textarea "x"
type textarea "Alright so habit everyone have diffiernt habit to with life ,im habit was wen"
type textarea "x"
type textarea "Alright so habit everyone have diffiernt habit to with life ,im habit was wen"
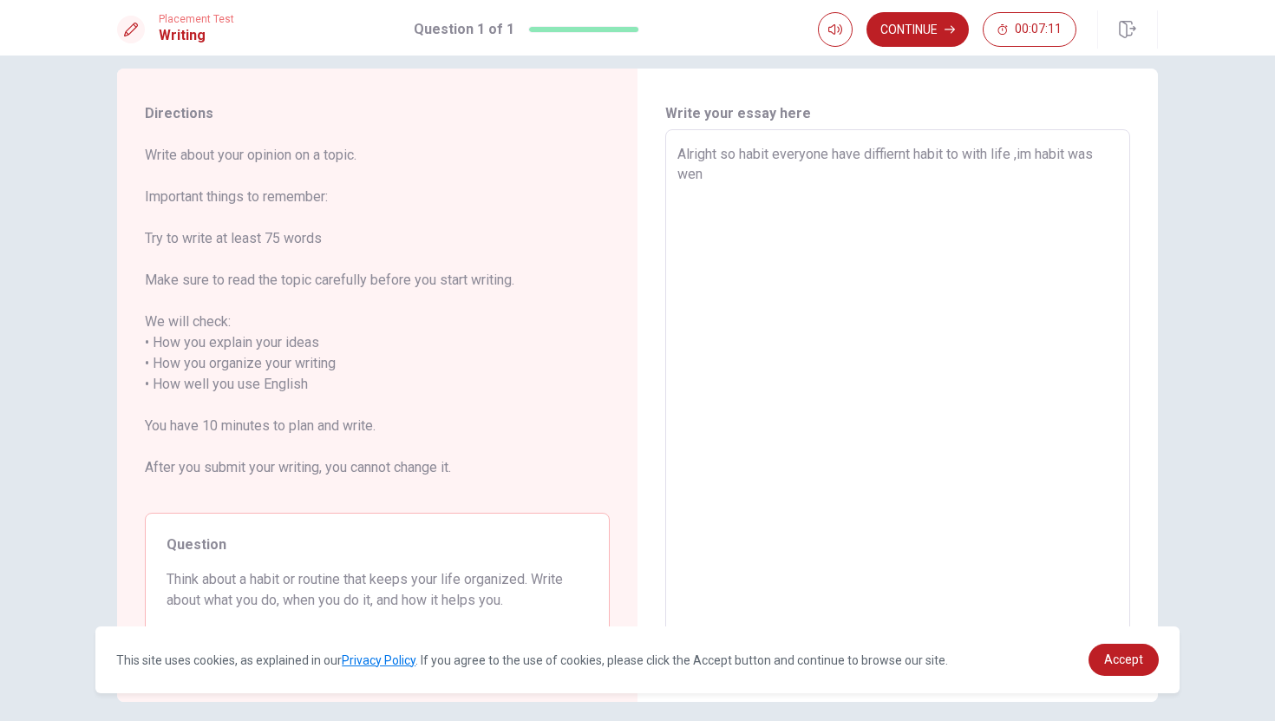
type textarea "x"
type textarea "Alright so habit everyone have diffiernt habit to with life ,im habit was [PERS…"
type textarea "x"
type textarea "Alright so habit everyone have diffiernt habit to with life ,im habit was [PERS…"
type textarea "x"
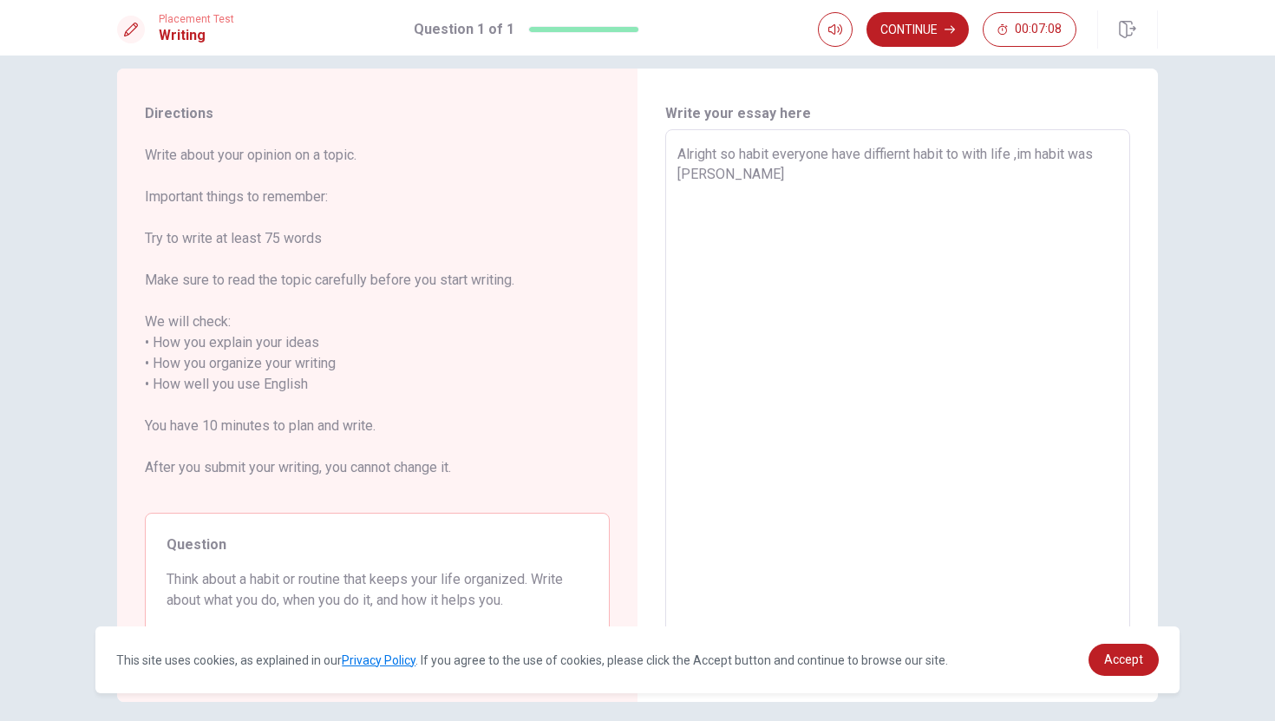
type textarea "Alright so habit everyone have diffiernt habit to with life ,im habit was [PERS…"
type textarea "x"
type textarea "Alright so habit everyone have diffiernt habit to with life ,im habit was wen"
click at [679, 177] on textarea "Alright so habit everyone have diffiernt habit to with life ,im habit was when …" at bounding box center [897, 384] width 441 height 481
click at [919, 186] on textarea "Alright so habit everyone have diffiernt habit to with life ,im habit was fist …" at bounding box center [897, 384] width 441 height 481
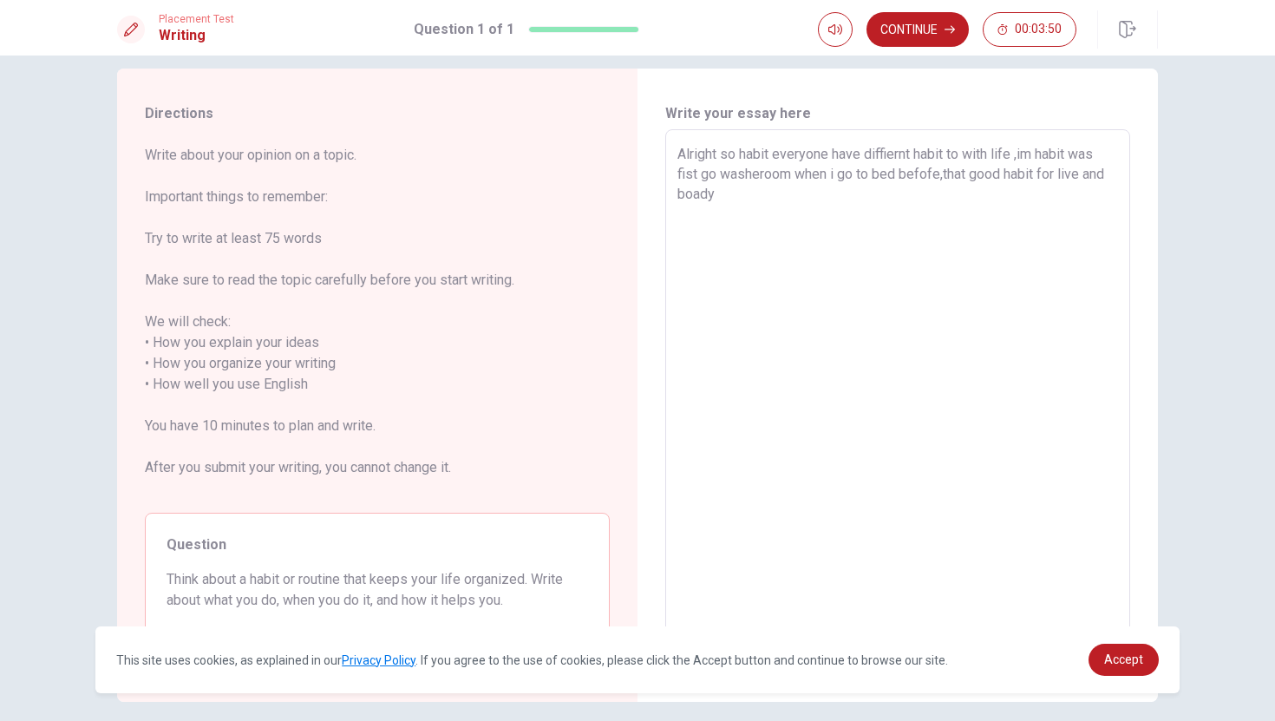
click at [1057, 177] on textarea "Alright so habit everyone have diffiernt habit to with life ,im habit was fist …" at bounding box center [897, 384] width 441 height 481
click at [839, 219] on textarea "Alright so habit everyone have diffiernt habit to with life ,im habit was fist …" at bounding box center [897, 384] width 441 height 481
click at [846, 224] on textarea "Alright so habit everyone have diffiernt habit to with life ,im habit was fist …" at bounding box center [897, 384] width 441 height 481
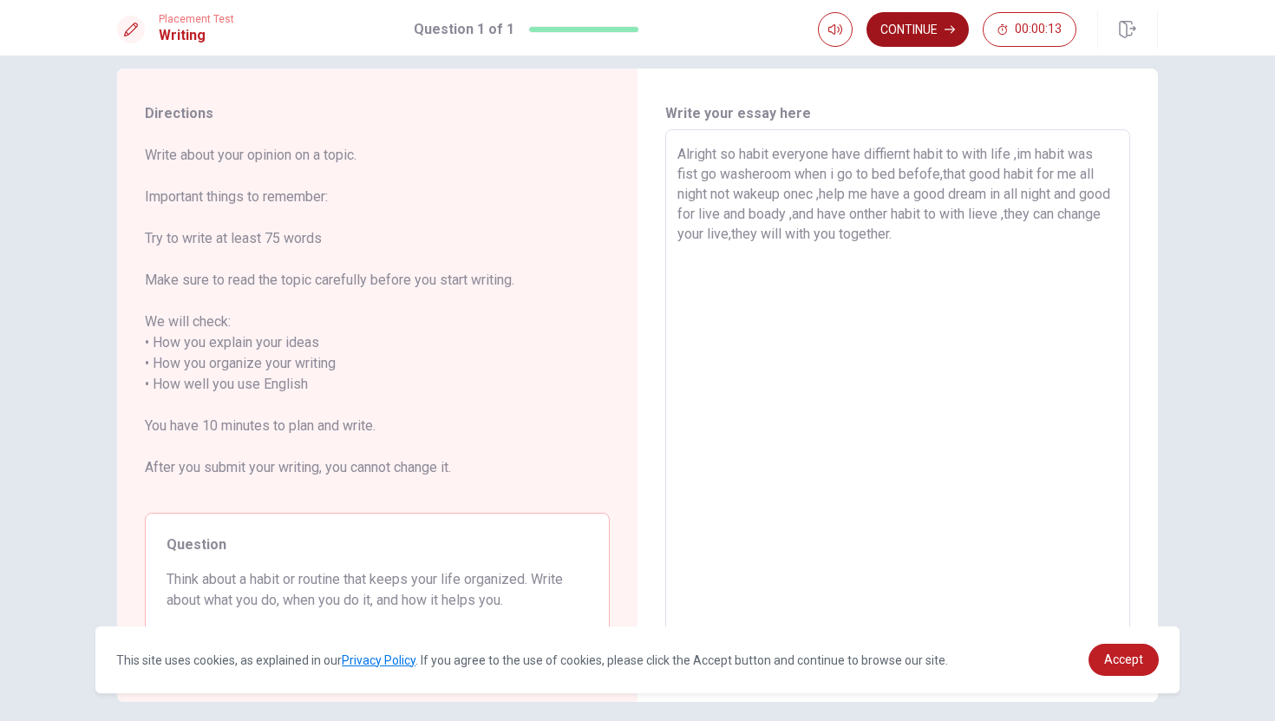
click at [924, 25] on button "Continue" at bounding box center [917, 29] width 102 height 35
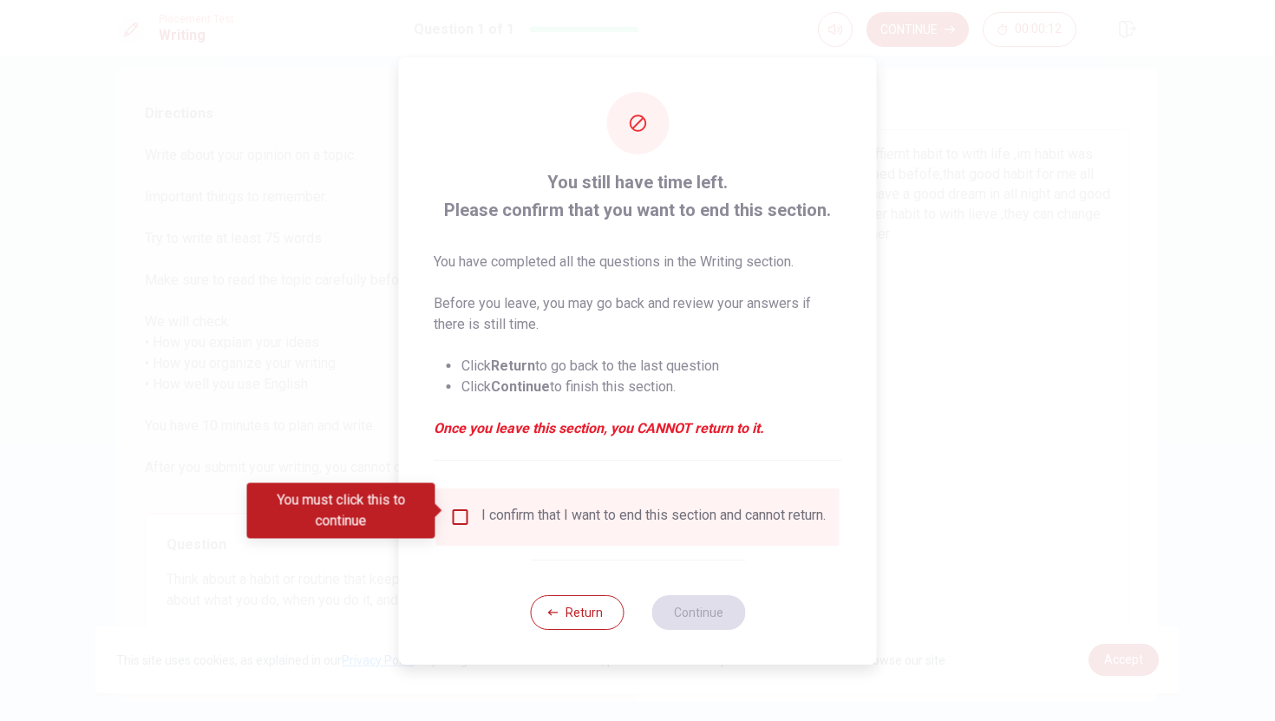
click at [457, 516] on input "You must click this to continue" at bounding box center [460, 516] width 21 height 21
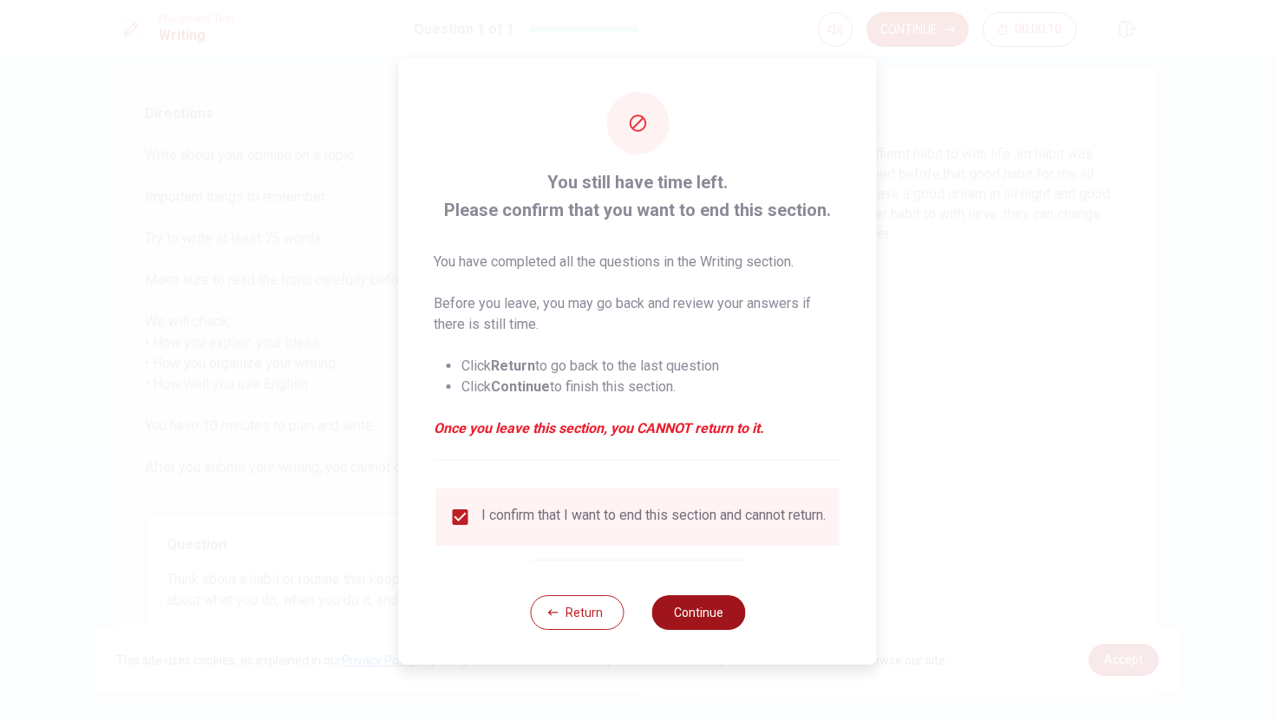
click at [673, 612] on button "Continue" at bounding box center [698, 612] width 94 height 35
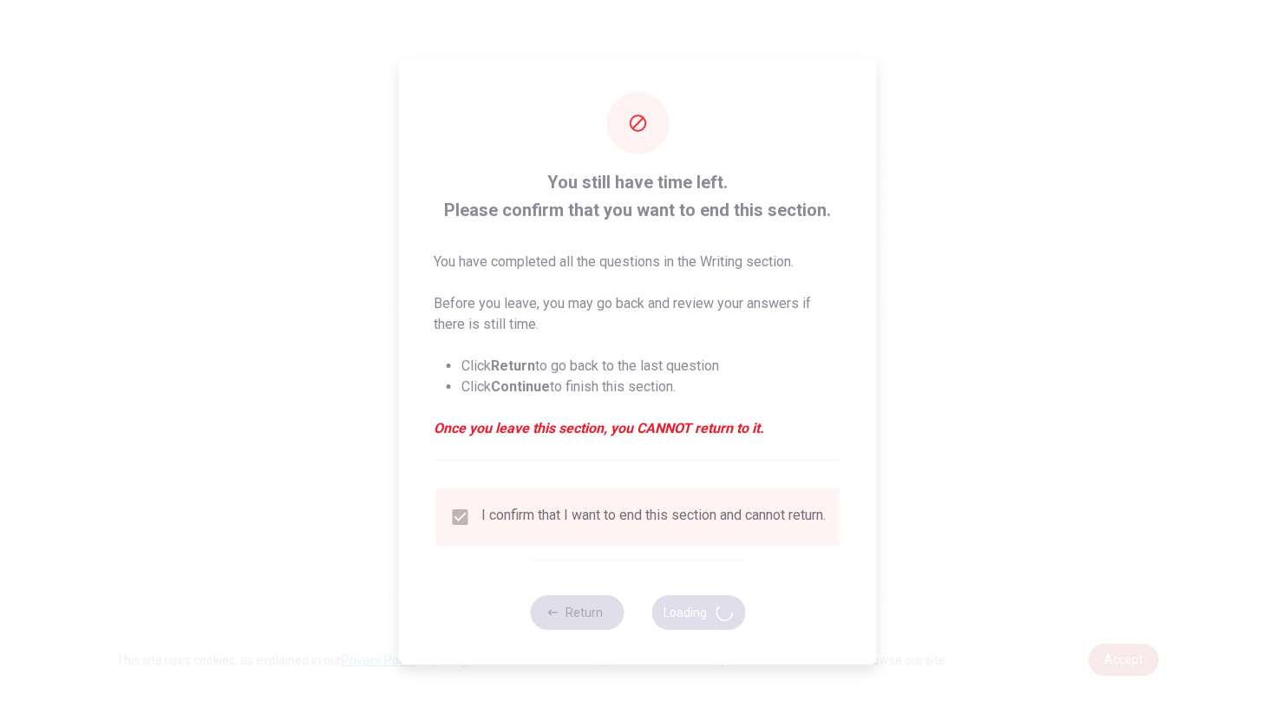
scroll to position [0, 0]
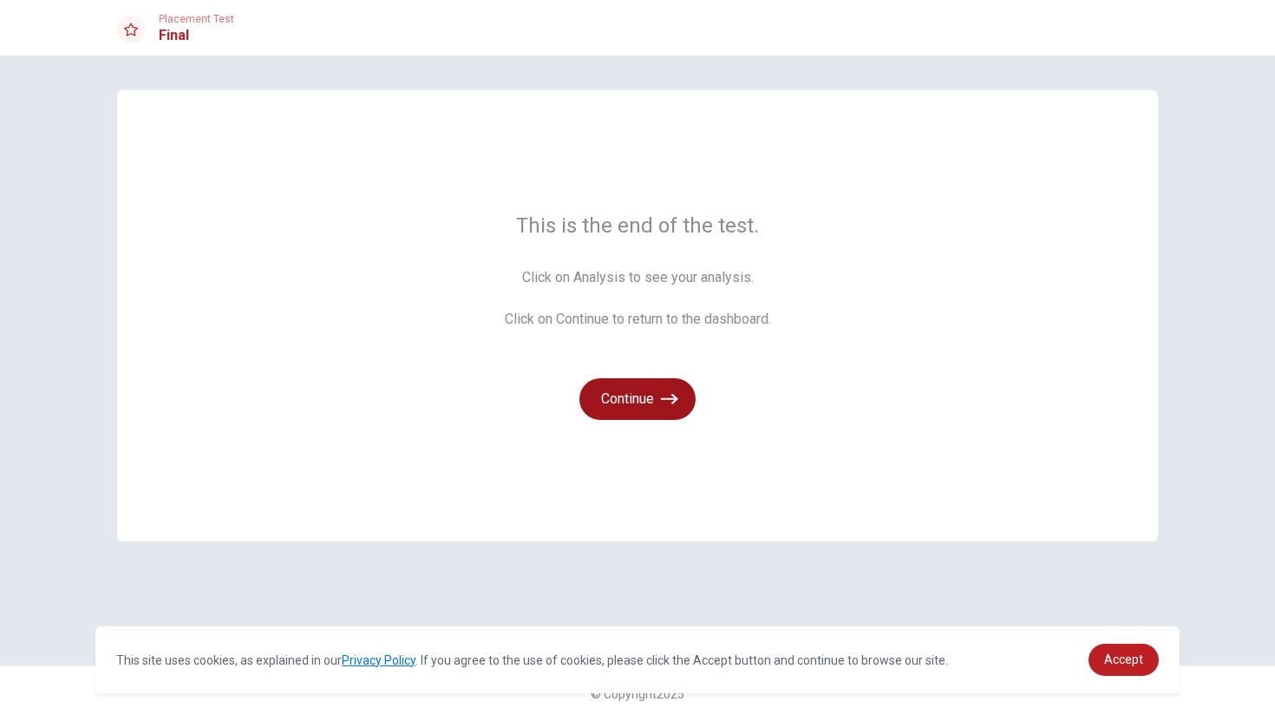
click at [654, 398] on button "Continue" at bounding box center [637, 399] width 116 height 42
